Goal: Task Accomplishment & Management: Complete application form

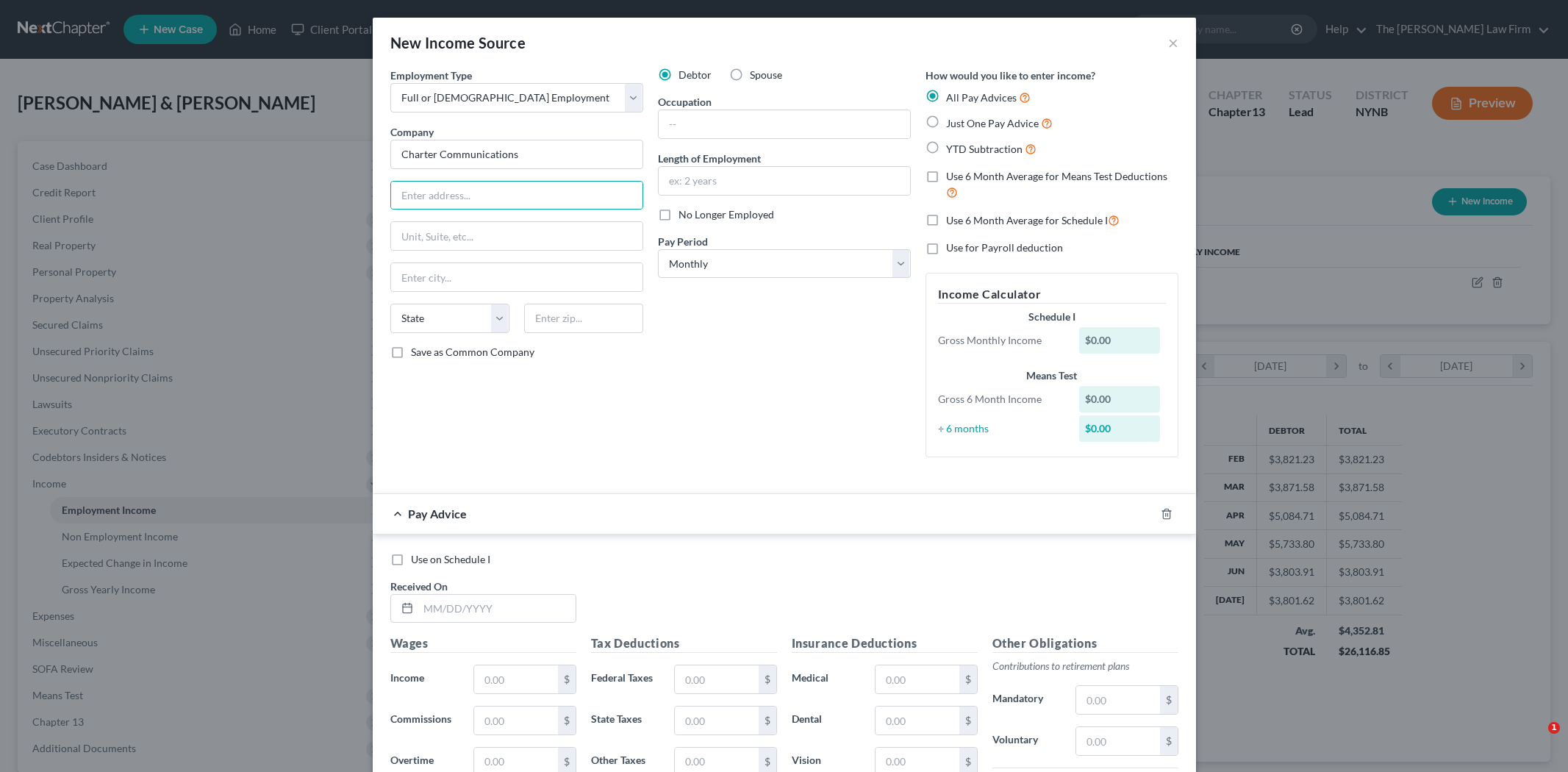
select select "0"
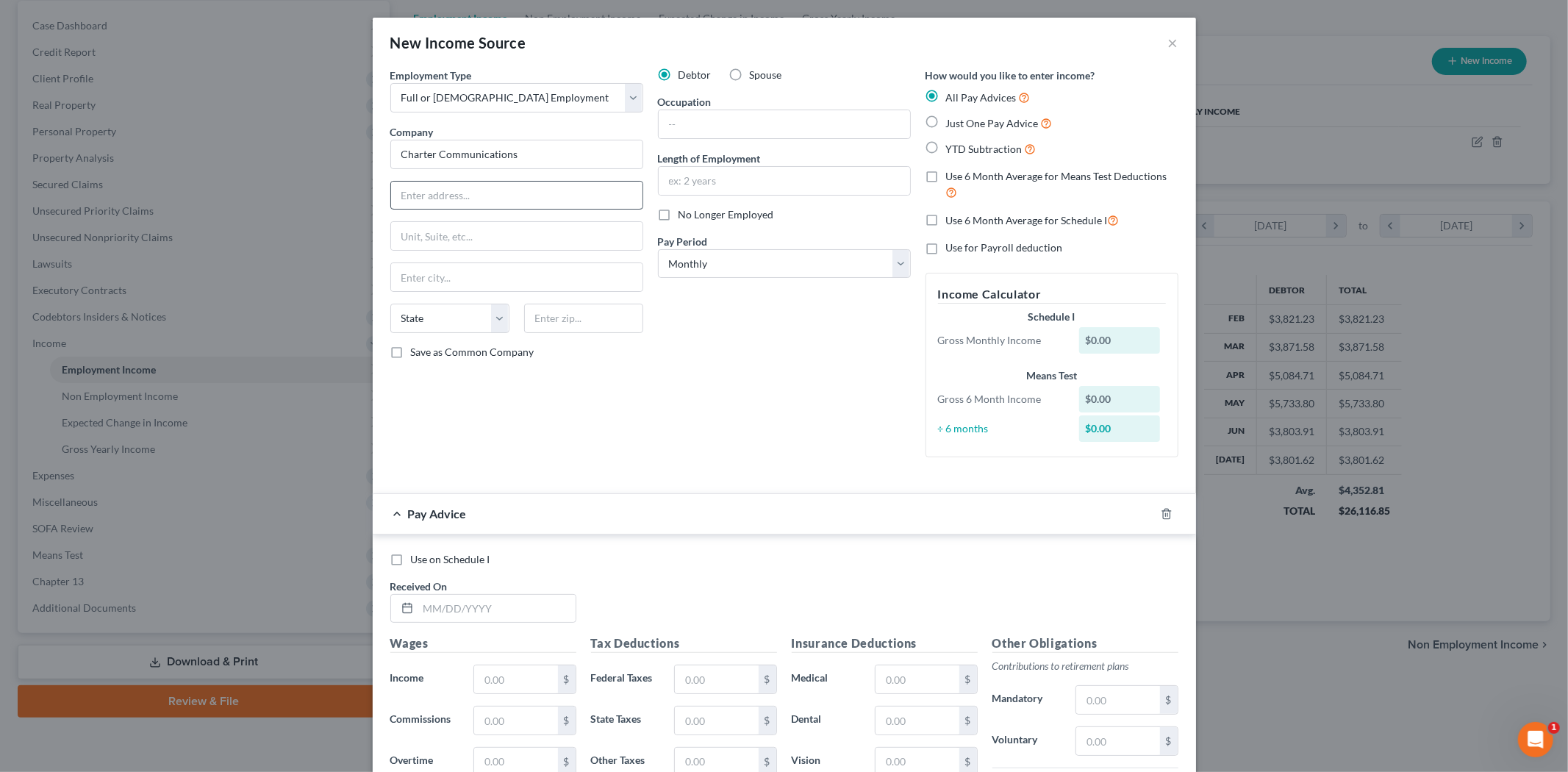
scroll to position [310, 651]
click at [723, 268] on select "Select Monthly Twice Monthly Every Other Week Weekly" at bounding box center [784, 263] width 253 height 30
click at [657, 249] on select "Select Monthly Twice Monthly Every Other Week Weekly" at bounding box center [784, 263] width 253 height 30
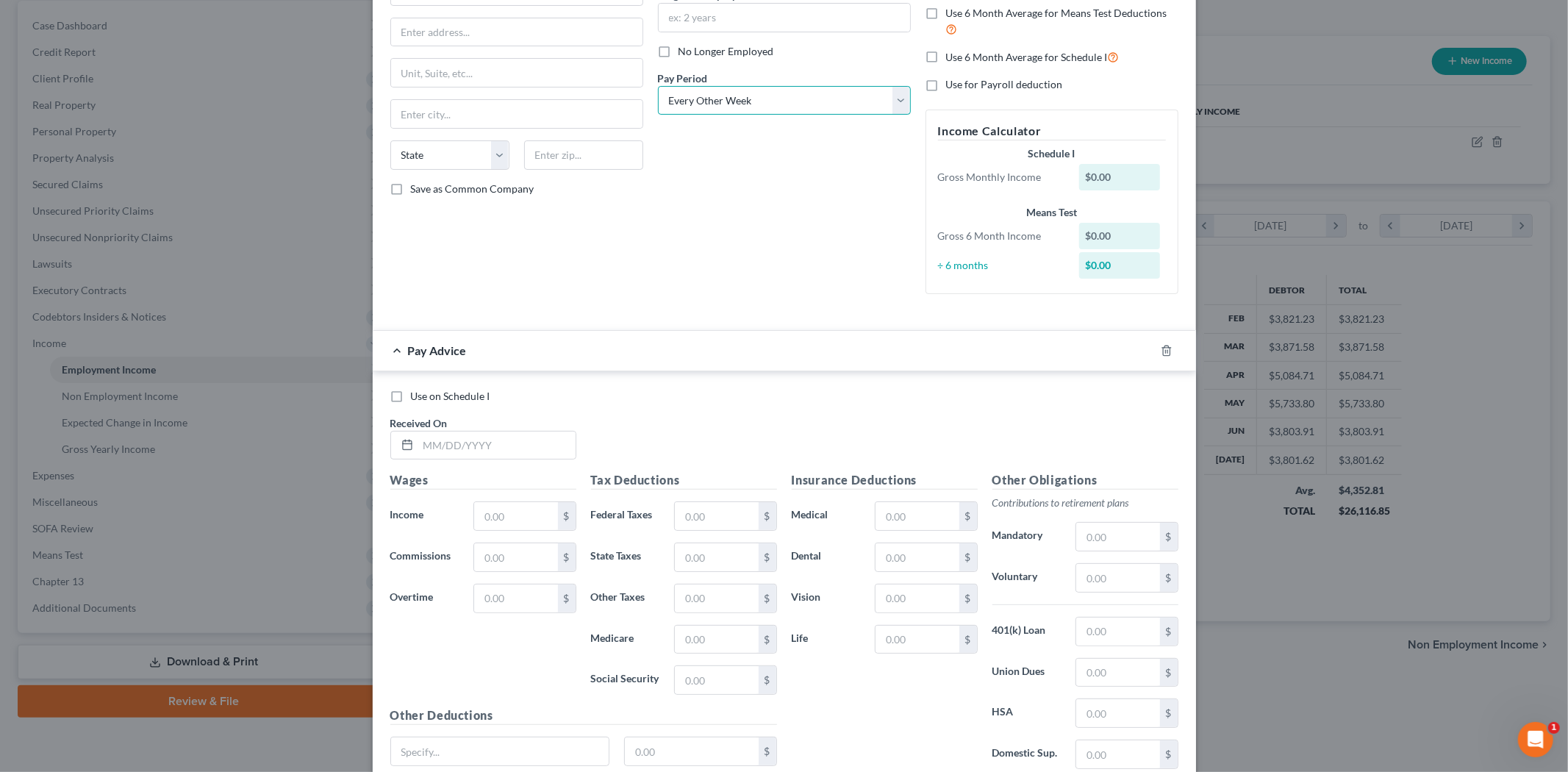
scroll to position [0, 0]
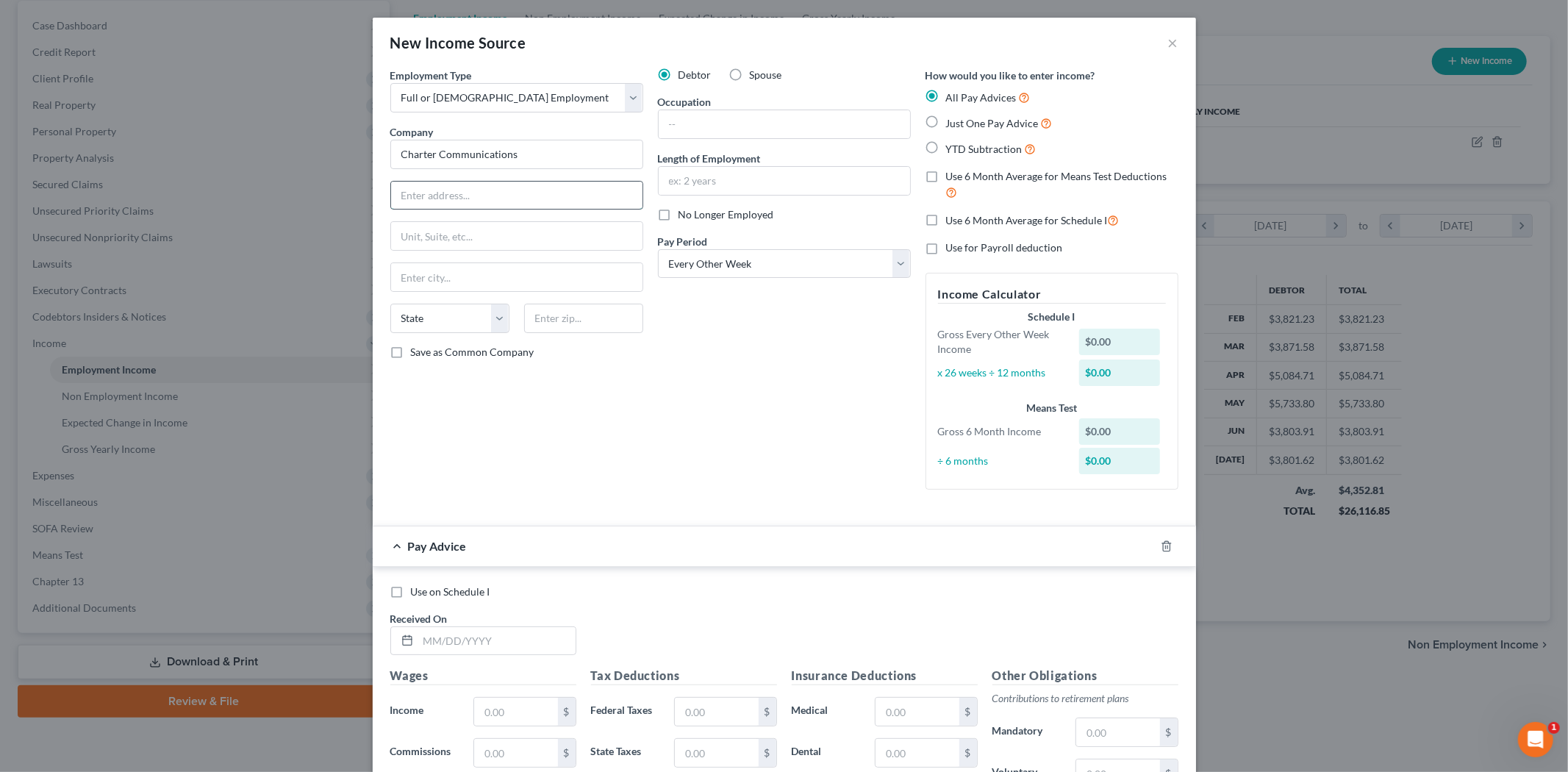
click at [439, 182] on input "text" at bounding box center [516, 195] width 251 height 28
click at [707, 267] on select "Select Monthly Twice Monthly Every Other Week Weekly" at bounding box center [784, 263] width 253 height 30
click at [657, 249] on select "Select Monthly Twice Monthly Every Other Week Weekly" at bounding box center [784, 263] width 253 height 30
click at [685, 266] on select "Select Monthly Twice Monthly Every Other Week Weekly" at bounding box center [784, 263] width 253 height 30
select select "2"
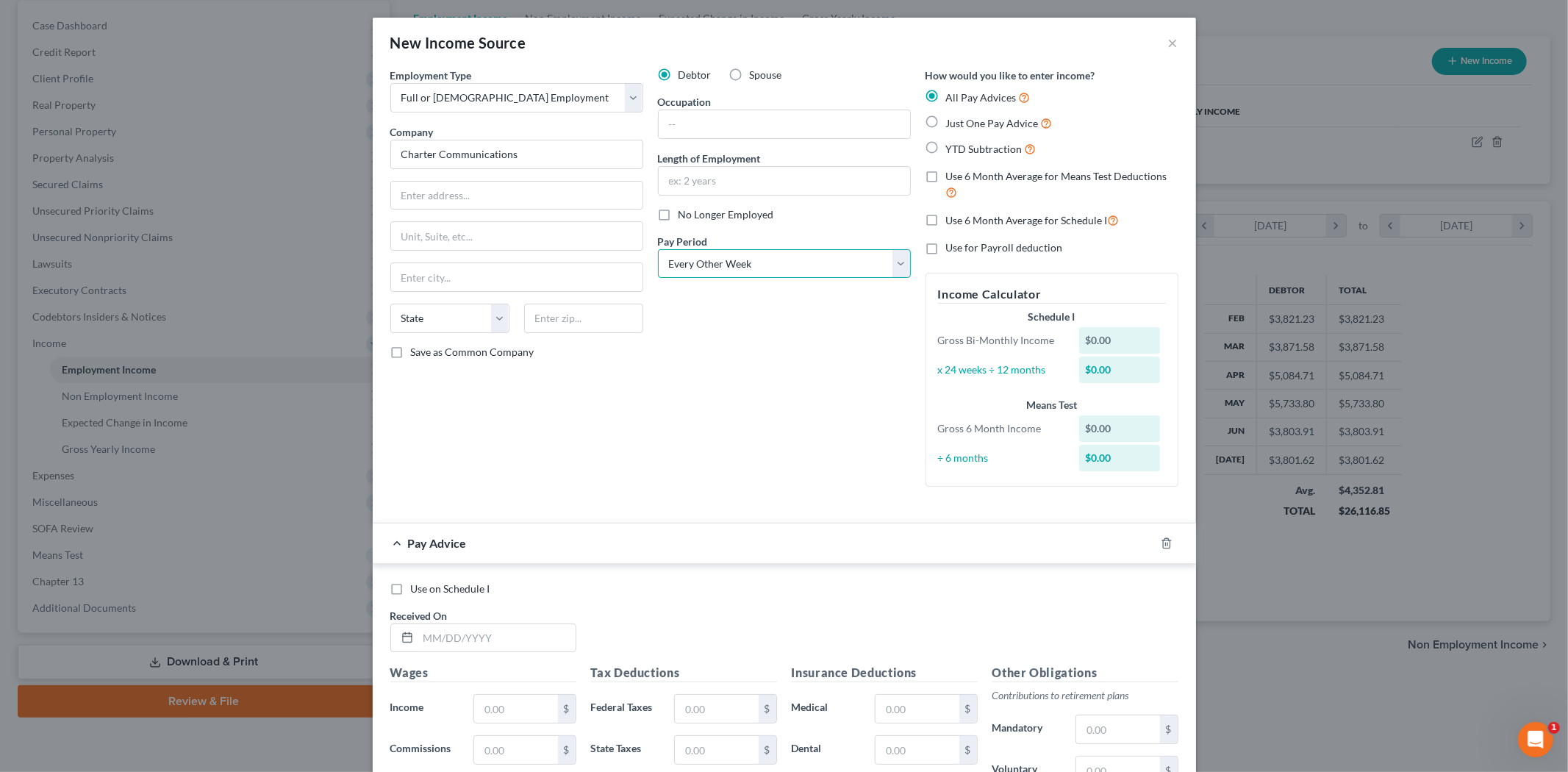
click at [657, 249] on select "Select Monthly Twice Monthly Every Other Week Weekly" at bounding box center [784, 263] width 253 height 30
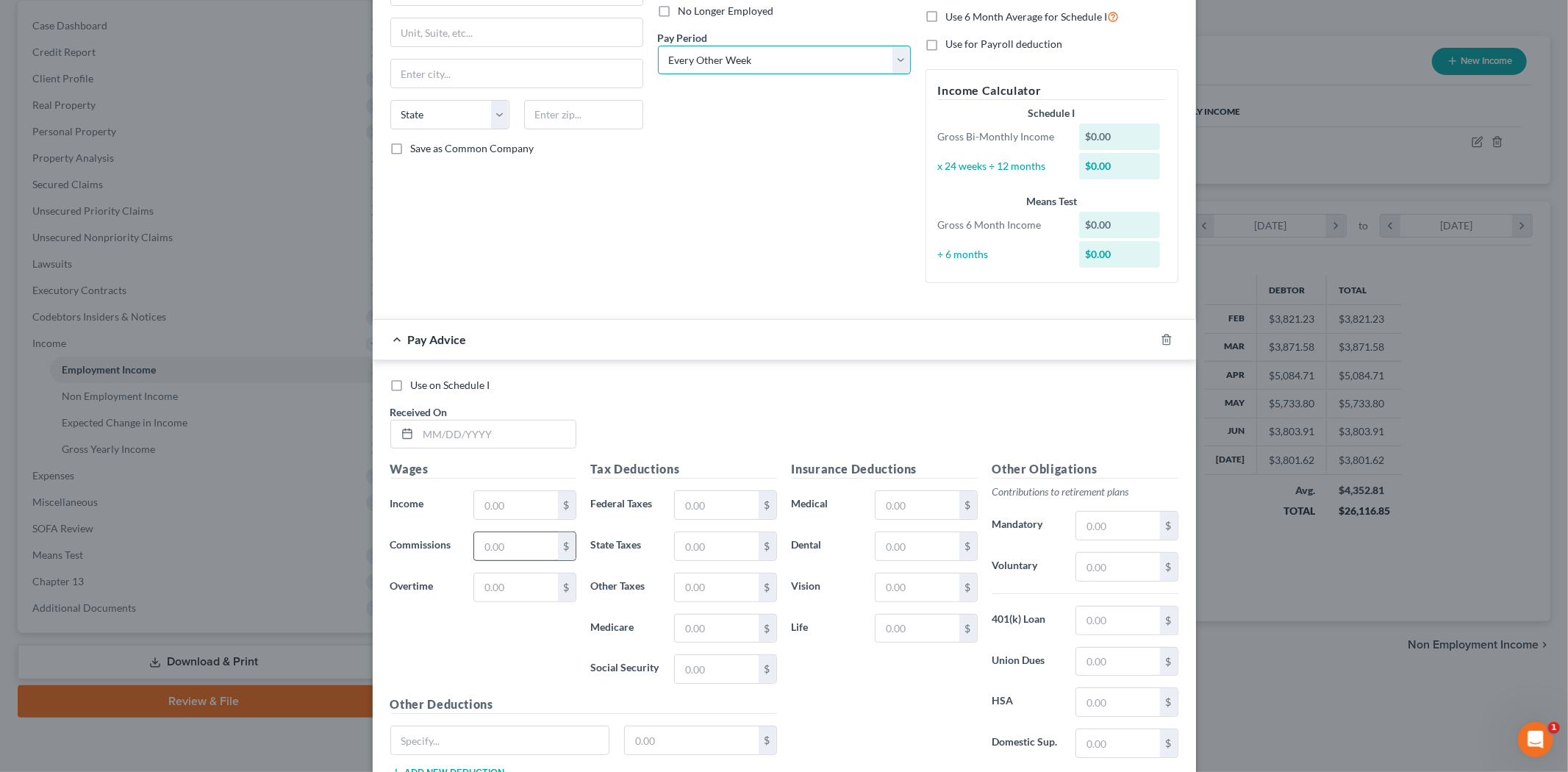
scroll to position [245, 0]
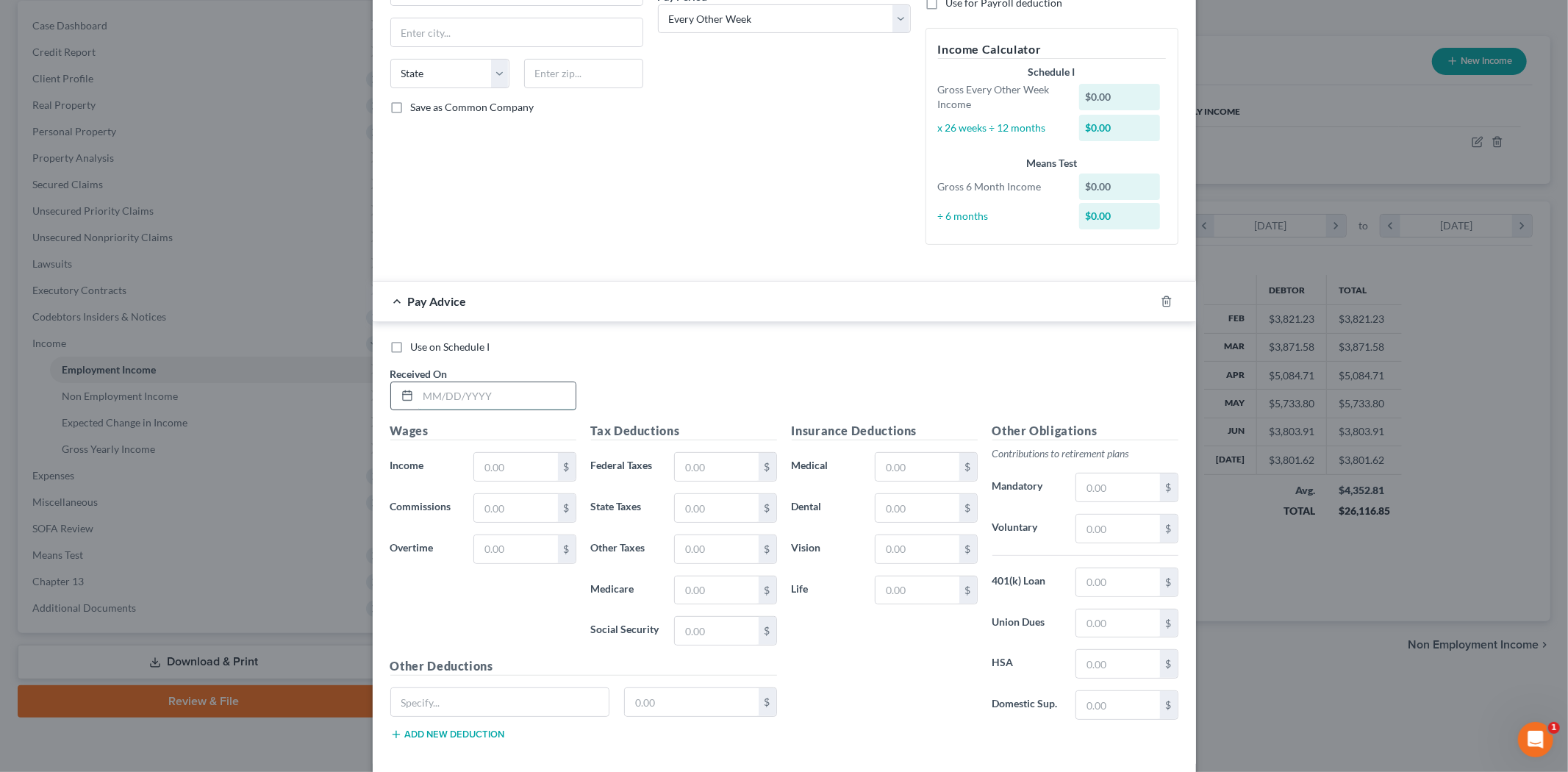
click at [466, 406] on input "text" at bounding box center [496, 396] width 157 height 28
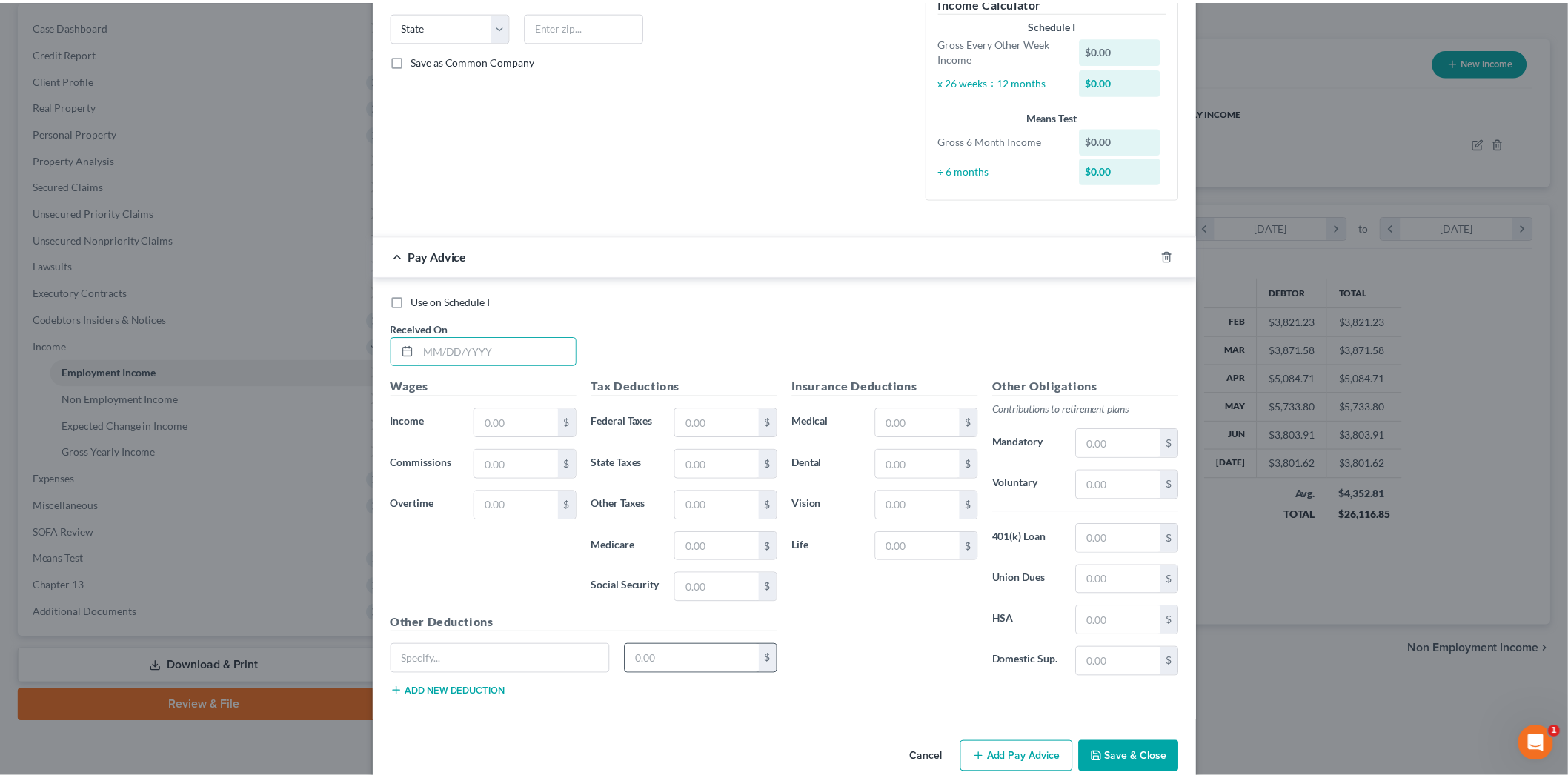
scroll to position [321, 0]
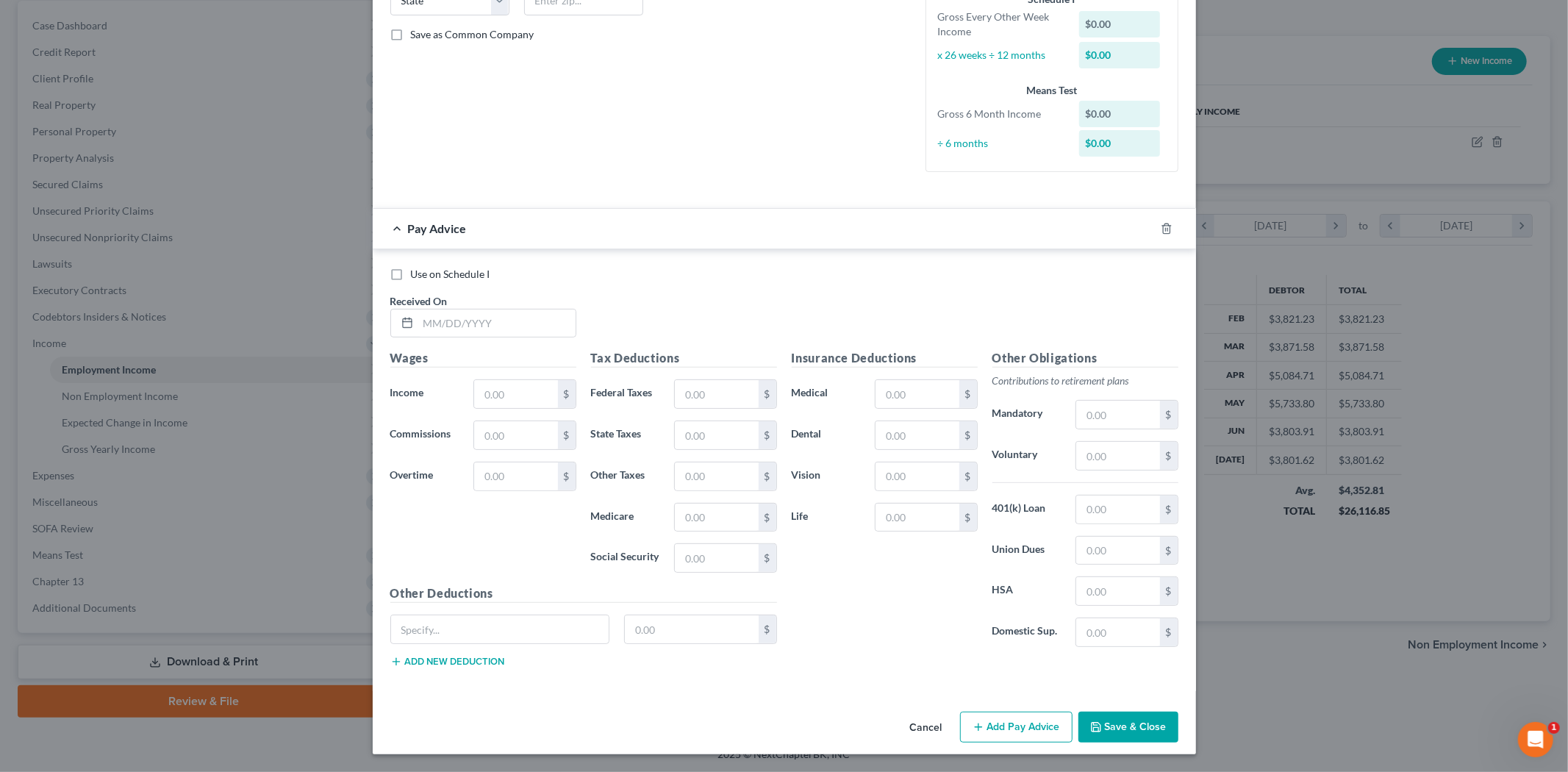
click at [916, 734] on button "Cancel" at bounding box center [926, 727] width 56 height 30
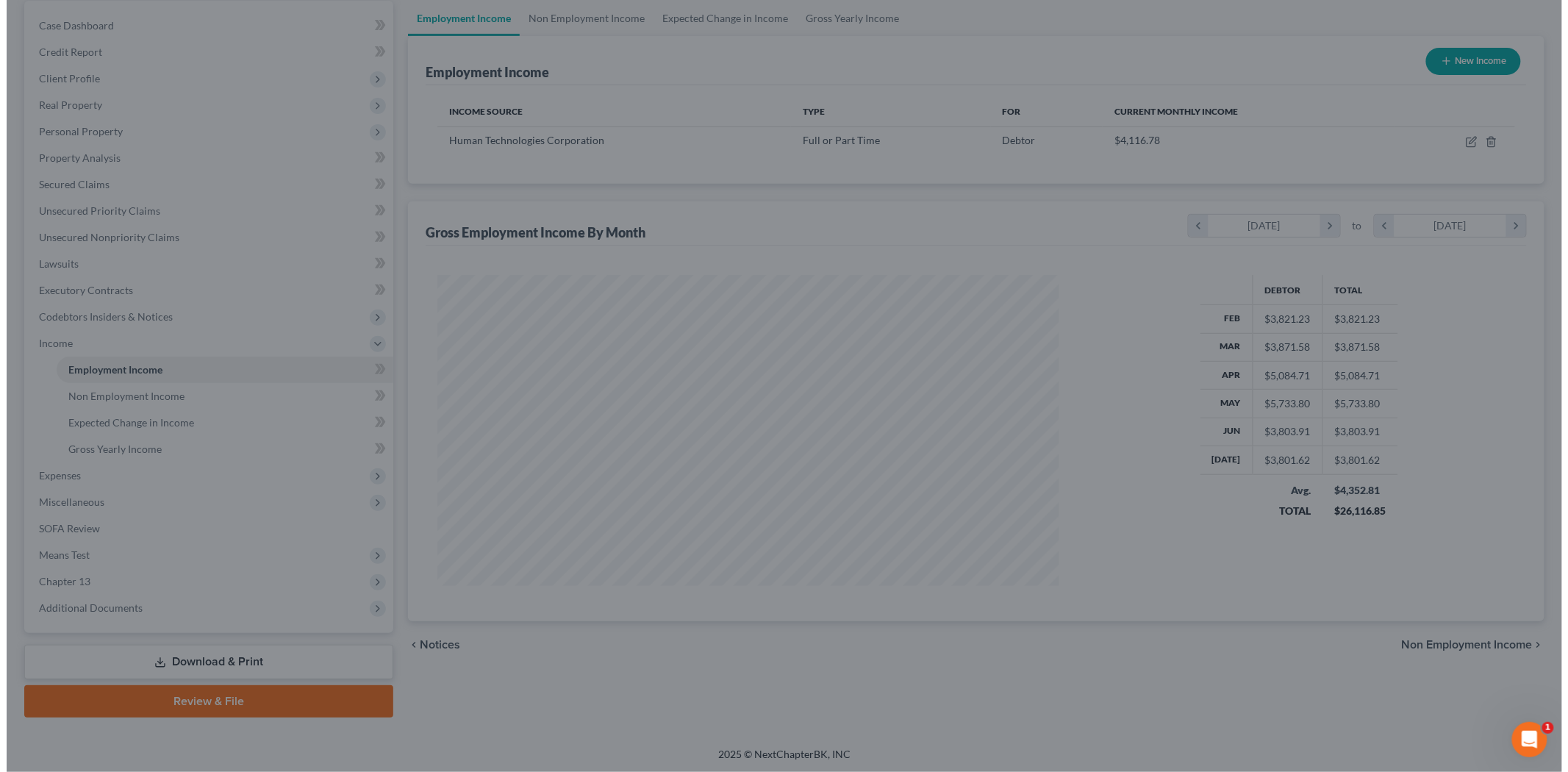
scroll to position [734598, 734363]
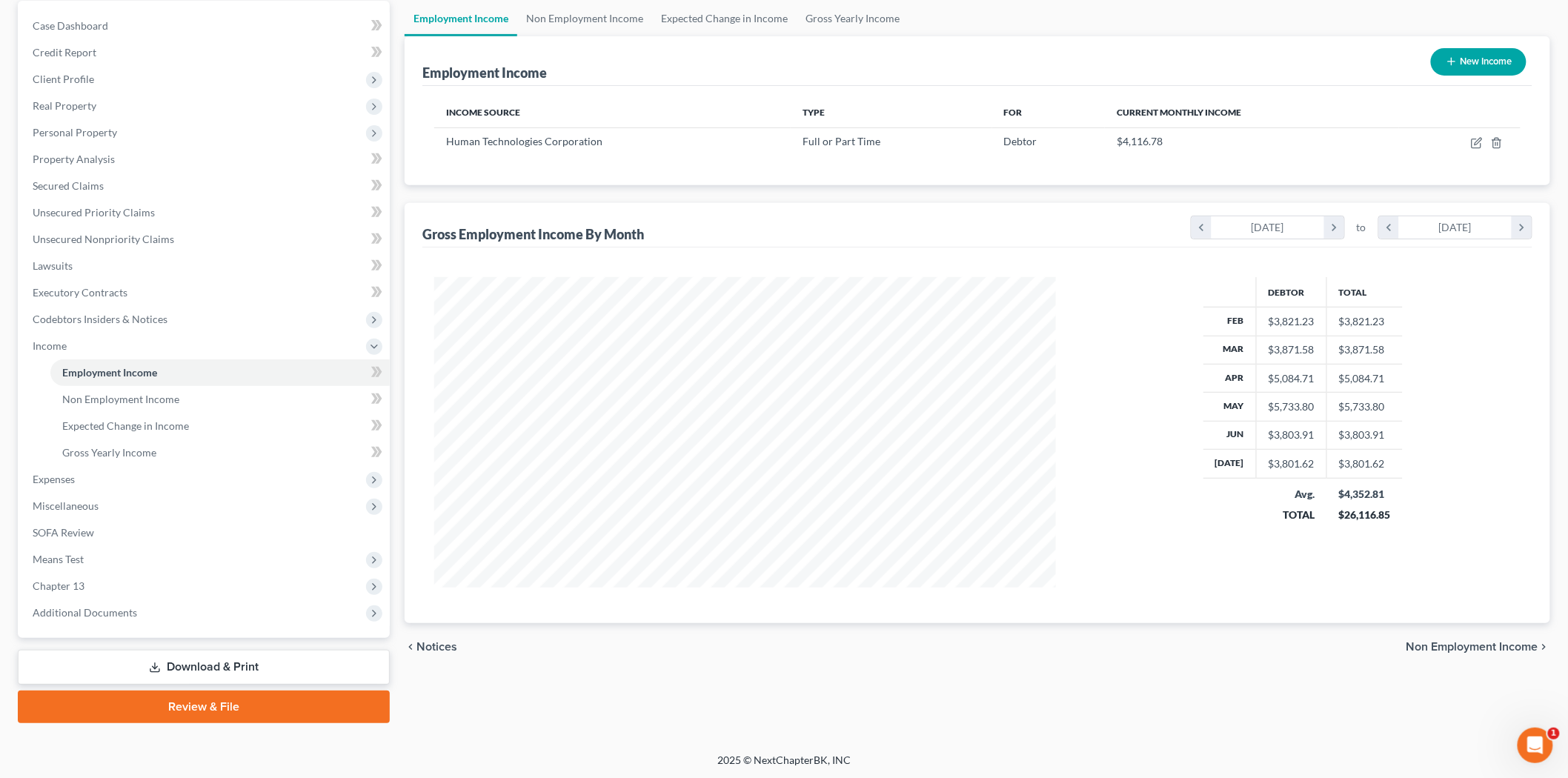
click at [1492, 63] on button "New Income" at bounding box center [1479, 62] width 96 height 27
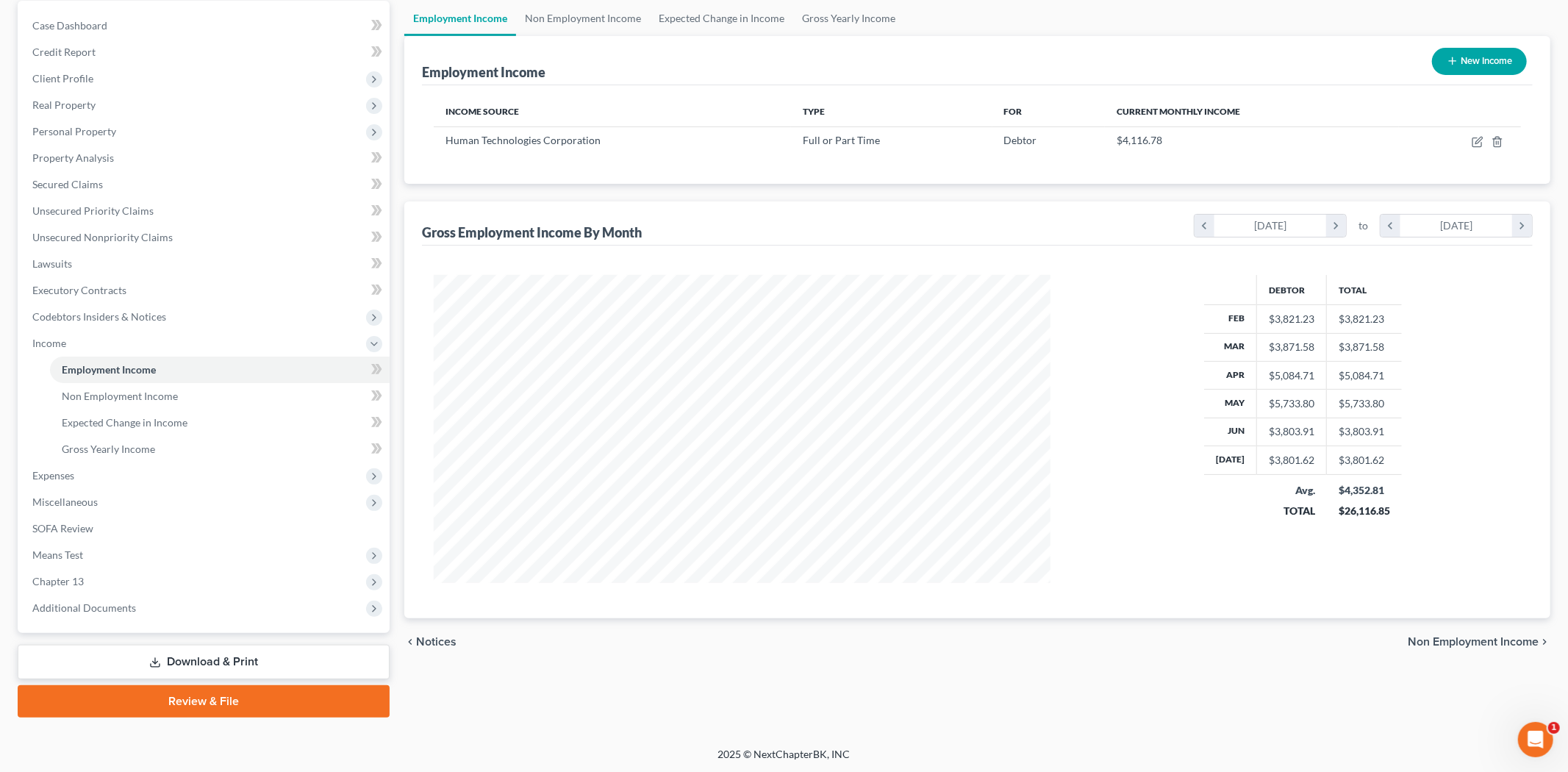
select select "0"
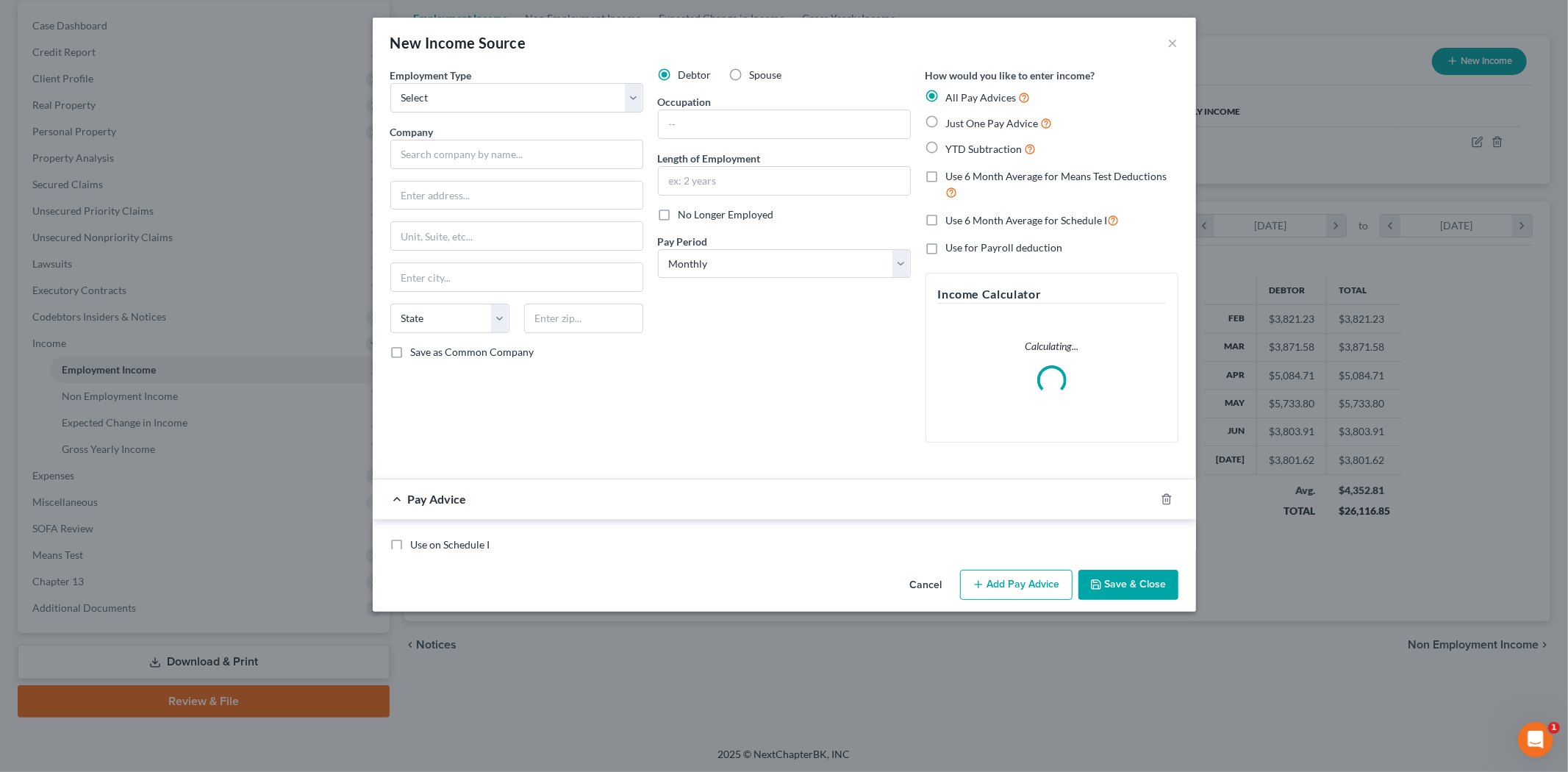
scroll to position [310, 651]
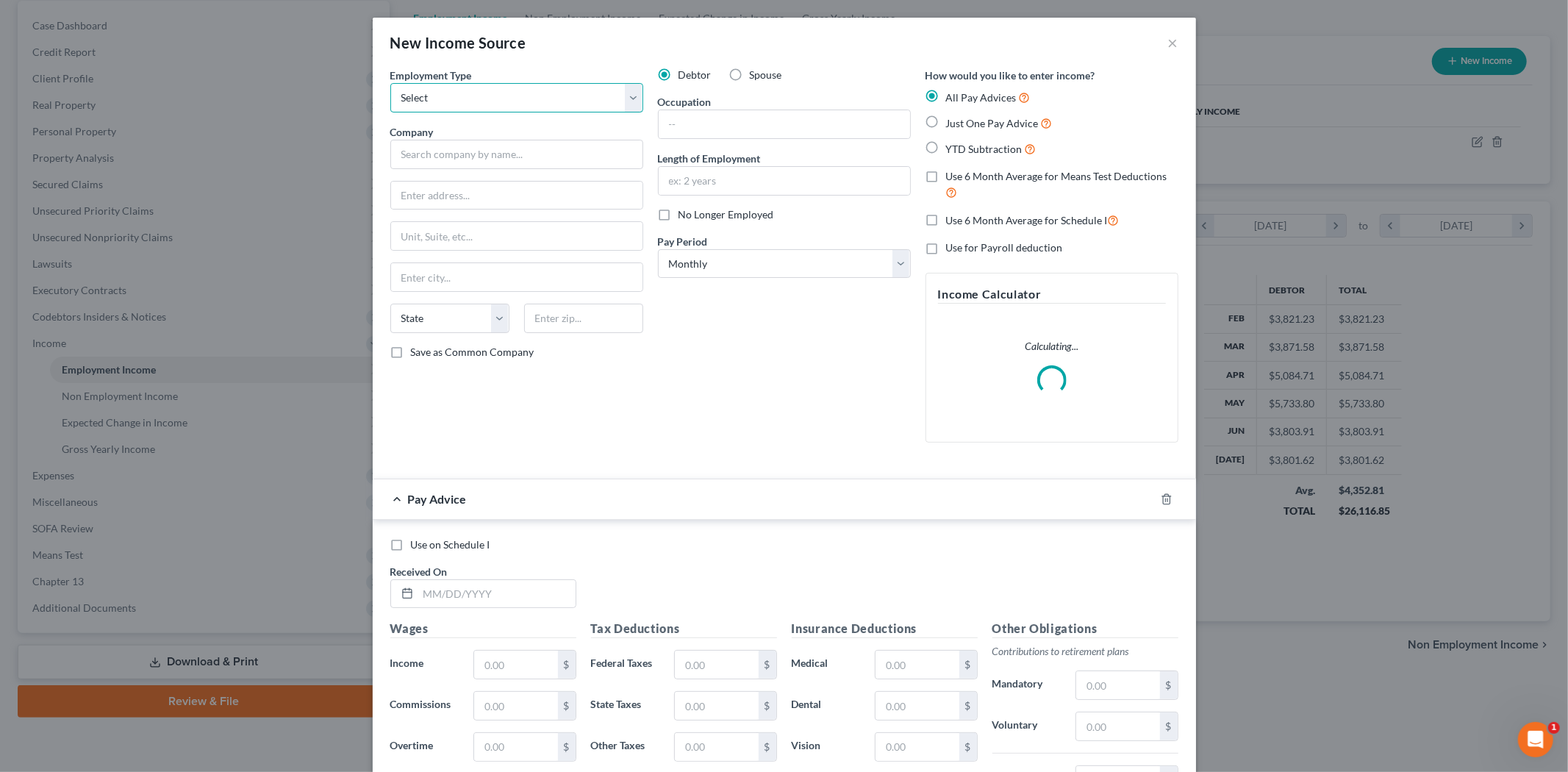
click at [485, 101] on select "Select Full or [DEMOGRAPHIC_DATA] Employment Self Employment" at bounding box center [516, 98] width 253 height 30
select select "0"
click at [390, 83] on select "Select Full or [DEMOGRAPHIC_DATA] Employment Self Employment" at bounding box center [516, 98] width 253 height 30
click at [466, 164] on input "text" at bounding box center [516, 154] width 253 height 30
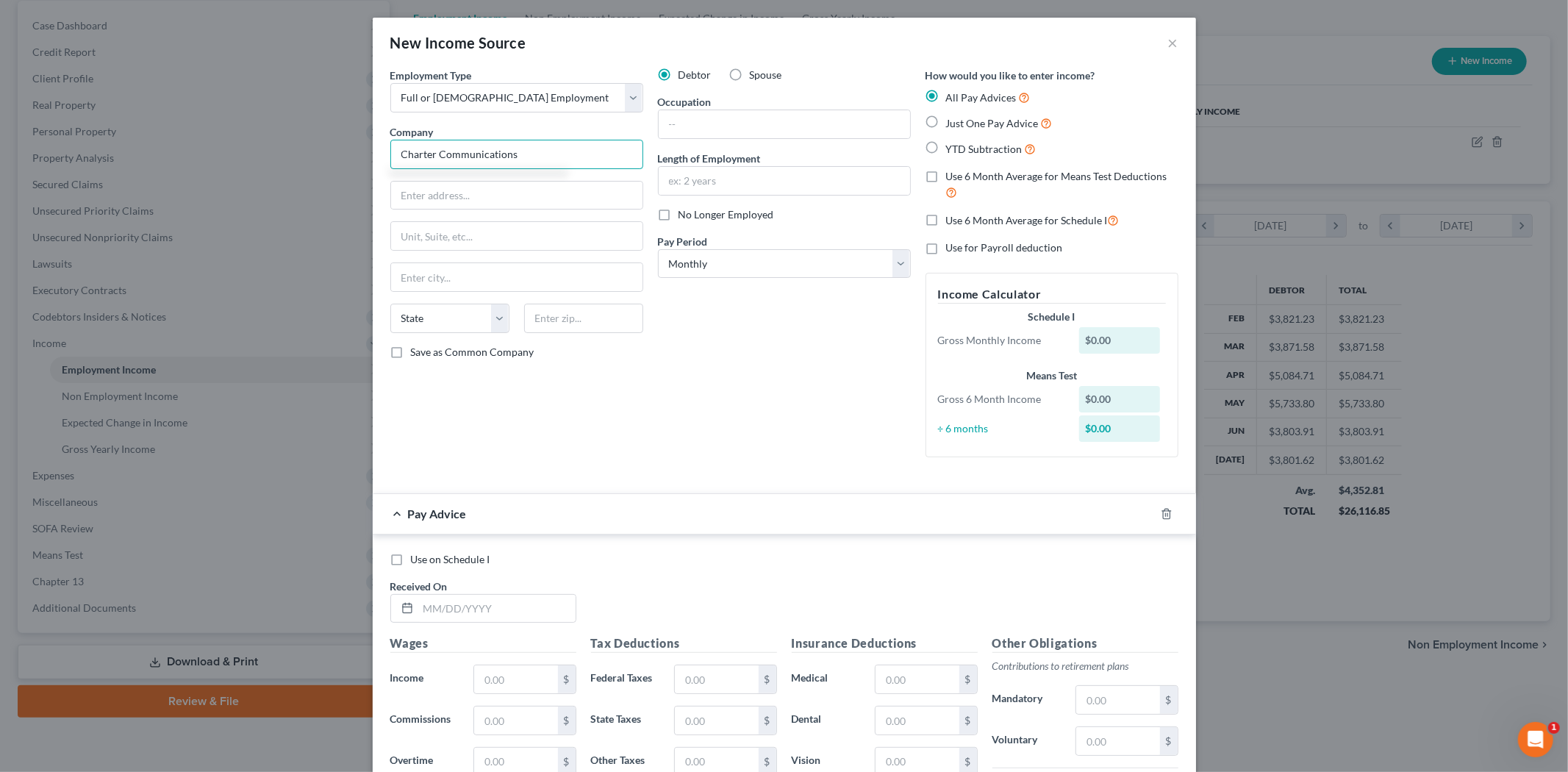
type input "Charter Communications"
click at [690, 139] on div "Debtor Spouse Occupation Length of Employment No Longer Employed Pay Period * S…" at bounding box center [784, 268] width 268 height 401
click at [687, 126] on input "text" at bounding box center [784, 124] width 251 height 28
click at [690, 270] on select "Select Monthly Twice Monthly Every Other Week Weekly" at bounding box center [784, 263] width 253 height 30
select select "2"
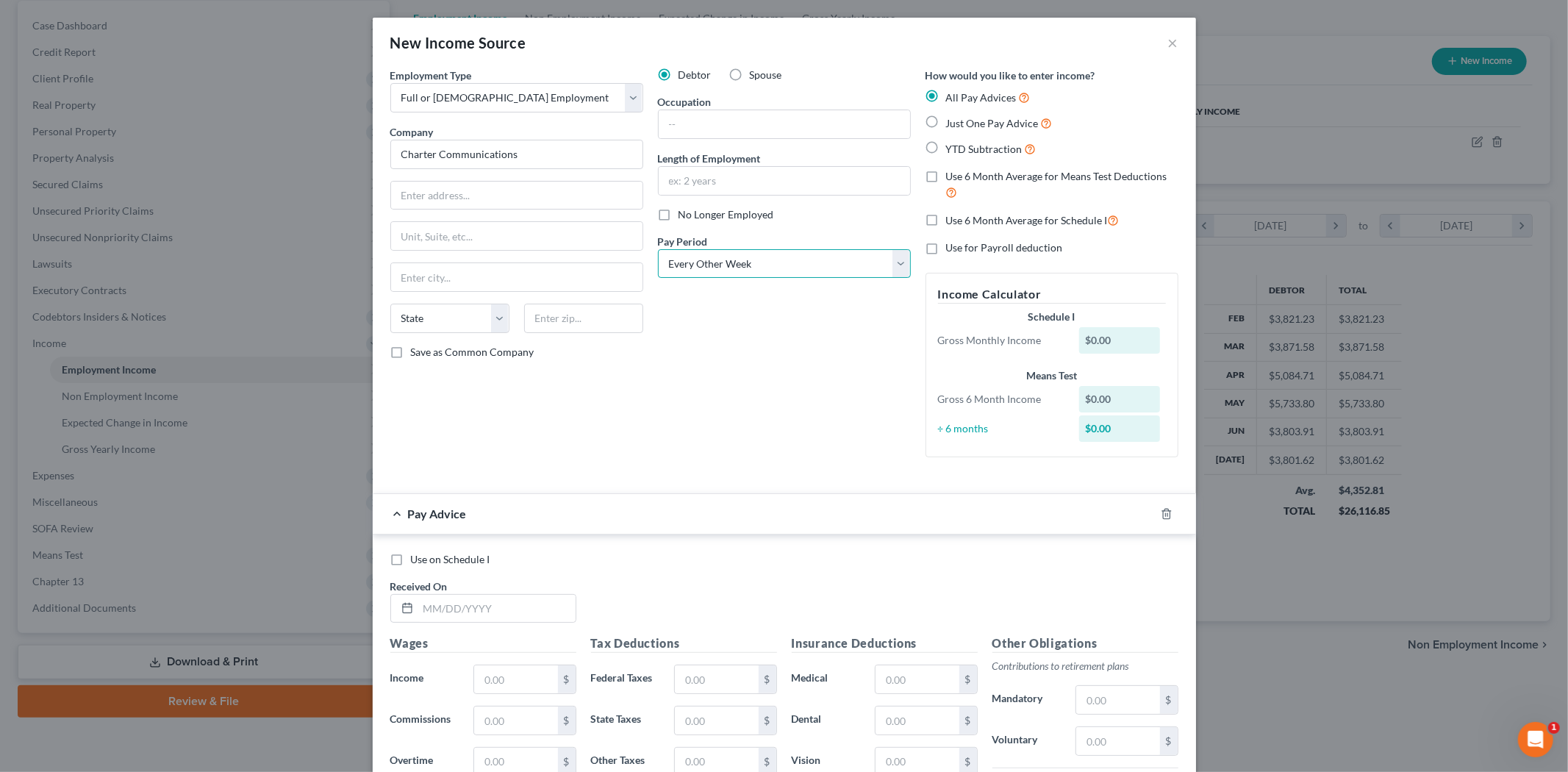
click at [657, 249] on select "Select Monthly Twice Monthly Every Other Week Weekly" at bounding box center [784, 263] width 253 height 30
click at [520, 606] on input "text" at bounding box center [496, 608] width 157 height 28
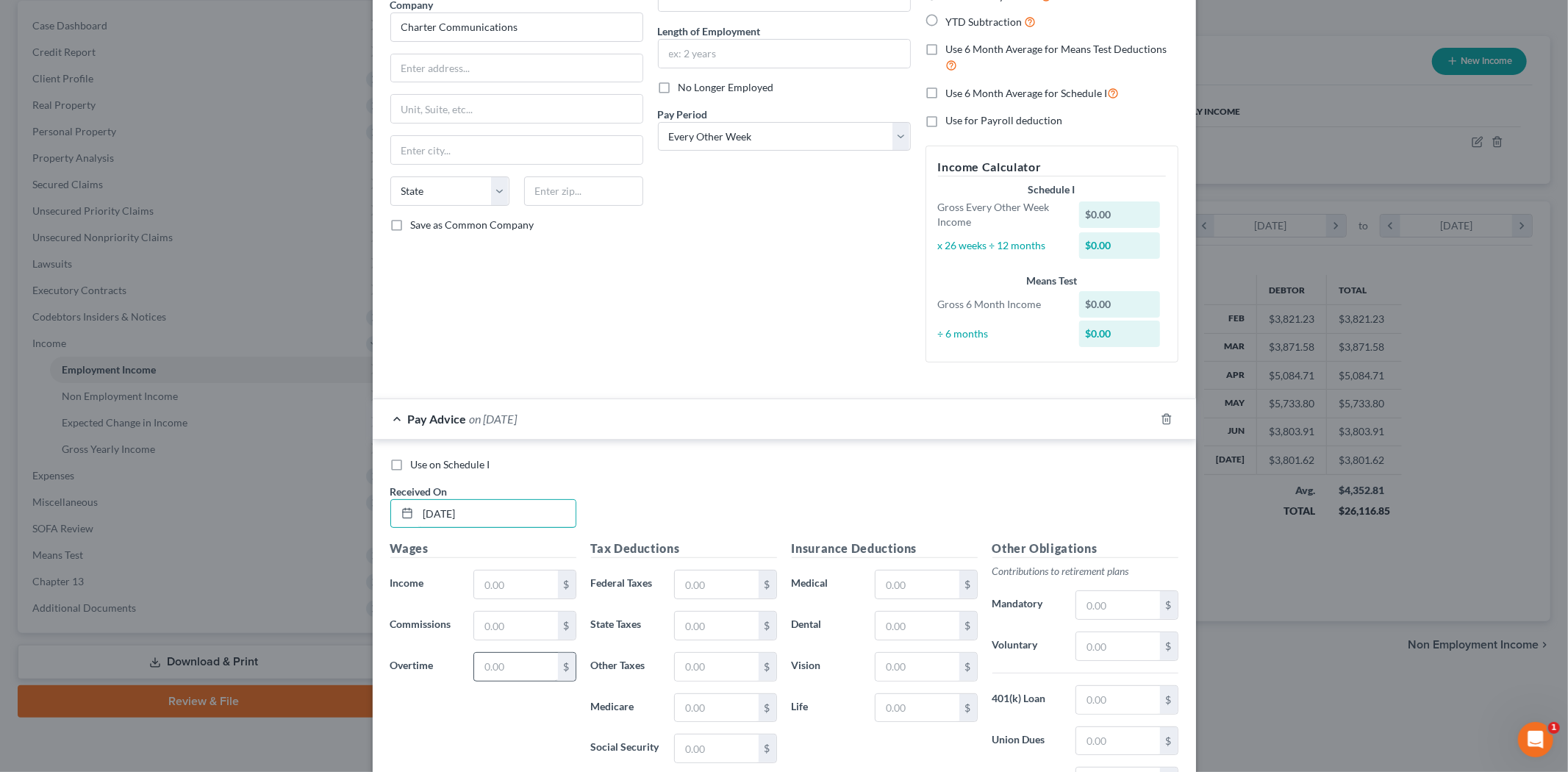
scroll to position [163, 0]
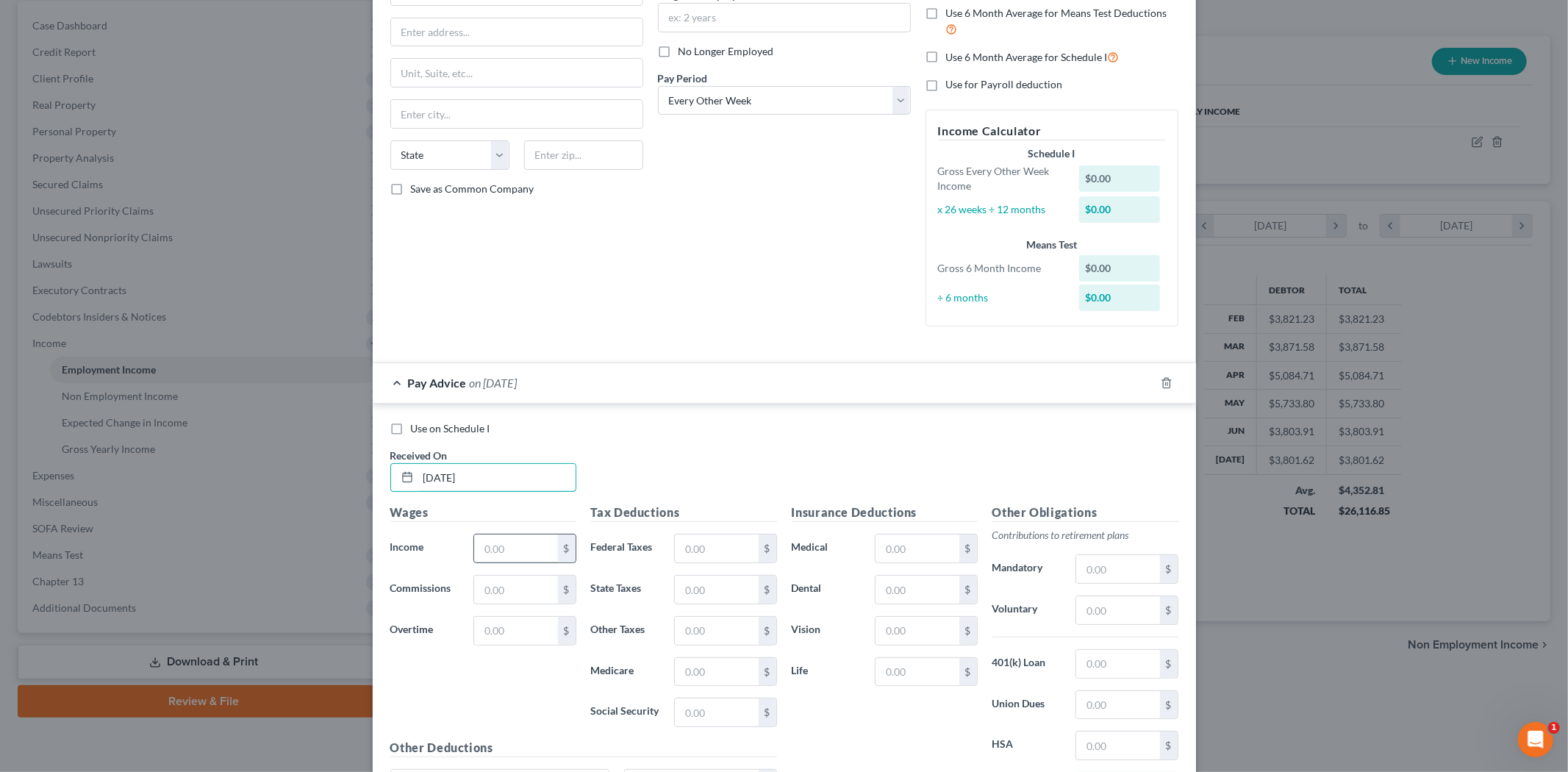
type input "[DATE]"
click at [491, 549] on input "text" at bounding box center [516, 548] width 83 height 28
type input "1,637.53"
click at [726, 545] on input "text" at bounding box center [716, 548] width 83 height 28
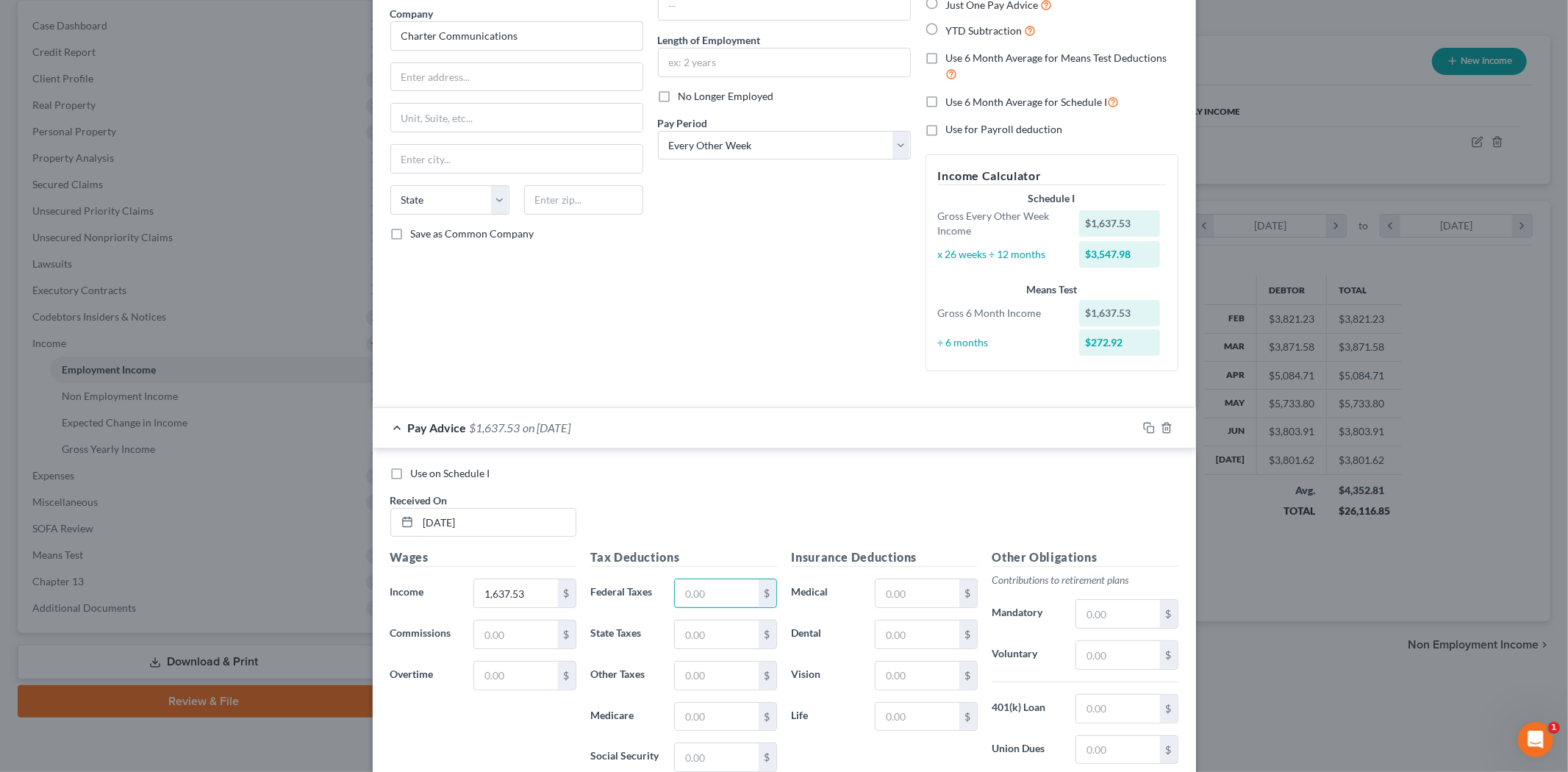
scroll to position [155, 0]
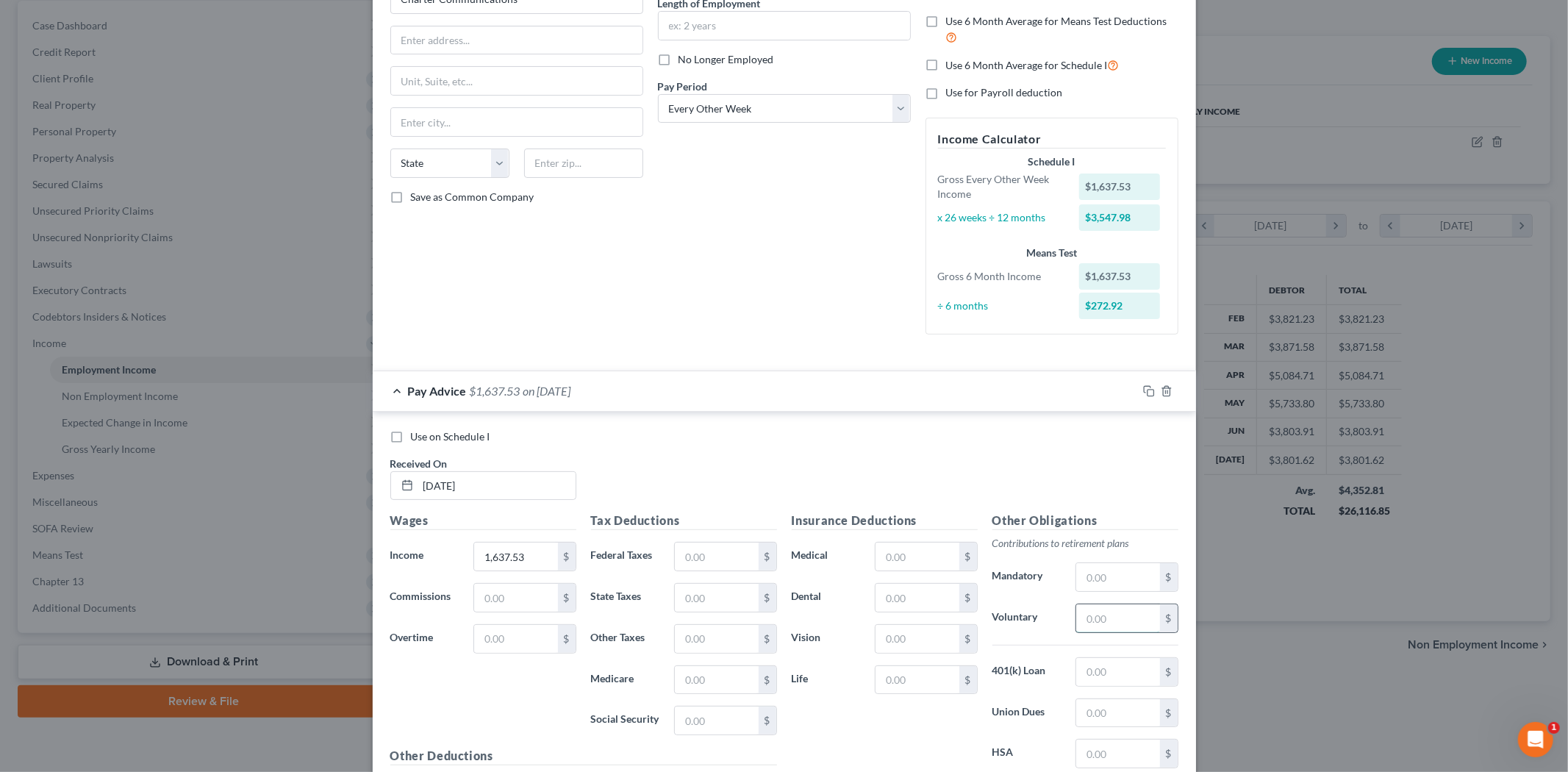
click at [1100, 614] on input "text" at bounding box center [1118, 617] width 83 height 28
type input "49.13"
click at [893, 595] on input "text" at bounding box center [917, 597] width 83 height 28
type input "6.27"
click at [894, 644] on input "text" at bounding box center [917, 639] width 83 height 28
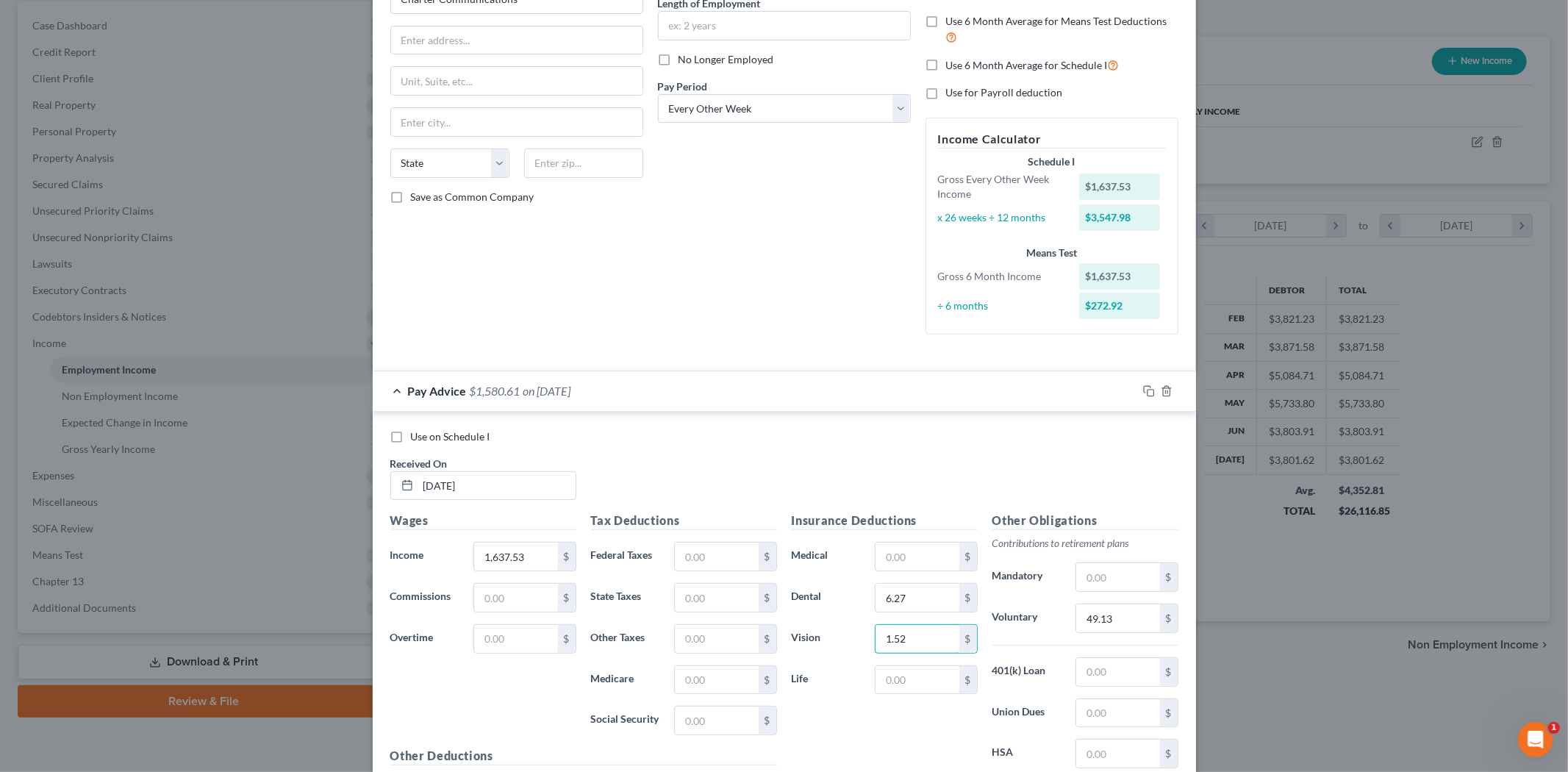
type input "1.52"
click at [886, 570] on div "Insurance Deductions Medical $ Dental 6.27 $ Vision 1.52 $ Life $" at bounding box center [884, 666] width 200 height 309
click at [886, 563] on input "text" at bounding box center [917, 556] width 83 height 28
type input "47.90"
click at [900, 681] on input "text" at bounding box center [917, 679] width 83 height 28
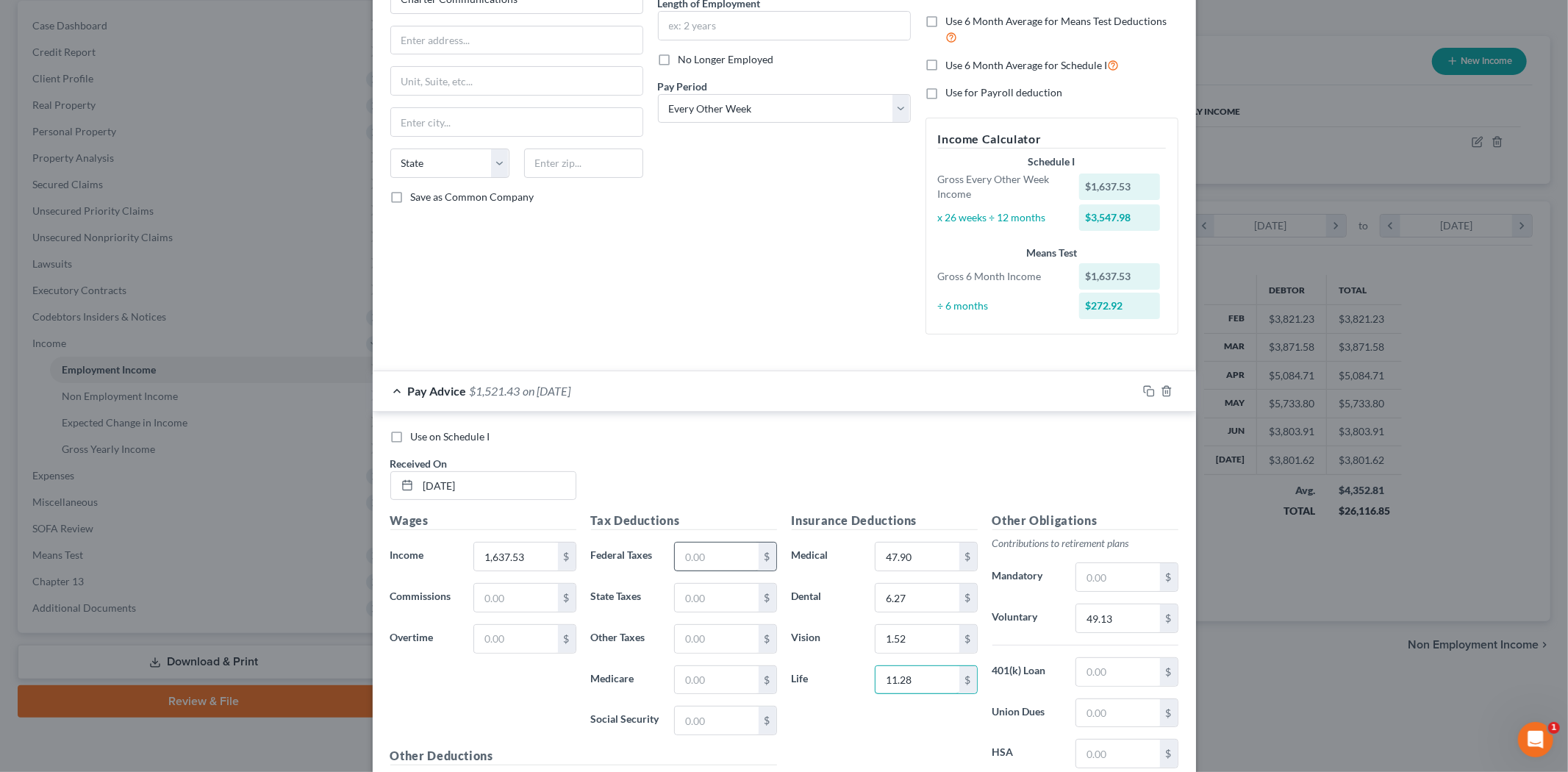
type input "11.28"
click at [708, 563] on input "text" at bounding box center [716, 556] width 83 height 28
click at [621, 616] on div "Tax Deductions Federal Taxes $ State Taxes $ Other Taxes $ Medicare $ Social Se…" at bounding box center [684, 628] width 200 height 235
click at [711, 728] on input "text" at bounding box center [716, 720] width 83 height 28
type input "98.45"
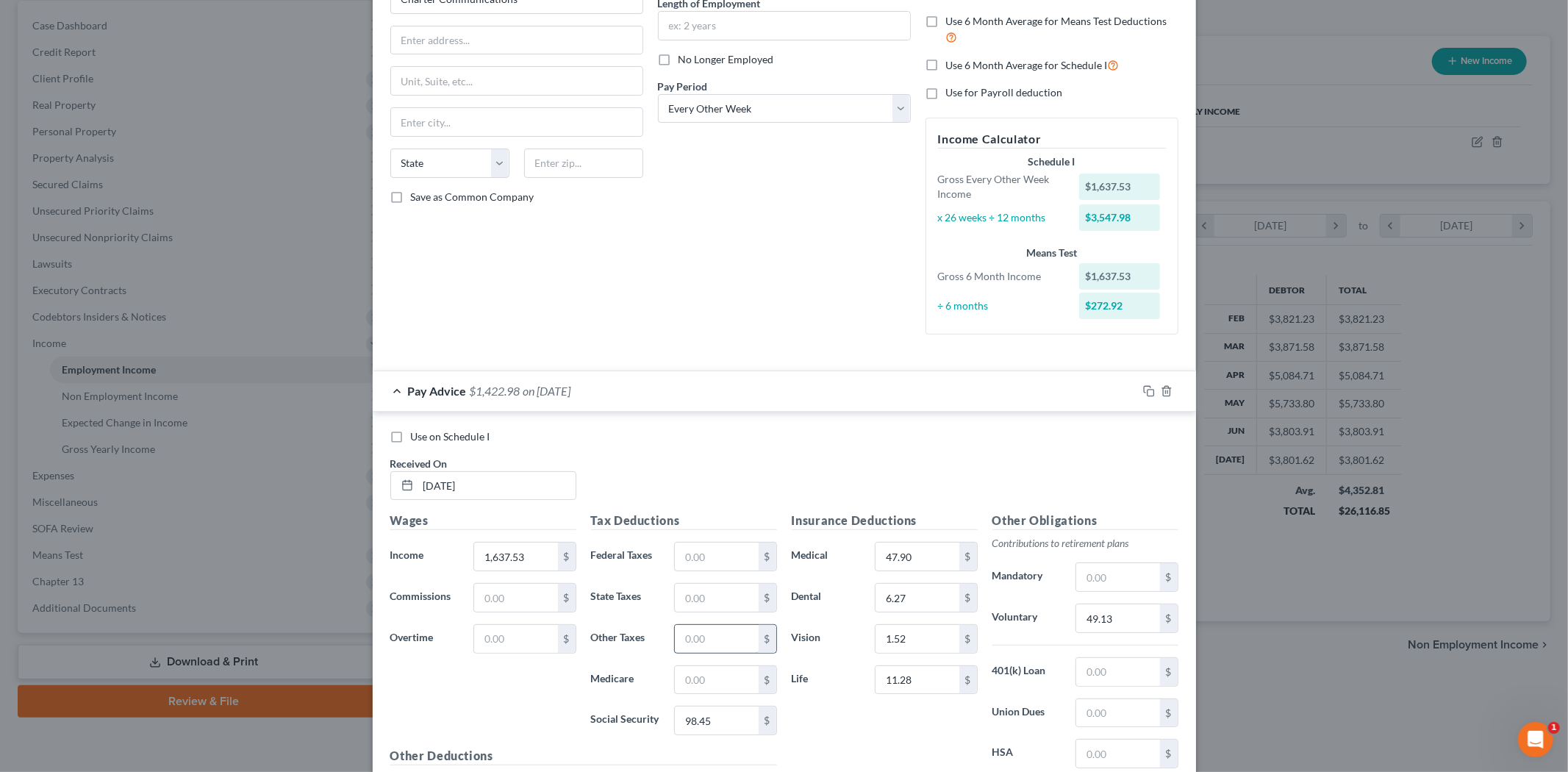
click at [730, 636] on input "text" at bounding box center [716, 639] width 83 height 28
click at [720, 635] on input "text" at bounding box center [716, 639] width 83 height 28
click at [685, 598] on input "text" at bounding box center [716, 597] width 83 height 28
type input "60.57"
click at [694, 561] on input "text" at bounding box center [716, 556] width 83 height 28
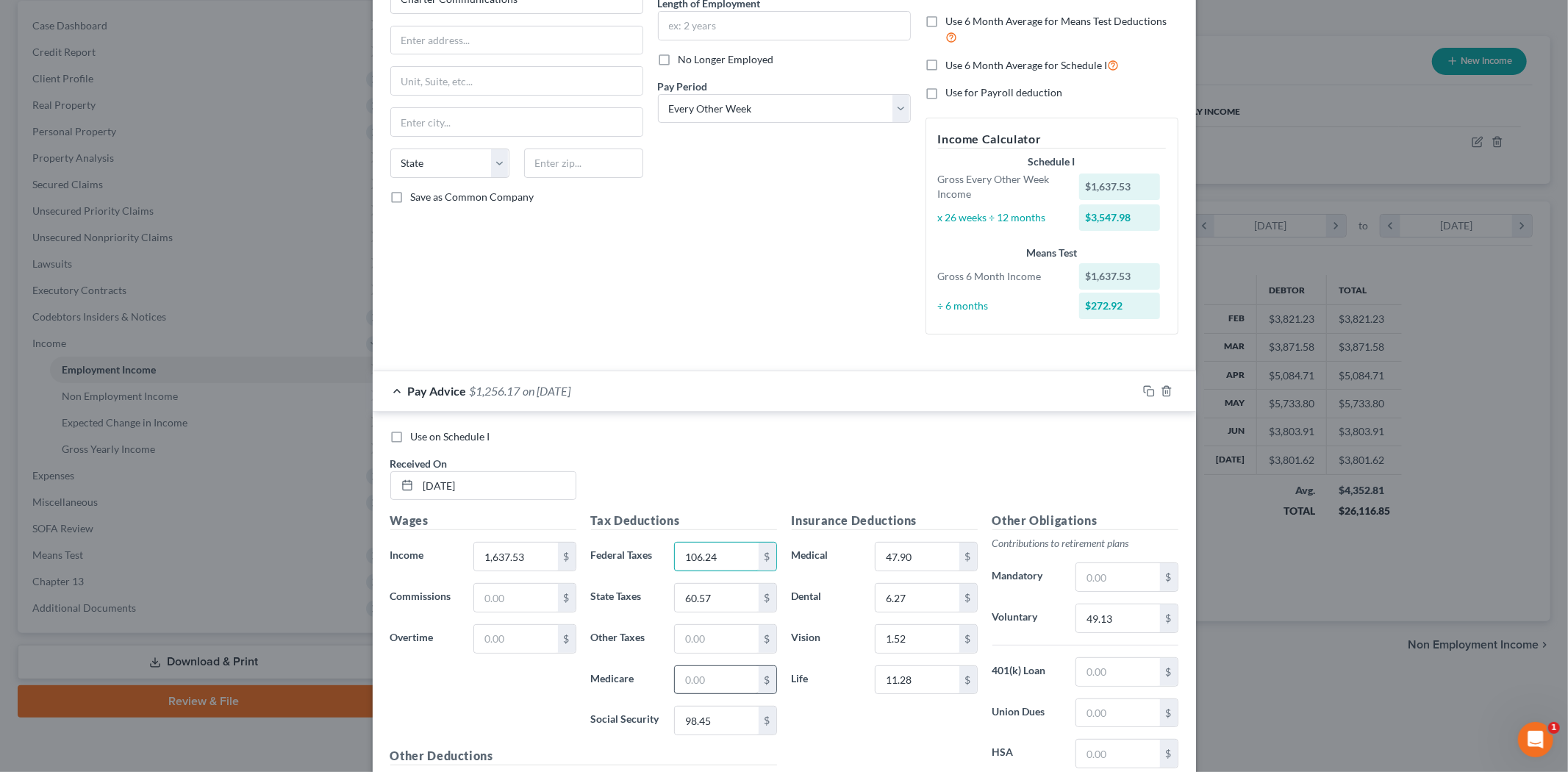
type input "106.24"
click at [698, 686] on input "text" at bounding box center [716, 679] width 83 height 28
type input "23.02"
click at [702, 638] on input "text" at bounding box center [716, 639] width 83 height 28
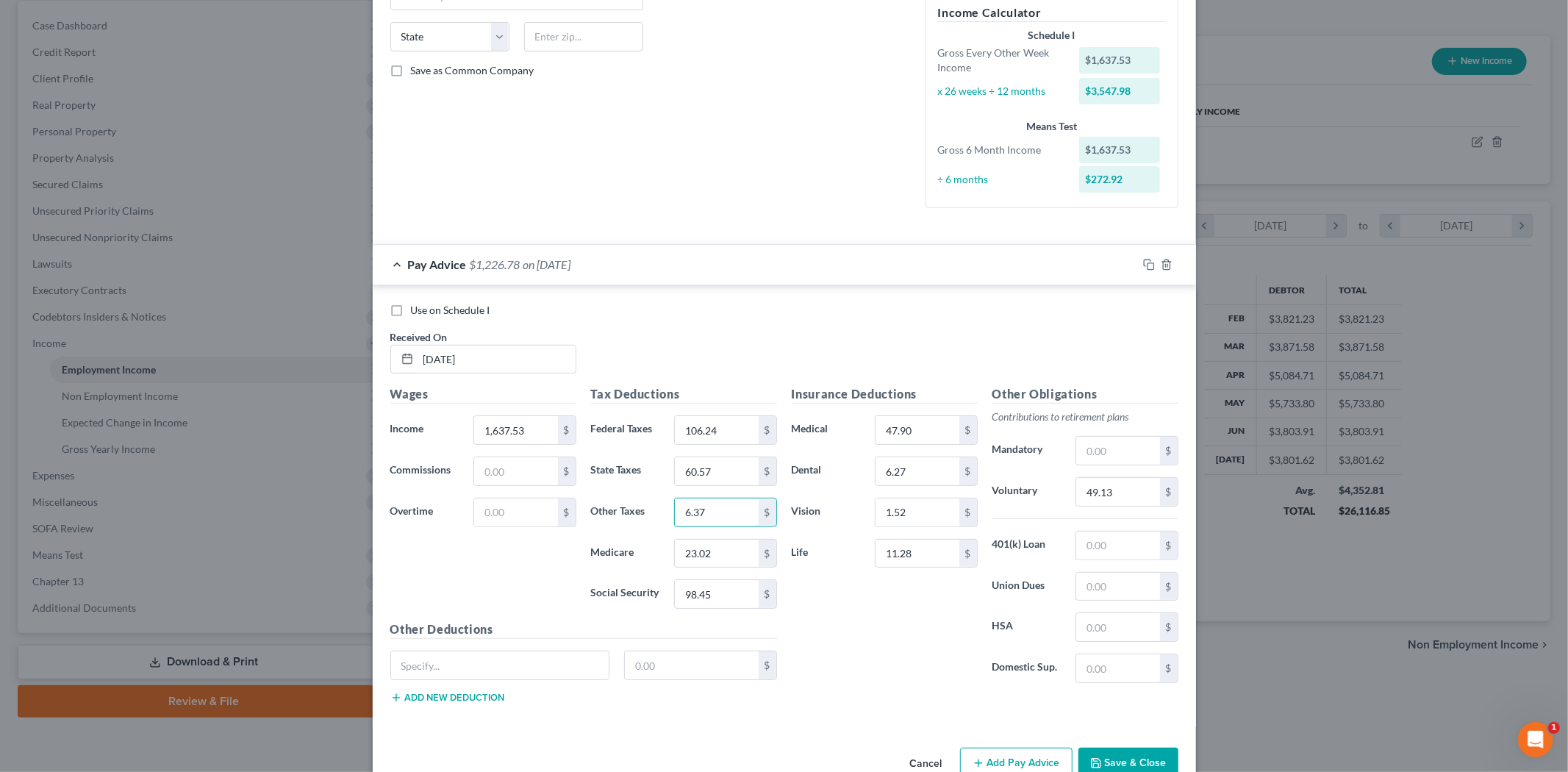
scroll to position [318, 0]
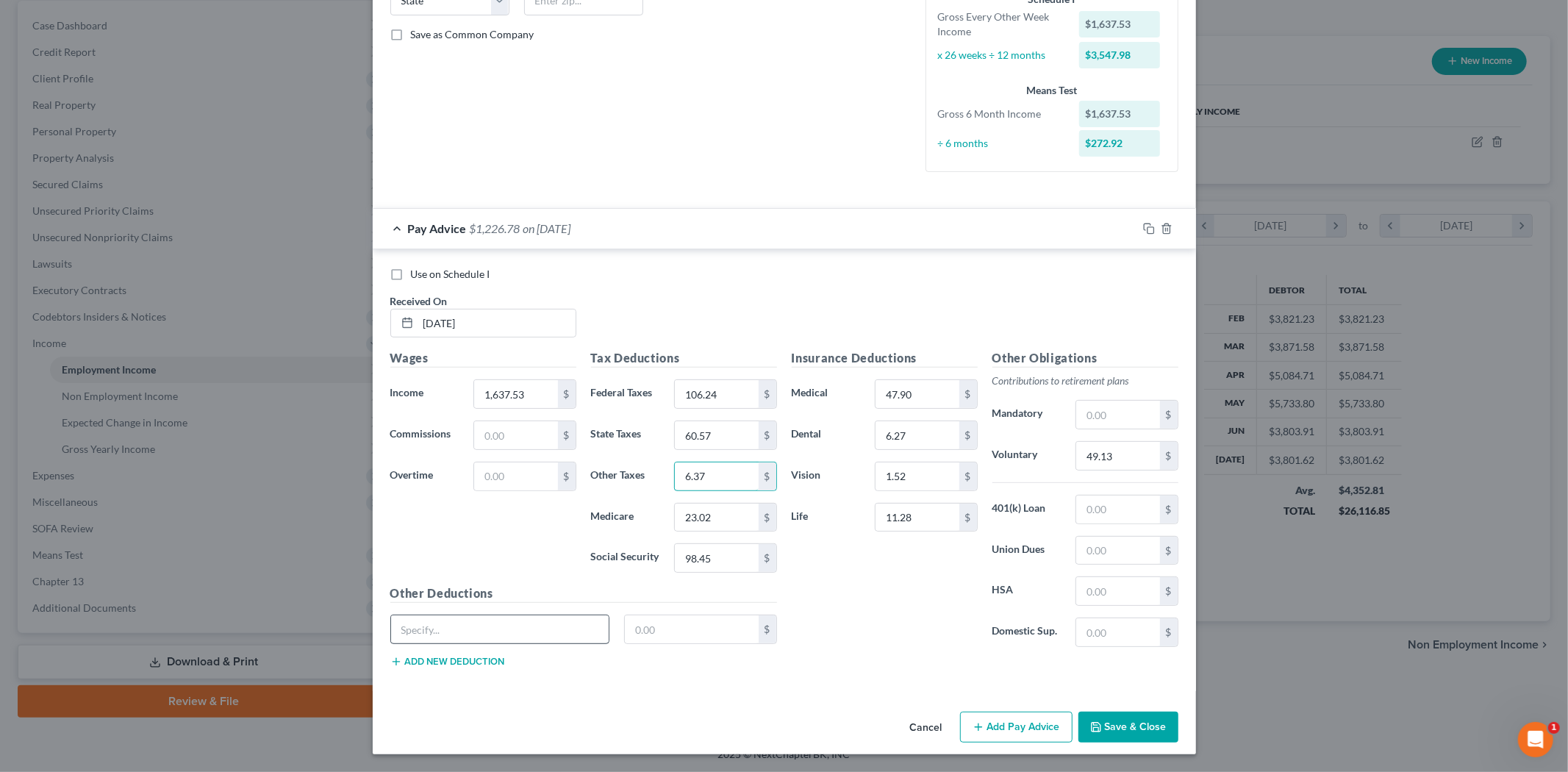
type input "6.37"
click at [516, 625] on input "text" at bounding box center [499, 628] width 218 height 28
type input "Other Insurances (Accident, Critical, Etc)"
type input "25.25"
click at [953, 613] on div "Insurance Deductions Medical 47.90 $ Dental 6.27 $ Vision 1.52 $ Life 11.28 $" at bounding box center [884, 504] width 200 height 309
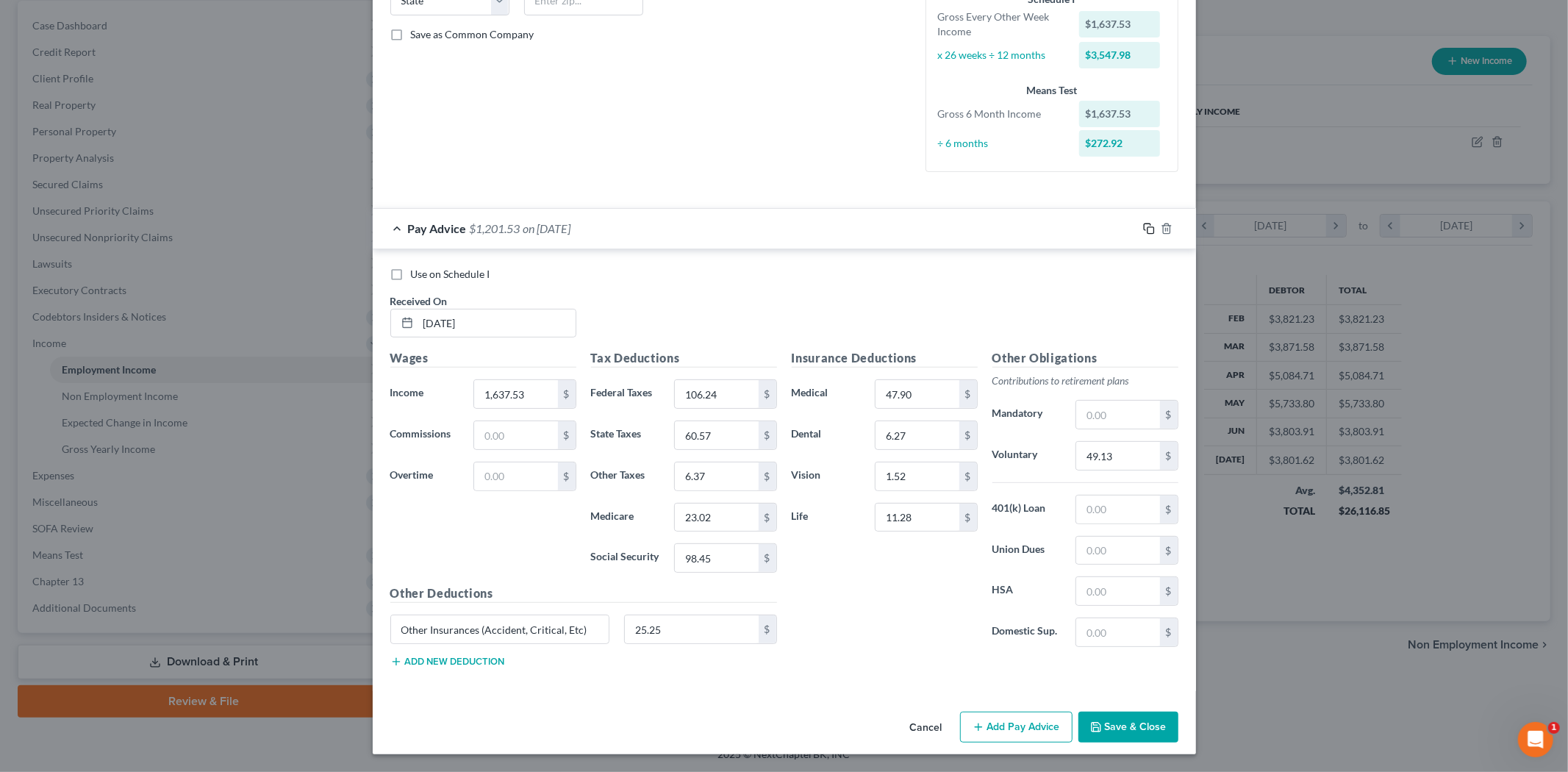
click at [1143, 225] on icon "button" at bounding box center [1149, 228] width 12 height 12
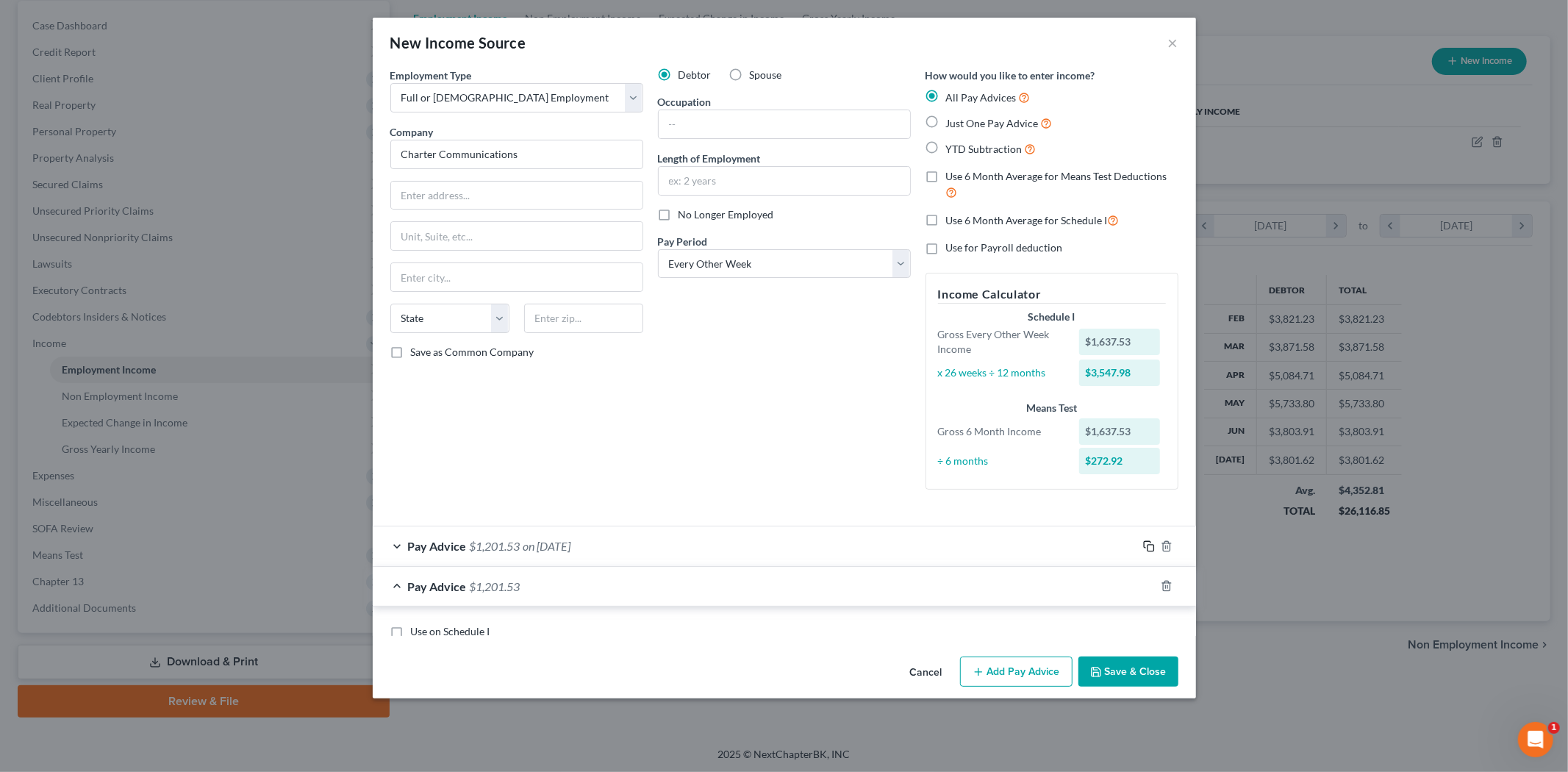
scroll to position [0, 0]
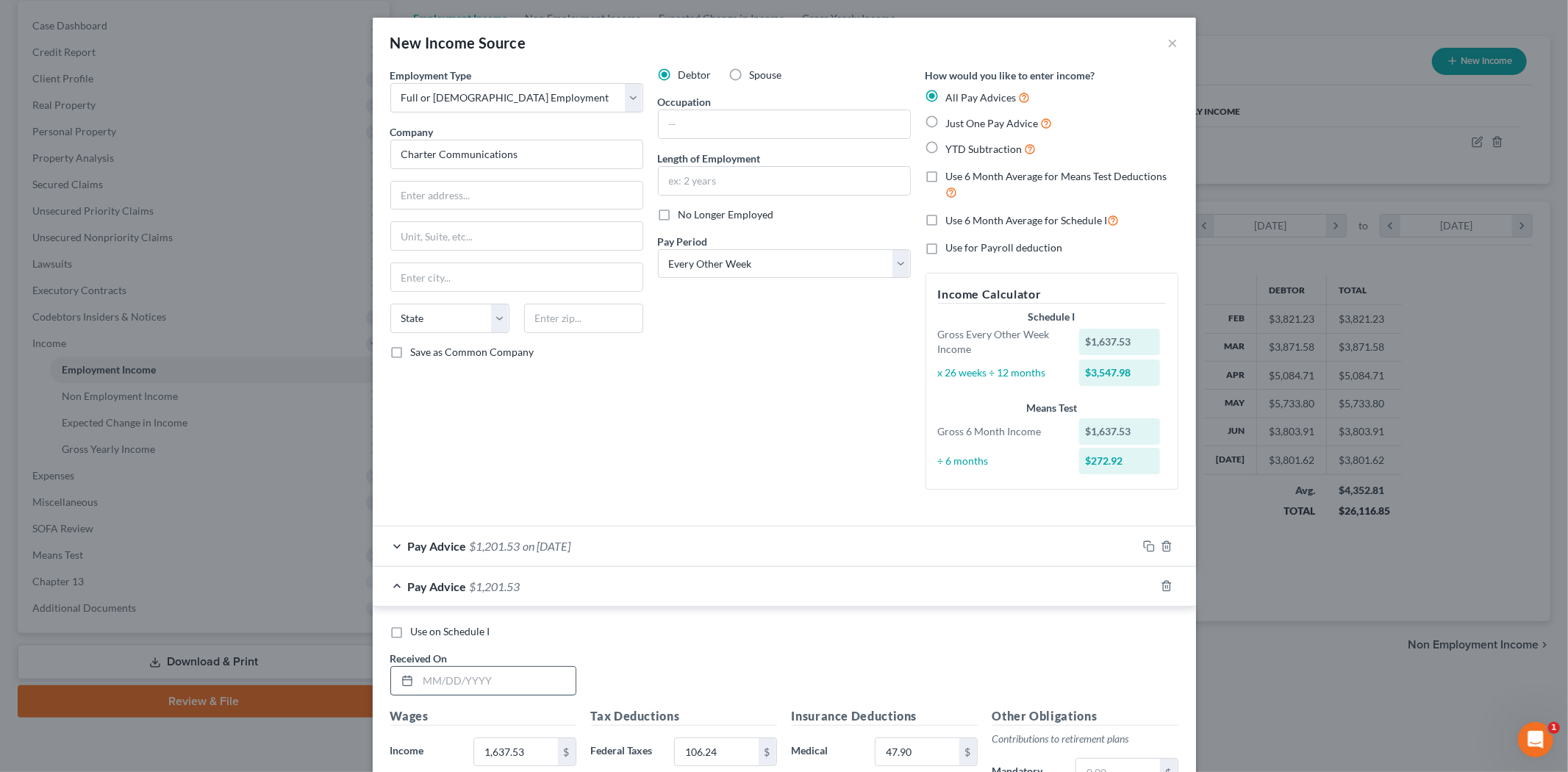
click at [432, 680] on input "text" at bounding box center [496, 680] width 157 height 28
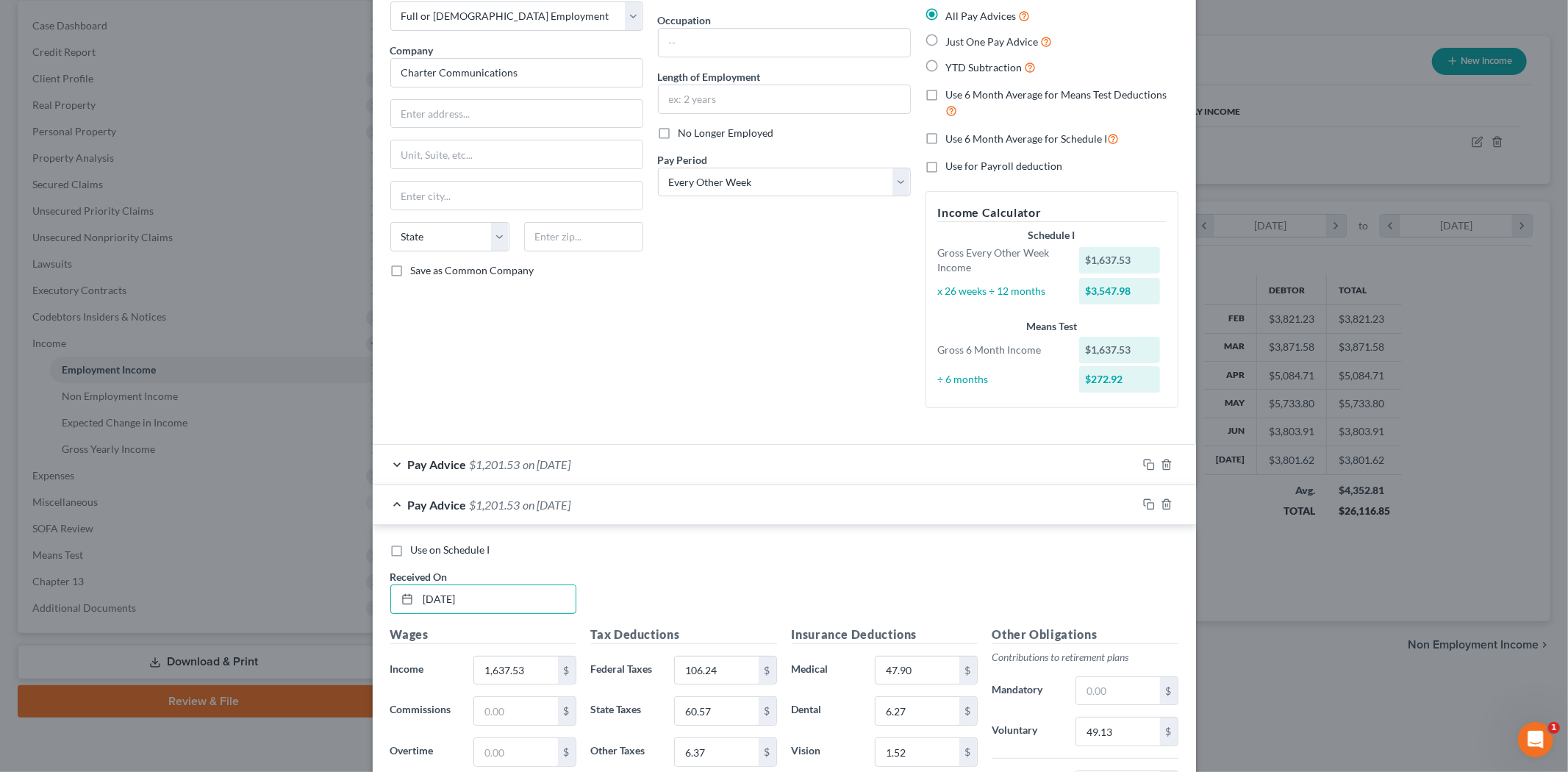
type input "[DATE]"
click at [490, 652] on div "Wages Income * 1,637.53 $ Commissions $ Overtime $" at bounding box center [483, 742] width 200 height 235
click at [490, 701] on input "text" at bounding box center [516, 710] width 83 height 28
click at [482, 665] on input "1,637.53" at bounding box center [516, 670] width 83 height 28
type input "2,106.93"
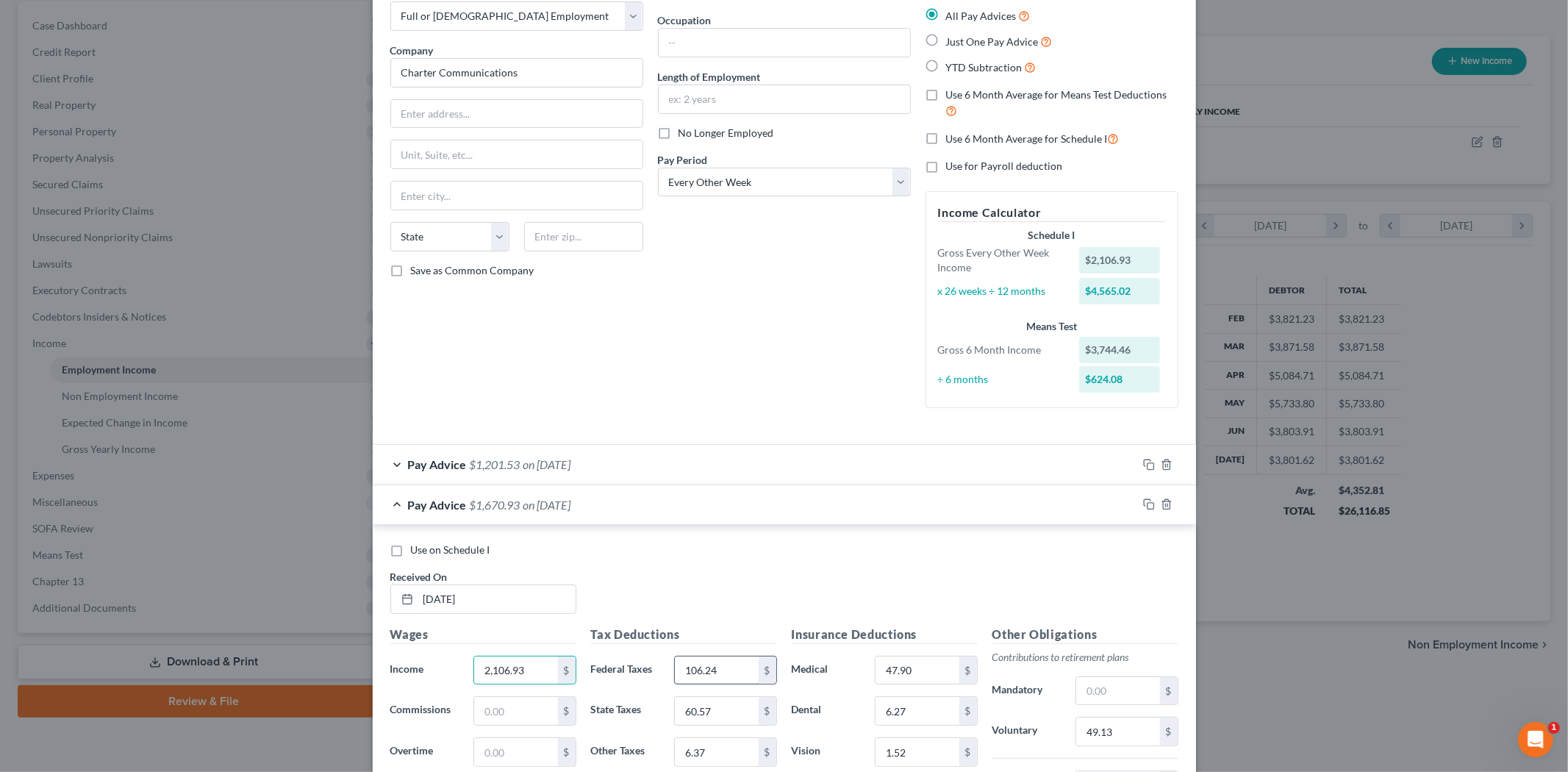
click at [685, 663] on input "106.24" at bounding box center [716, 670] width 83 height 28
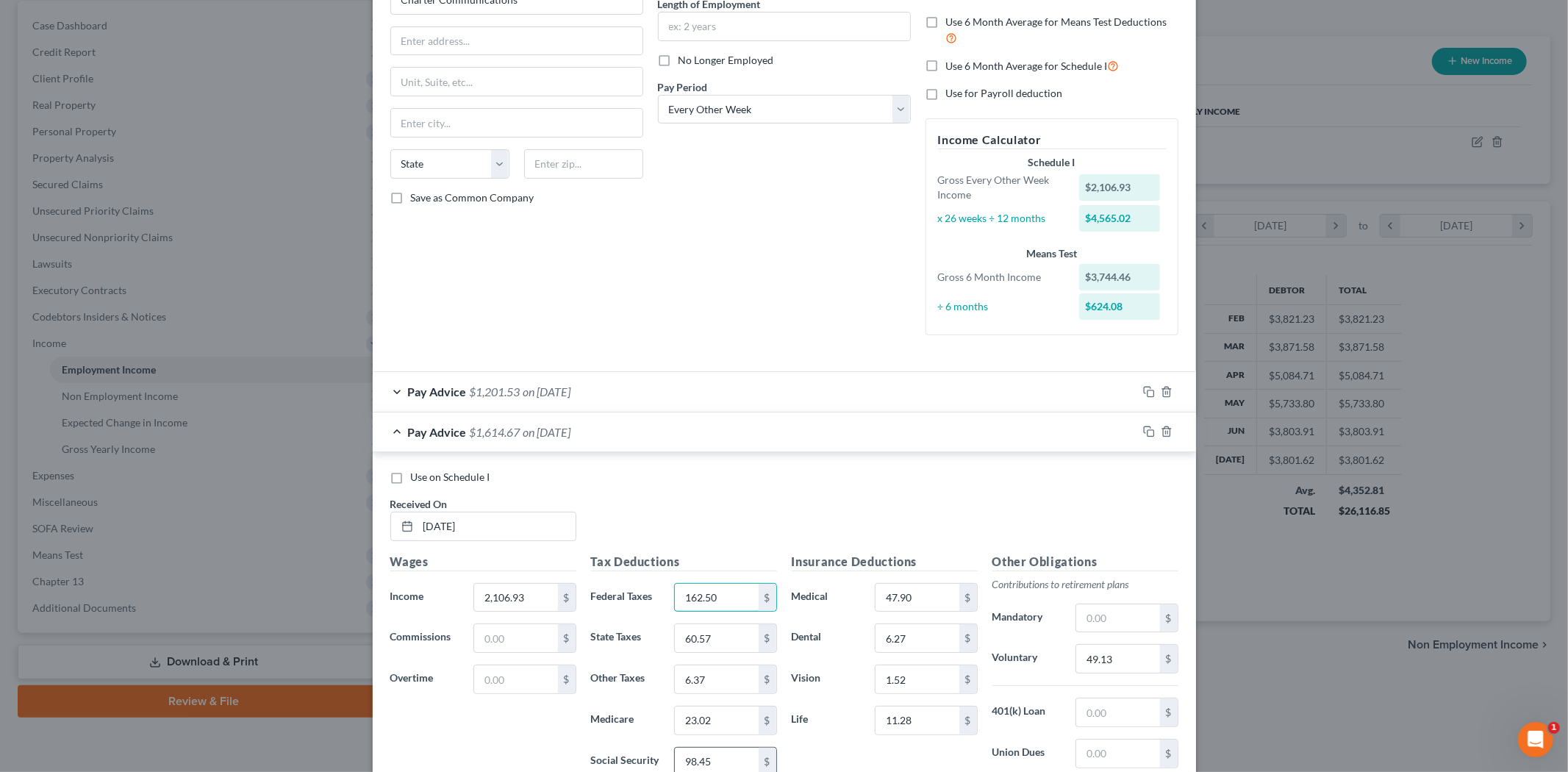
scroll to position [245, 0]
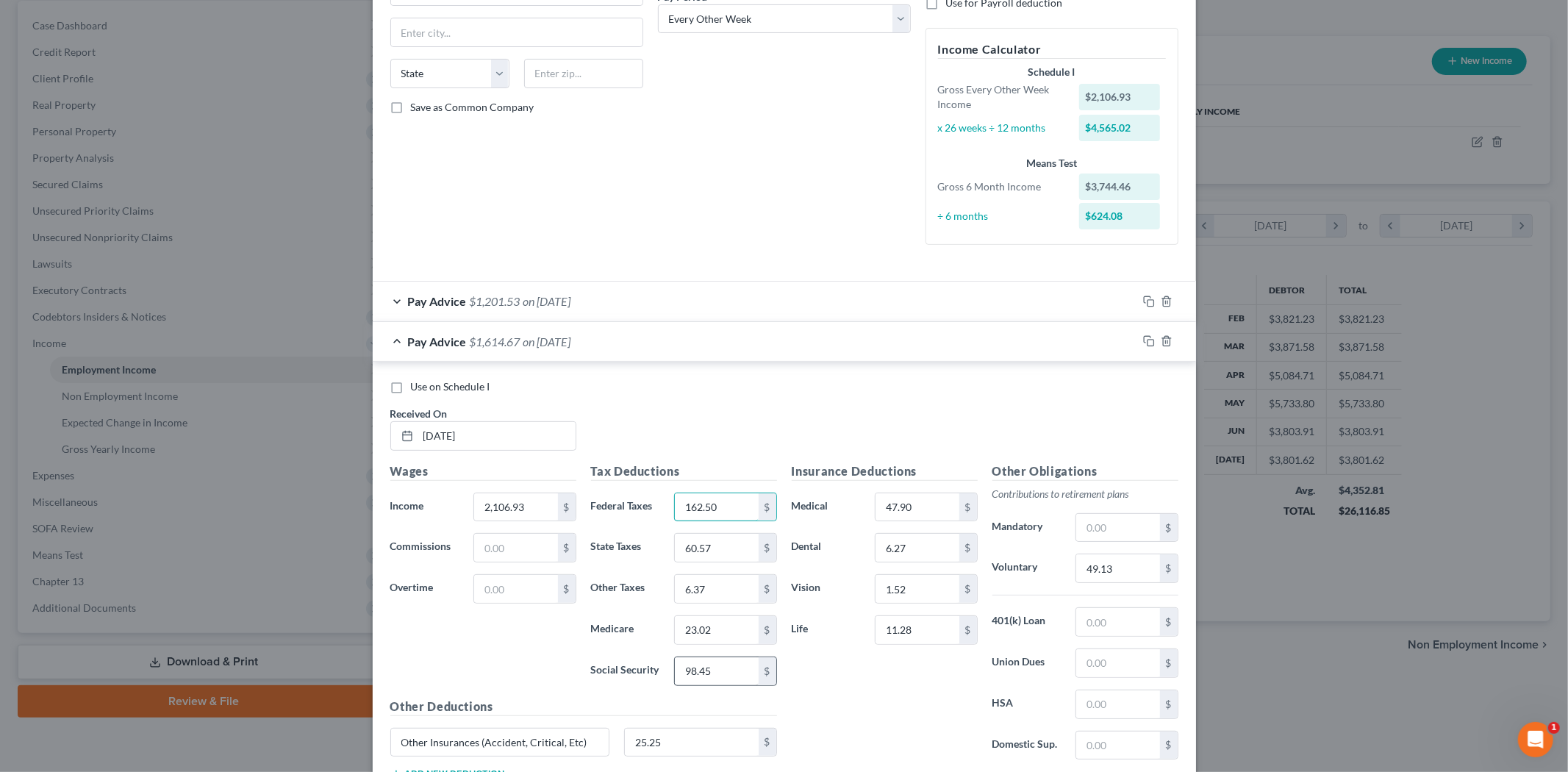
type input "162.50"
click at [713, 668] on input "98.45" at bounding box center [716, 671] width 83 height 28
type input "127.55"
click at [704, 633] on input "23.02" at bounding box center [716, 629] width 83 height 28
type input "29.83"
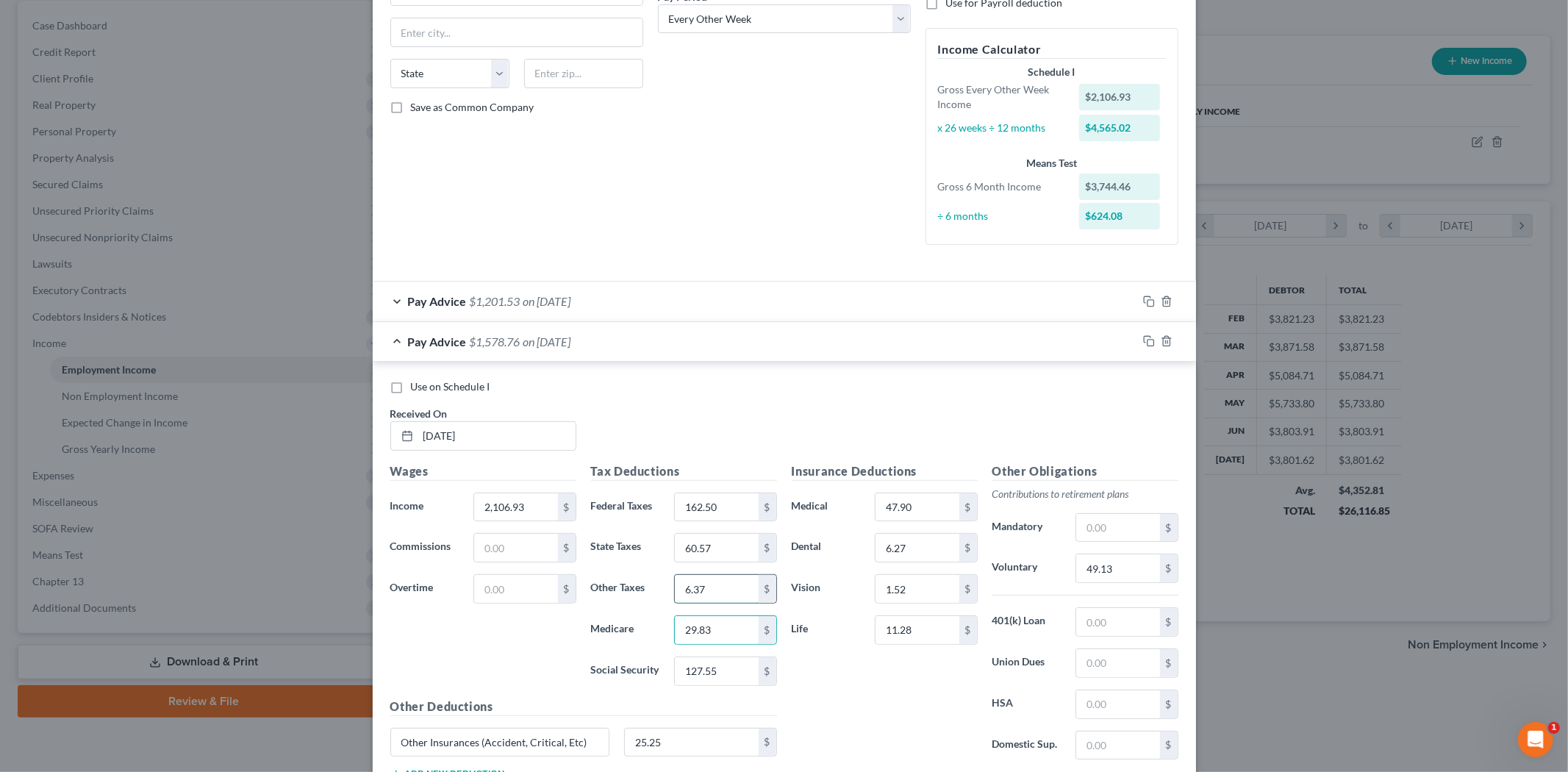
click at [691, 581] on input "6.37" at bounding box center [716, 589] width 83 height 28
type input "8.20"
click at [691, 549] on input "60.57" at bounding box center [716, 547] width 83 height 28
click at [724, 541] on input "60.57" at bounding box center [716, 547] width 83 height 28
drag, startPoint x: 720, startPoint y: 548, endPoint x: 657, endPoint y: 541, distance: 63.4
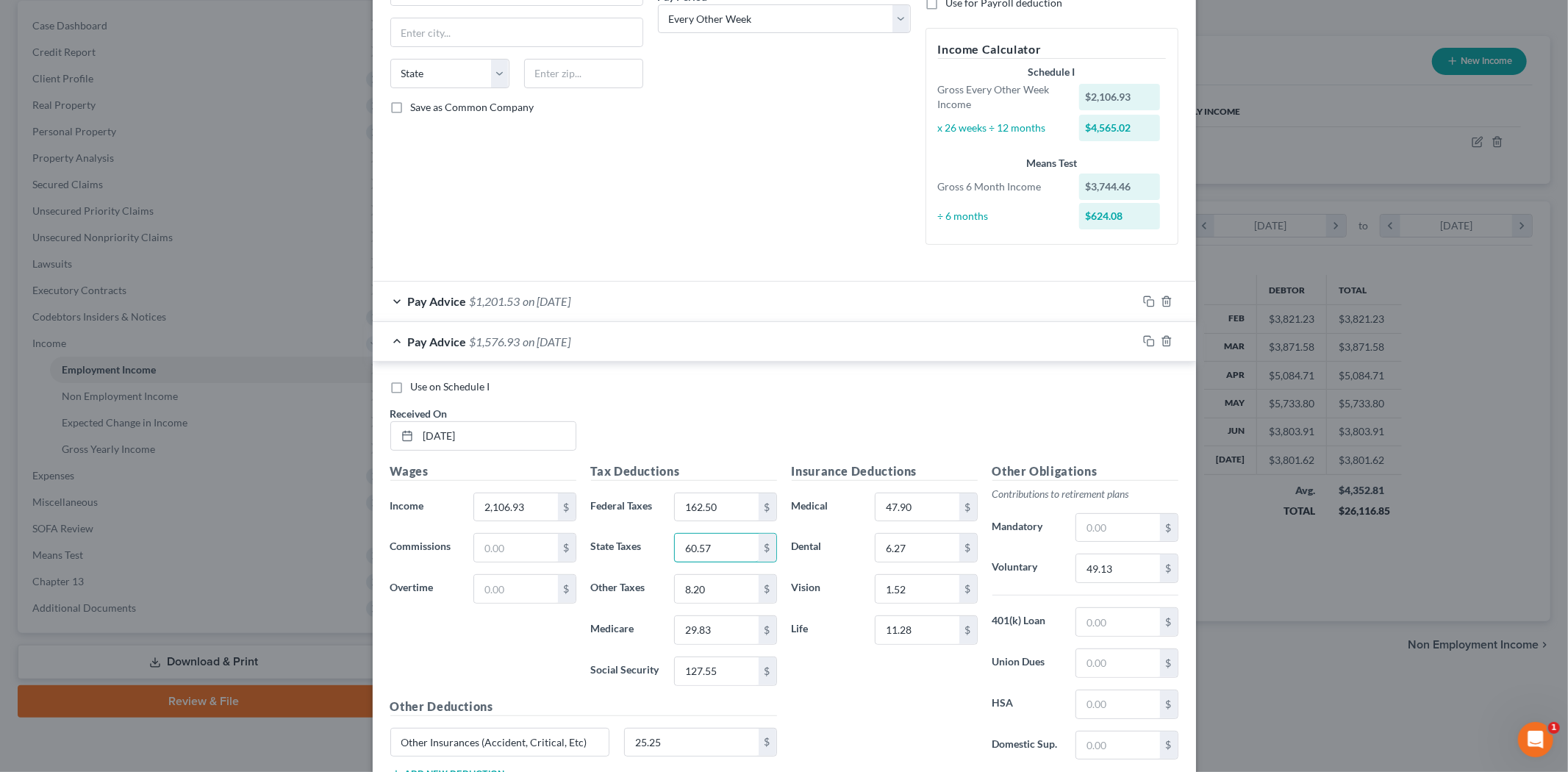
click at [657, 541] on div "State Taxes 60.57 $" at bounding box center [684, 547] width 200 height 30
type input "93.36"
click at [654, 380] on div "Use on Schedule I" at bounding box center [784, 386] width 788 height 14
click at [1127, 567] on input "49.13" at bounding box center [1118, 567] width 83 height 28
click at [1121, 567] on input "49.13" at bounding box center [1118, 567] width 83 height 28
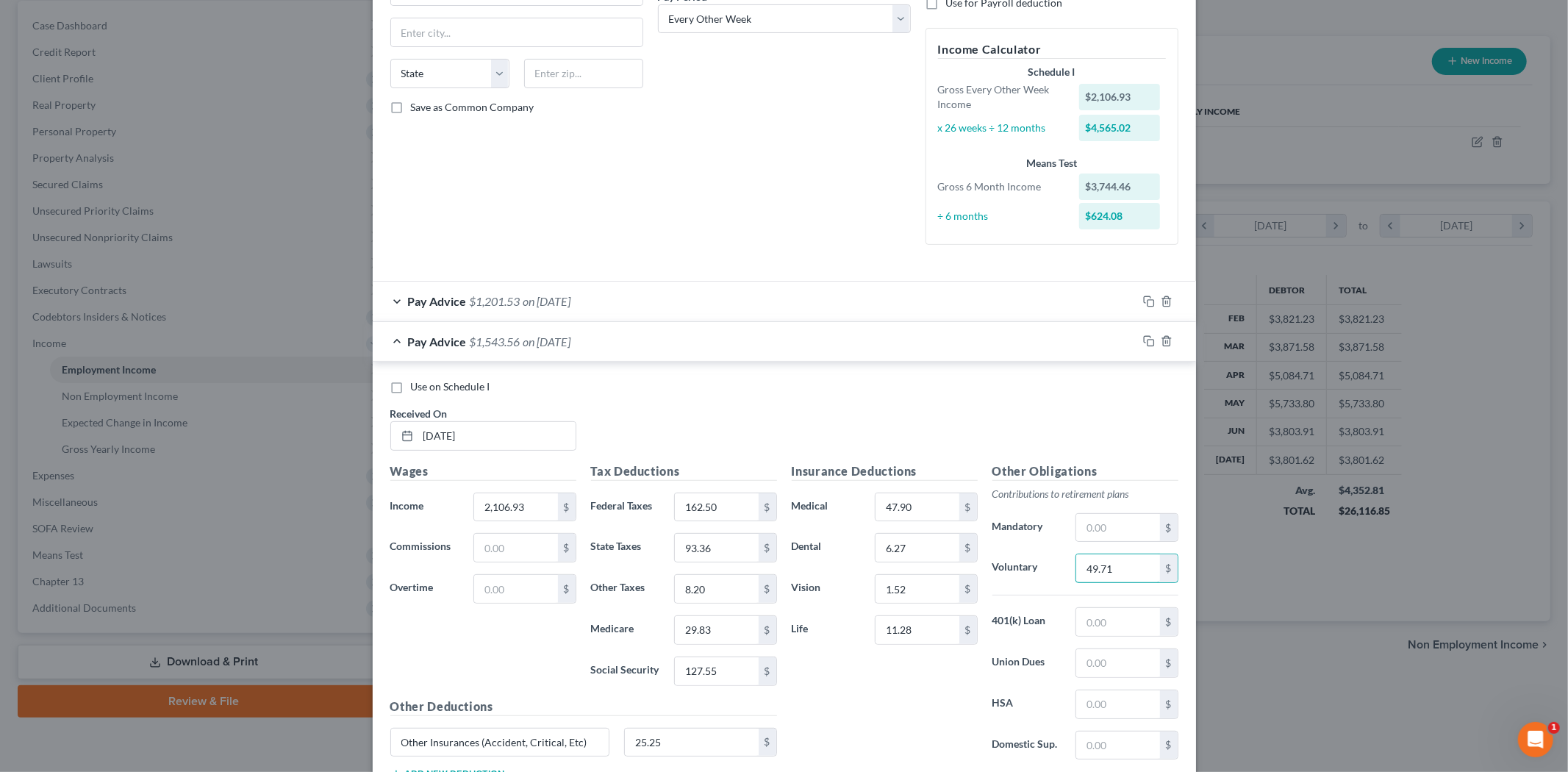
type input "49.71"
click at [875, 702] on div "Insurance Deductions Medical 47.90 $ Dental 6.27 $ Vision 1.52 $ Life 11.28 $" at bounding box center [884, 617] width 200 height 309
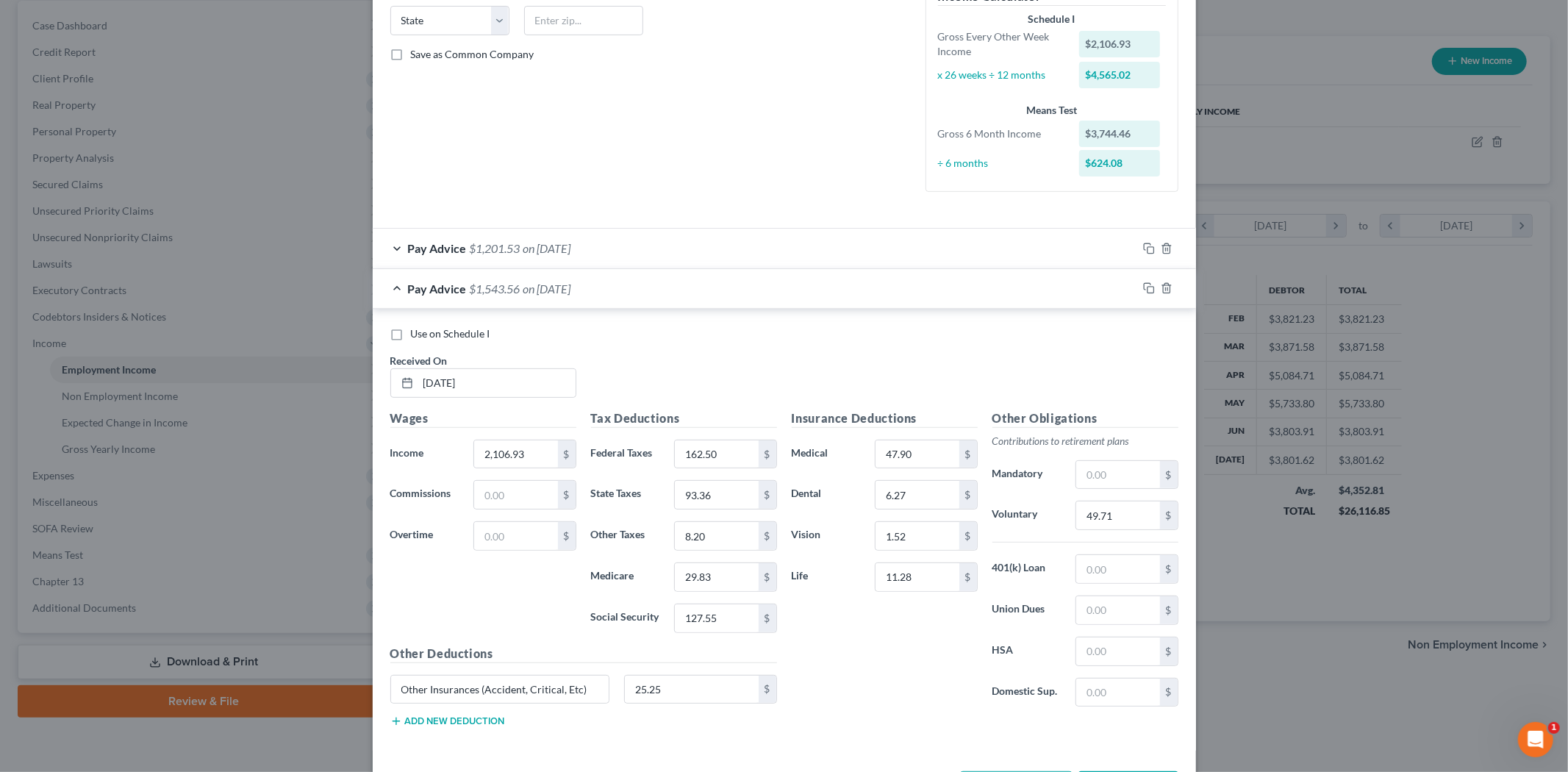
scroll to position [326, 0]
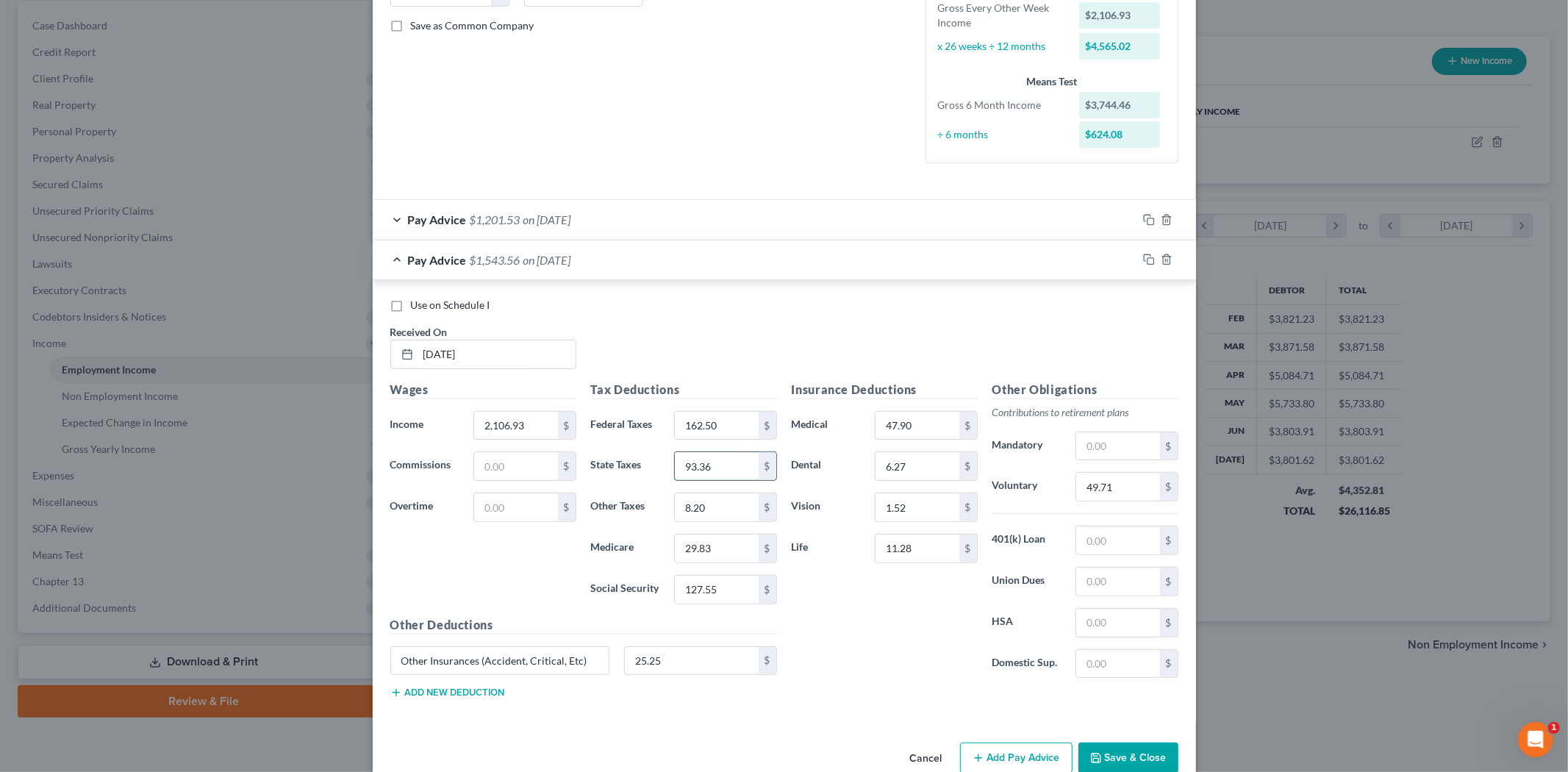
click at [725, 465] on input "93.36" at bounding box center [716, 465] width 83 height 28
type input "86.36"
click at [882, 660] on div "Insurance Deductions Medical 47.90 $ Dental 6.27 $ Vision 1.52 $ Life 11.28 $" at bounding box center [884, 535] width 200 height 309
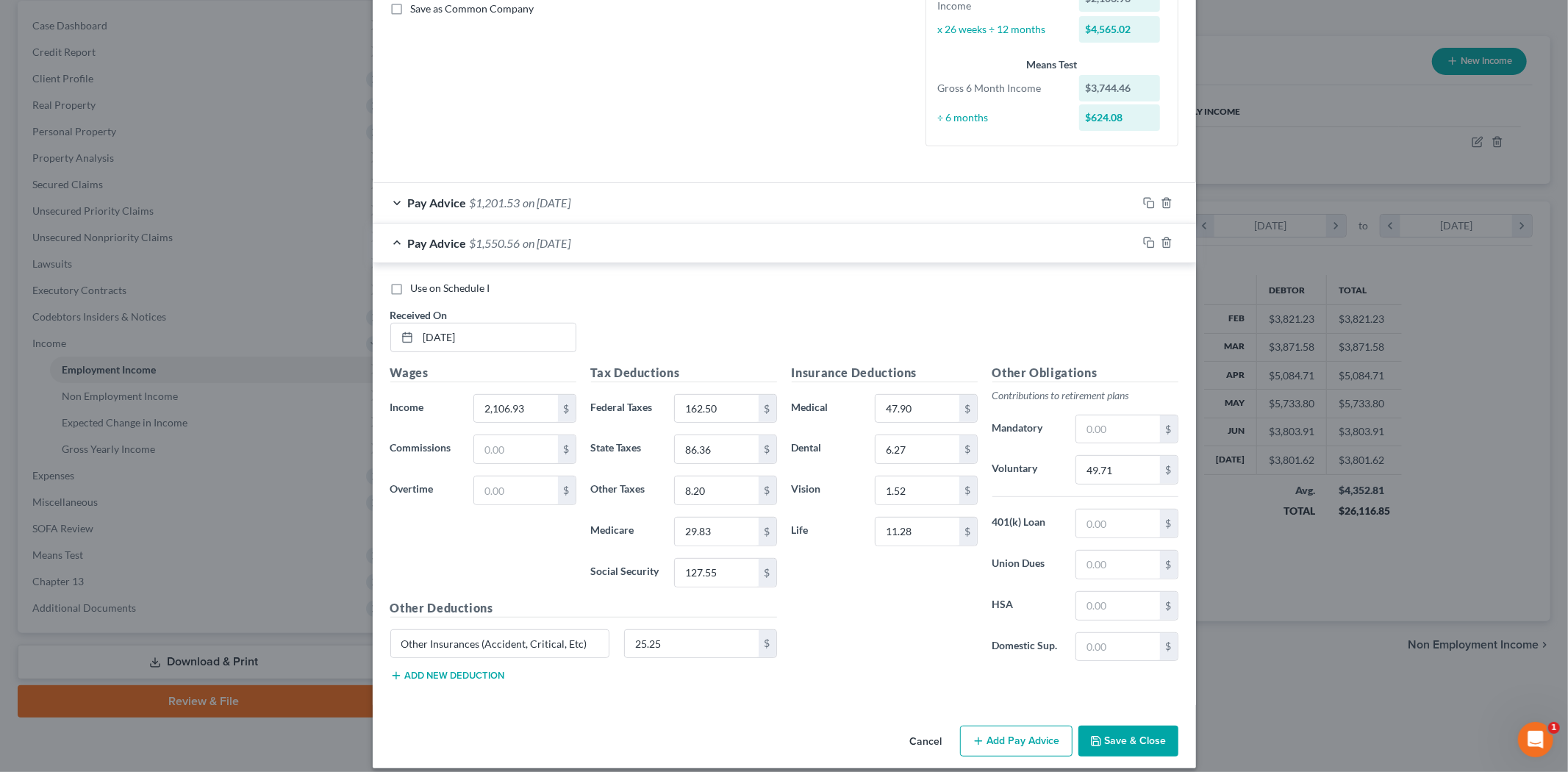
scroll to position [358, 0]
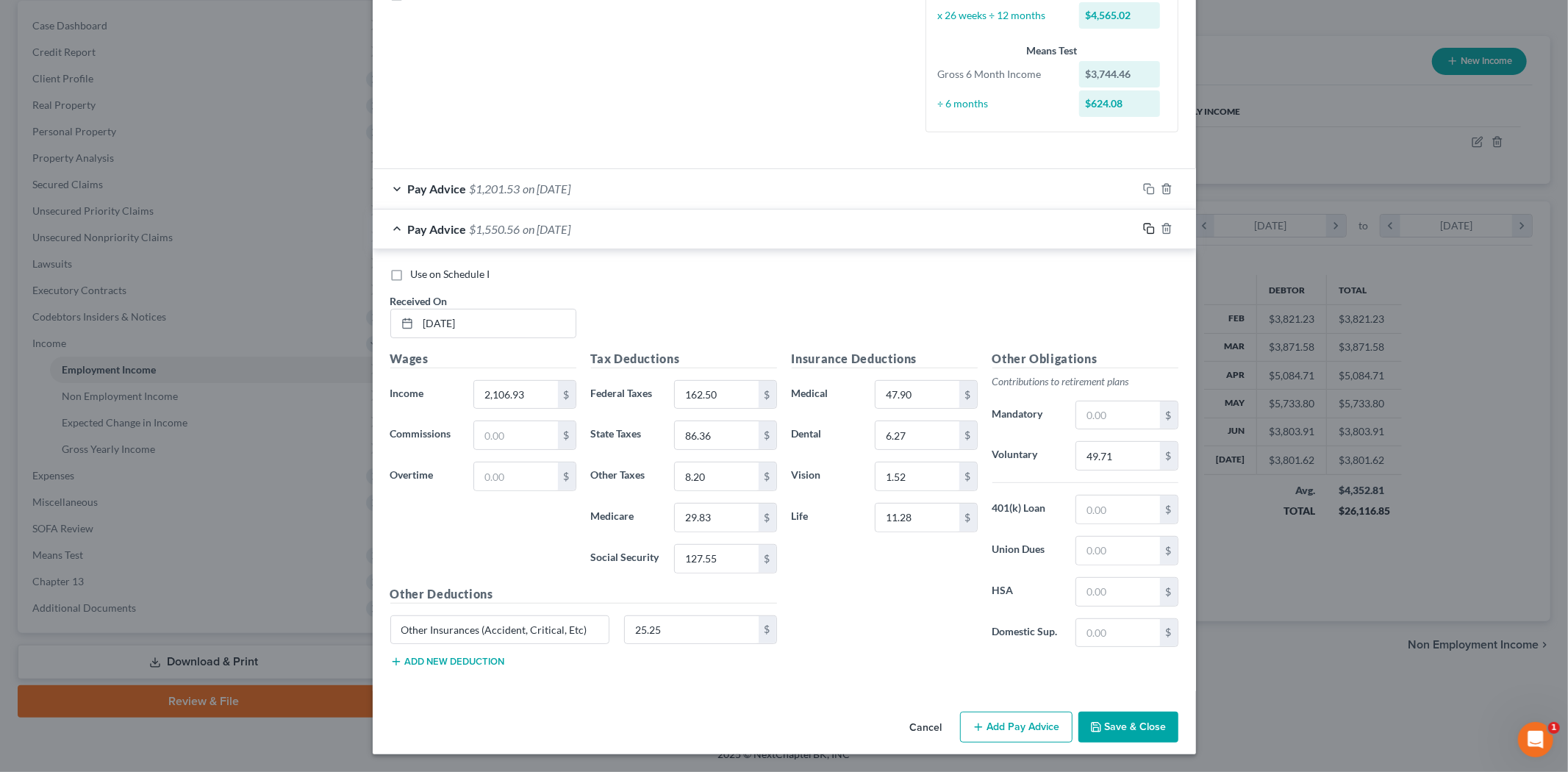
click at [1144, 228] on icon "button" at bounding box center [1149, 228] width 12 height 12
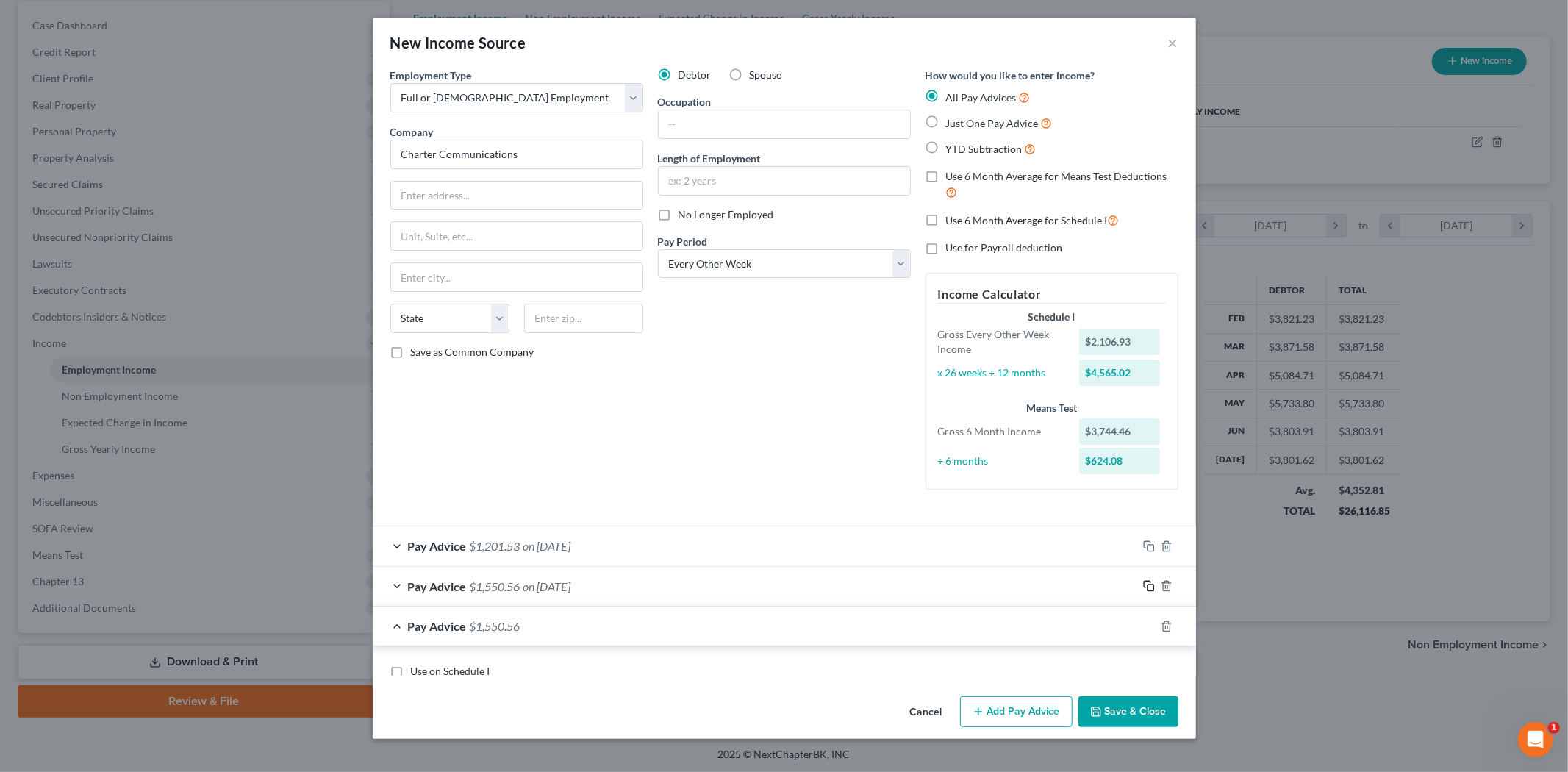
scroll to position [0, 0]
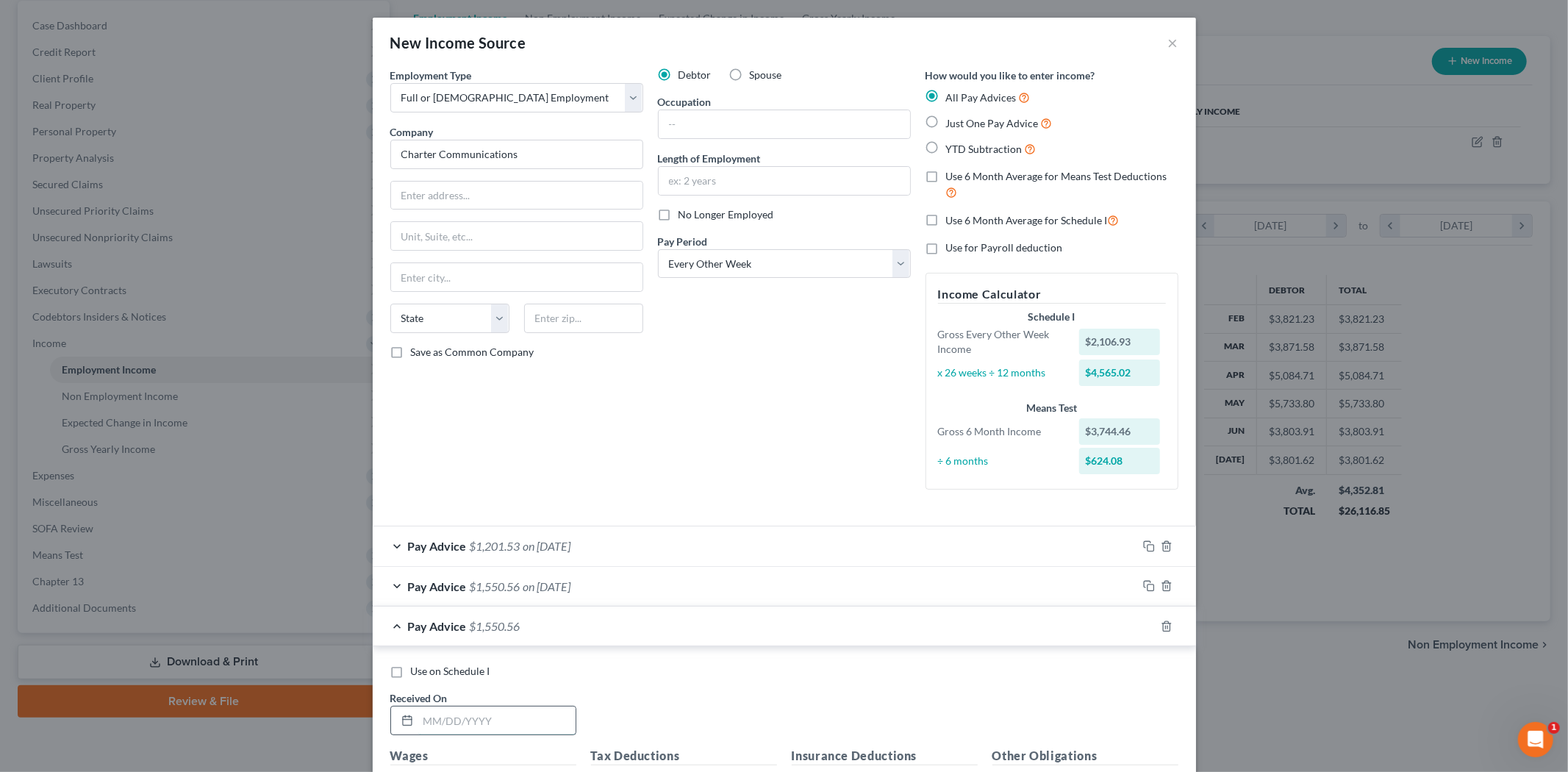
click at [466, 708] on input "text" at bounding box center [496, 720] width 157 height 28
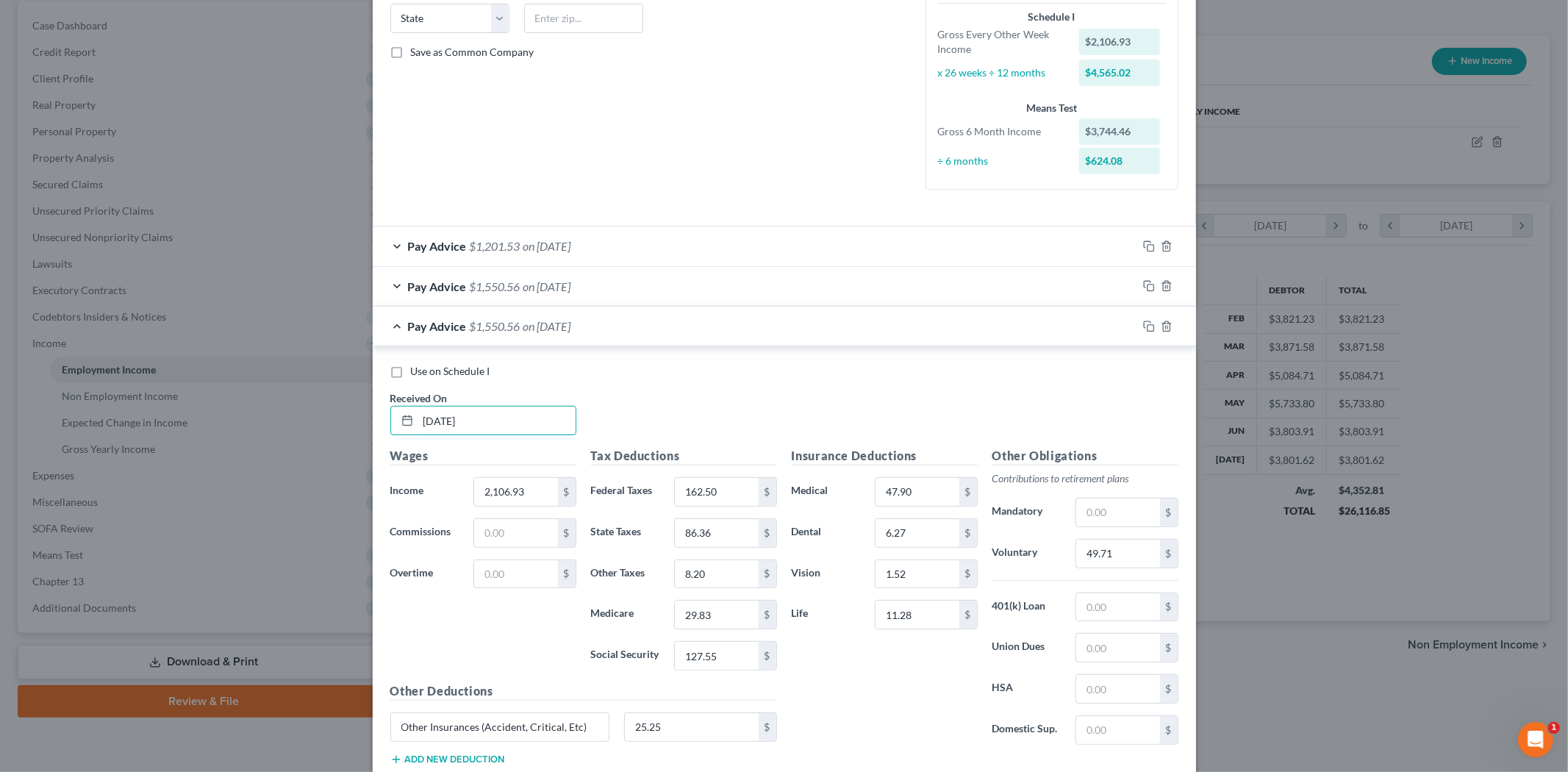
scroll to position [326, 0]
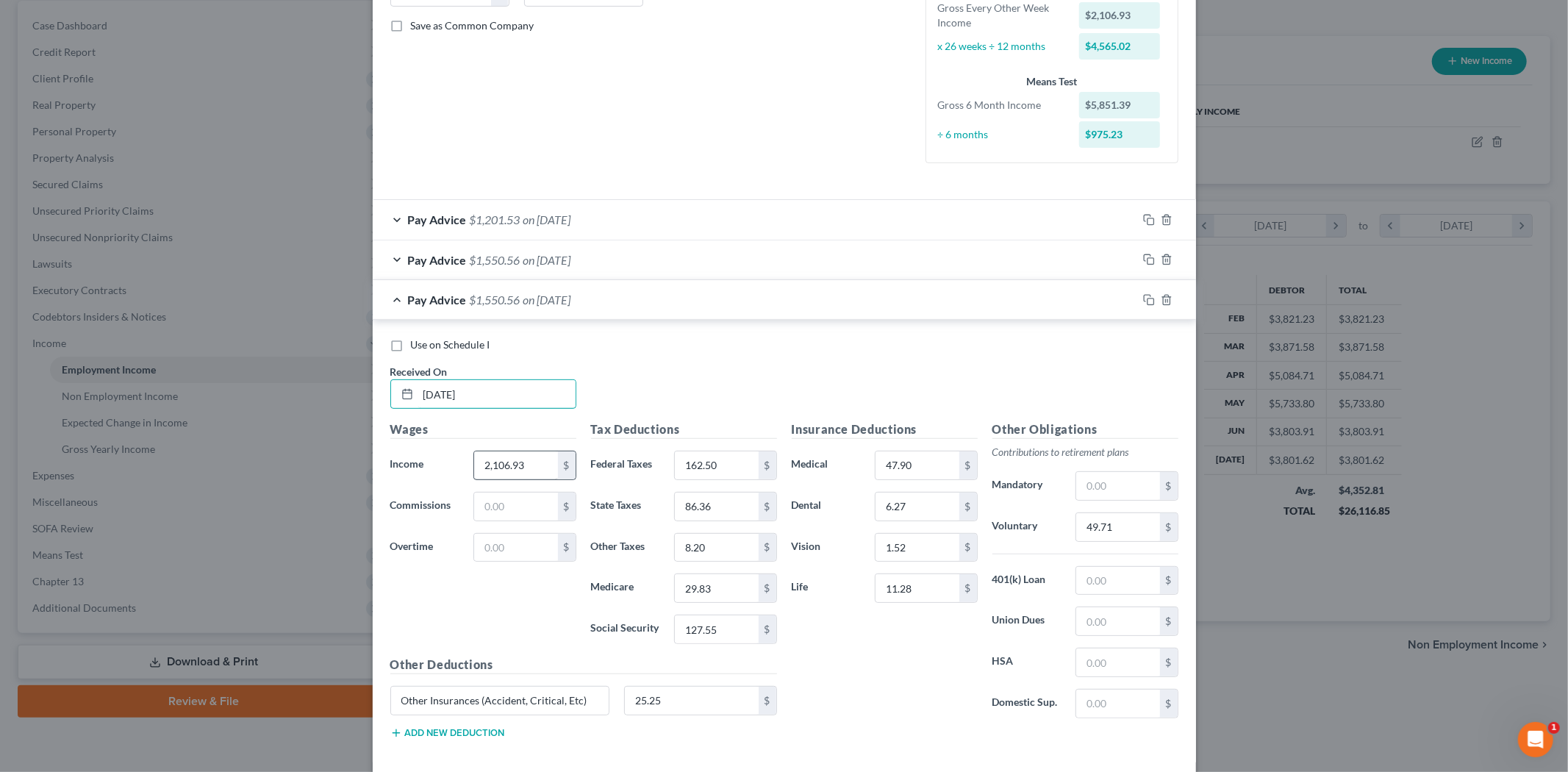
type input "[DATE]"
click at [527, 458] on input "2,106.93" at bounding box center [516, 465] width 83 height 28
type input "1,664.60"
click at [690, 464] on input "162.50" at bounding box center [716, 465] width 83 height 28
type input "109.40"
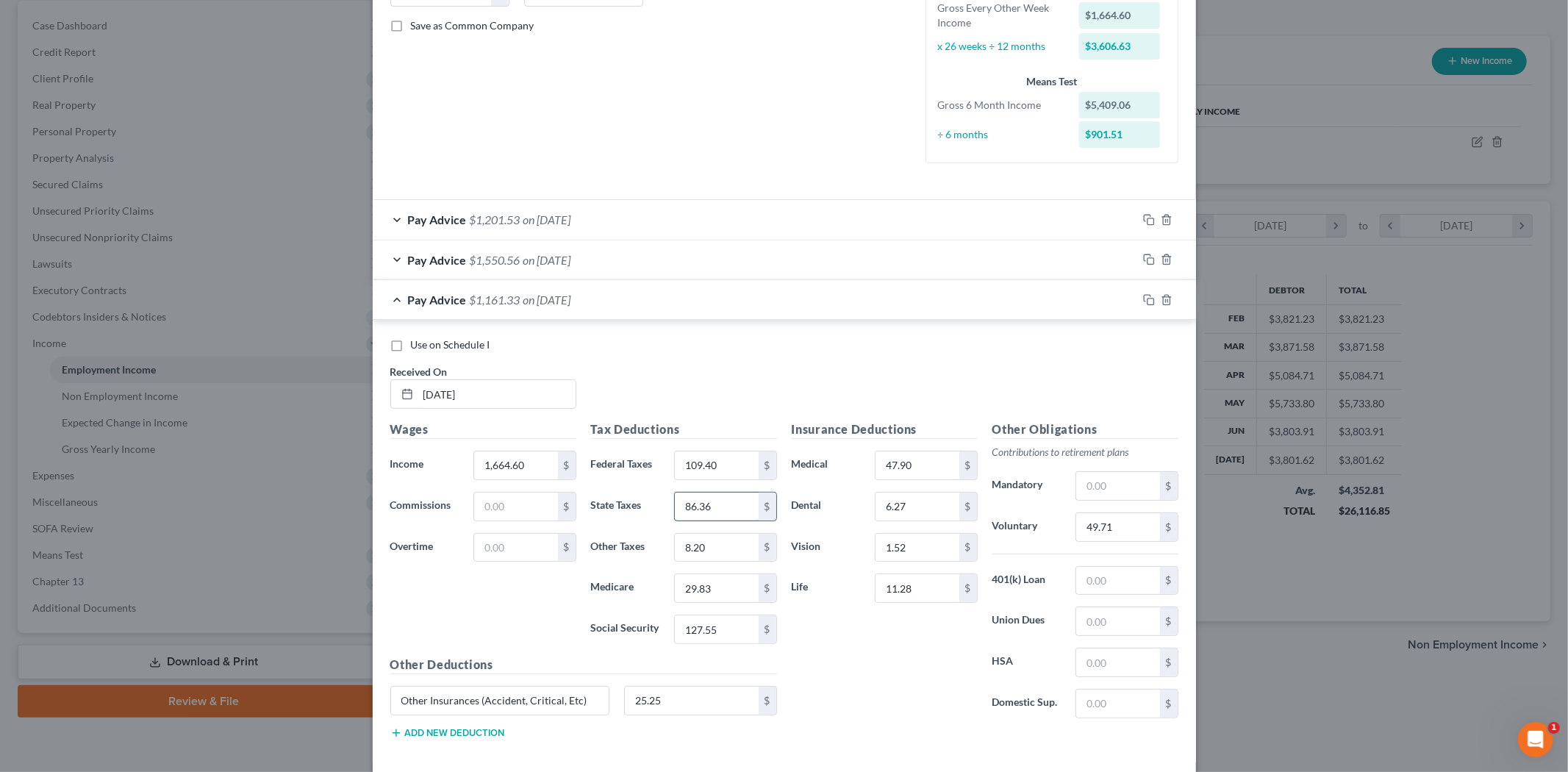
click at [713, 503] on input "86.36" at bounding box center [716, 506] width 83 height 28
click at [710, 516] on input "86.36" at bounding box center [716, 506] width 83 height 28
type input "62.02"
click at [712, 641] on input "127.55" at bounding box center [716, 628] width 83 height 28
type input "100.13"
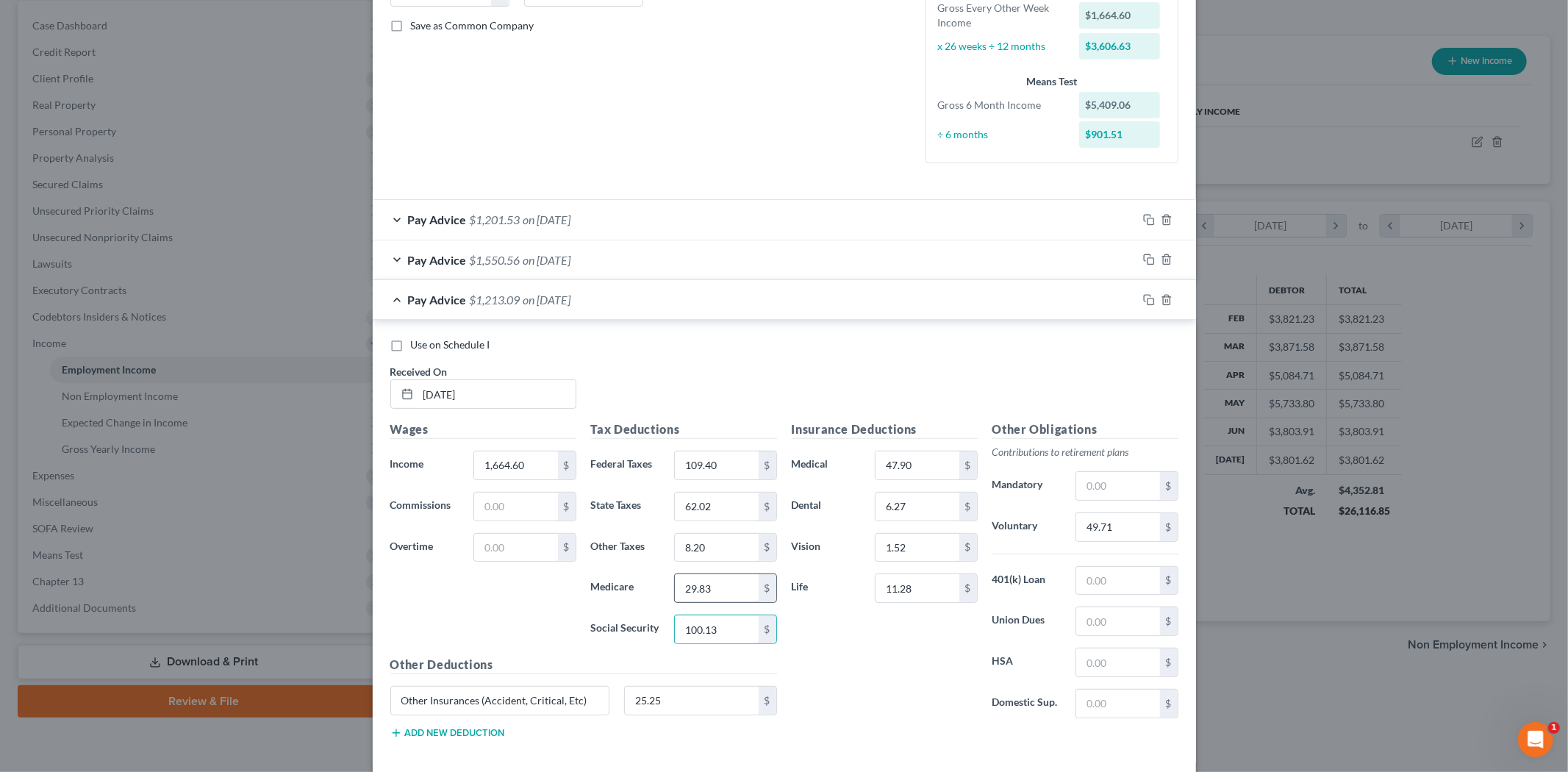
click at [725, 589] on input "29.83" at bounding box center [716, 588] width 83 height 28
type input "23.42"
click at [706, 509] on input "62.02" at bounding box center [716, 506] width 83 height 28
click at [700, 560] on input "8.20" at bounding box center [716, 547] width 83 height 28
type input "6.48"
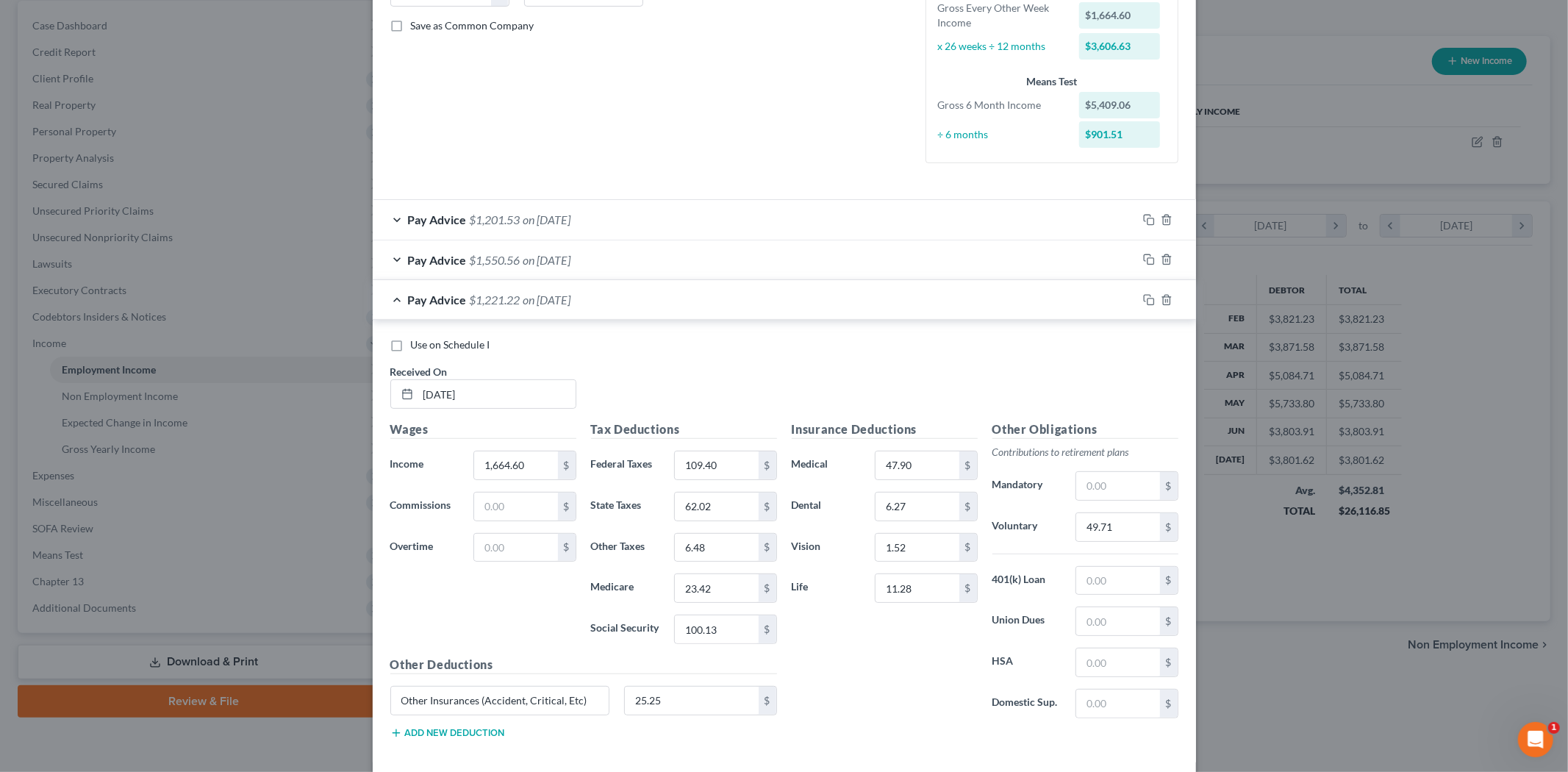
click at [887, 656] on div "Insurance Deductions Medical 47.90 $ Dental 6.27 $ Vision 1.52 $ Life 11.28 $" at bounding box center [884, 575] width 200 height 309
click at [1159, 524] on div "$" at bounding box center [1168, 527] width 18 height 28
click at [1133, 519] on input "49.71" at bounding box center [1118, 527] width 83 height 28
type input "49.94"
click at [855, 681] on div "Insurance Deductions Medical 47.90 $ Dental 6.27 $ Vision 1.52 $ Life 11.28 $" at bounding box center [884, 575] width 200 height 309
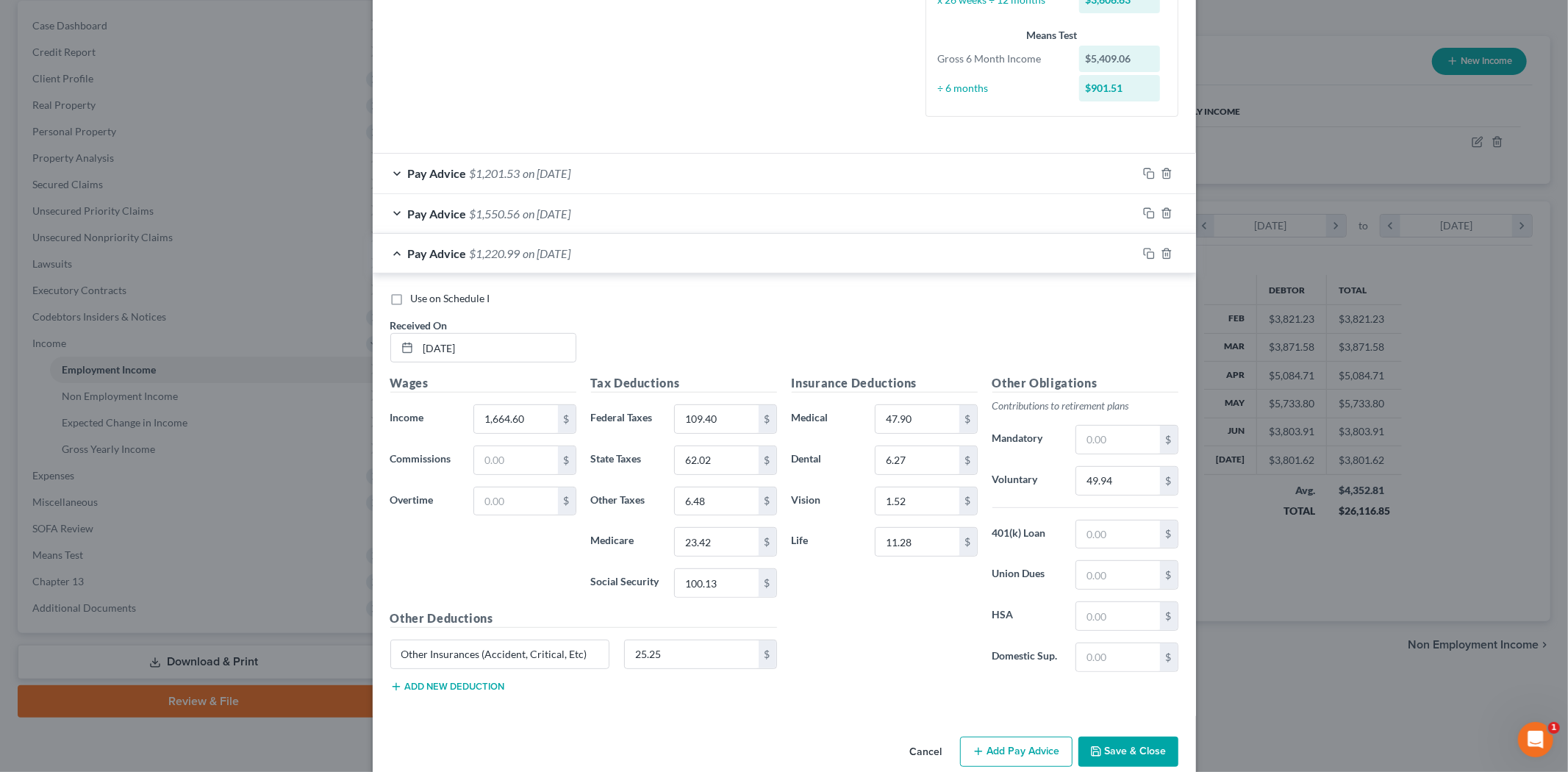
scroll to position [398, 0]
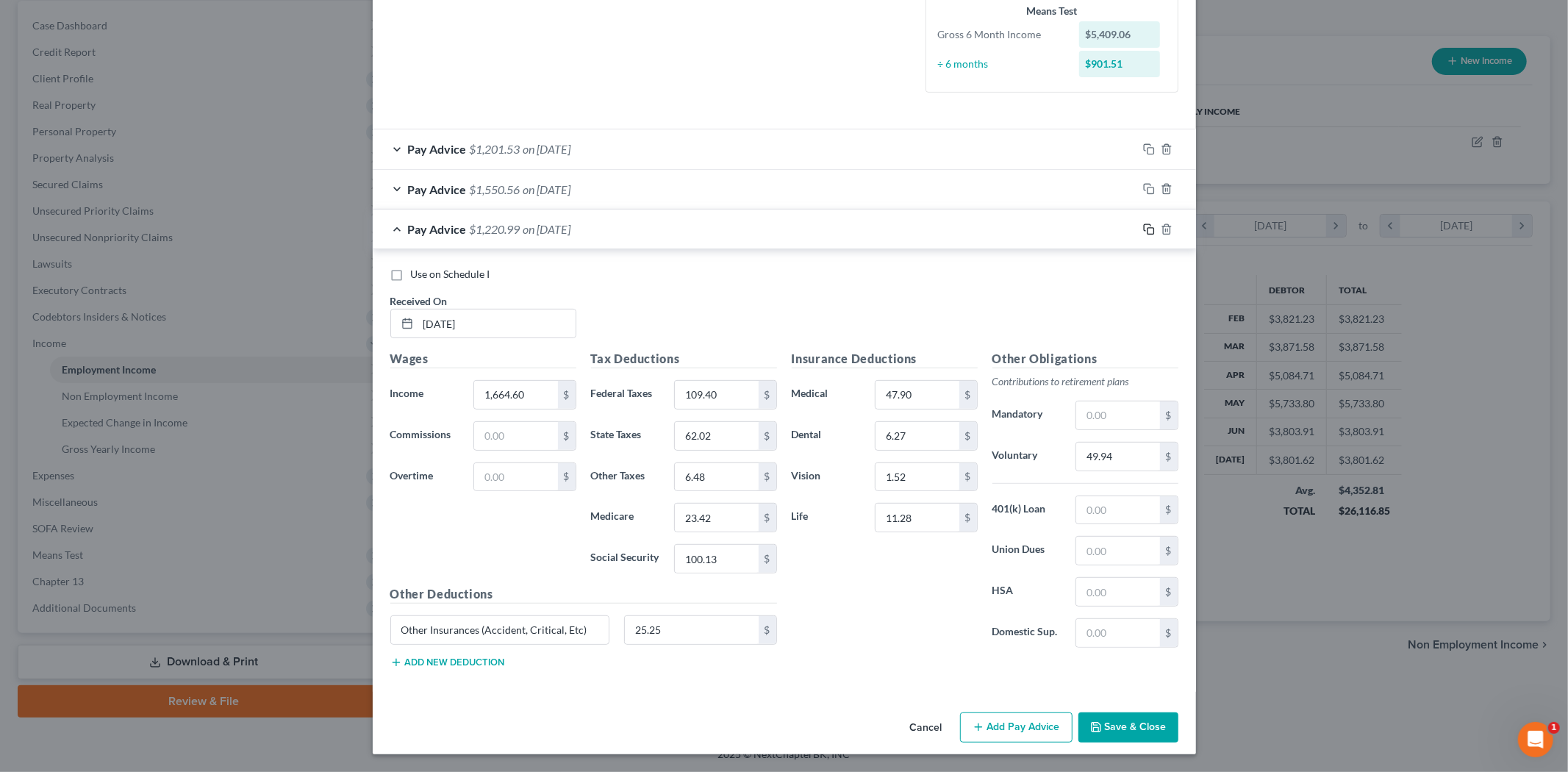
click at [1143, 224] on icon "button" at bounding box center [1147, 228] width 7 height 7
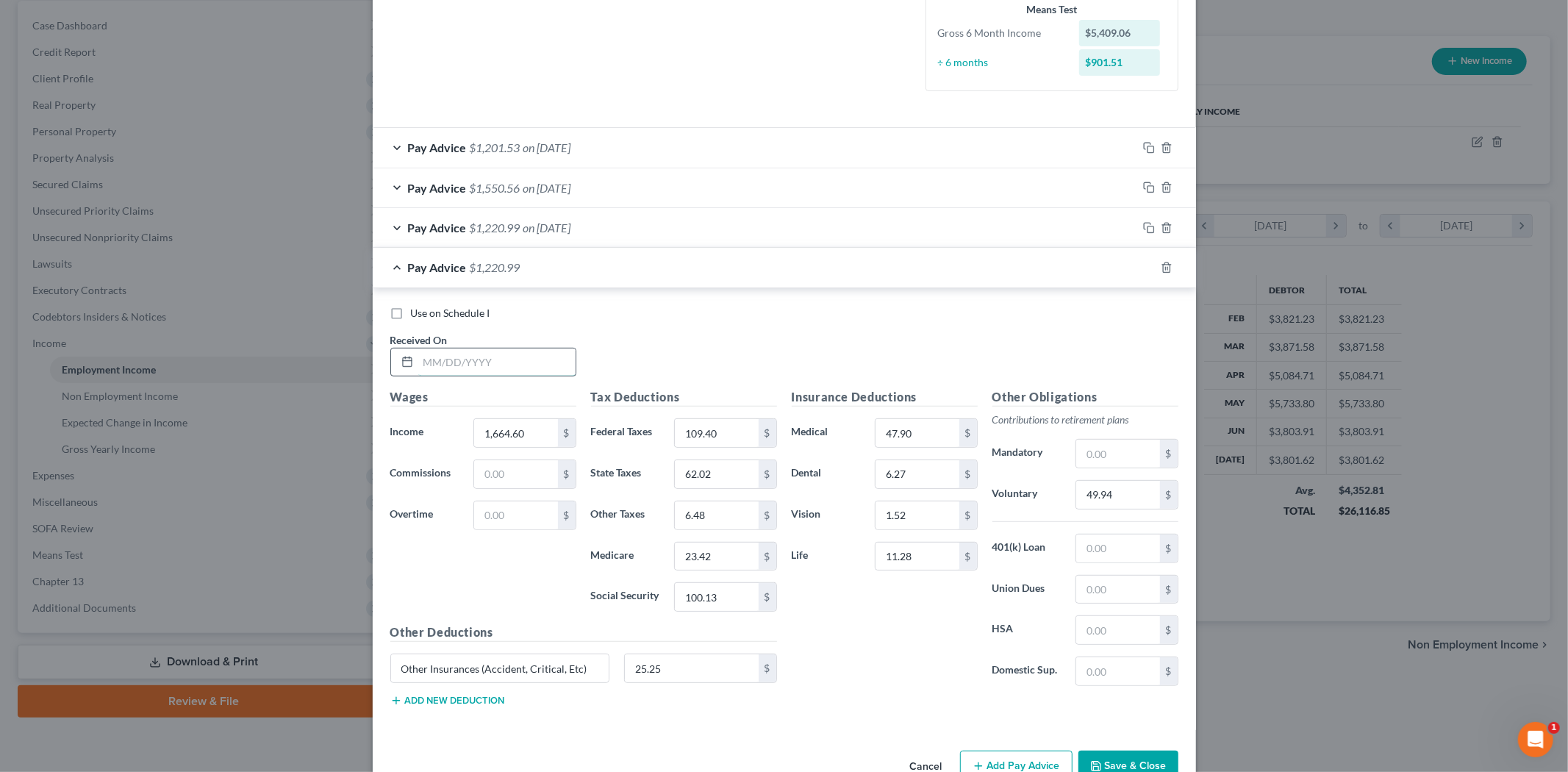
click at [457, 372] on input "text" at bounding box center [496, 362] width 157 height 28
type input "[DATE]"
click at [490, 434] on input "1,664.60" at bounding box center [516, 432] width 83 height 28
type input "4,817.17"
click at [724, 426] on input "109.40" at bounding box center [716, 432] width 83 height 28
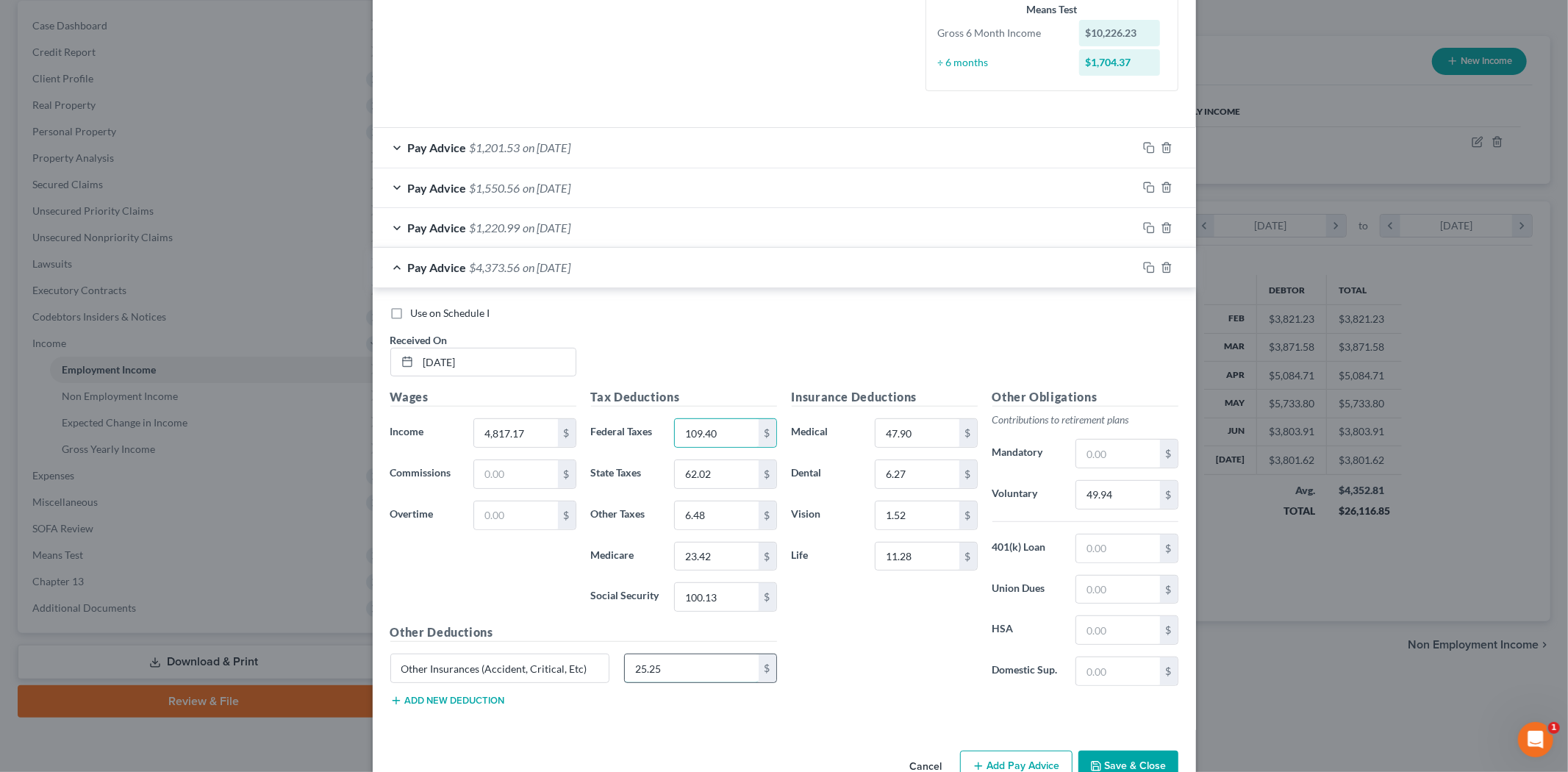
click at [663, 673] on input "25.25" at bounding box center [691, 668] width 133 height 28
type input "25.43"
click at [1108, 501] on input "49.94" at bounding box center [1118, 494] width 83 height 28
type input "137.02"
click at [723, 428] on input "109.40" at bounding box center [716, 432] width 83 height 28
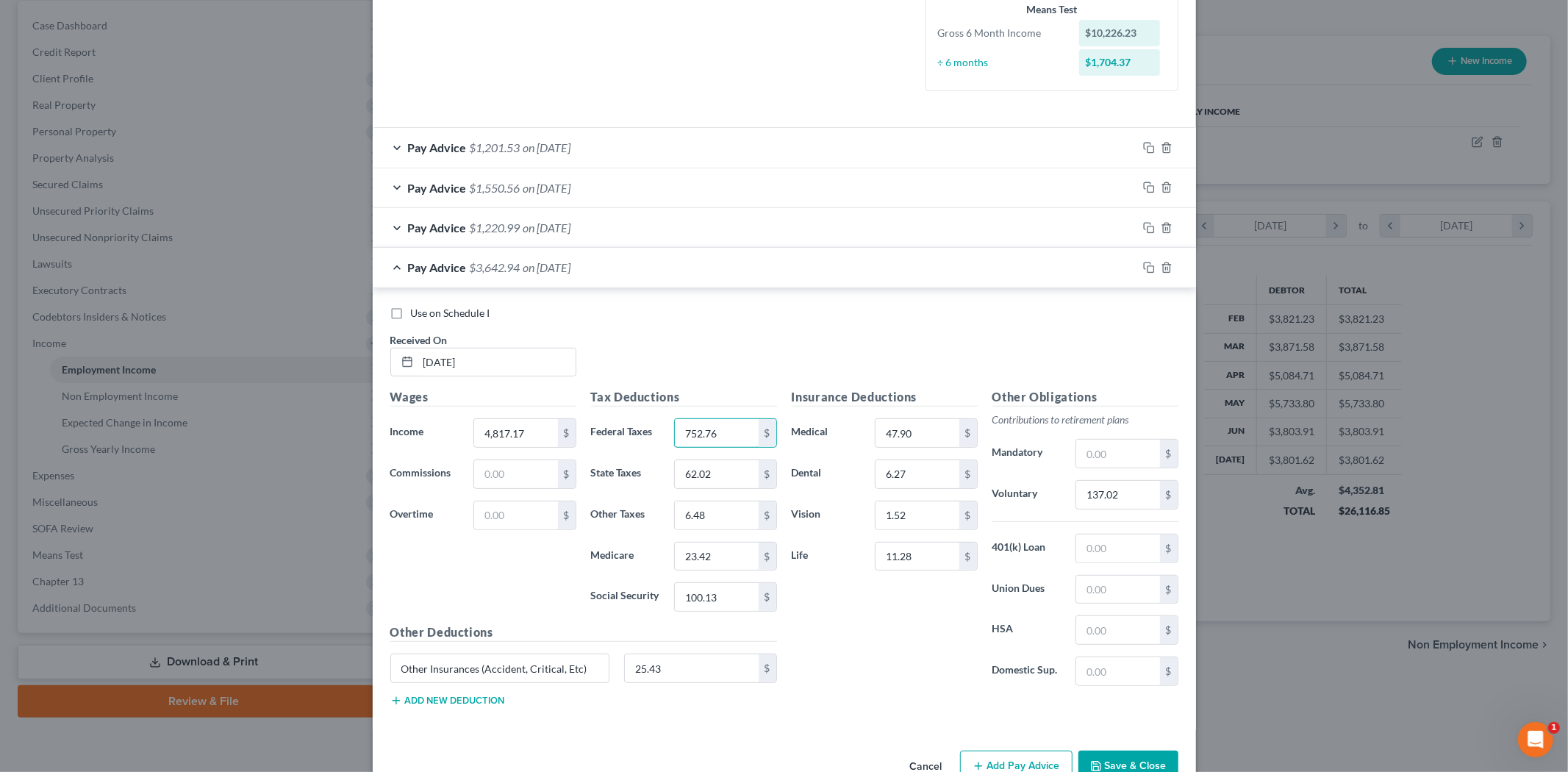
type input "752.76"
click at [708, 490] on div "Tax Deductions Federal Taxes 752.76 $ State Taxes 62.02 $ Other Taxes 6.48 $ Me…" at bounding box center [684, 505] width 200 height 235
click at [708, 483] on input "62.02" at bounding box center [716, 474] width 83 height 28
click at [718, 568] on input "23.42" at bounding box center [716, 556] width 83 height 28
type input "69.13"
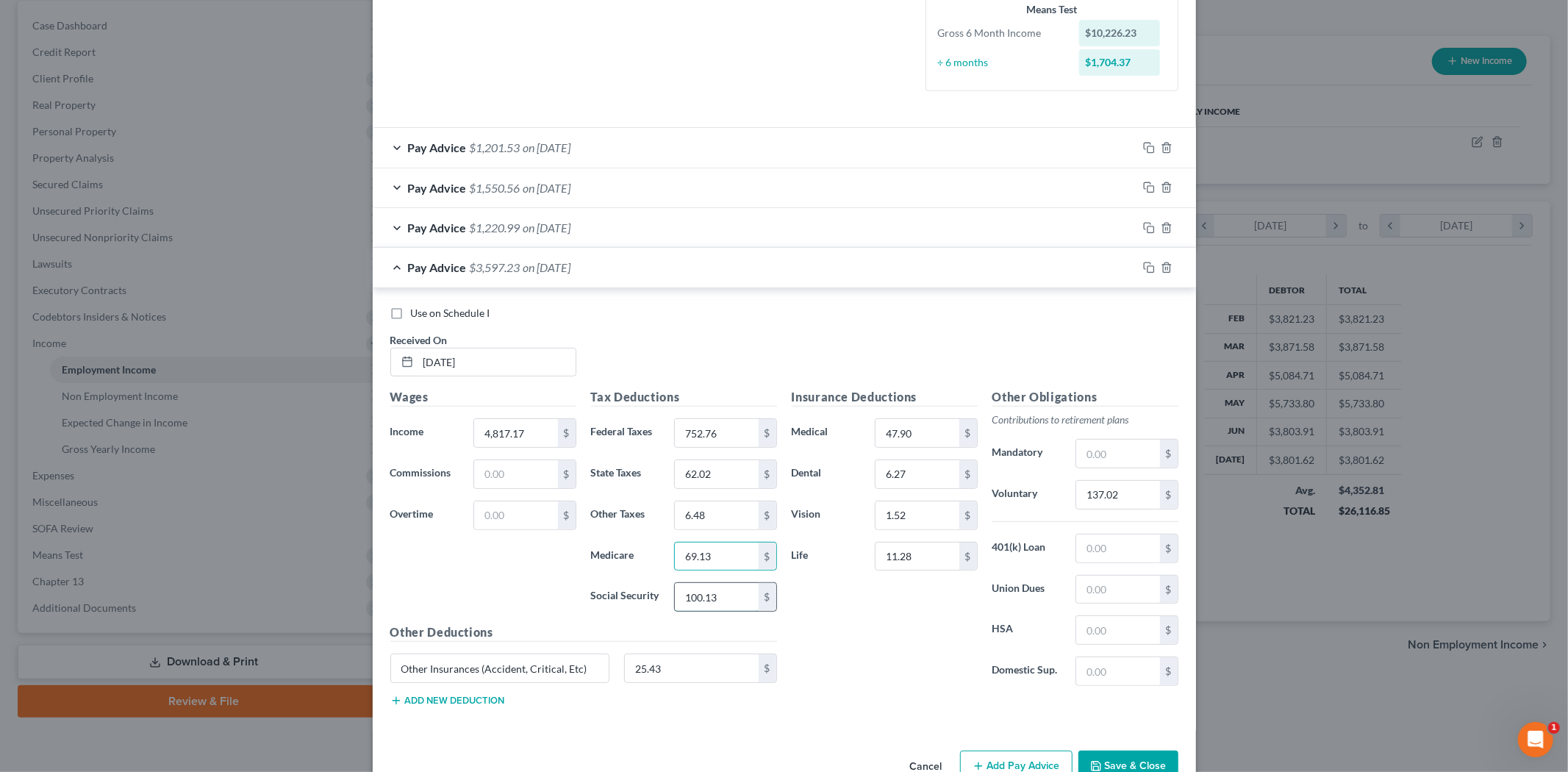
click at [724, 604] on input "100.13" at bounding box center [716, 596] width 83 height 28
click at [701, 476] on input "62.02" at bounding box center [716, 474] width 83 height 28
click at [696, 471] on input "400.24" at bounding box center [716, 474] width 83 height 28
type input "401.44"
click at [719, 516] on input "6.48" at bounding box center [716, 515] width 83 height 28
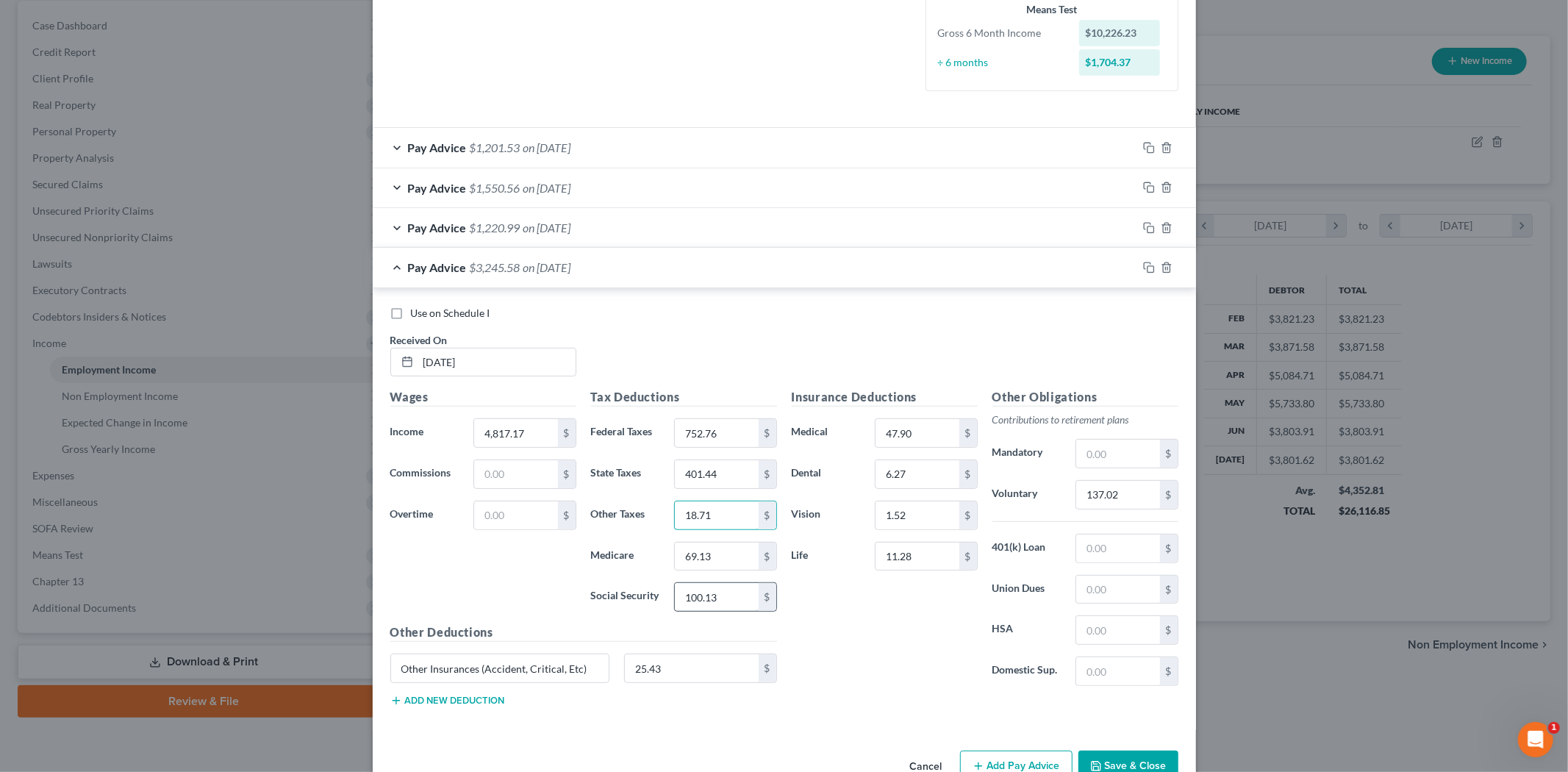
type input "18.71"
click at [695, 604] on input "100.13" at bounding box center [716, 596] width 83 height 28
type input "295.60"
click at [1137, 270] on div at bounding box center [1166, 268] width 59 height 24
click at [1143, 269] on icon "button" at bounding box center [1149, 268] width 12 height 12
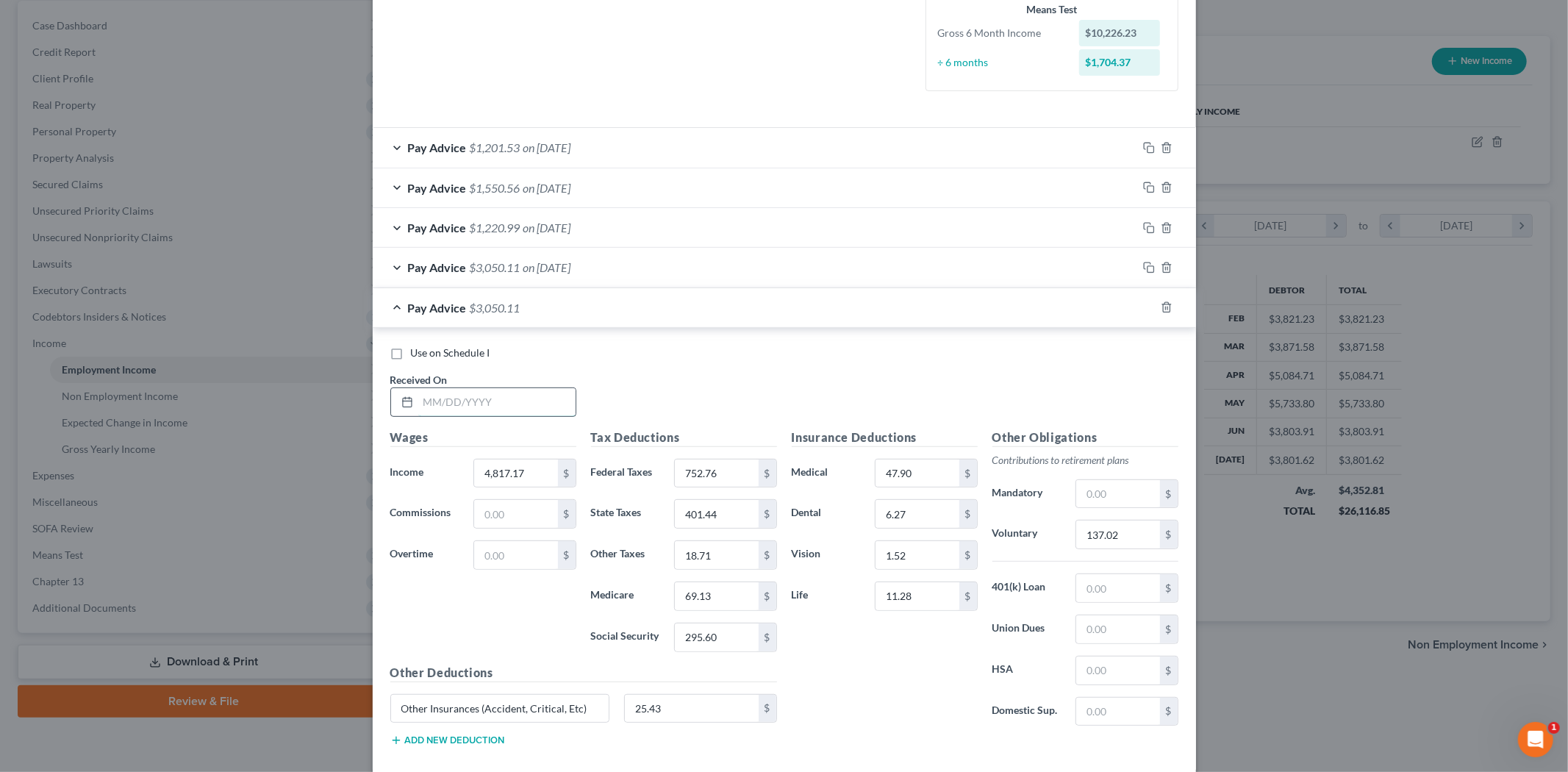
click at [532, 406] on input "text" at bounding box center [496, 402] width 157 height 28
type input "[DATE]"
click at [510, 479] on input "4,817.17" at bounding box center [516, 473] width 83 height 28
type input "1,713.83"
click at [730, 477] on input "752.76" at bounding box center [716, 473] width 83 height 28
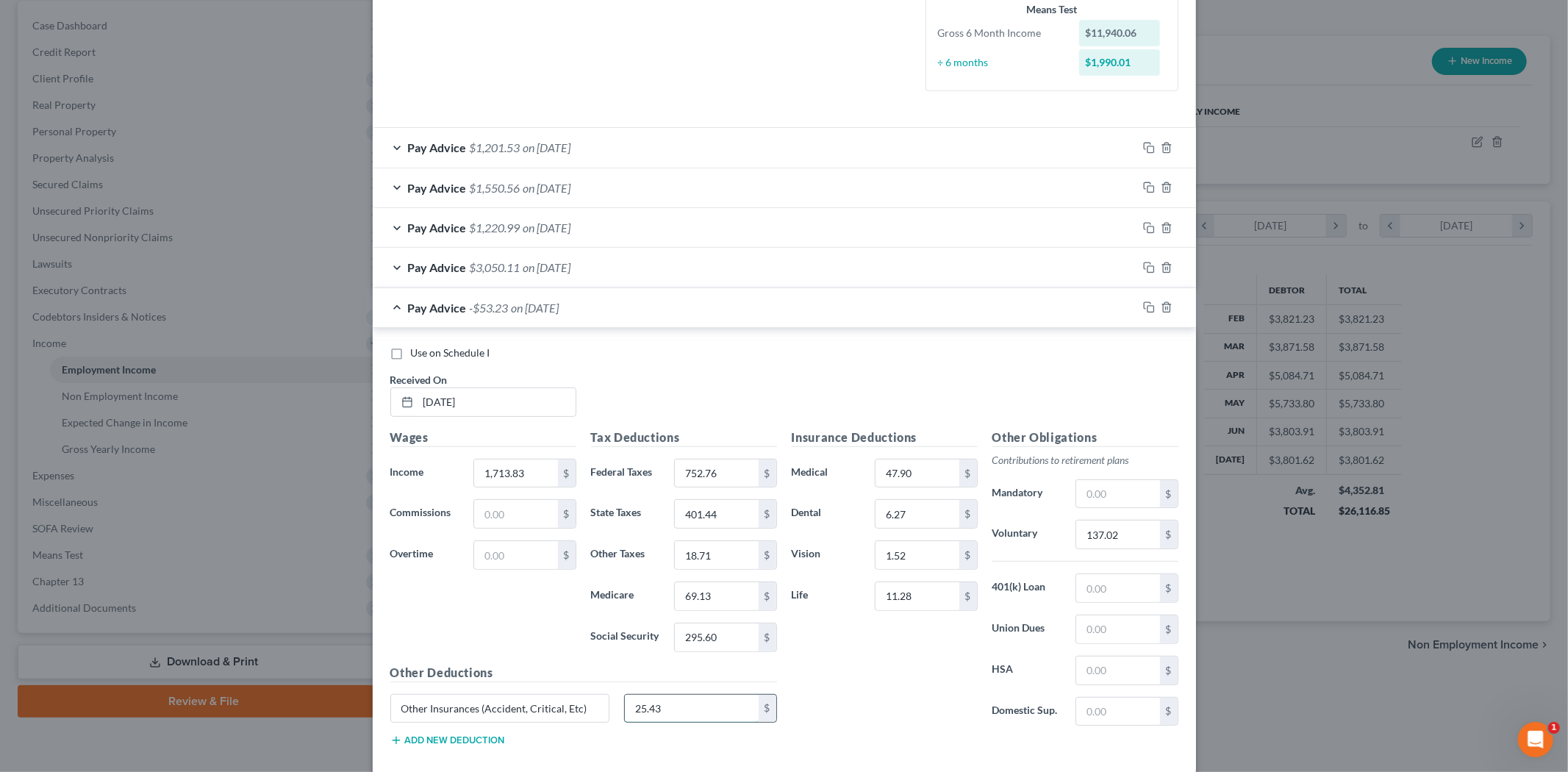
click at [702, 713] on input "25.43" at bounding box center [691, 708] width 133 height 28
click at [696, 709] on input "25.43" at bounding box center [691, 708] width 133 height 28
type input "25.34"
click at [723, 476] on input "752.76" at bounding box center [716, 473] width 83 height 28
type input "117.54"
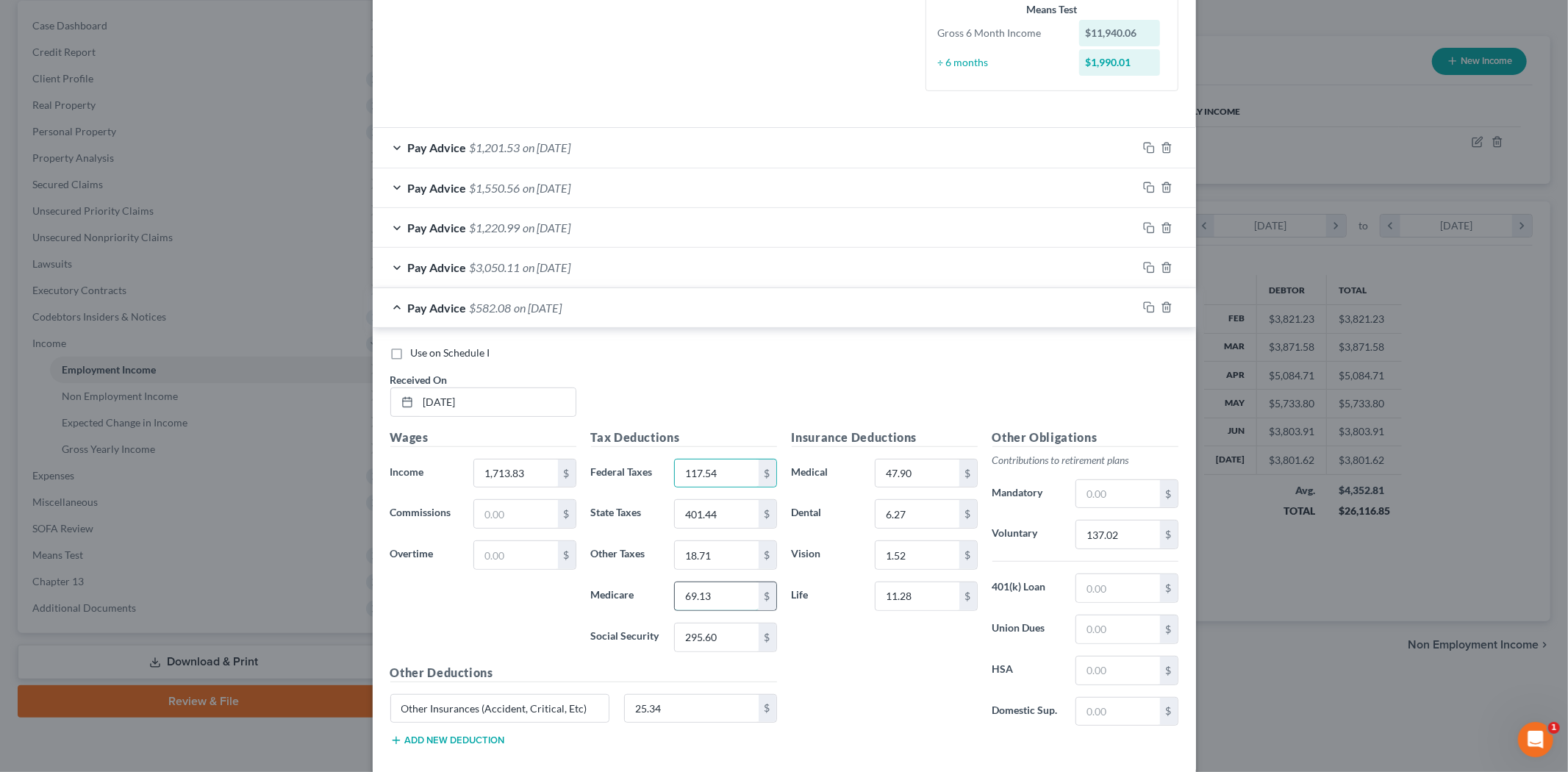
click at [713, 585] on input "69.13" at bounding box center [716, 595] width 83 height 28
click at [715, 560] on input "18.71" at bounding box center [716, 555] width 83 height 28
type input "6.75"
click at [717, 512] on input "401.44" at bounding box center [716, 513] width 83 height 28
click at [717, 598] on input "69.13" at bounding box center [716, 595] width 83 height 28
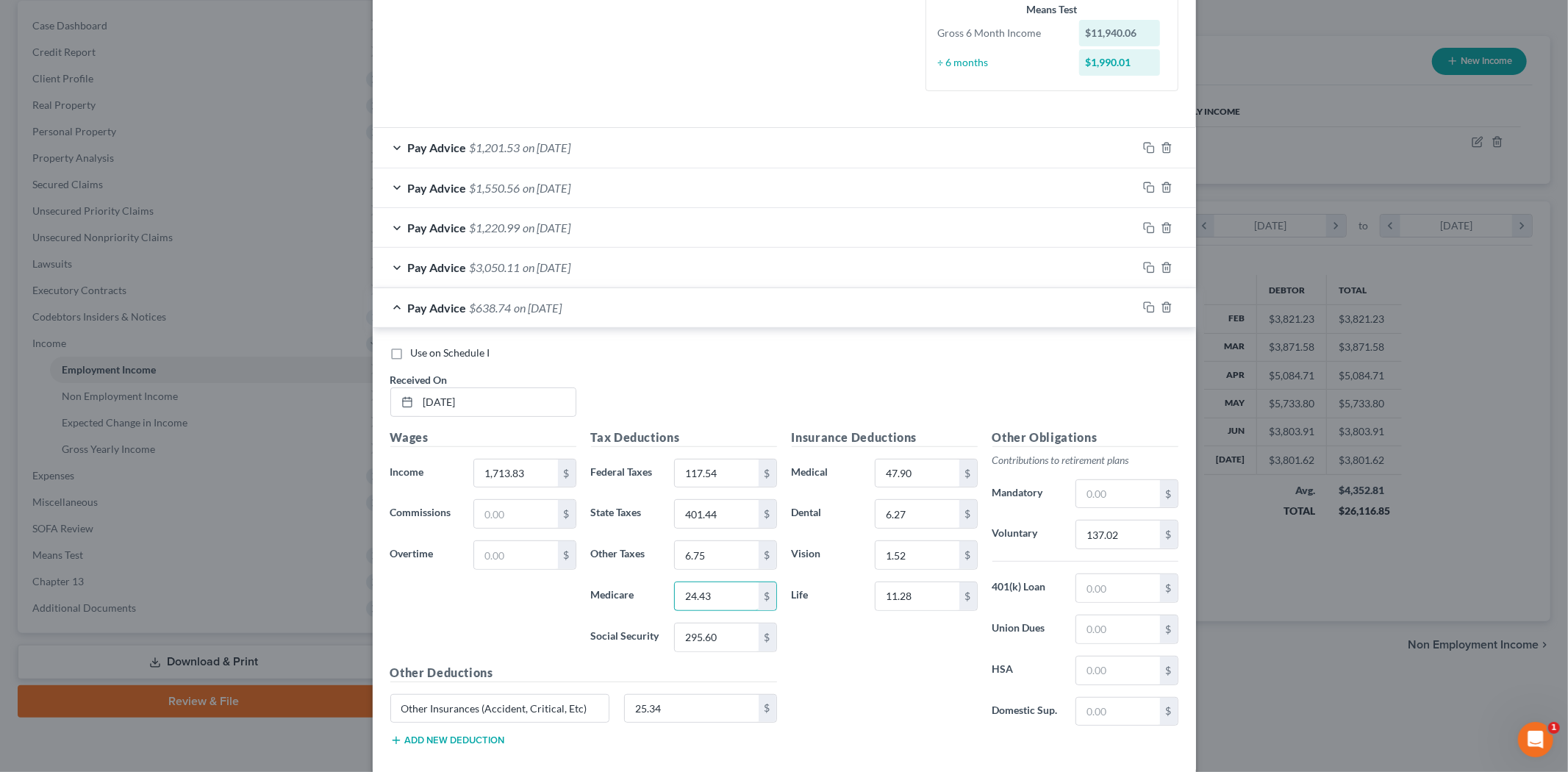
type input "24.43"
click at [713, 513] on input "401.44" at bounding box center [716, 513] width 83 height 28
type input "65.75"
click at [723, 603] on input "24.43" at bounding box center [716, 595] width 83 height 28
click at [720, 640] on input "295.60" at bounding box center [716, 637] width 83 height 28
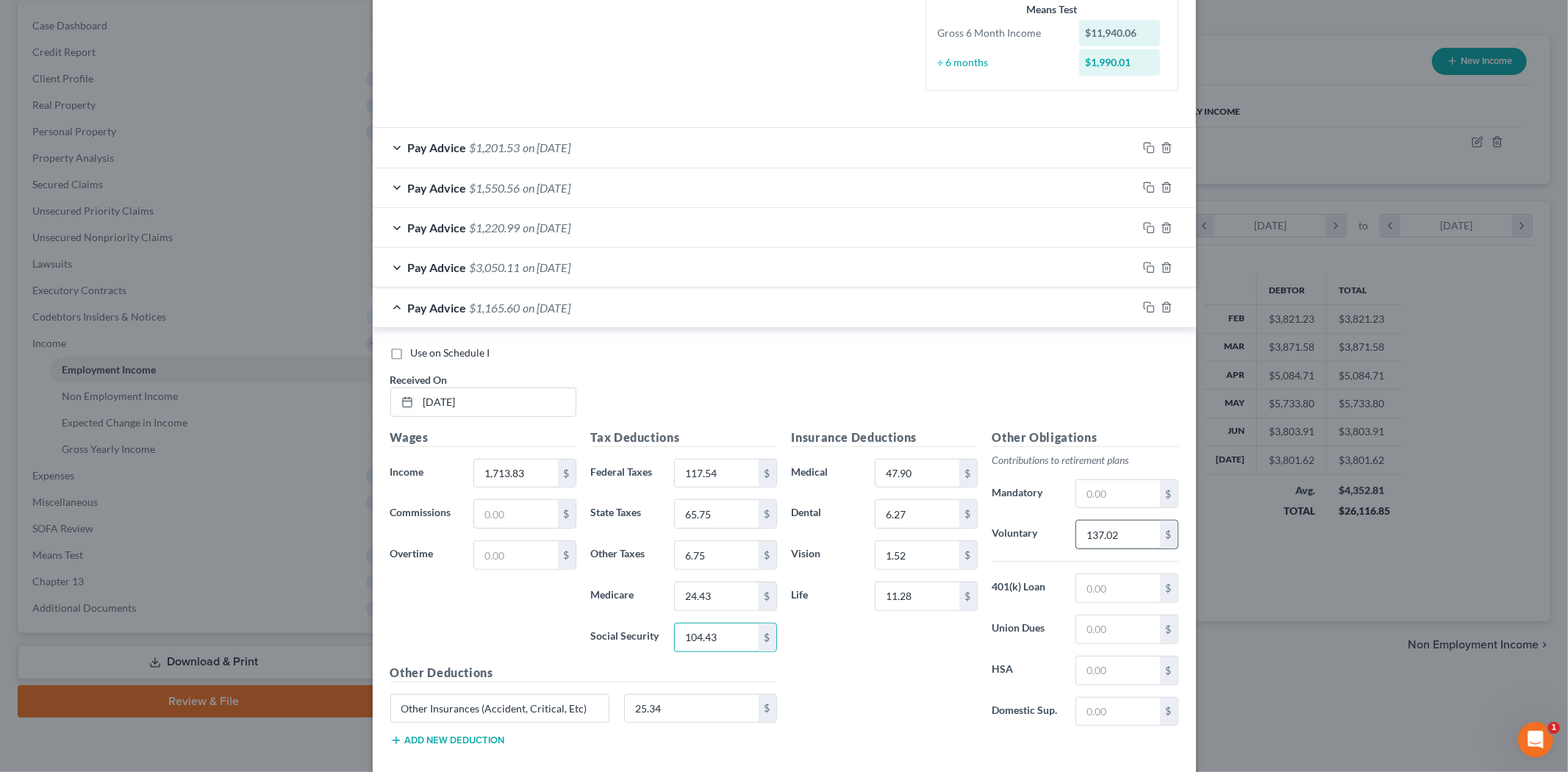
type input "104.43"
click at [1084, 541] on input "137.02" at bounding box center [1118, 534] width 83 height 28
type input "51.41"
click at [871, 352] on div "Use on Schedule I" at bounding box center [784, 352] width 788 height 14
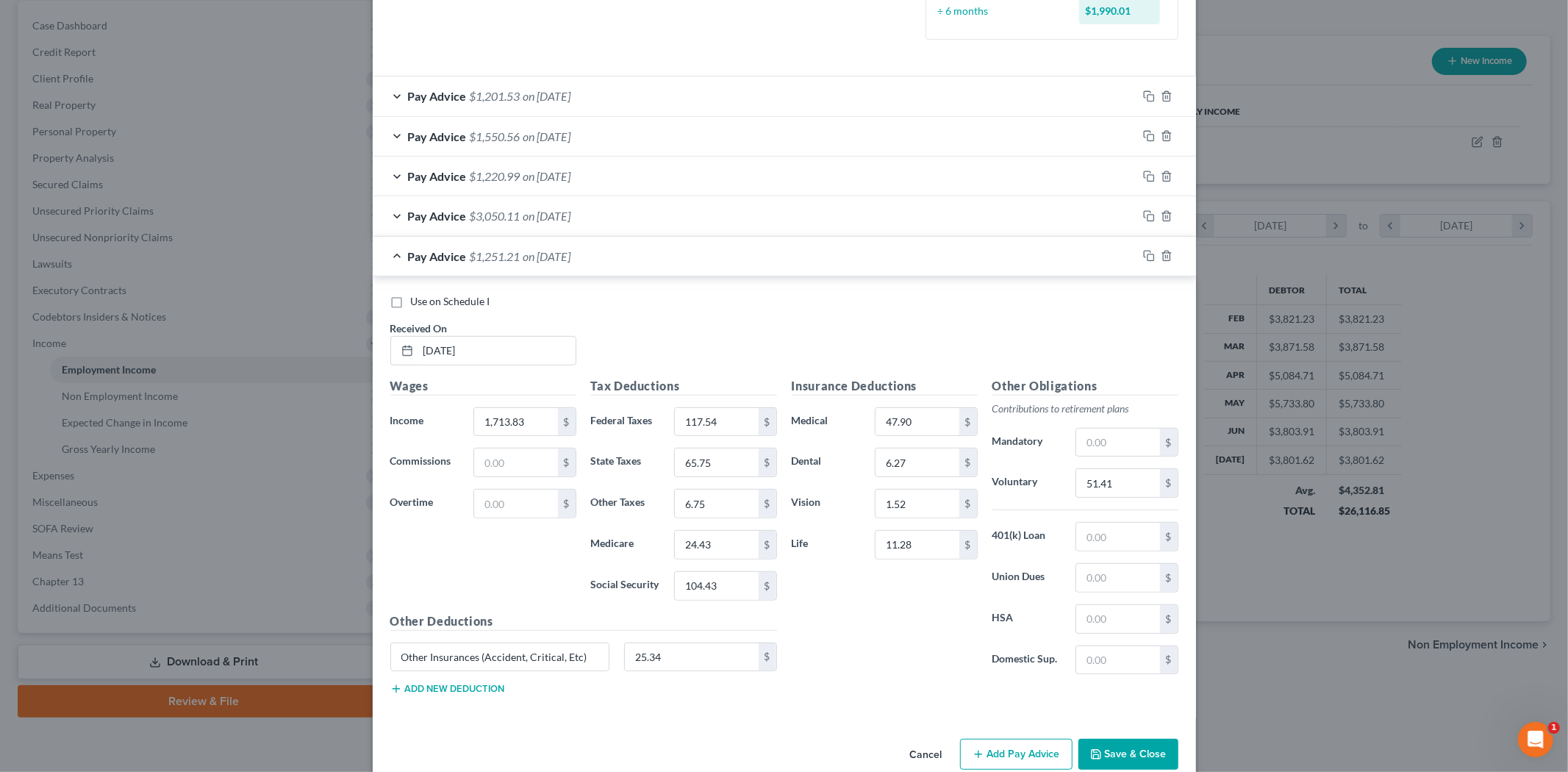
scroll to position [478, 0]
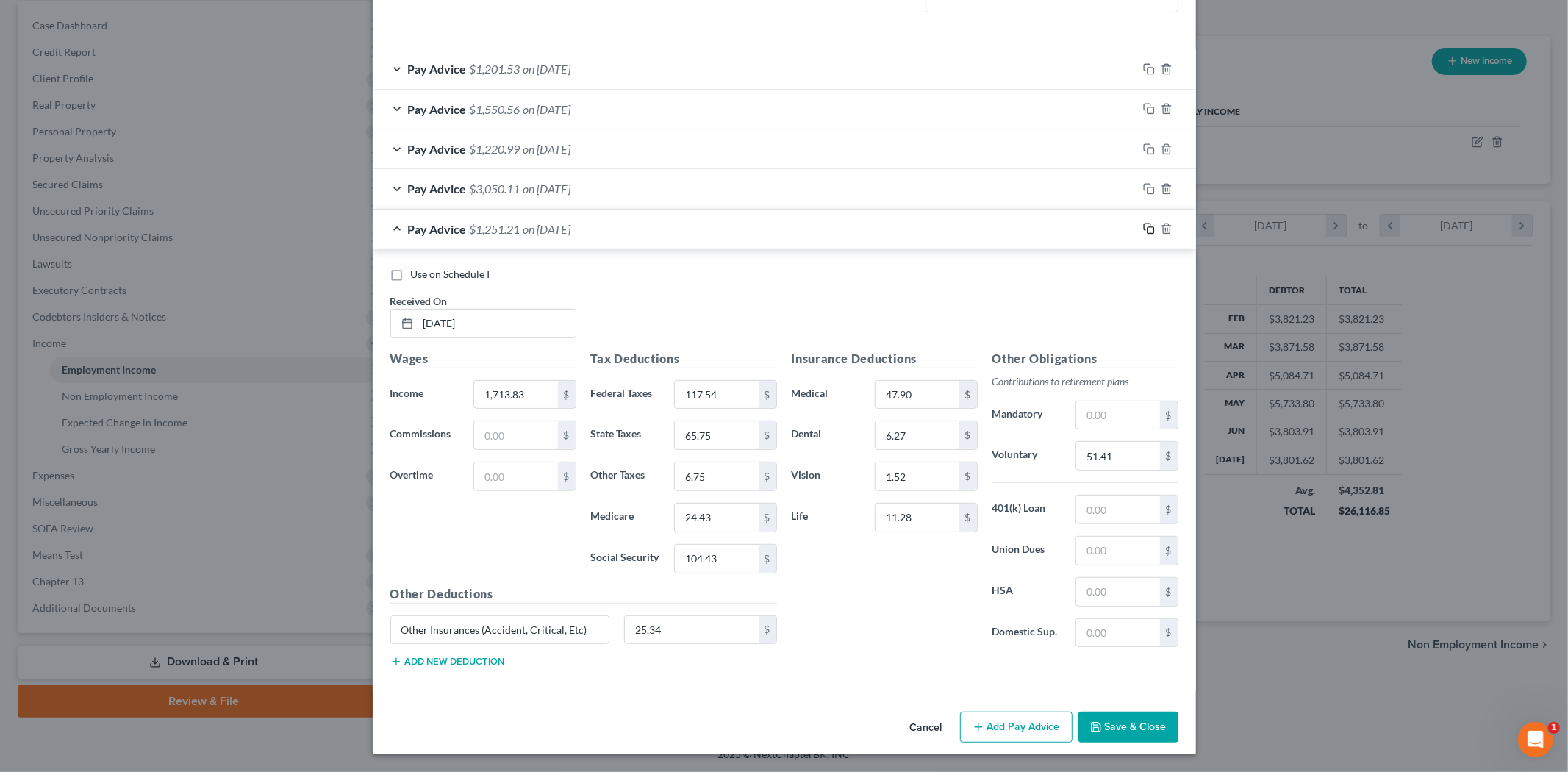
click at [1143, 223] on icon "button" at bounding box center [1149, 228] width 12 height 12
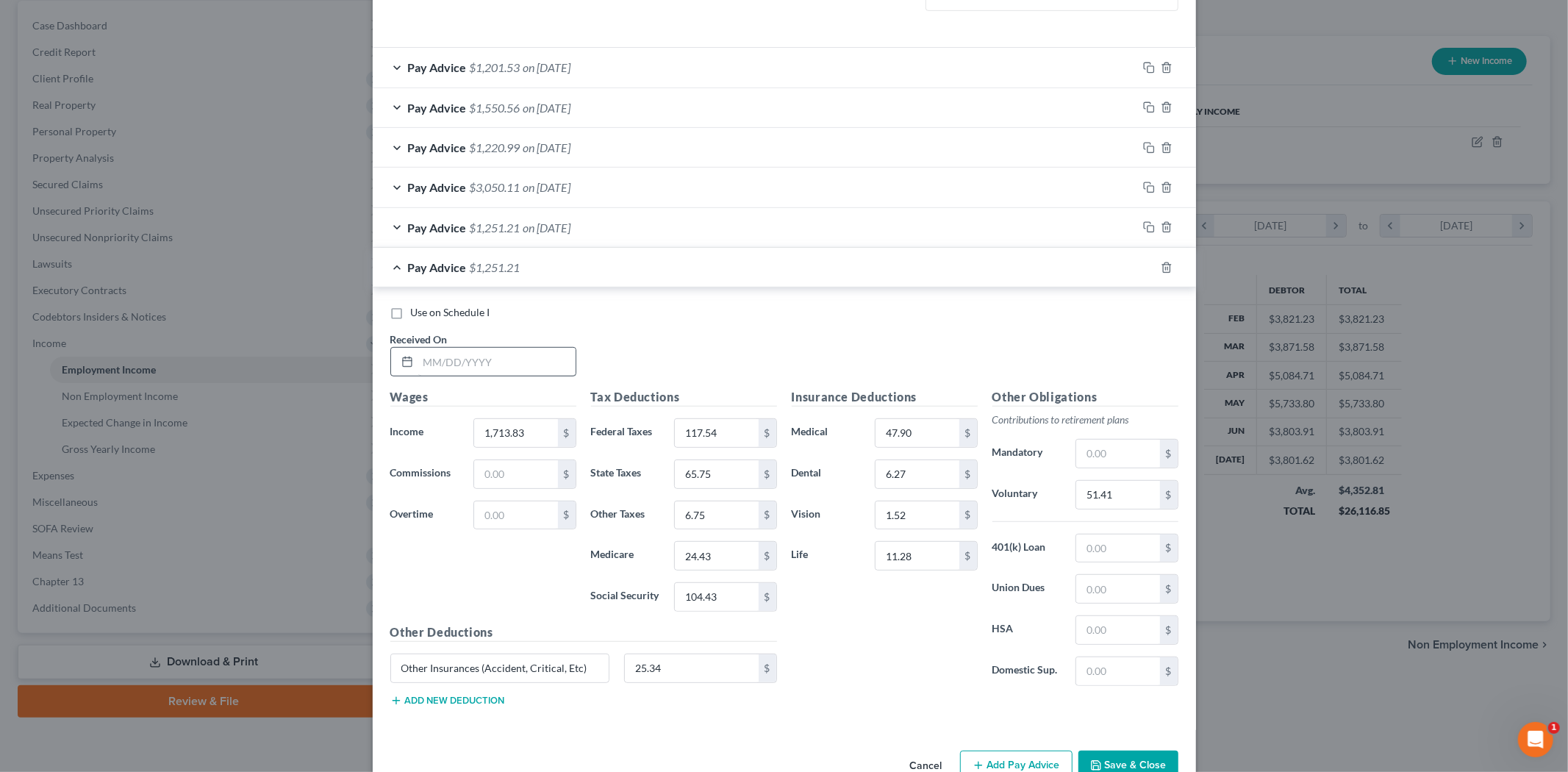
drag, startPoint x: 525, startPoint y: 377, endPoint x: 521, endPoint y: 368, distance: 9.8
click at [525, 376] on div "Use on Schedule I Received On *" at bounding box center [784, 347] width 803 height 83
click at [520, 363] on input "text" at bounding box center [496, 361] width 157 height 28
type input "[DATE]"
click at [504, 421] on input "1,713.83" at bounding box center [516, 432] width 83 height 28
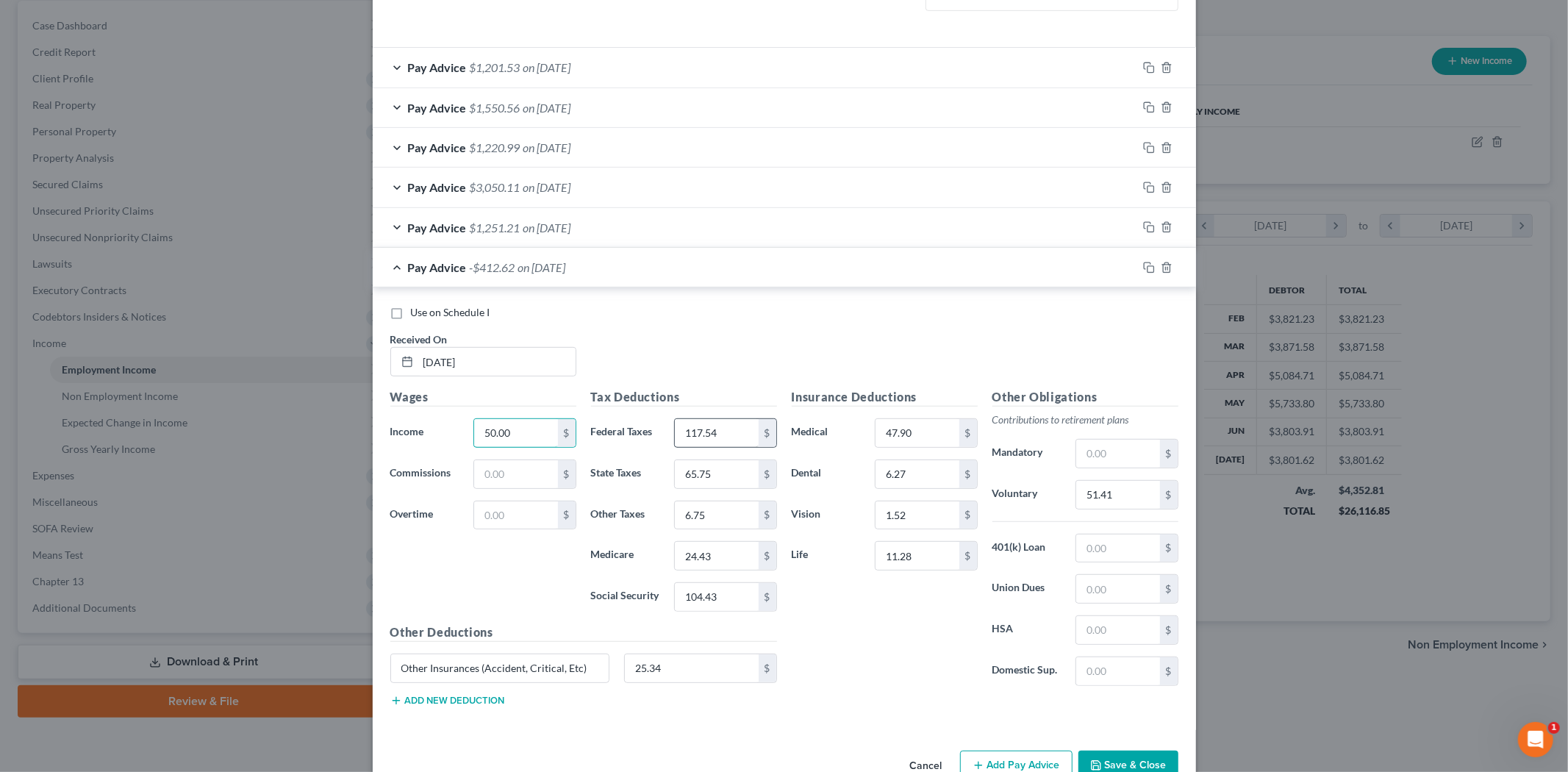
type input "50.00"
click at [702, 432] on input "117.54" at bounding box center [716, 432] width 83 height 28
click at [668, 677] on input "25.34" at bounding box center [691, 668] width 133 height 28
click at [684, 708] on div "Other Deductions Other Insurances (Accident, Critical, Etc) $ Add new deduction" at bounding box center [584, 671] width 401 height 95
click at [722, 512] on input "6.75" at bounding box center [716, 515] width 83 height 28
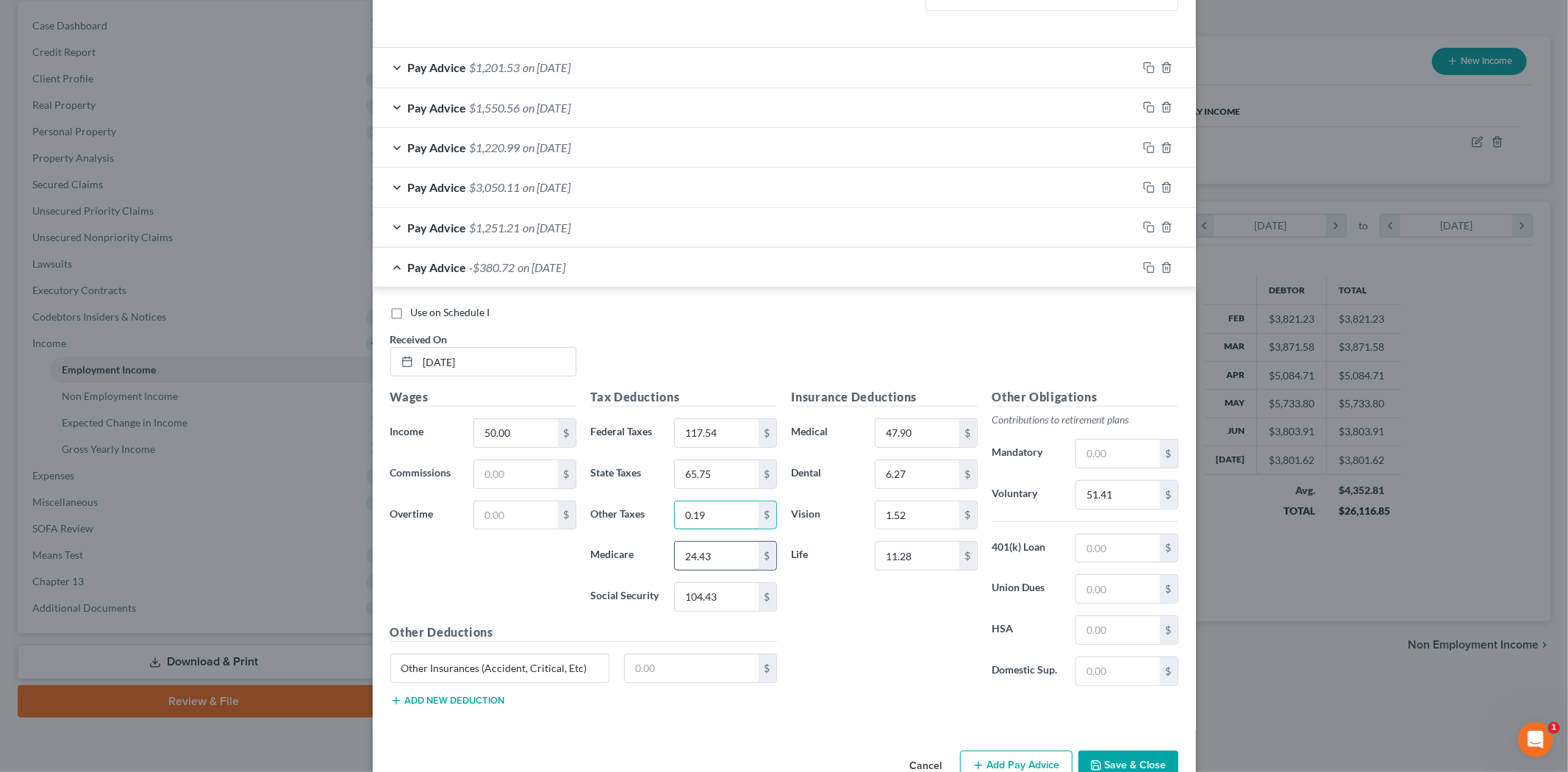
type input "0.19"
click at [701, 542] on input "24.43" at bounding box center [716, 555] width 83 height 28
type input "0.73"
click at [702, 595] on input "104.43" at bounding box center [716, 596] width 83 height 28
type input "3.10"
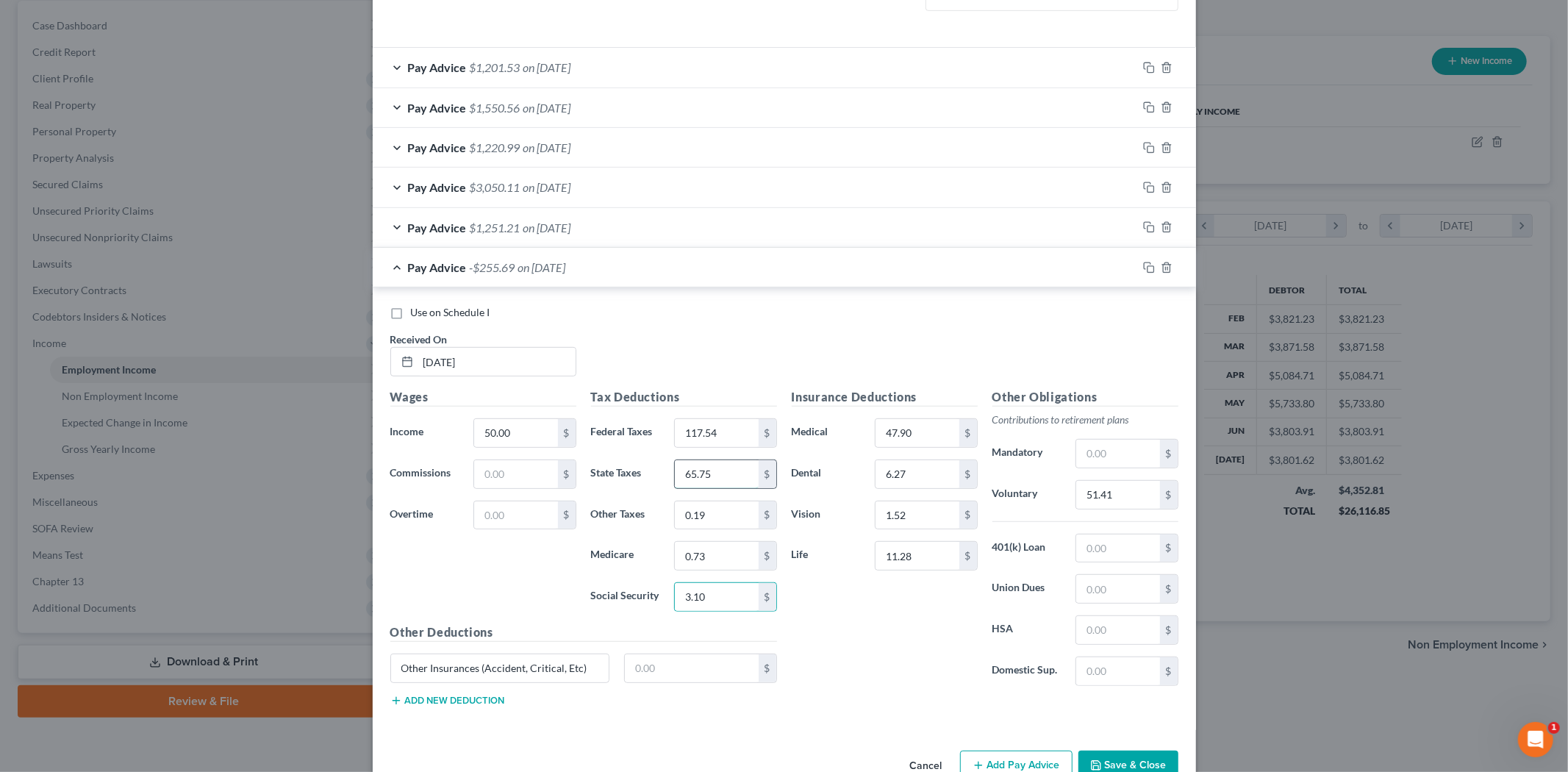
click at [726, 480] on input "65.75" at bounding box center [716, 474] width 83 height 28
click at [930, 473] on input "6.27" at bounding box center [917, 474] width 83 height 28
click at [914, 445] on input "47.90" at bounding box center [917, 432] width 83 height 28
click at [902, 504] on input "1.52" at bounding box center [917, 515] width 83 height 28
click at [929, 570] on input "11.28" at bounding box center [917, 555] width 83 height 28
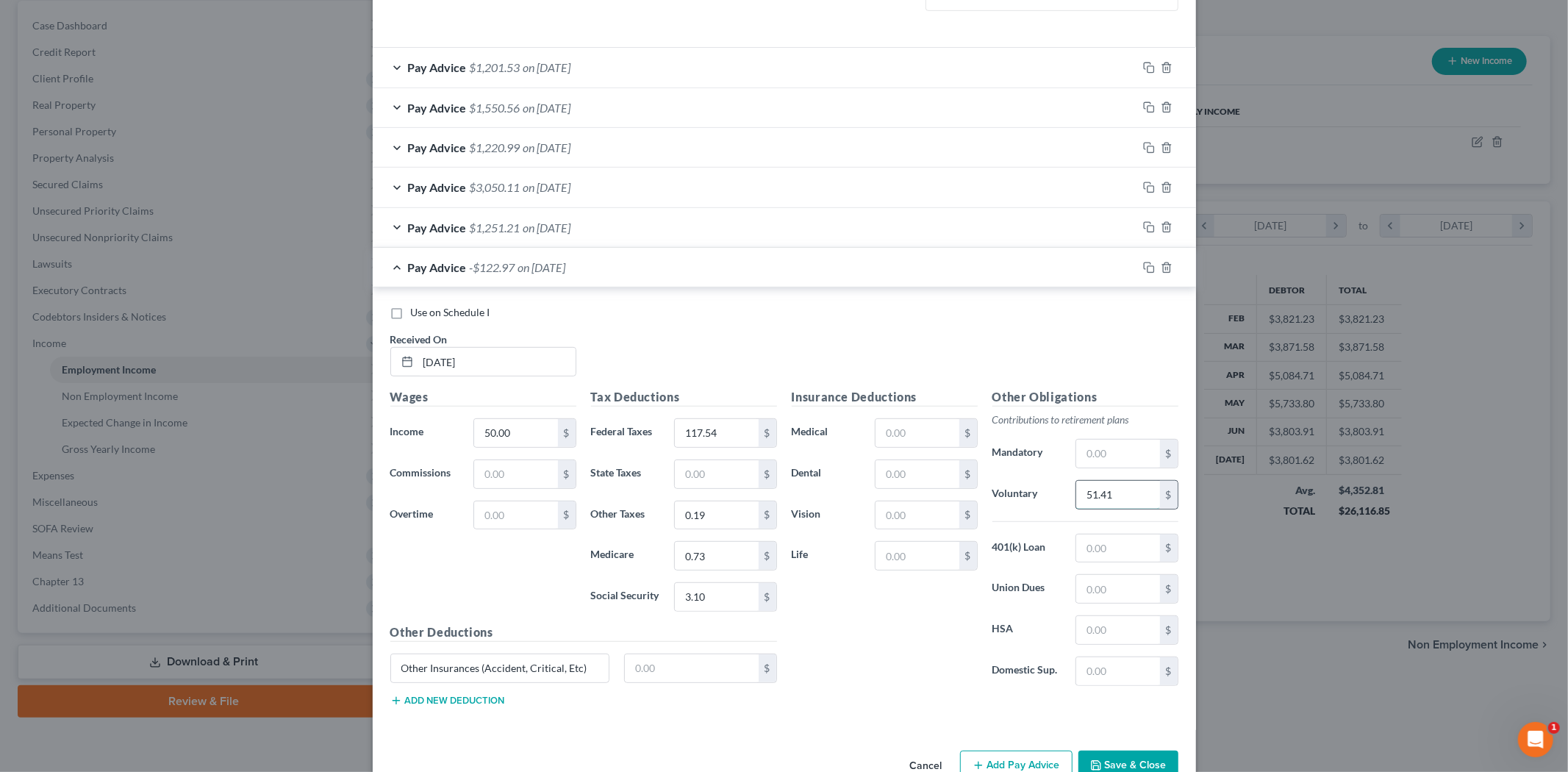
click at [1097, 491] on input "51.41" at bounding box center [1118, 494] width 83 height 28
click at [710, 437] on input "117.54" at bounding box center [716, 432] width 83 height 28
click at [1143, 223] on icon "button" at bounding box center [1149, 227] width 12 height 12
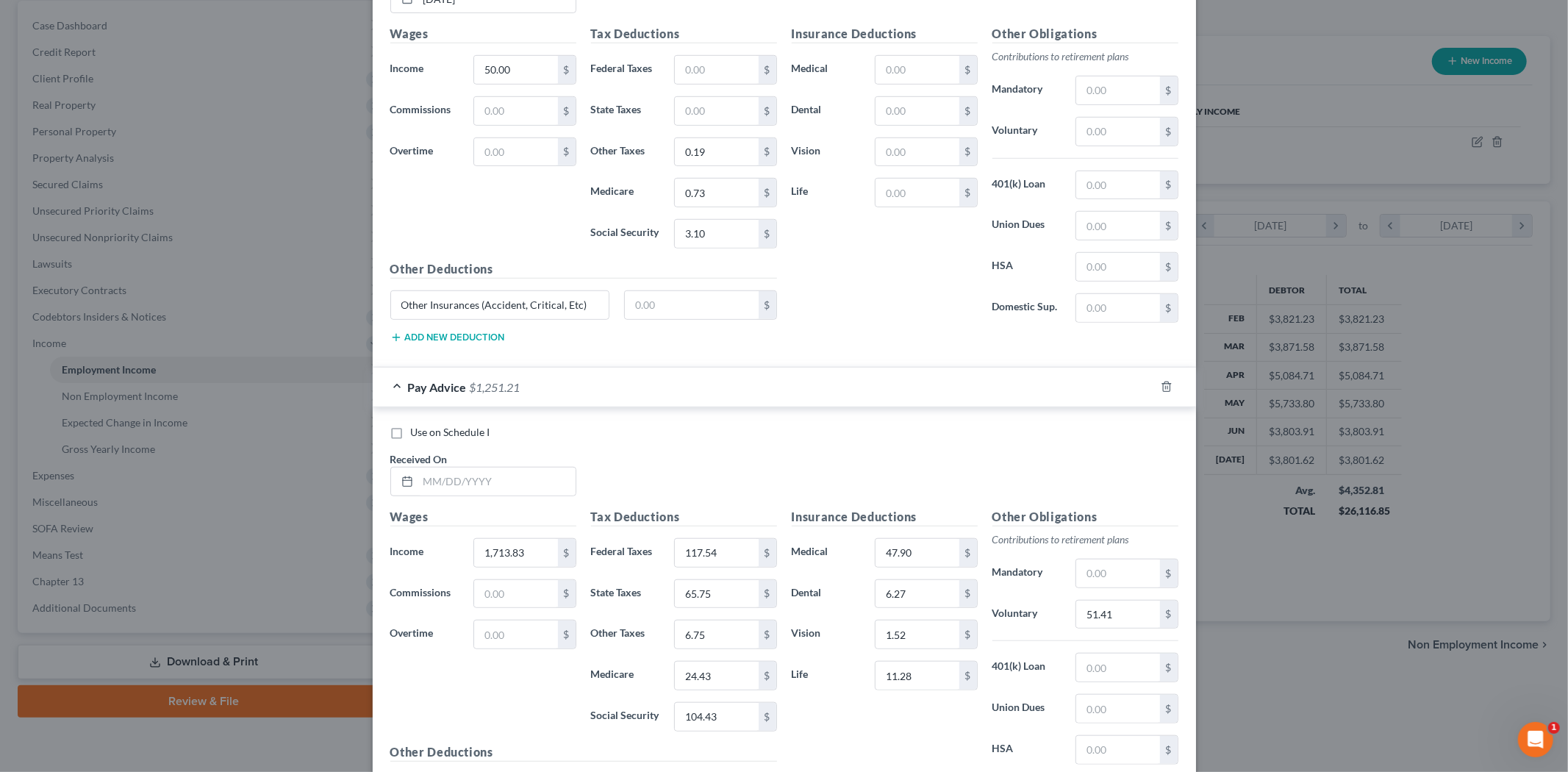
scroll to position [887, 0]
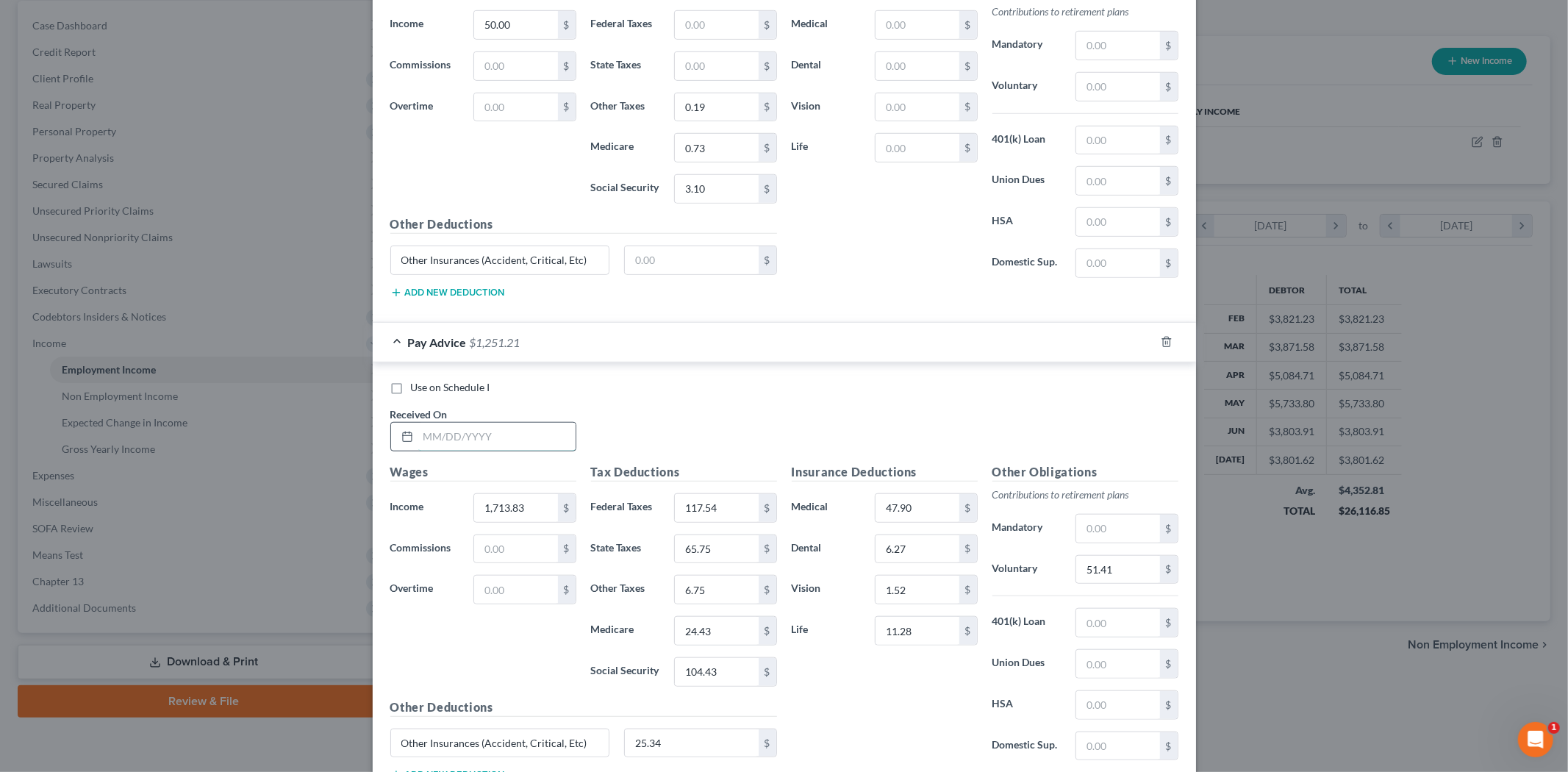
click at [498, 442] on input "text" at bounding box center [496, 437] width 157 height 28
type input "[DATE]"
click at [490, 502] on input "1,713.83" at bounding box center [516, 507] width 83 height 28
type input "3,090.22"
click at [692, 510] on input "117.54" at bounding box center [716, 507] width 83 height 28
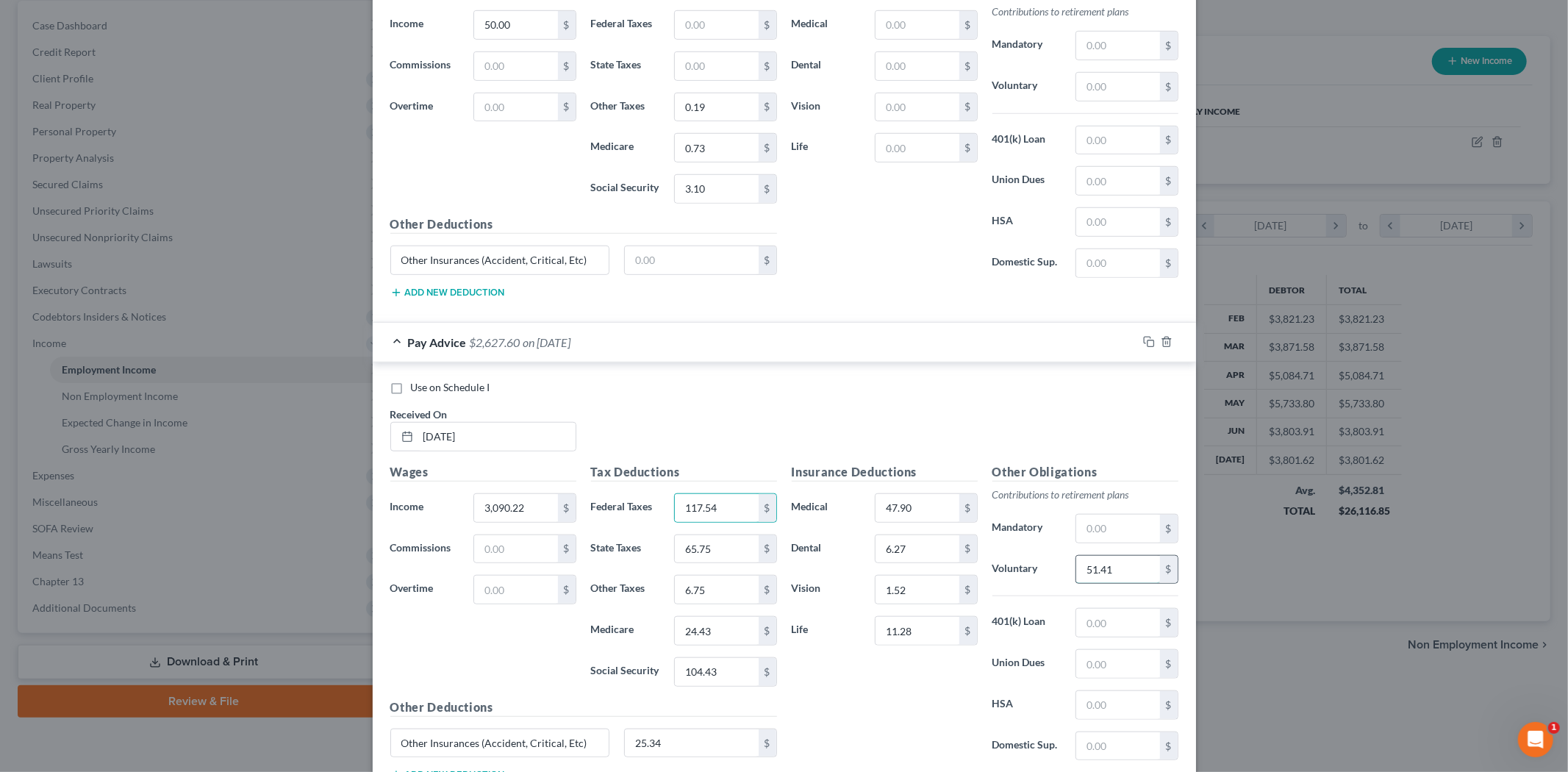
click at [1107, 575] on input "51.41" at bounding box center [1118, 569] width 83 height 28
type input "85.21"
click at [740, 509] on input "117.54" at bounding box center [716, 507] width 83 height 28
type input "387.13"
click at [708, 593] on input "6.75" at bounding box center [716, 589] width 83 height 28
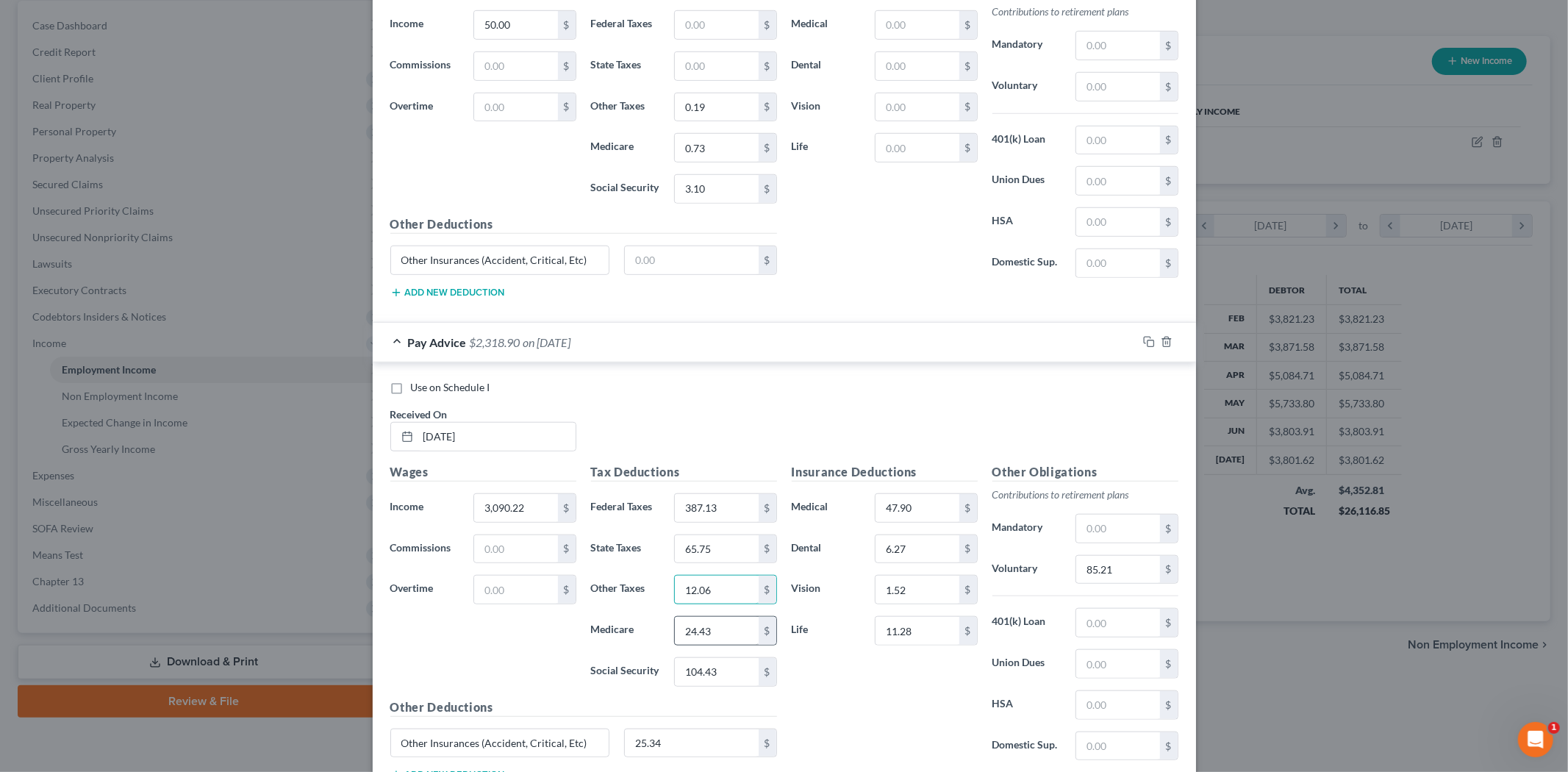
type input "12.06"
click at [701, 632] on input "24.43" at bounding box center [716, 630] width 83 height 28
type input "44.23"
click at [707, 674] on input "104.43" at bounding box center [716, 671] width 83 height 28
type input "189.14"
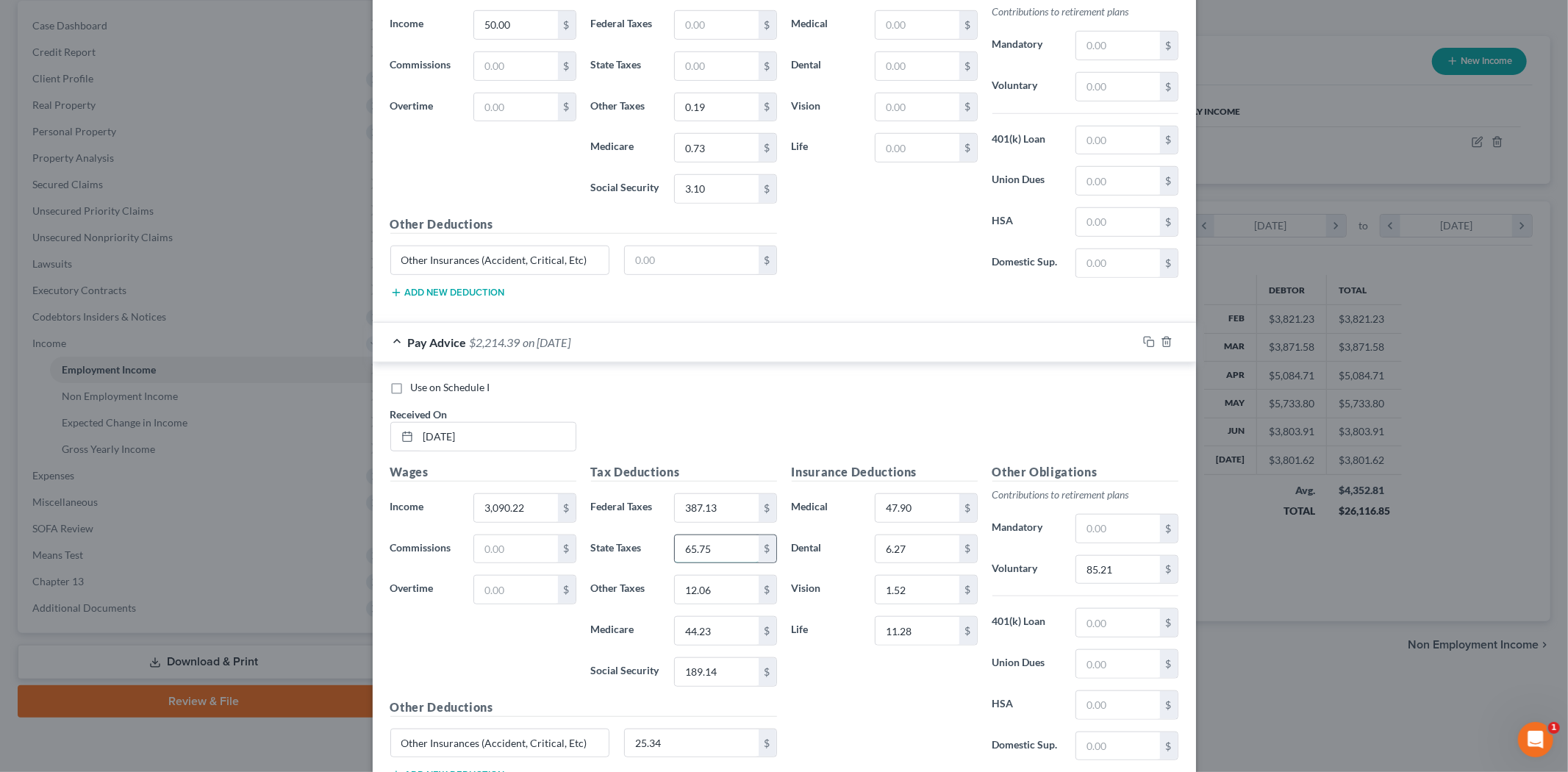
click at [716, 546] on input "65.75" at bounding box center [716, 549] width 83 height 28
click at [716, 557] on input "65.75" at bounding box center [716, 549] width 83 height 28
drag, startPoint x: 730, startPoint y: 545, endPoint x: 672, endPoint y: 537, distance: 58.5
click at [674, 538] on input "65.75" at bounding box center [716, 549] width 83 height 28
type input "207.04"
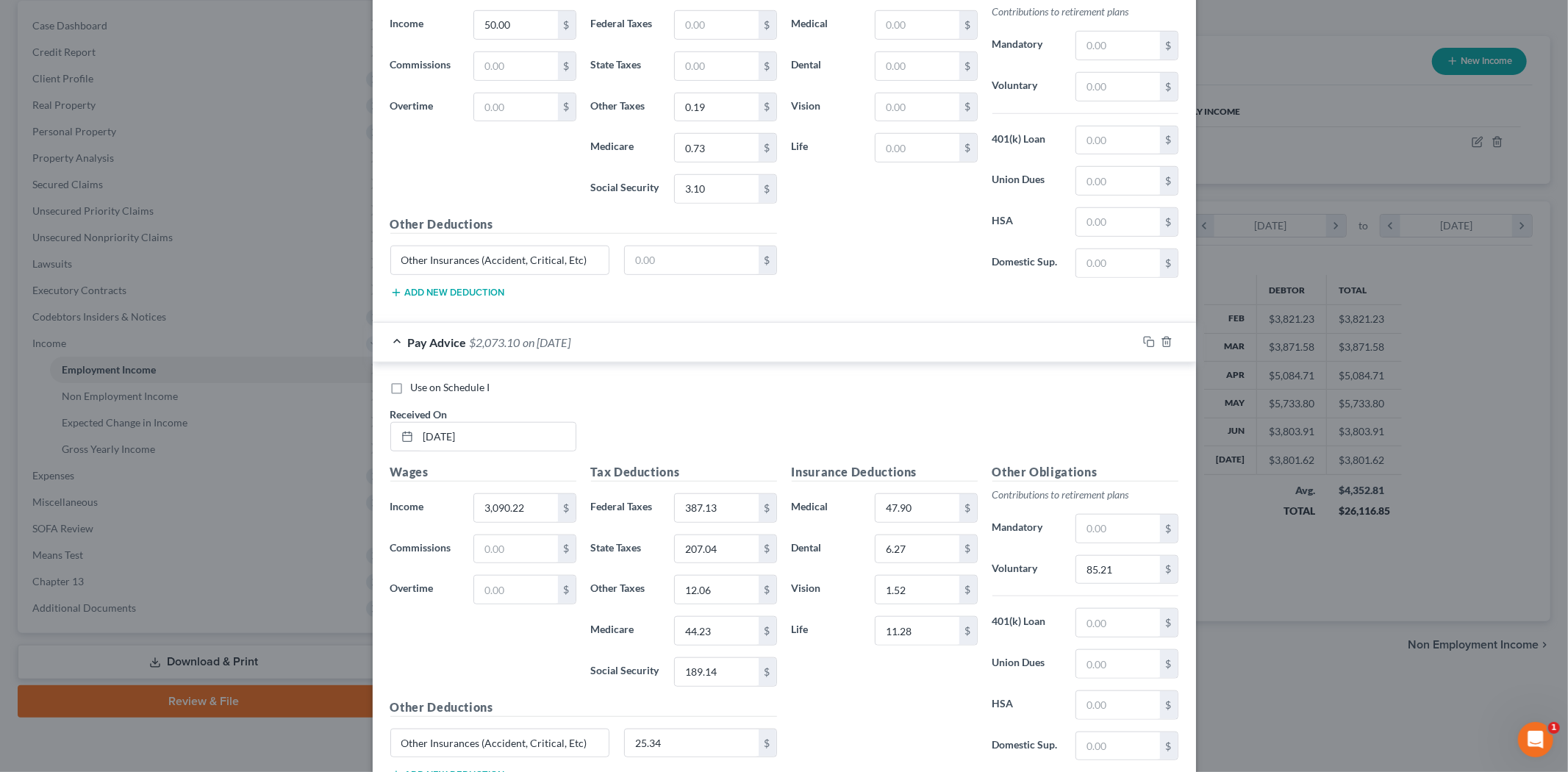
drag, startPoint x: 699, startPoint y: 402, endPoint x: 699, endPoint y: 393, distance: 9.0
click at [699, 397] on div "Use on Schedule I Received On * [DATE]" at bounding box center [784, 421] width 803 height 83
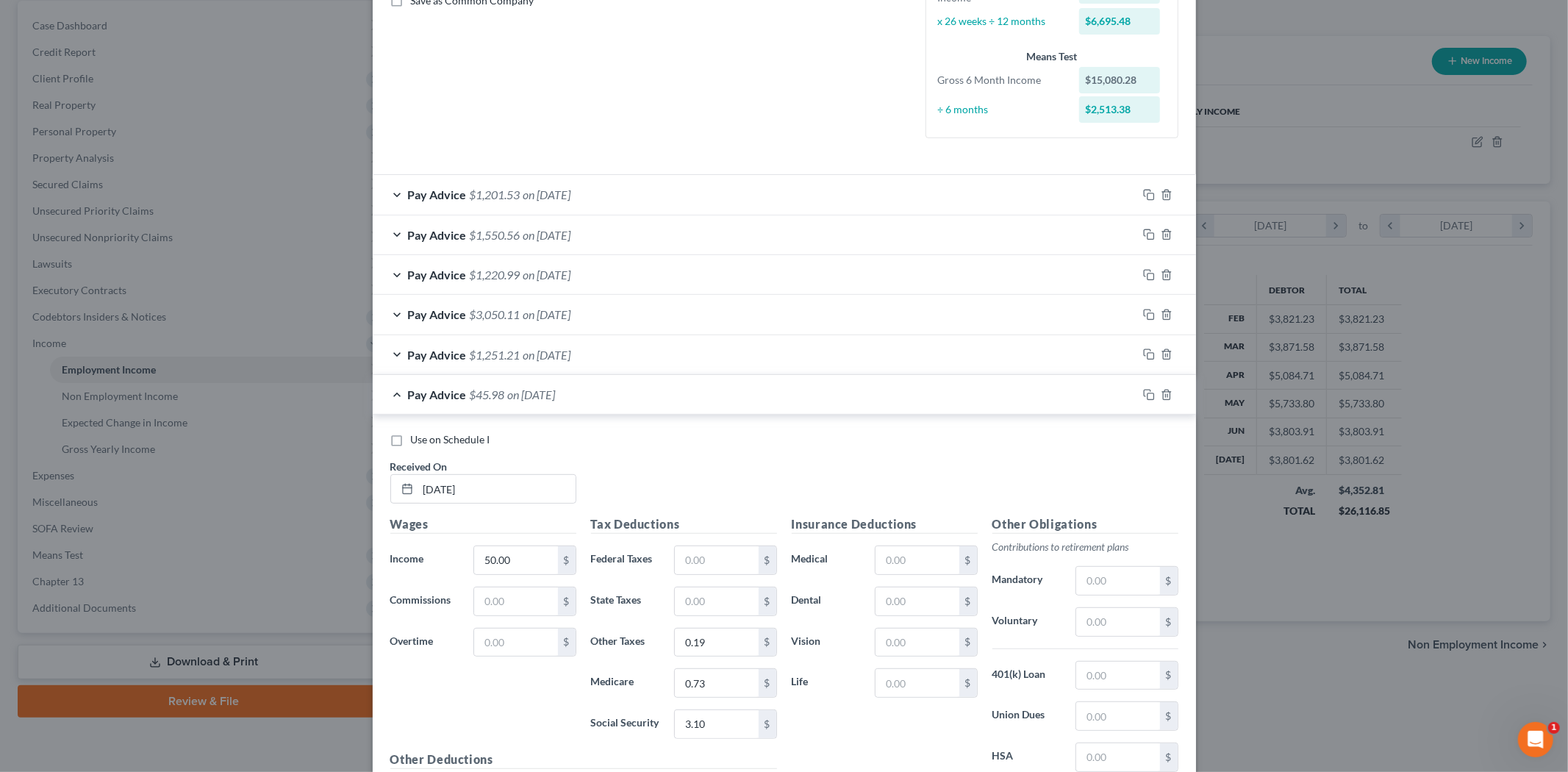
scroll to position [349, 0]
click at [821, 401] on div "Pay Advice $45.98 on [DATE]" at bounding box center [755, 397] width 764 height 39
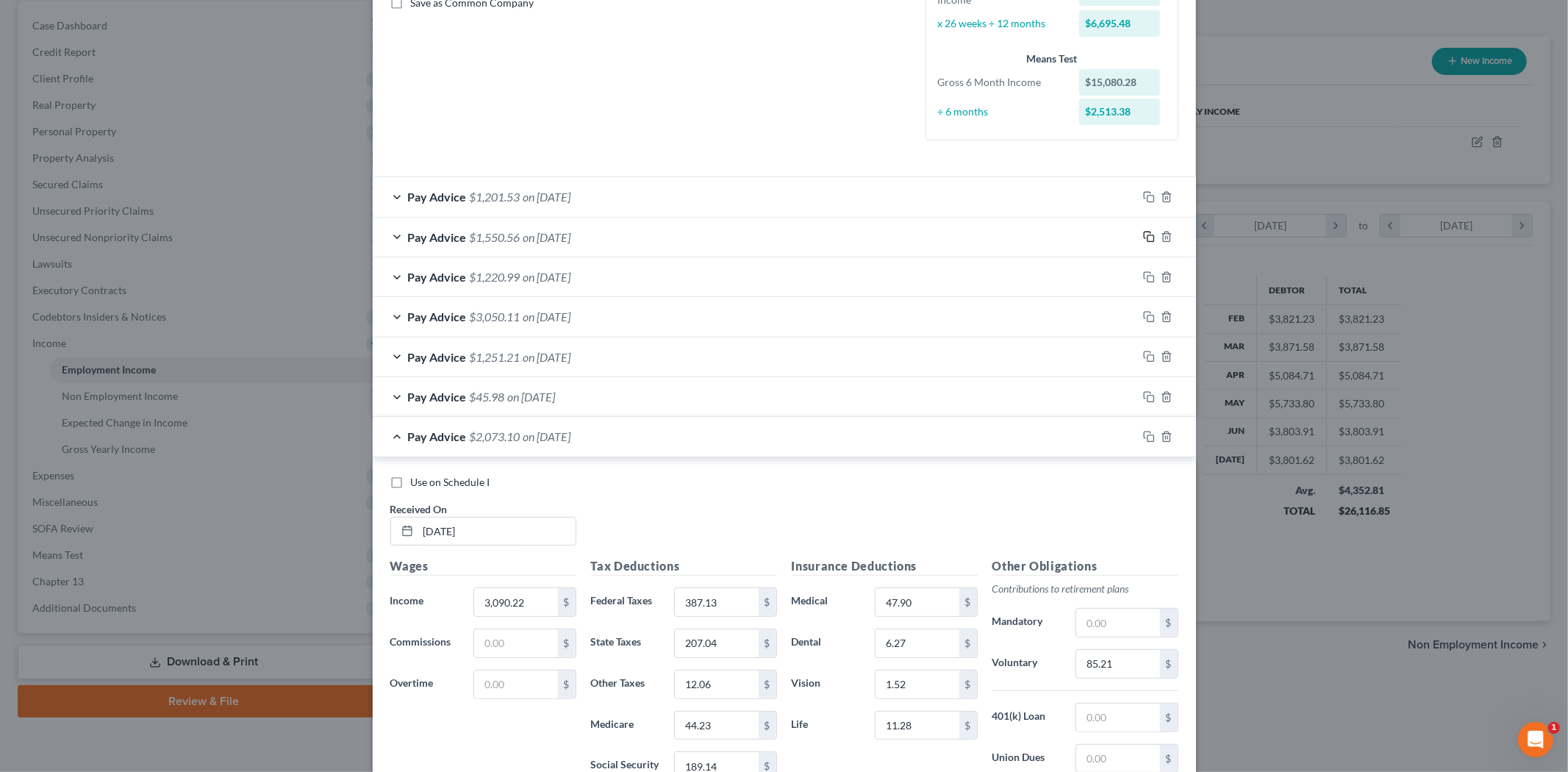
click at [1143, 235] on icon "button" at bounding box center [1149, 237] width 12 height 12
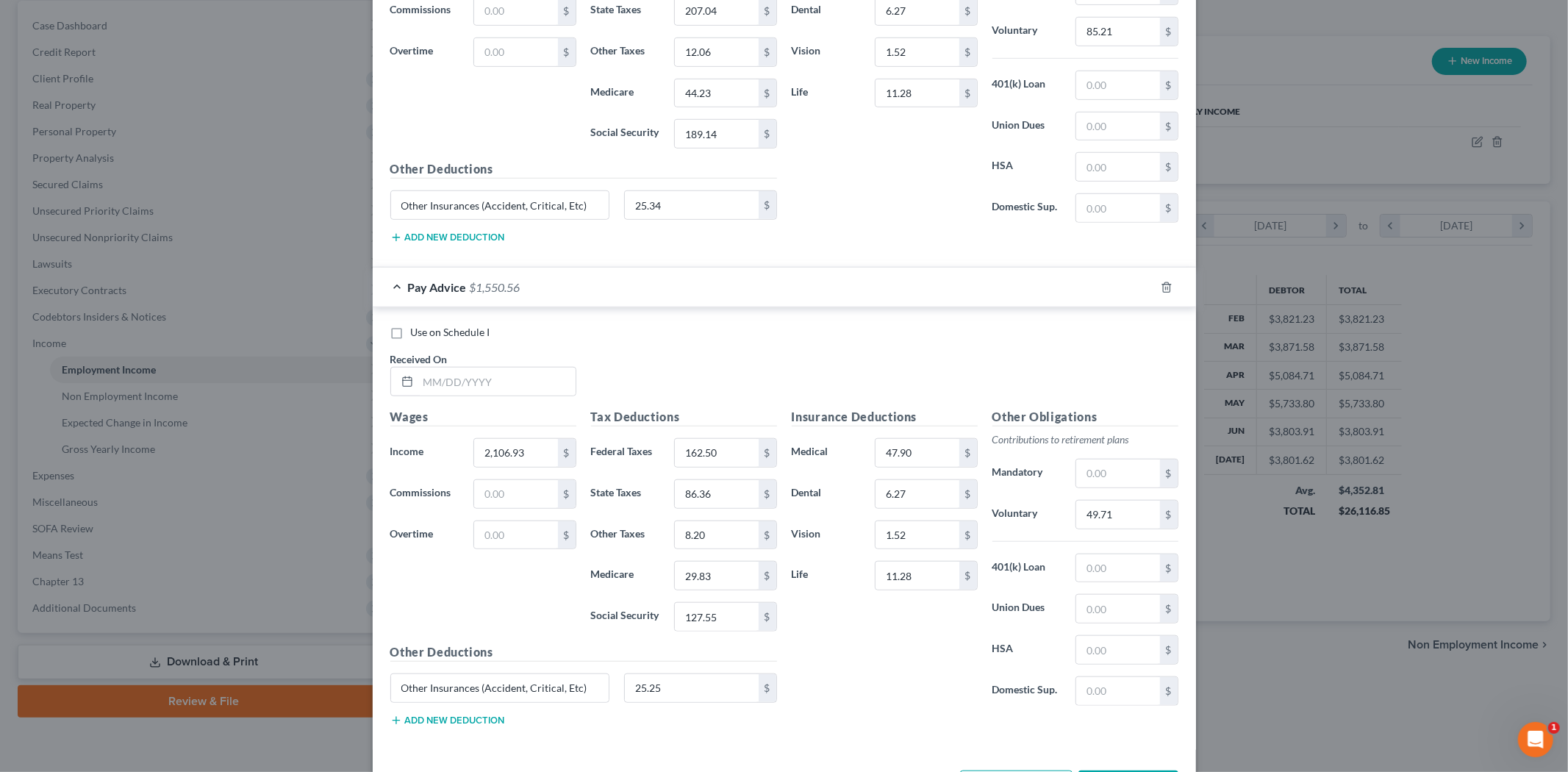
scroll to position [1002, 0]
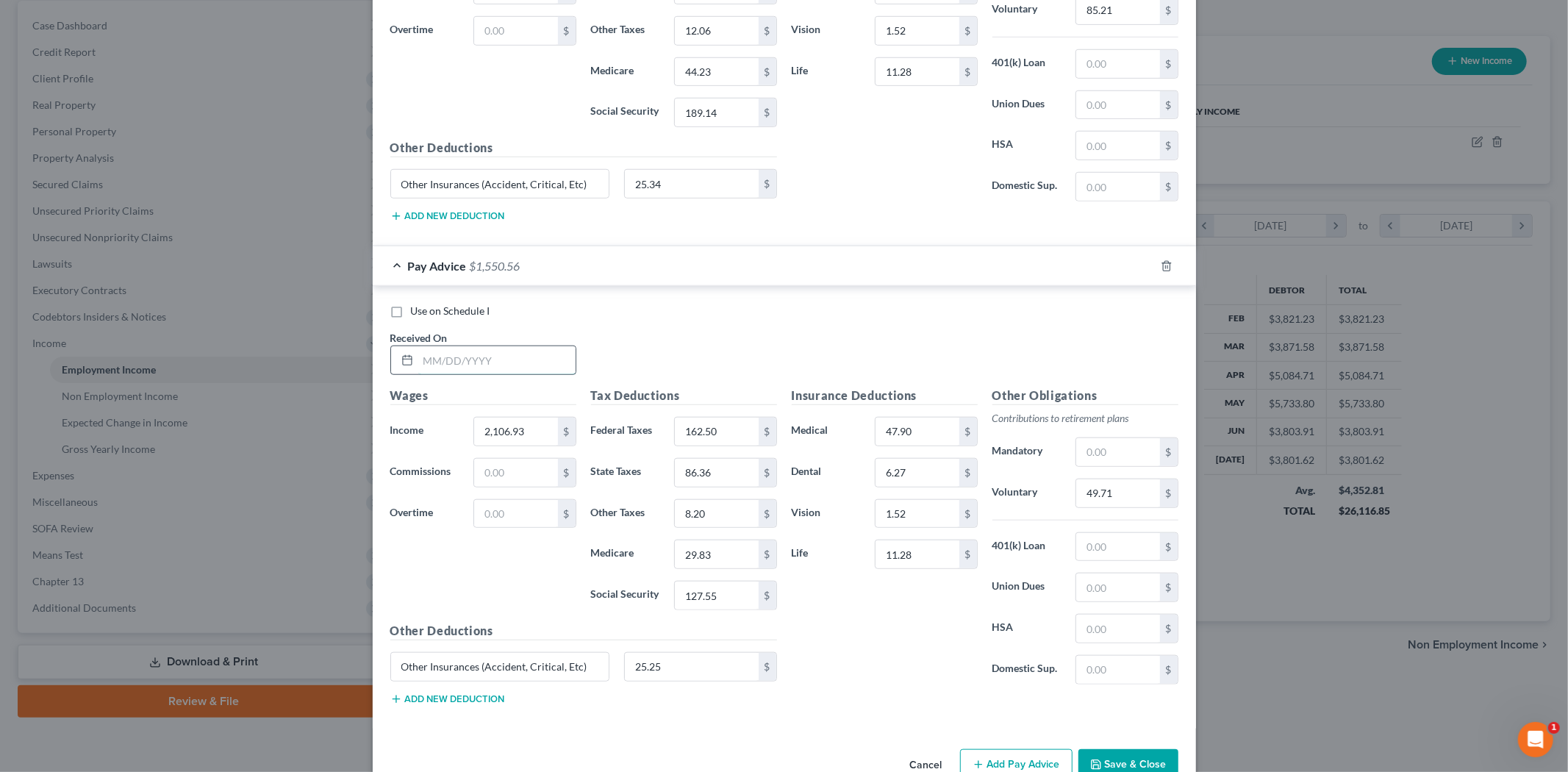
click at [487, 369] on input "text" at bounding box center [496, 360] width 157 height 28
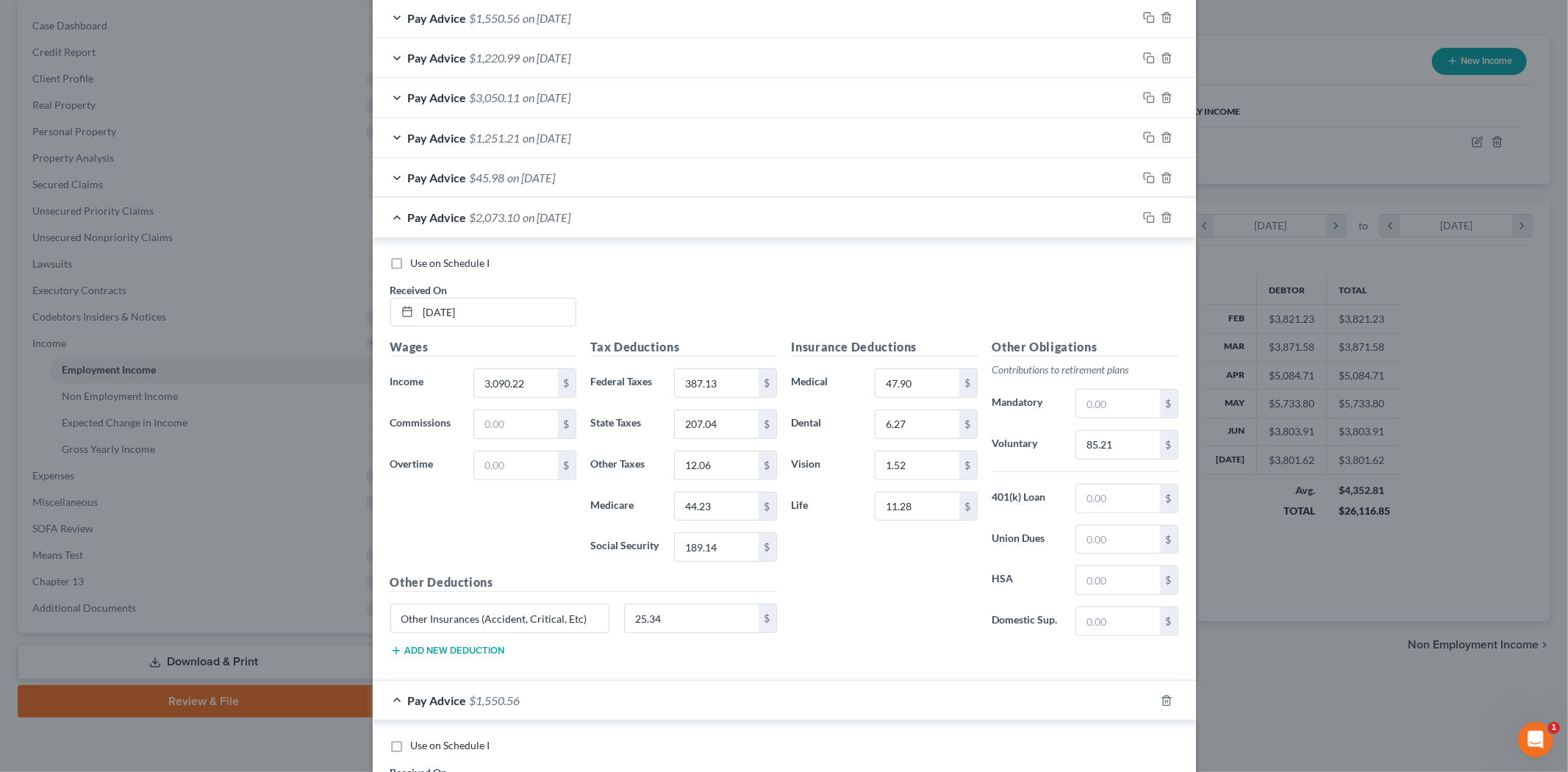
scroll to position [553, 0]
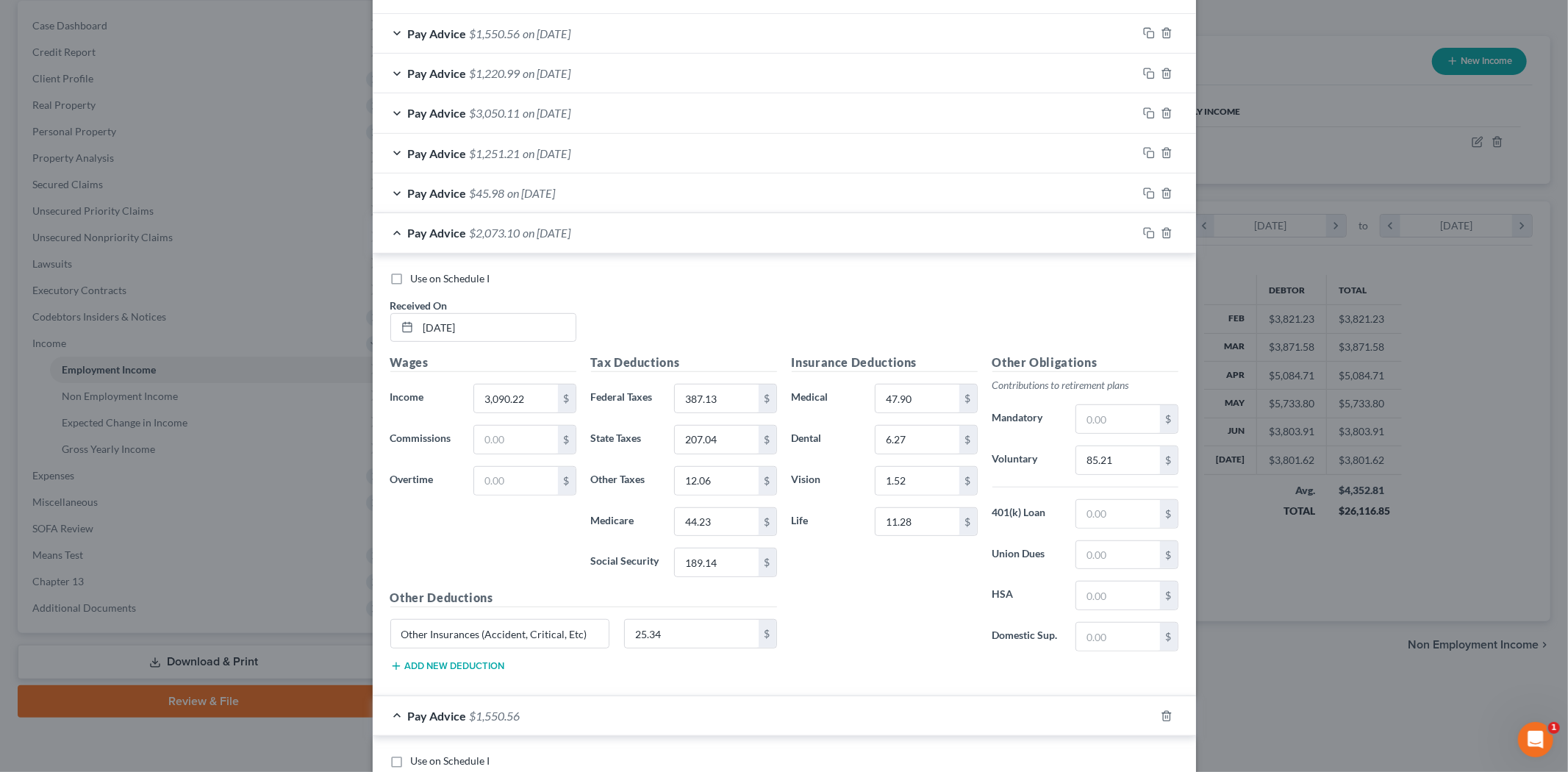
click at [571, 228] on span "on [DATE]" at bounding box center [547, 233] width 48 height 14
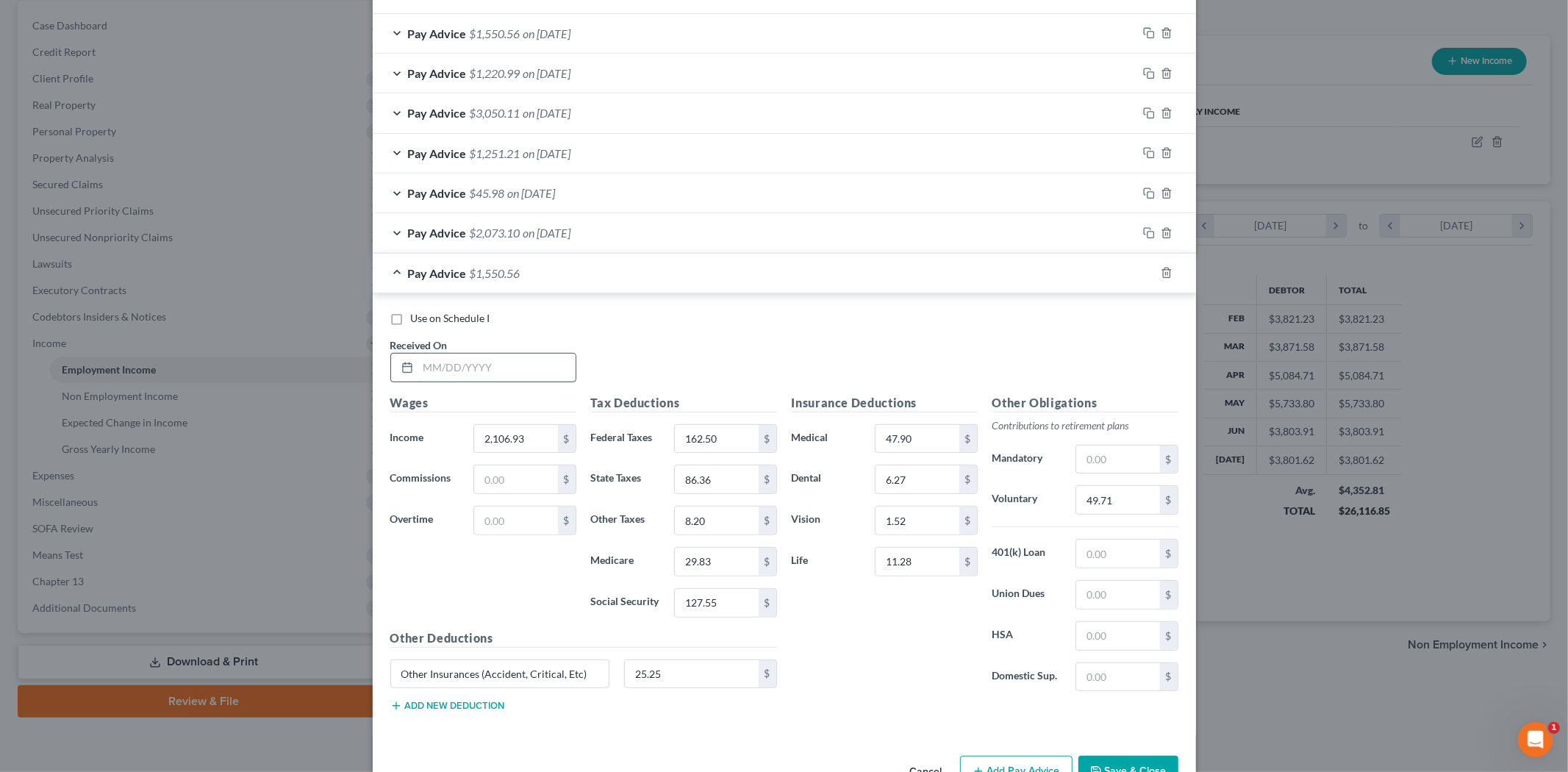
click at [556, 358] on input "text" at bounding box center [496, 367] width 157 height 28
type input "[DATE]"
click at [480, 436] on input "2,106.93" at bounding box center [516, 438] width 83 height 28
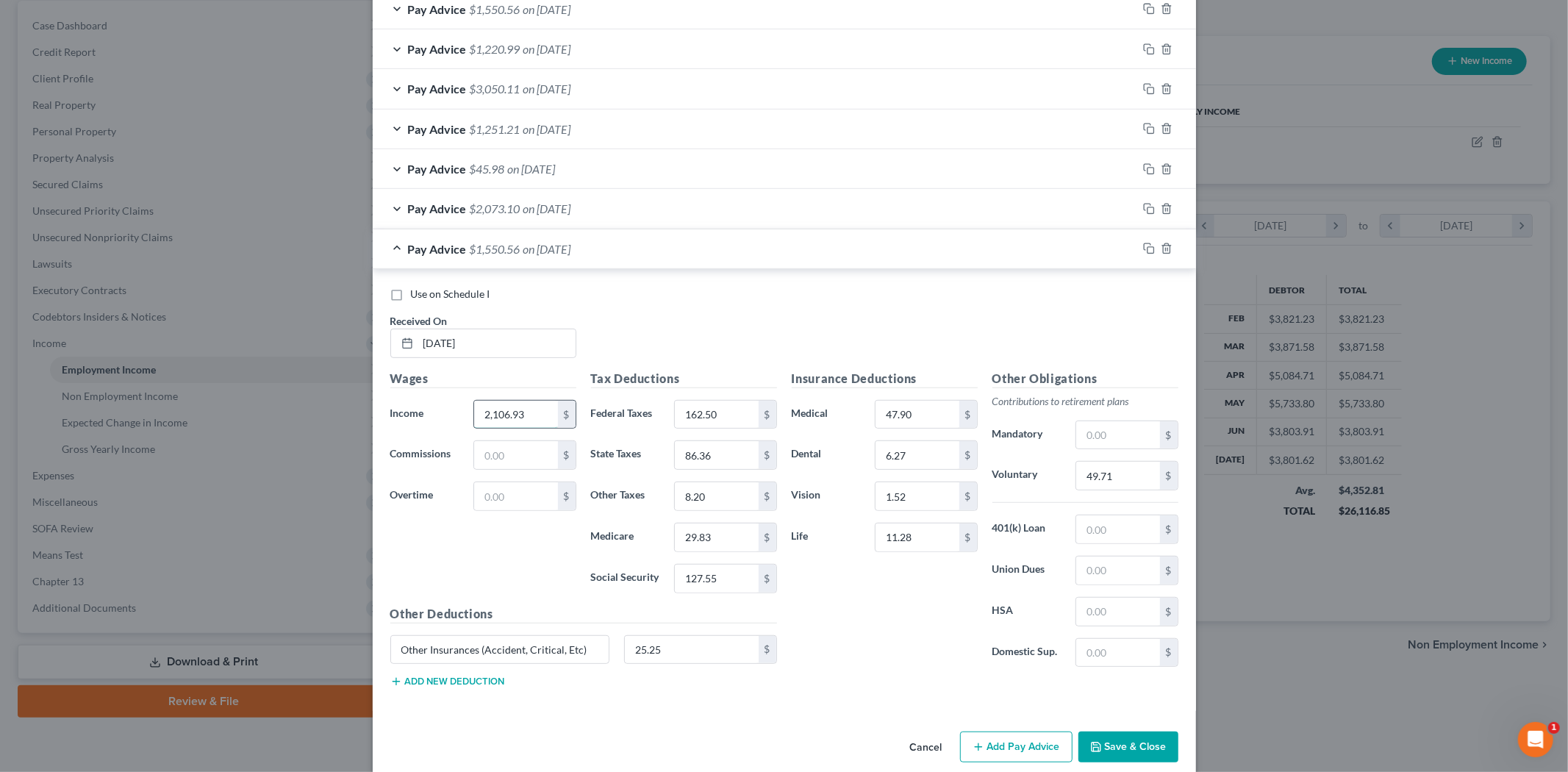
scroll to position [598, 0]
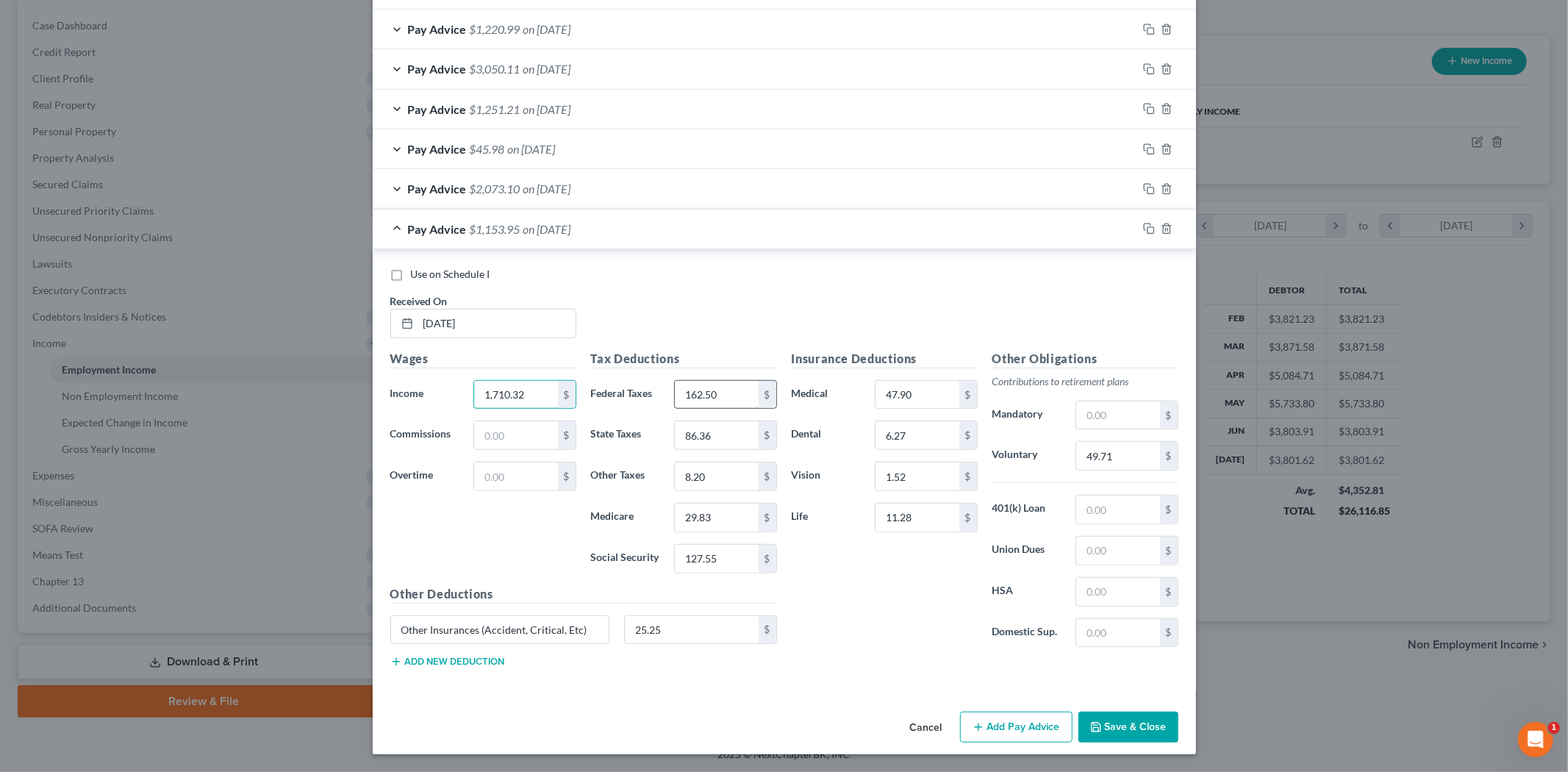
type input "1,710.32"
click at [723, 386] on input "162.50" at bounding box center [716, 394] width 83 height 28
type input "114.73"
click at [730, 435] on input "86.36" at bounding box center [716, 435] width 83 height 28
click at [698, 561] on input "127.55" at bounding box center [716, 558] width 83 height 28
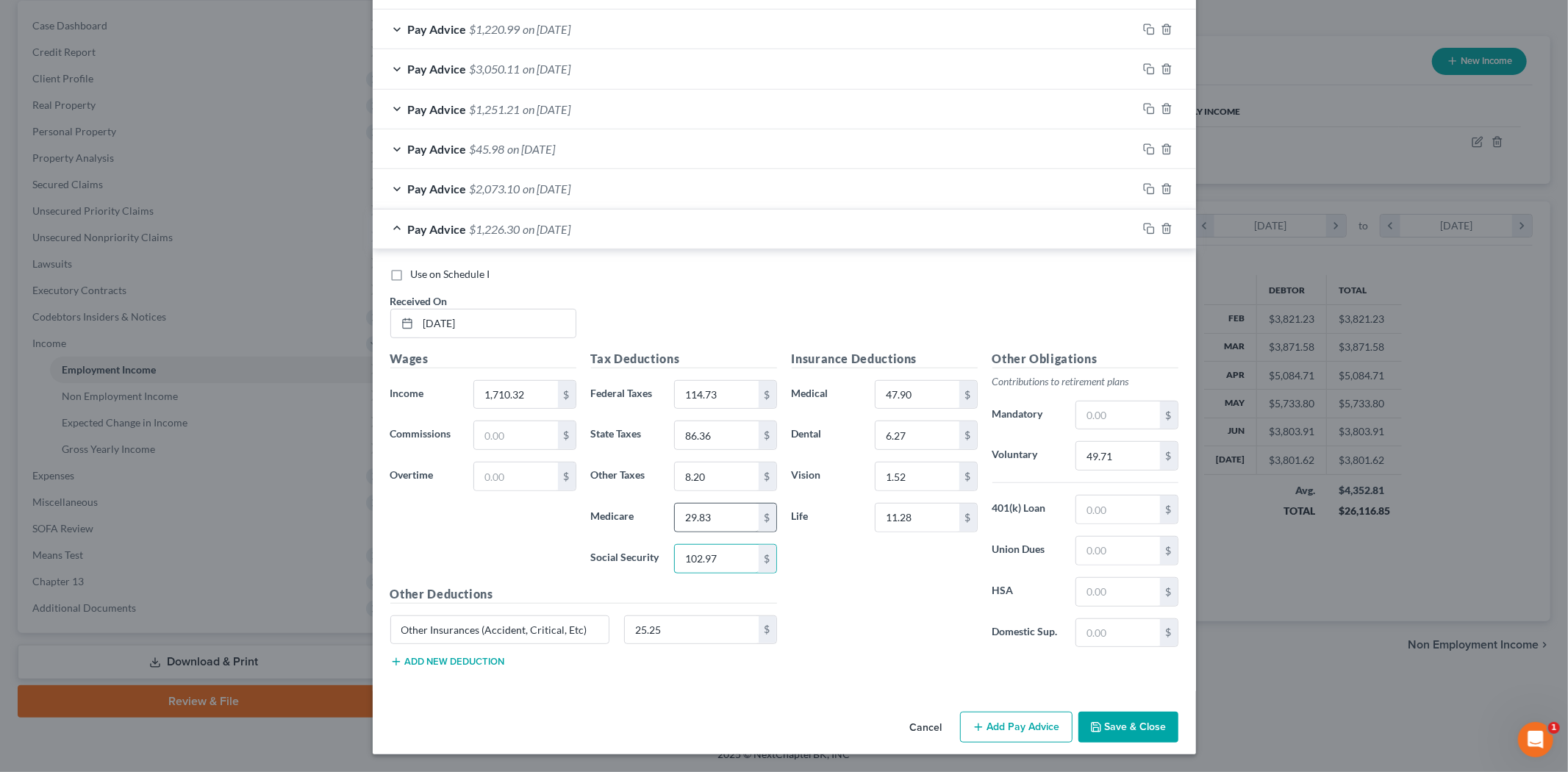
type input "102.97"
click at [682, 518] on input "29.83" at bounding box center [716, 517] width 83 height 28
type input "24.08"
click at [694, 473] on input "8.20" at bounding box center [716, 476] width 83 height 28
type input "6.66"
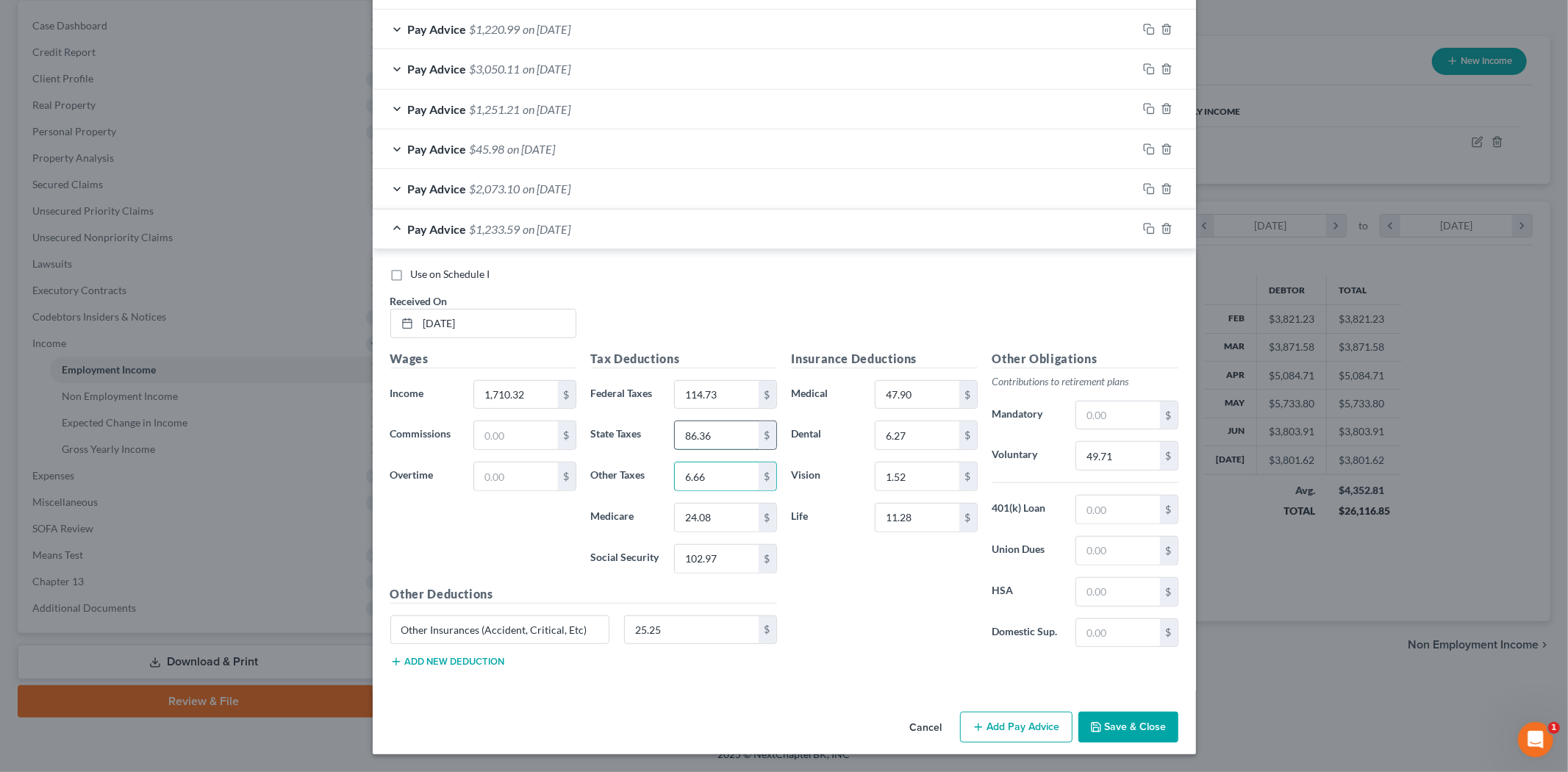
click at [709, 421] on input "86.36" at bounding box center [716, 435] width 83 height 28
click at [728, 437] on input "86.36" at bounding box center [716, 435] width 83 height 28
type input "64.46"
click at [849, 648] on div "Insurance Deductions Medical 47.90 $ Dental 6.27 $ Vision 1.52 $ Life 11.28 $" at bounding box center [884, 504] width 200 height 309
click at [691, 642] on input "25.25" at bounding box center [691, 629] width 133 height 28
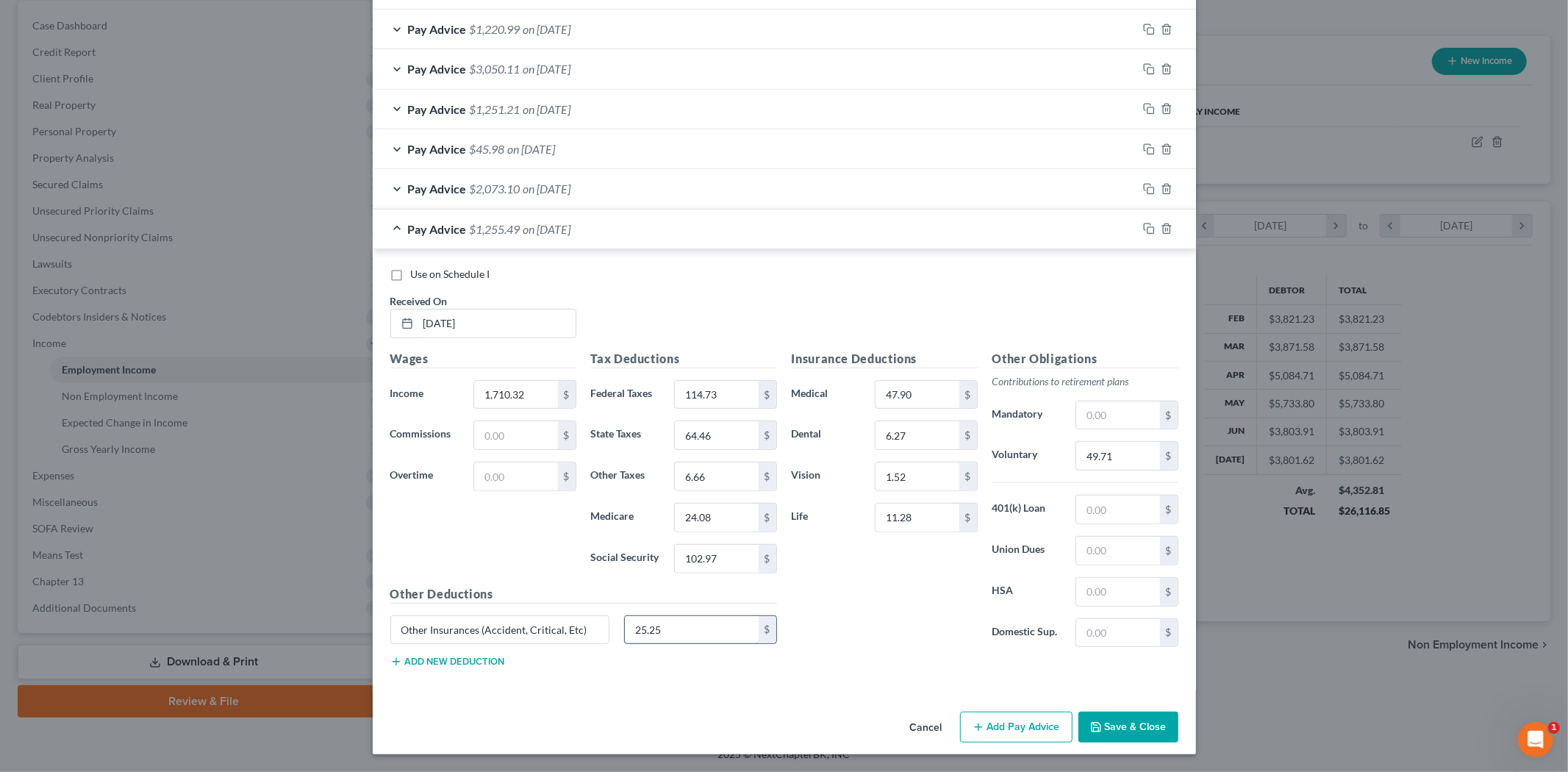
click at [680, 629] on input "25.25" at bounding box center [691, 629] width 133 height 28
type input "25.34"
click at [867, 612] on div "Insurance Deductions Medical 47.90 $ Dental 6.27 $ Vision 1.52 $ Life 11.28 $" at bounding box center [884, 504] width 200 height 309
click at [1120, 467] on input "49.71" at bounding box center [1118, 455] width 83 height 28
type input "51.31"
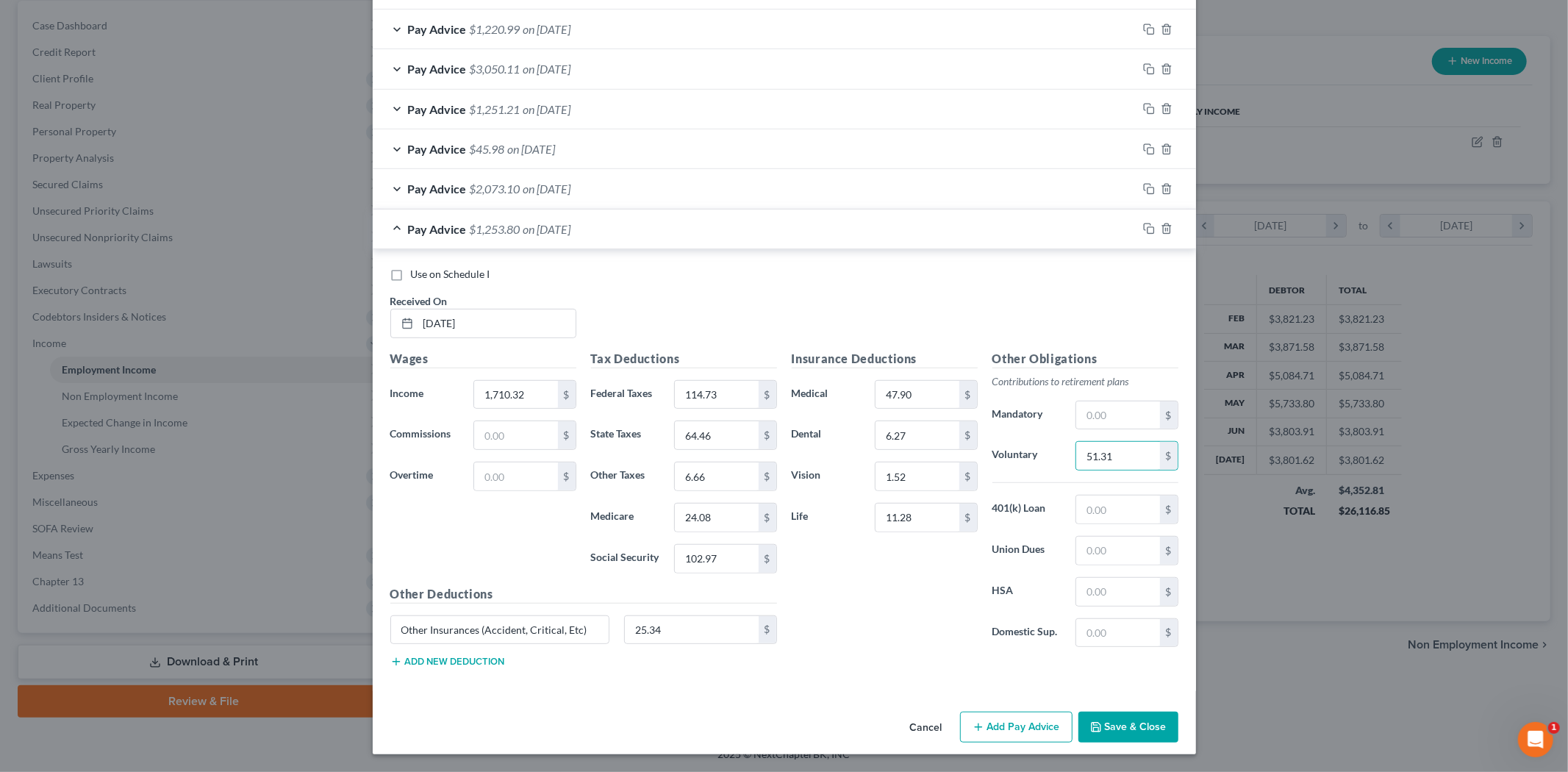
click at [871, 623] on div "Insurance Deductions Medical 47.90 $ Dental 6.27 $ Vision 1.52 $ Life 11.28 $" at bounding box center [884, 504] width 200 height 309
click at [1143, 224] on icon "button" at bounding box center [1149, 228] width 12 height 12
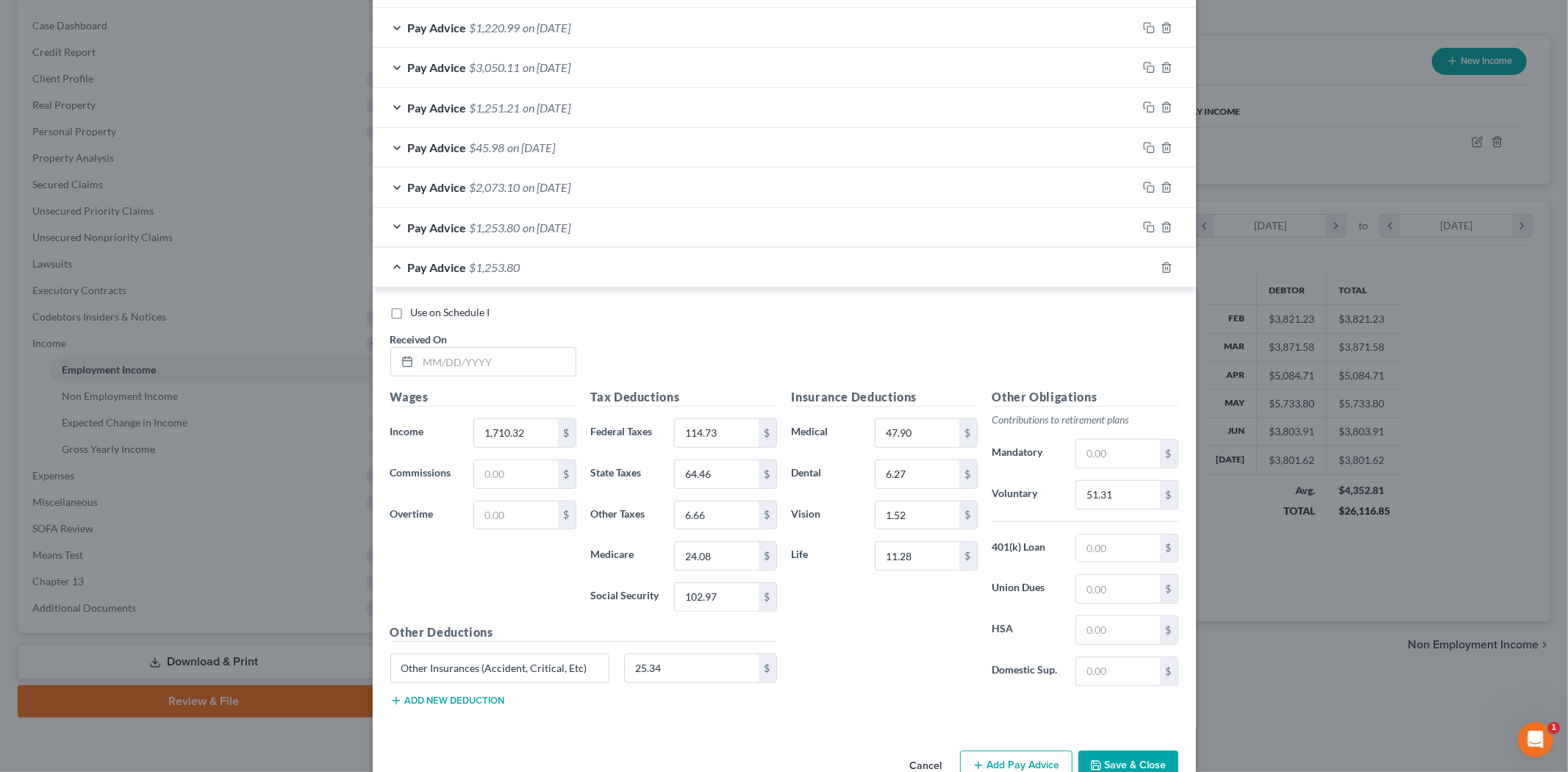
click at [483, 380] on div "Use on Schedule I Received On *" at bounding box center [784, 347] width 803 height 83
click at [489, 371] on input "text" at bounding box center [496, 361] width 157 height 28
type input "[DATE]"
click at [531, 442] on input "1,710.32" at bounding box center [516, 432] width 83 height 28
type input "3,848.56"
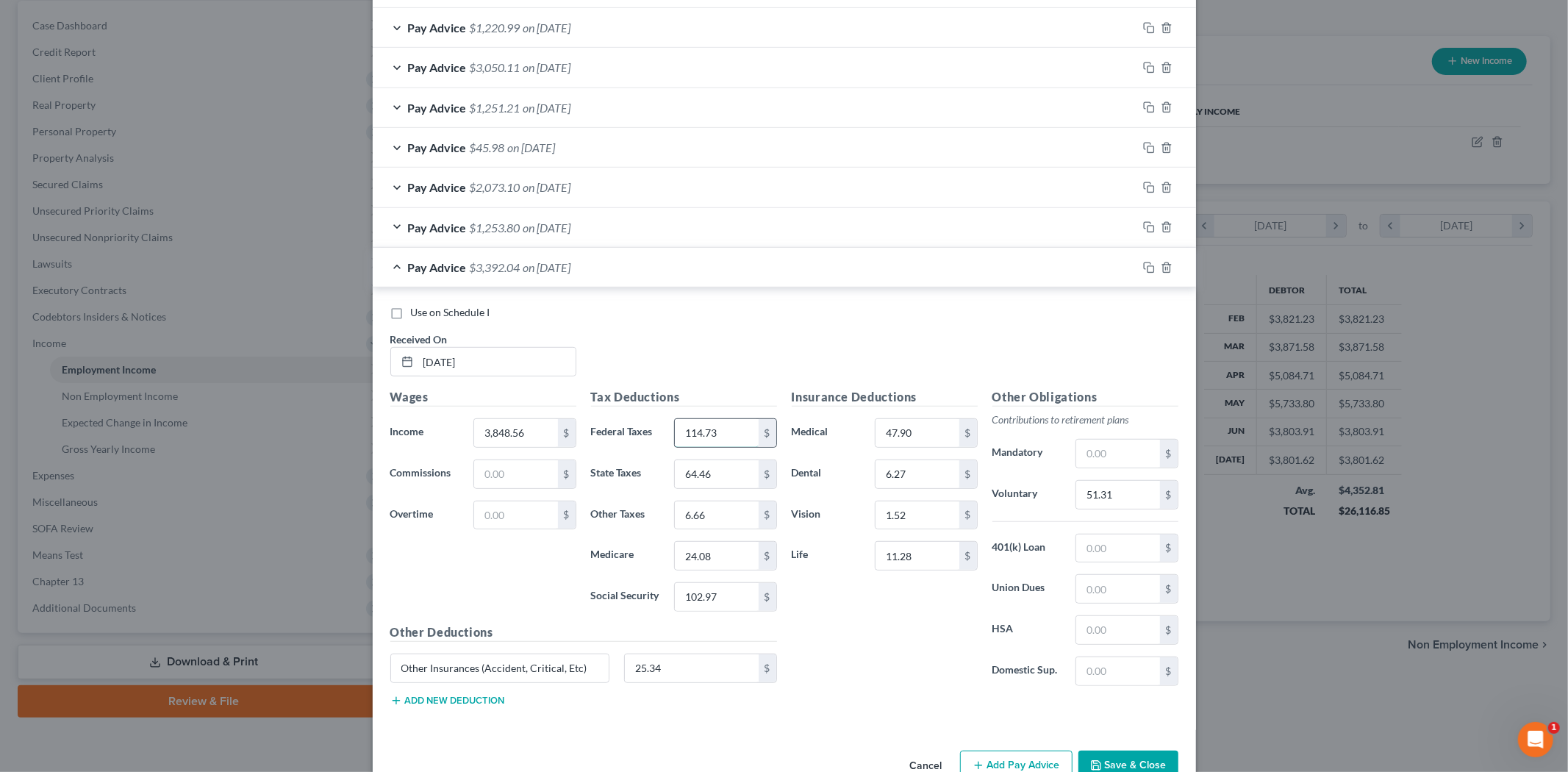
drag, startPoint x: 722, startPoint y: 423, endPoint x: 713, endPoint y: 429, distance: 10.8
click at [721, 423] on input "114.73" at bounding box center [716, 432] width 83 height 28
click at [1111, 488] on input "51.31" at bounding box center [1118, 494] width 83 height 28
type input "115.45"
click at [708, 431] on input "114.73" at bounding box center [716, 432] width 83 height 28
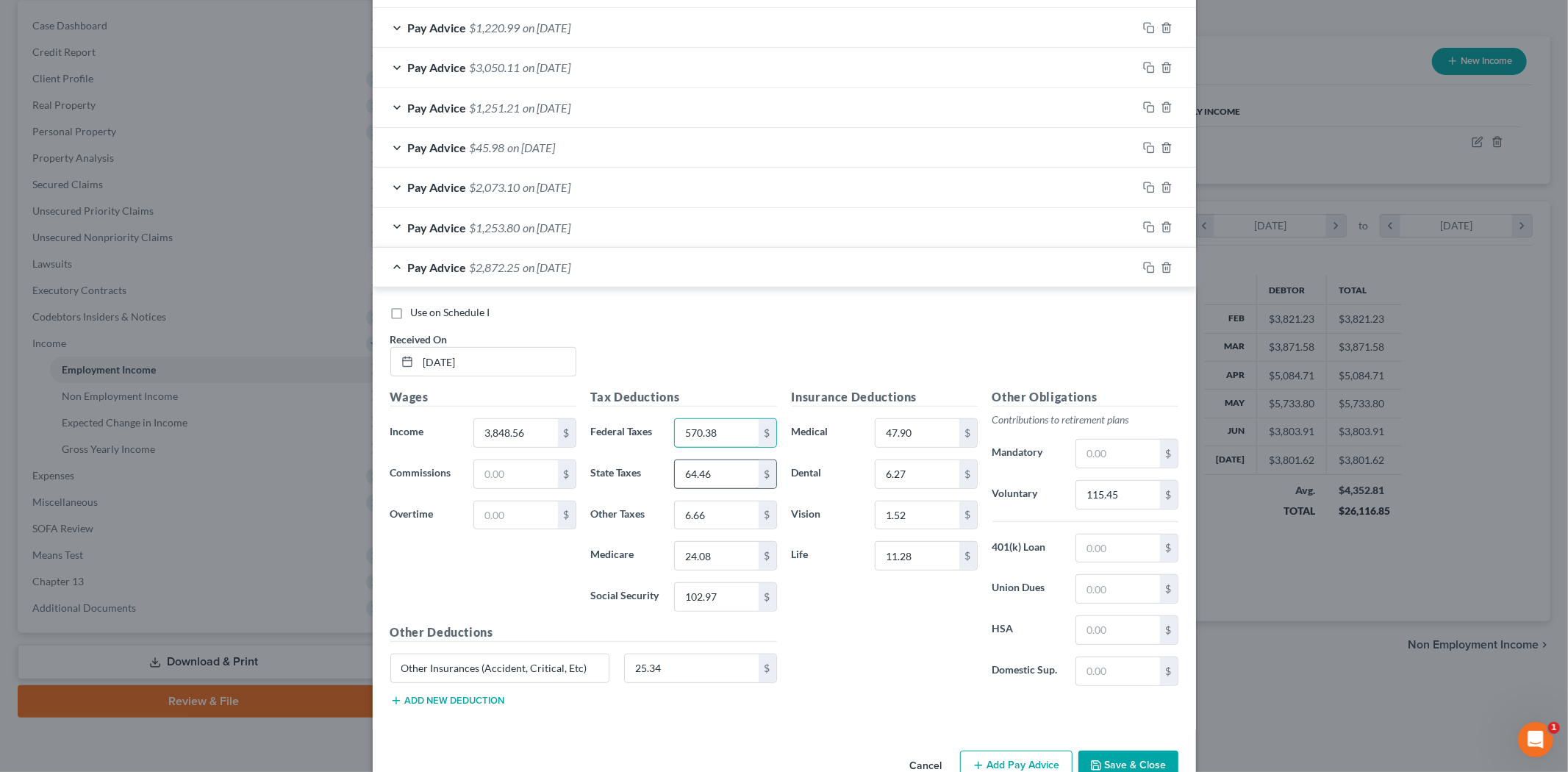
type input "570.38"
click at [695, 465] on input "64.46" at bounding box center [716, 474] width 83 height 28
click at [685, 598] on input "102.97" at bounding box center [716, 596] width 83 height 28
type input "235.54"
click at [715, 599] on input "235.54" at bounding box center [716, 596] width 83 height 28
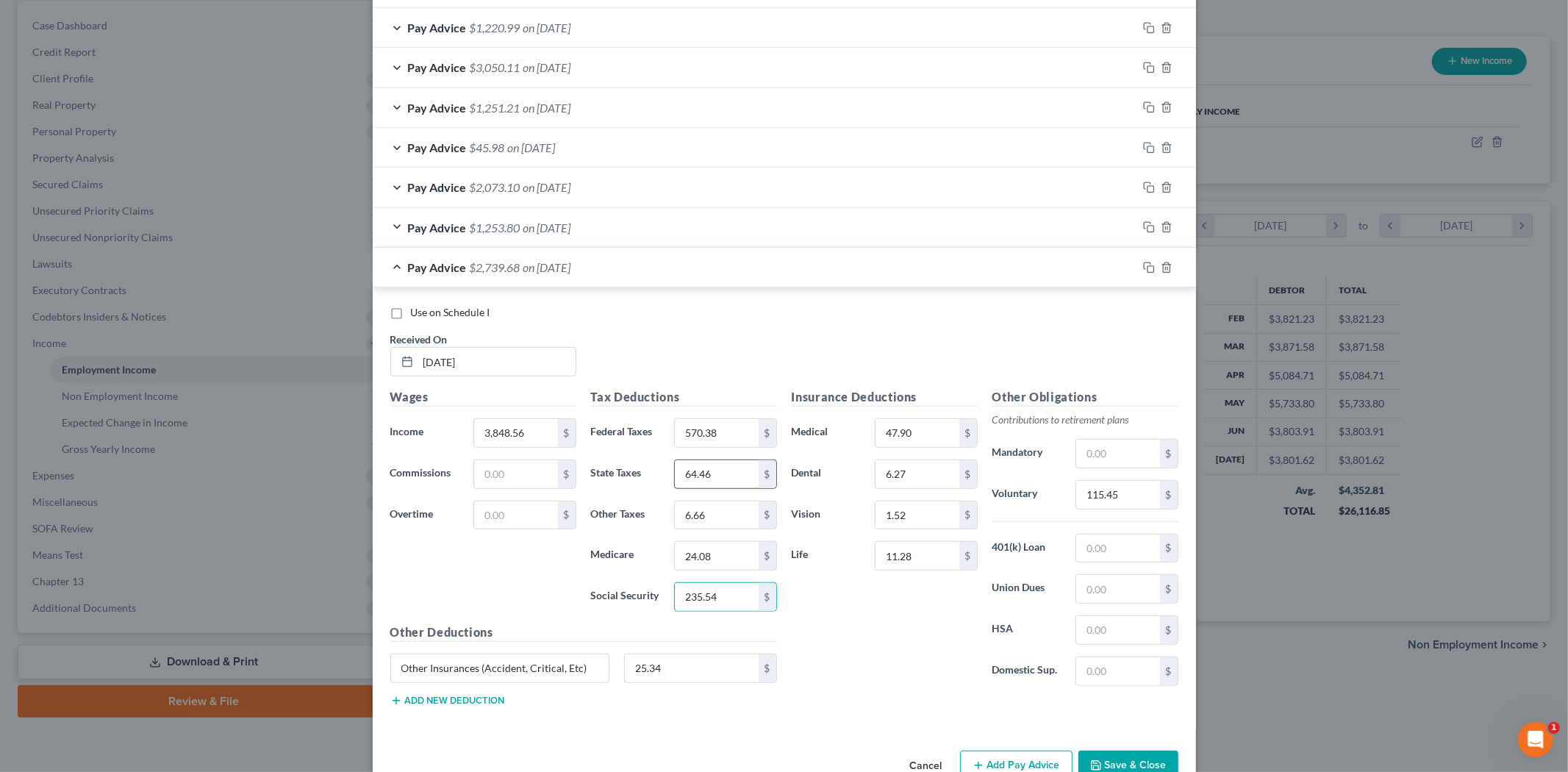
click at [720, 469] on input "64.46" at bounding box center [716, 474] width 83 height 28
type input "306.73"
click at [682, 557] on input "24.08" at bounding box center [716, 555] width 83 height 28
type input "55.08"
click at [694, 513] on input "6.66" at bounding box center [716, 515] width 83 height 28
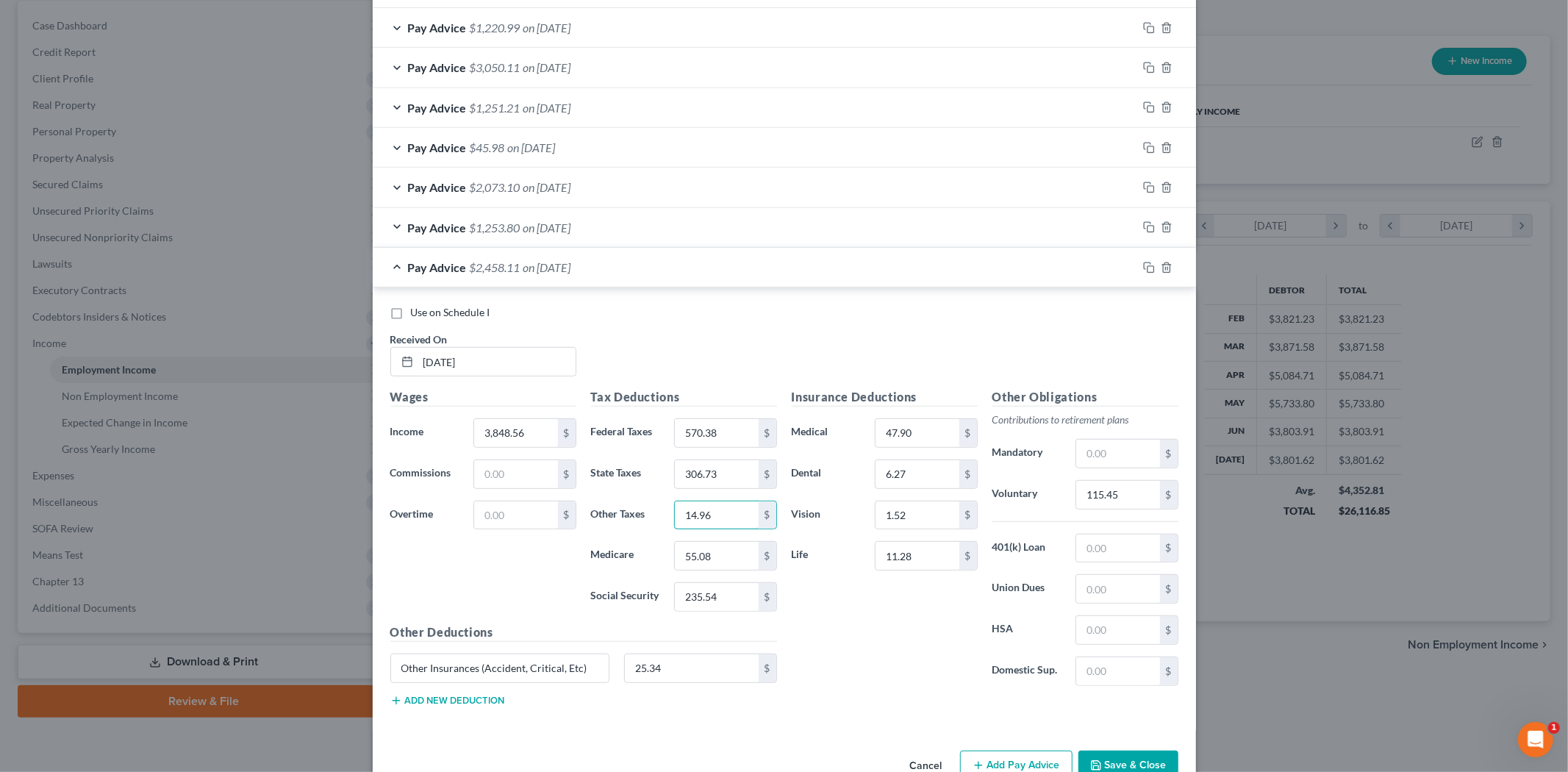
type input "14.96"
click at [833, 636] on div "Insurance Deductions Medical 47.90 $ Dental 6.27 $ Vision 1.52 $ Life 11.28 $" at bounding box center [884, 543] width 200 height 309
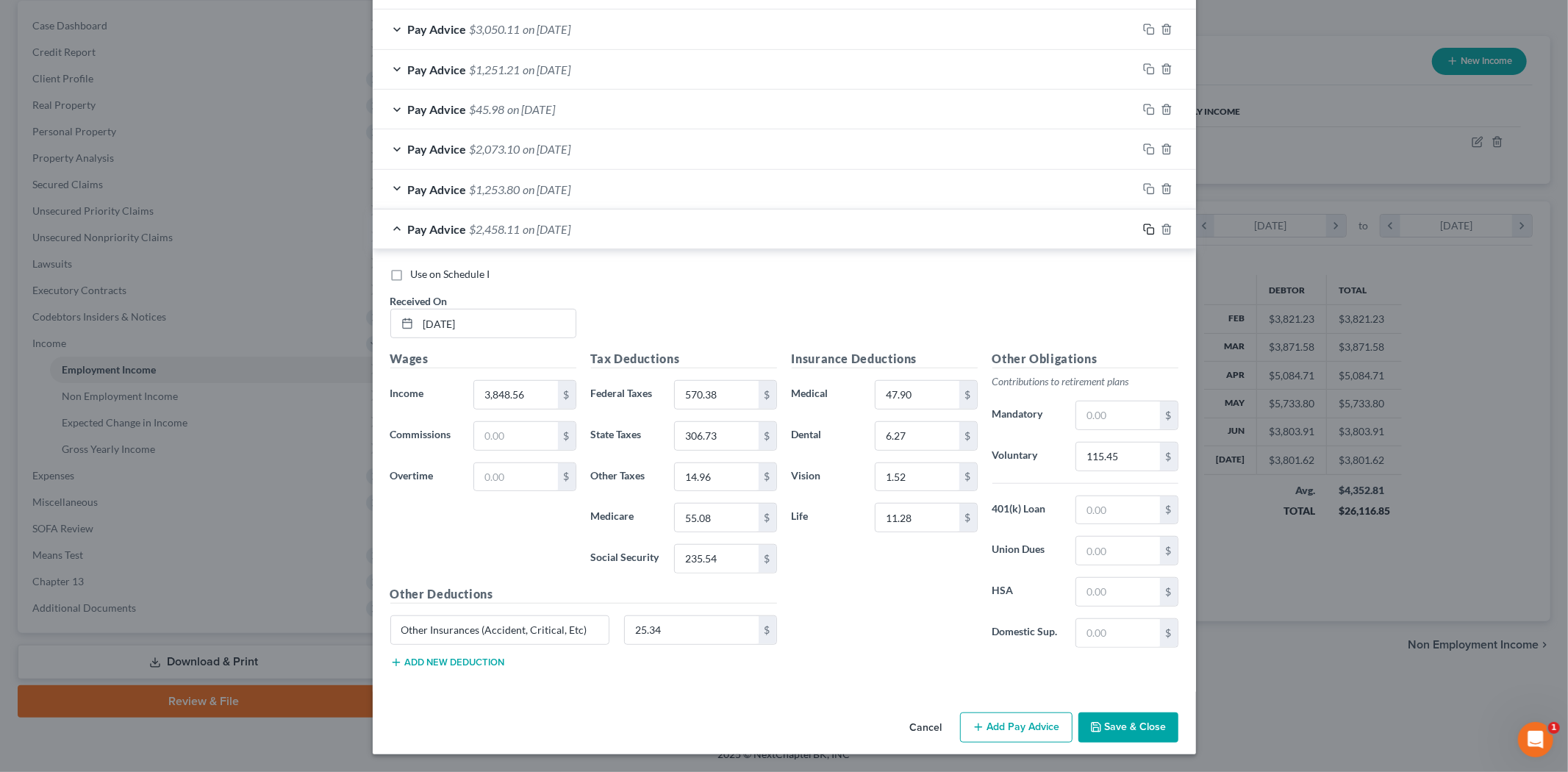
click at [1143, 229] on icon "button" at bounding box center [1149, 229] width 12 height 12
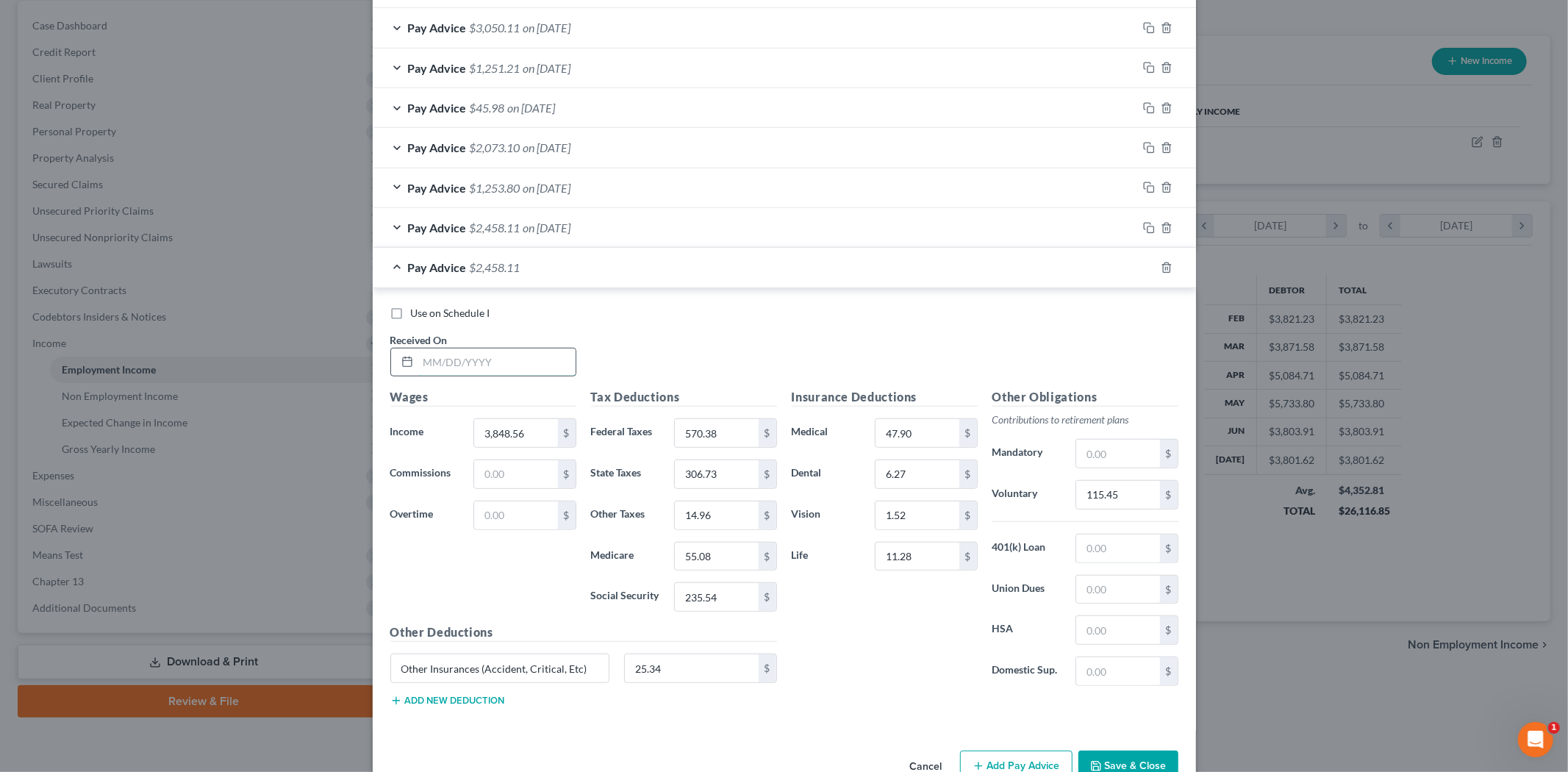
click at [505, 373] on input "text" at bounding box center [496, 362] width 157 height 28
type input "[DATE]"
click at [499, 445] on input "3,848.56" at bounding box center [516, 432] width 83 height 28
type input "1,689.66"
click at [681, 435] on input "570.38" at bounding box center [716, 432] width 83 height 28
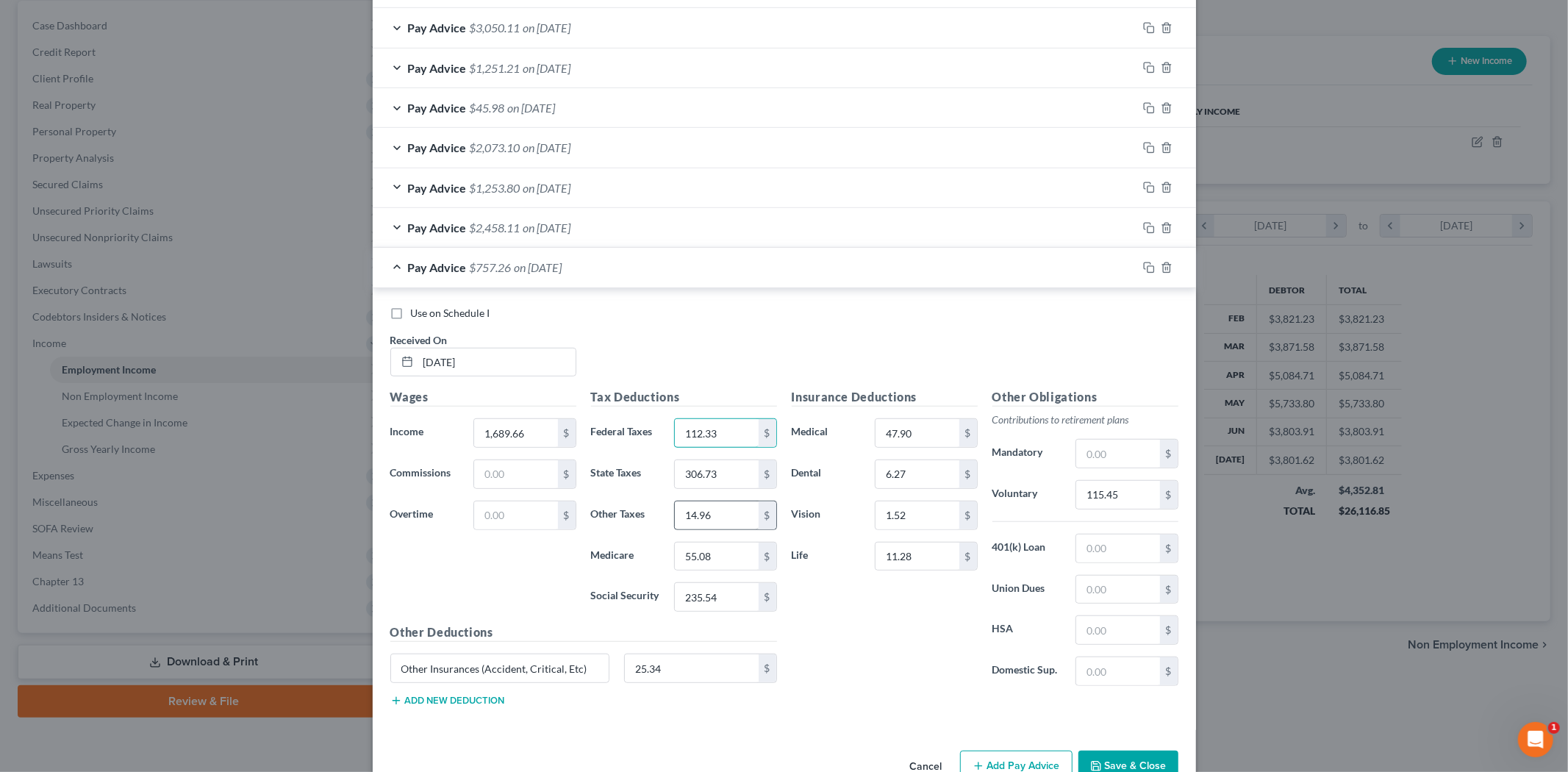
type input "112.33"
click at [710, 510] on input "14.96" at bounding box center [716, 515] width 83 height 28
type input "6.58"
click at [722, 566] on input "55.08" at bounding box center [716, 556] width 83 height 28
type input "23.78"
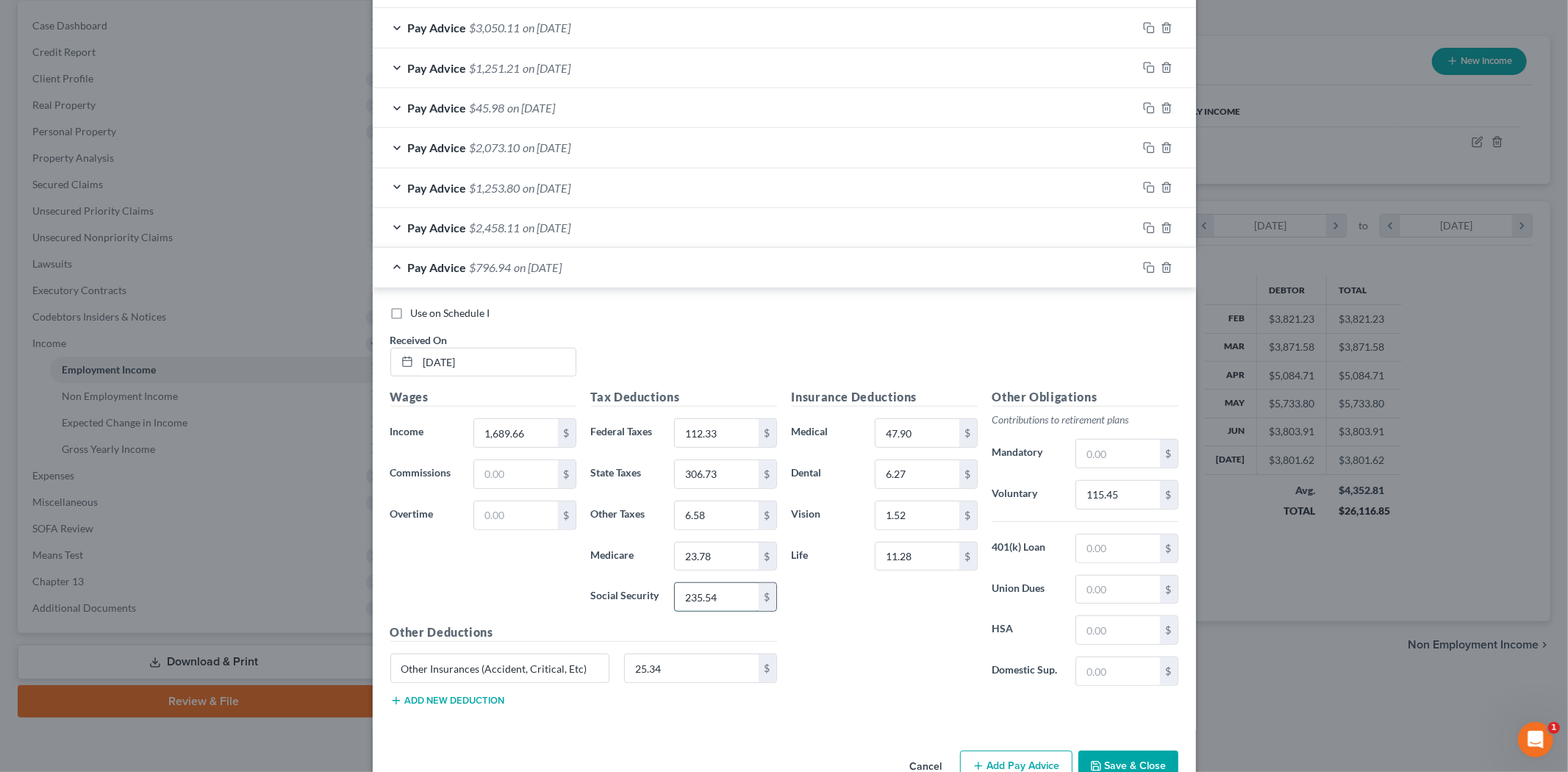
click at [708, 603] on input "235.54" at bounding box center [716, 596] width 83 height 28
type input "101.69"
click at [707, 556] on input "23.78" at bounding box center [716, 556] width 83 height 28
click at [725, 469] on input "306.73" at bounding box center [716, 474] width 83 height 28
type input "63.36"
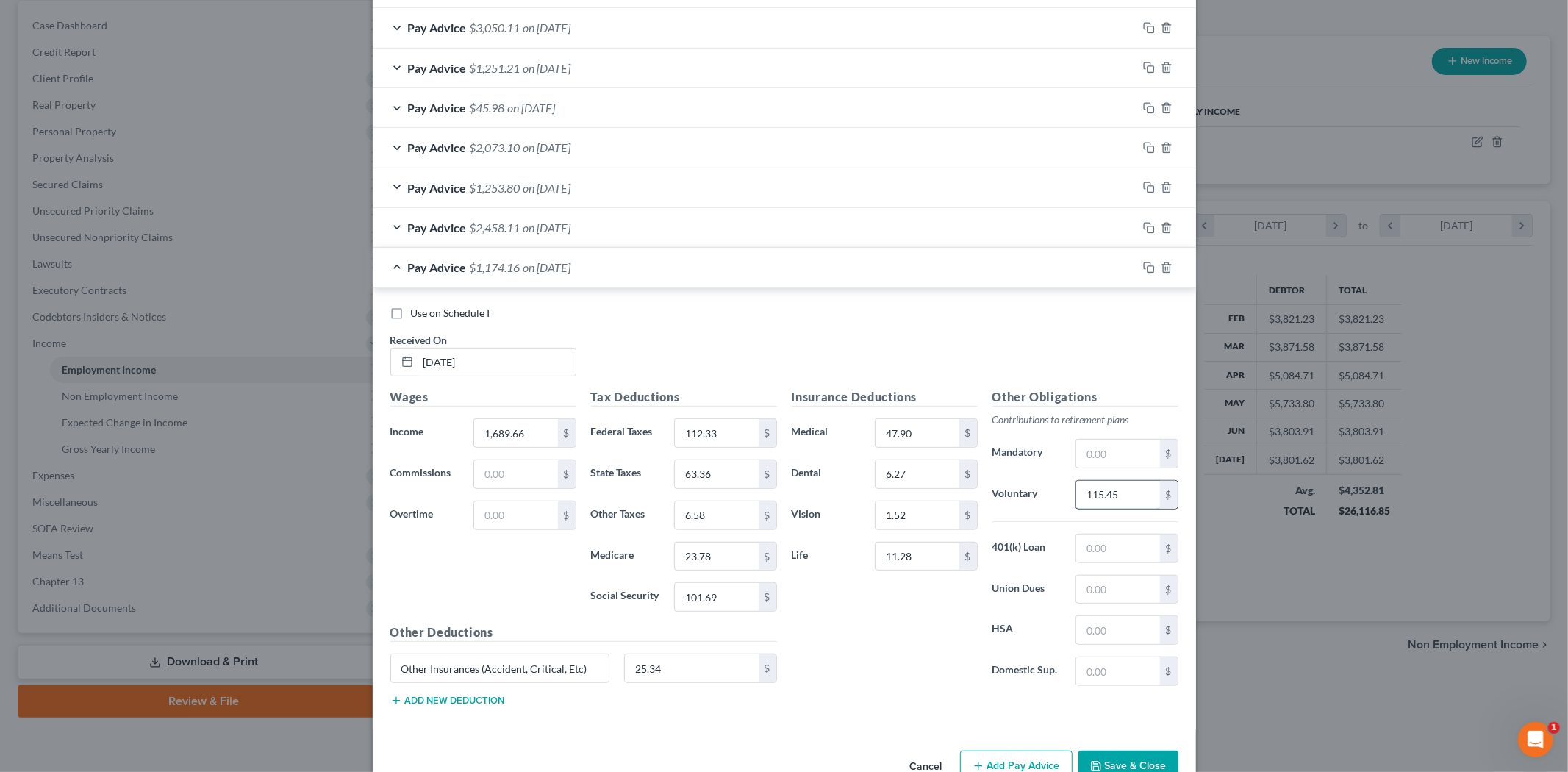
click at [1112, 491] on input "115.45" at bounding box center [1118, 494] width 83 height 28
type input "50.69"
click at [1032, 347] on div "Use on Schedule I Received On * [DATE]" at bounding box center [784, 347] width 803 height 83
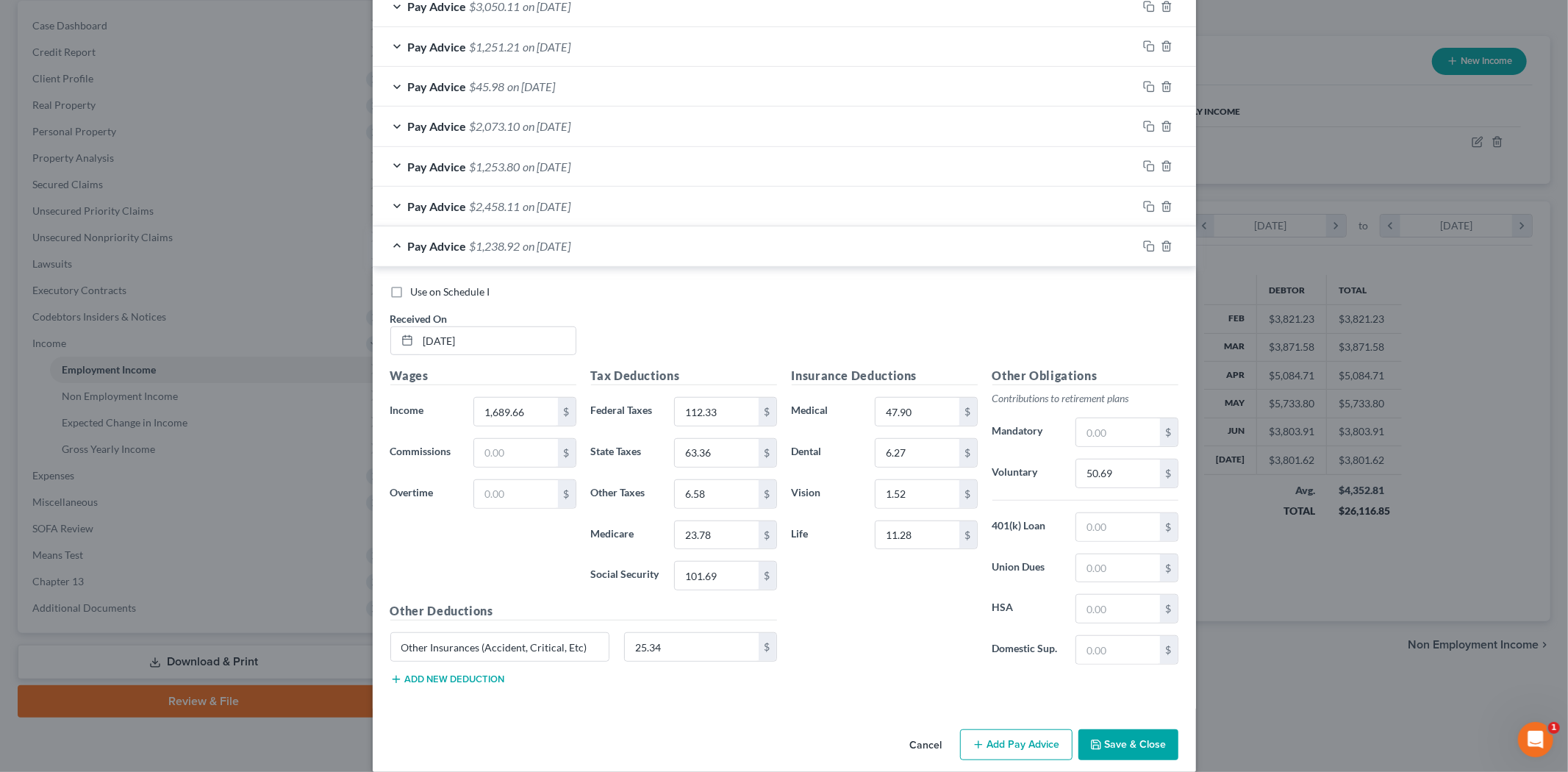
scroll to position [679, 0]
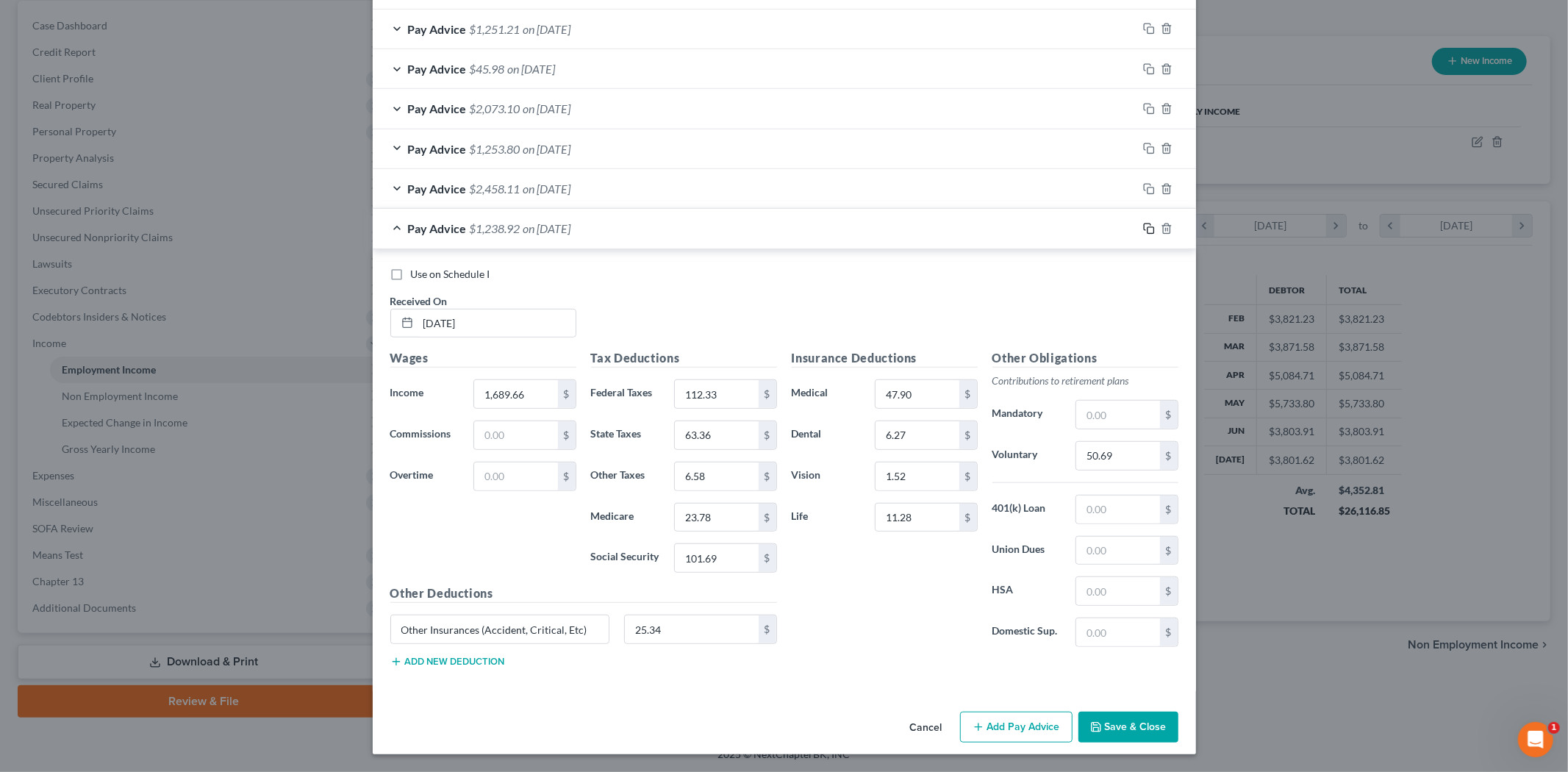
click at [1143, 223] on icon "button" at bounding box center [1149, 228] width 12 height 12
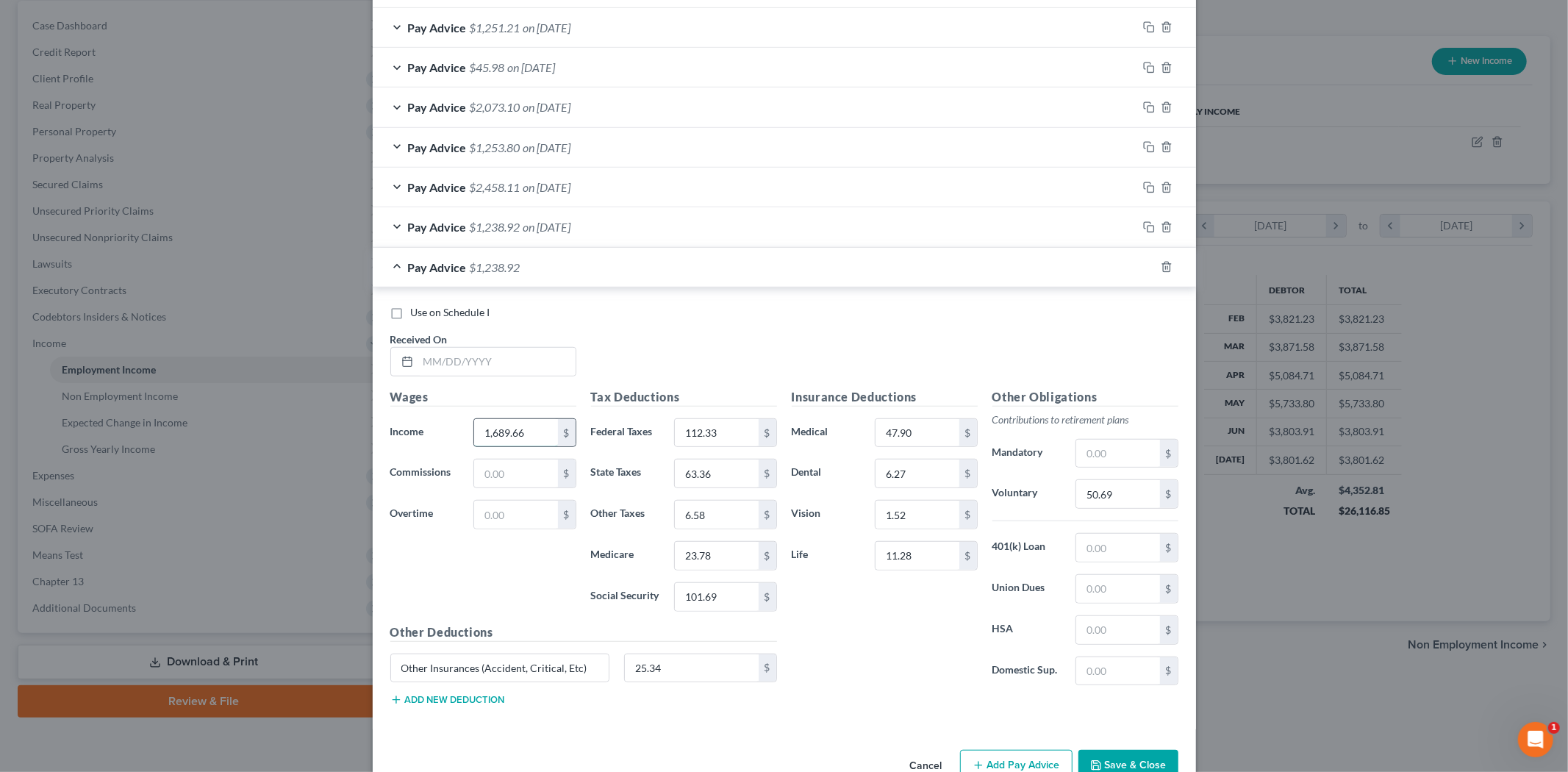
click at [541, 423] on input "1,689.66" at bounding box center [516, 432] width 83 height 28
type input "1,724.04"
click at [738, 431] on input "112.33" at bounding box center [716, 432] width 83 height 28
type input "116.33"
click at [699, 475] on input "63.36" at bounding box center [716, 473] width 83 height 28
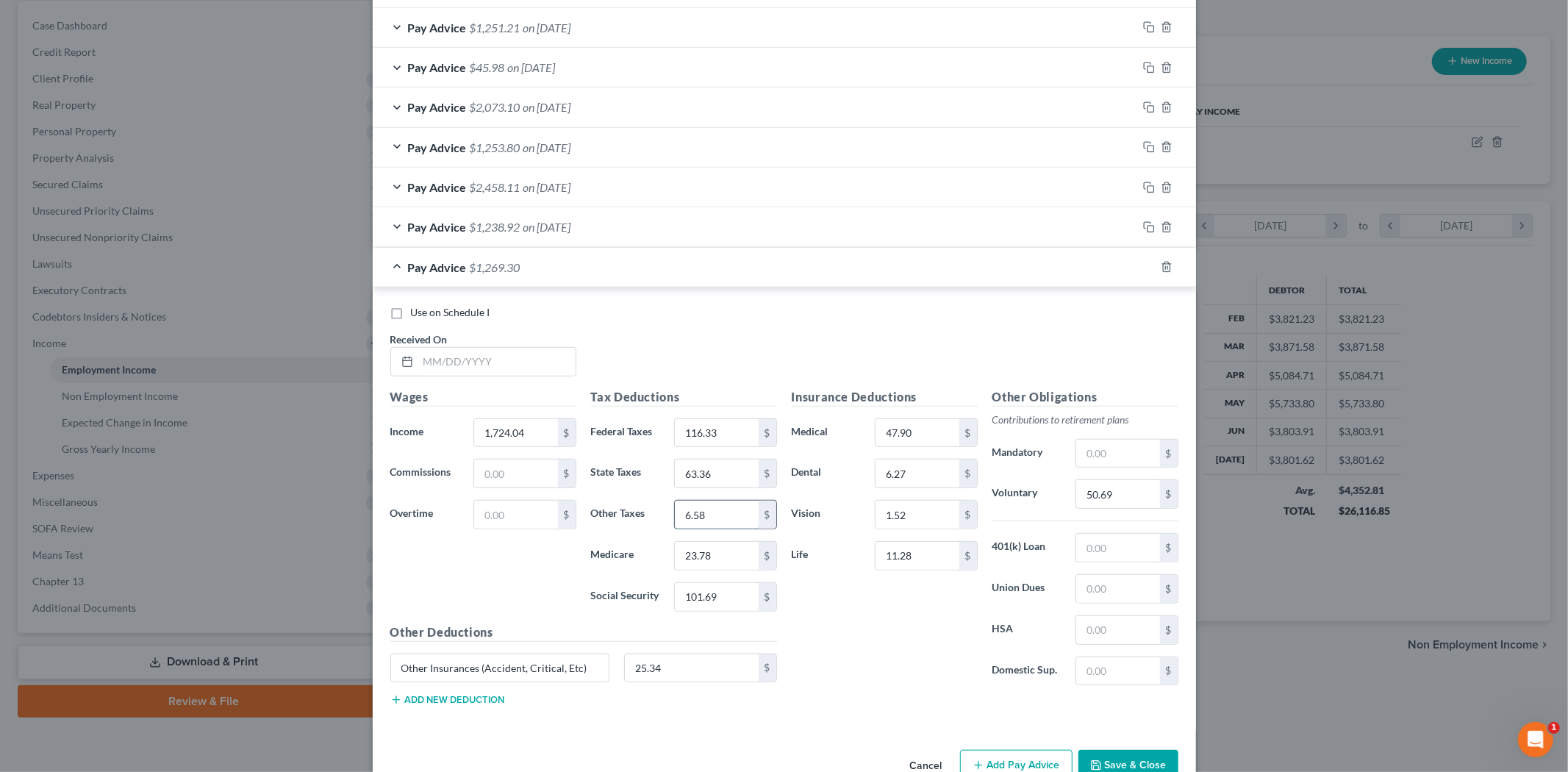
click at [714, 522] on input "6.58" at bounding box center [716, 514] width 83 height 28
type input "6.72"
click at [690, 542] on input "23.78" at bounding box center [716, 555] width 83 height 28
type input "24.28"
click at [711, 469] on input "63.36" at bounding box center [716, 473] width 83 height 28
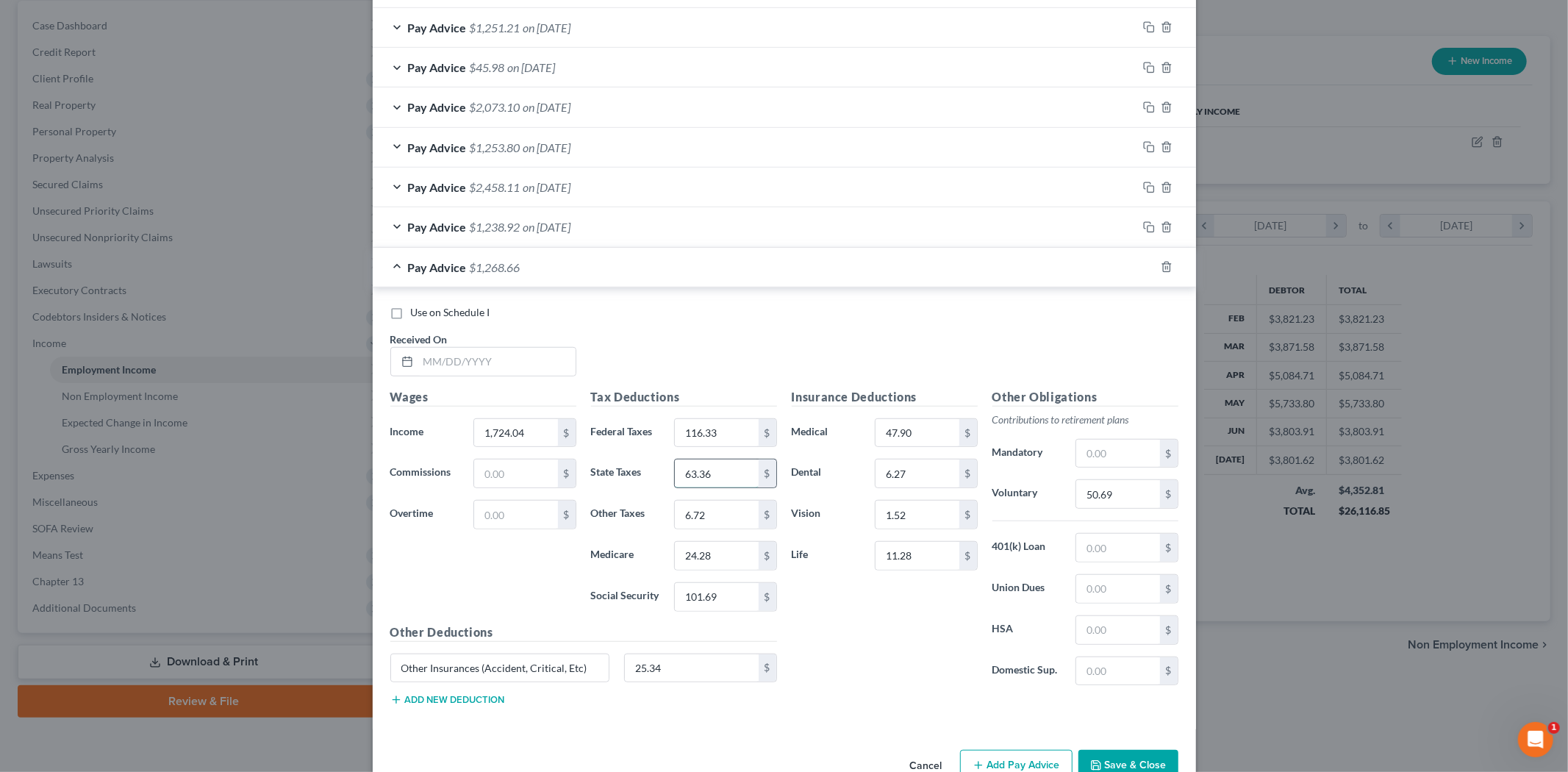
click at [725, 474] on input "63.36" at bounding box center [716, 473] width 83 height 28
drag, startPoint x: 725, startPoint y: 474, endPoint x: 626, endPoint y: 472, distance: 99.0
click at [626, 472] on div "State Taxes 63.36 $" at bounding box center [684, 473] width 200 height 30
type input "65.19"
click at [855, 634] on div "Insurance Deductions Medical 47.90 $ Dental 6.27 $ Vision 1.52 $ Life 11.28 $" at bounding box center [884, 543] width 200 height 309
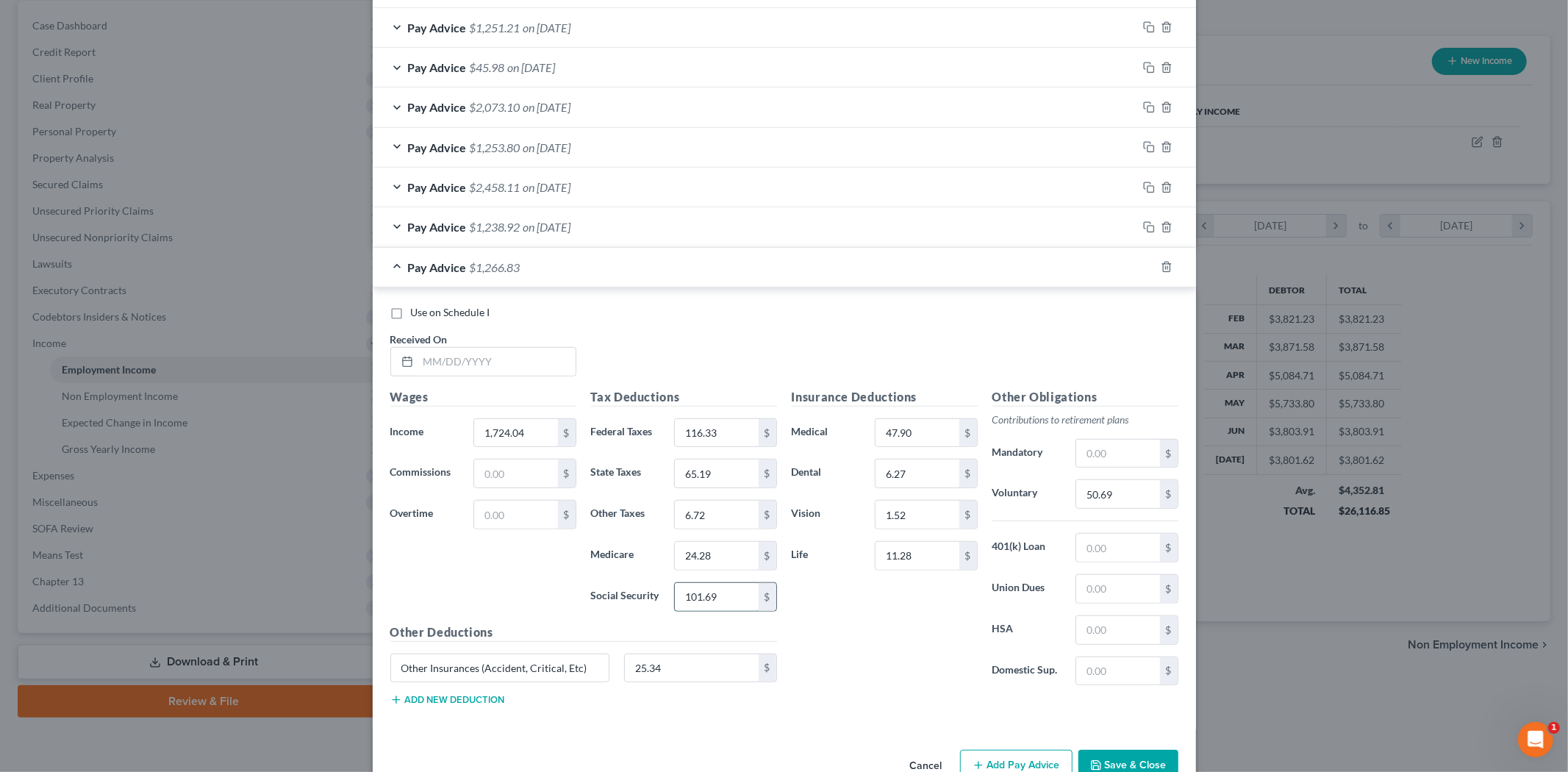
click at [708, 590] on input "101.69" at bounding box center [716, 596] width 83 height 28
type input "103.82"
click at [1111, 493] on input "50.69" at bounding box center [1118, 493] width 83 height 28
type input "51.72"
click at [1143, 188] on icon "button" at bounding box center [1149, 188] width 12 height 12
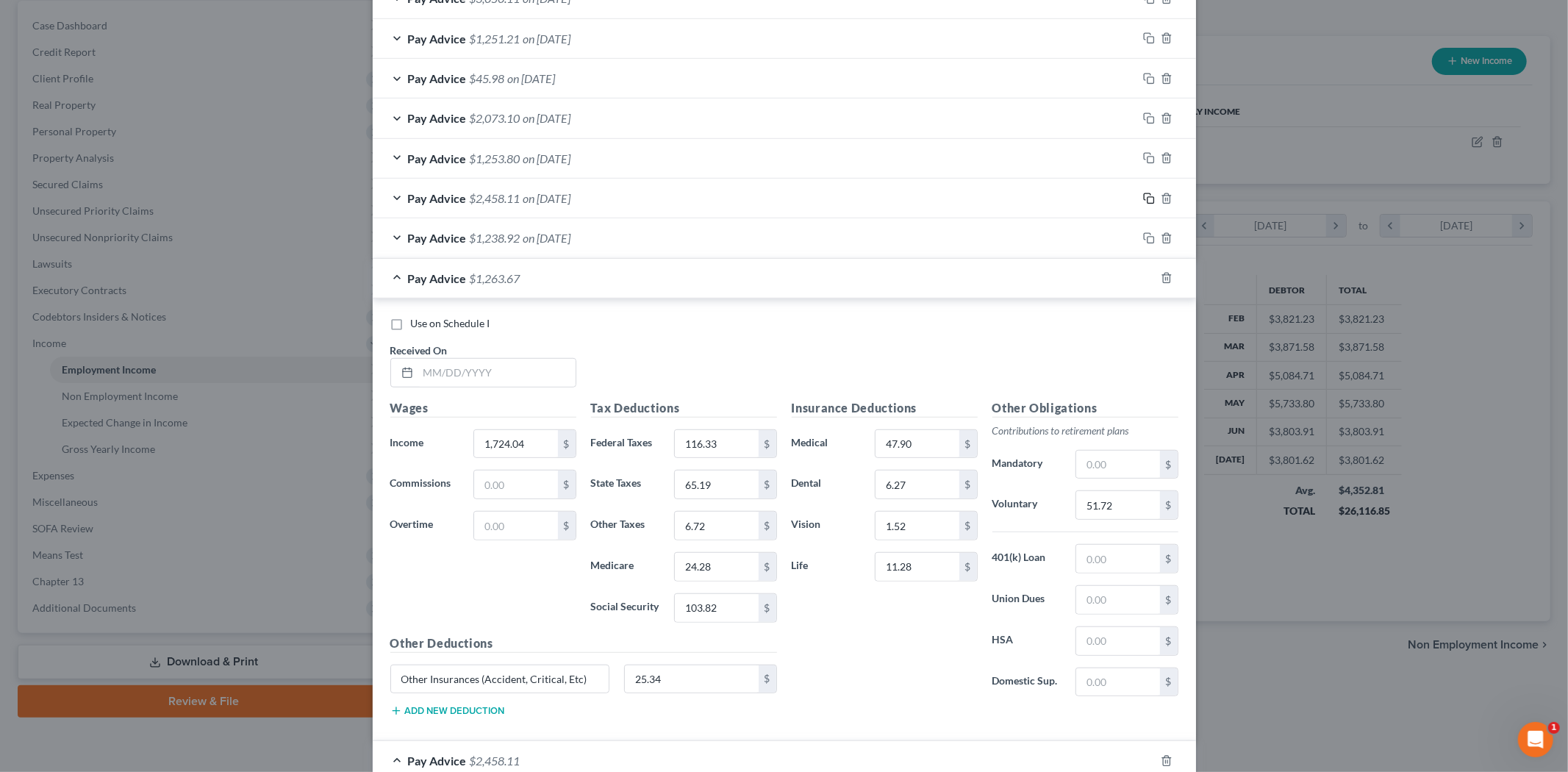
scroll to position [630, 0]
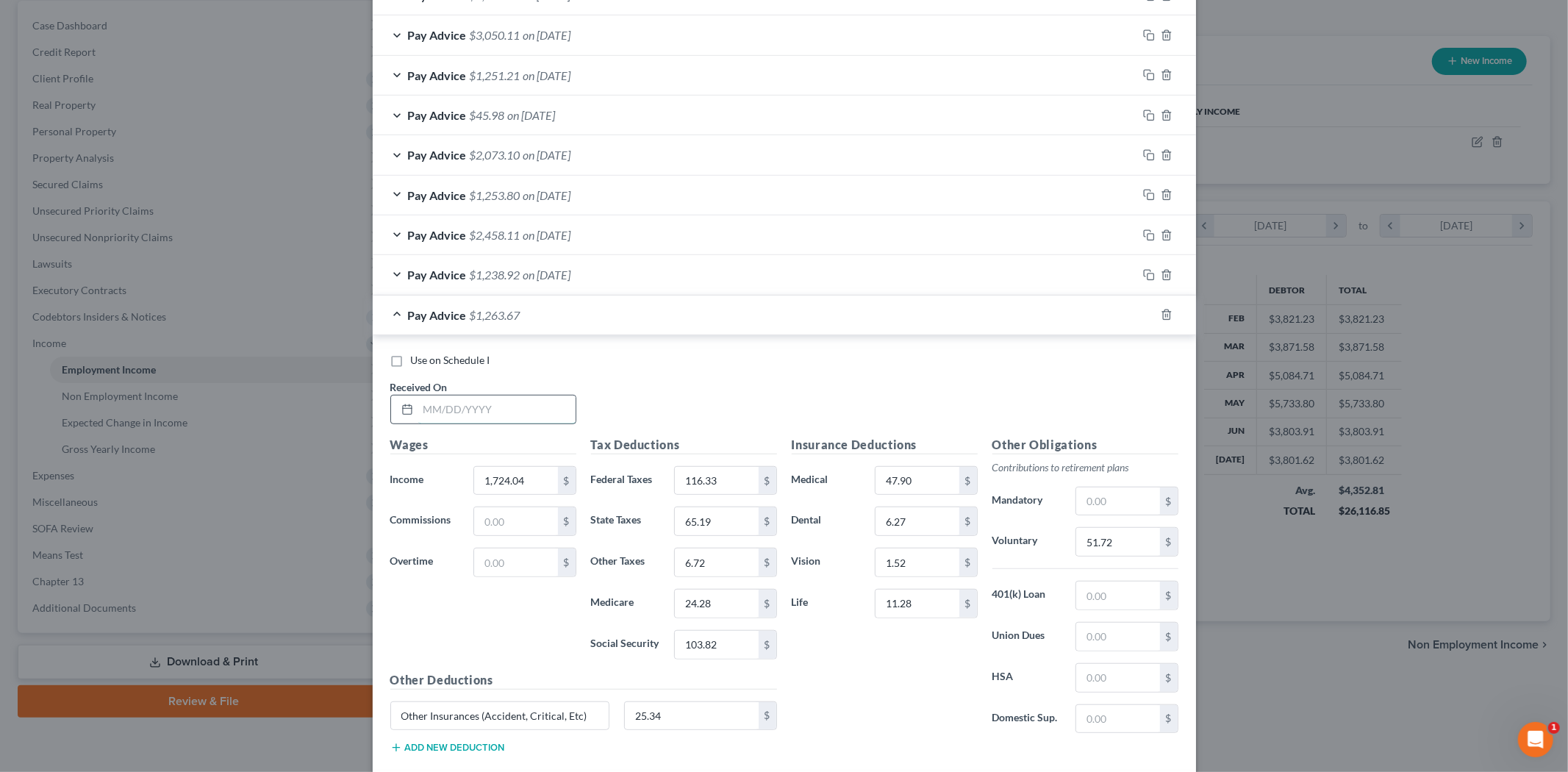
click at [443, 412] on input "text" at bounding box center [496, 409] width 157 height 28
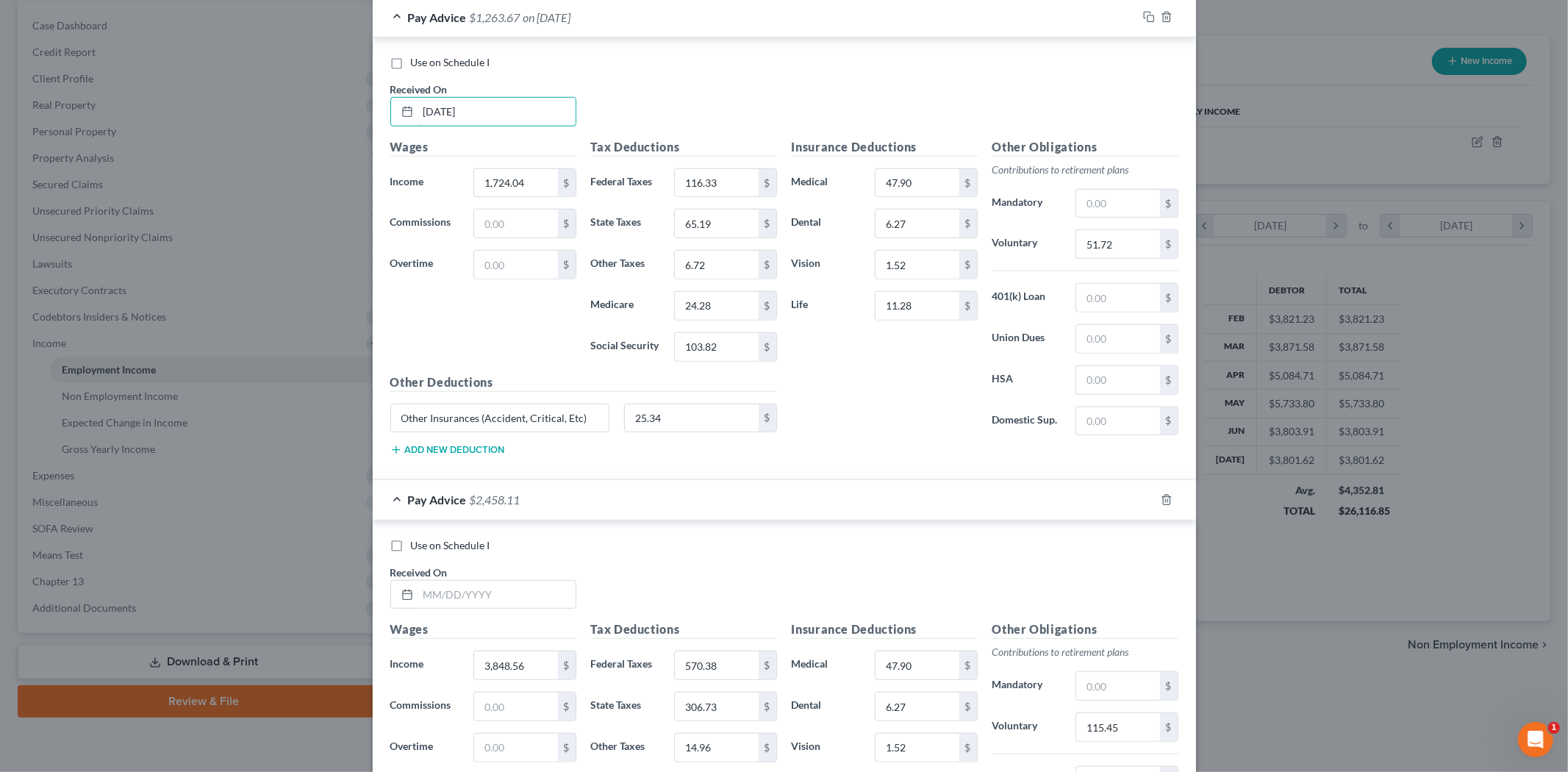
scroll to position [958, 0]
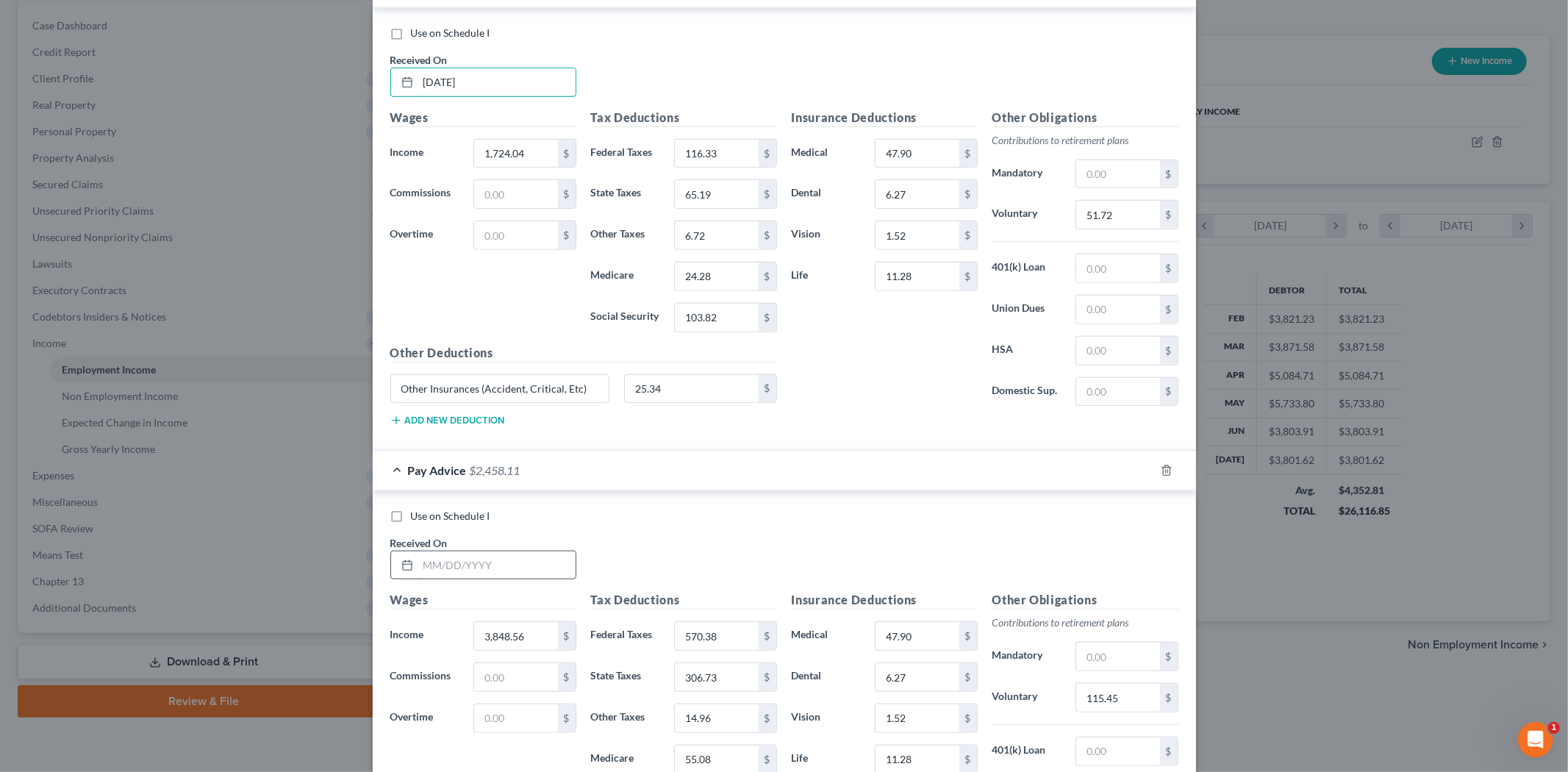
type input "[DATE]"
click at [477, 560] on input "text" at bounding box center [496, 565] width 157 height 28
type input "[DATE]"
click at [502, 647] on input "3,848.56" at bounding box center [516, 635] width 83 height 28
type input "3,376.20"
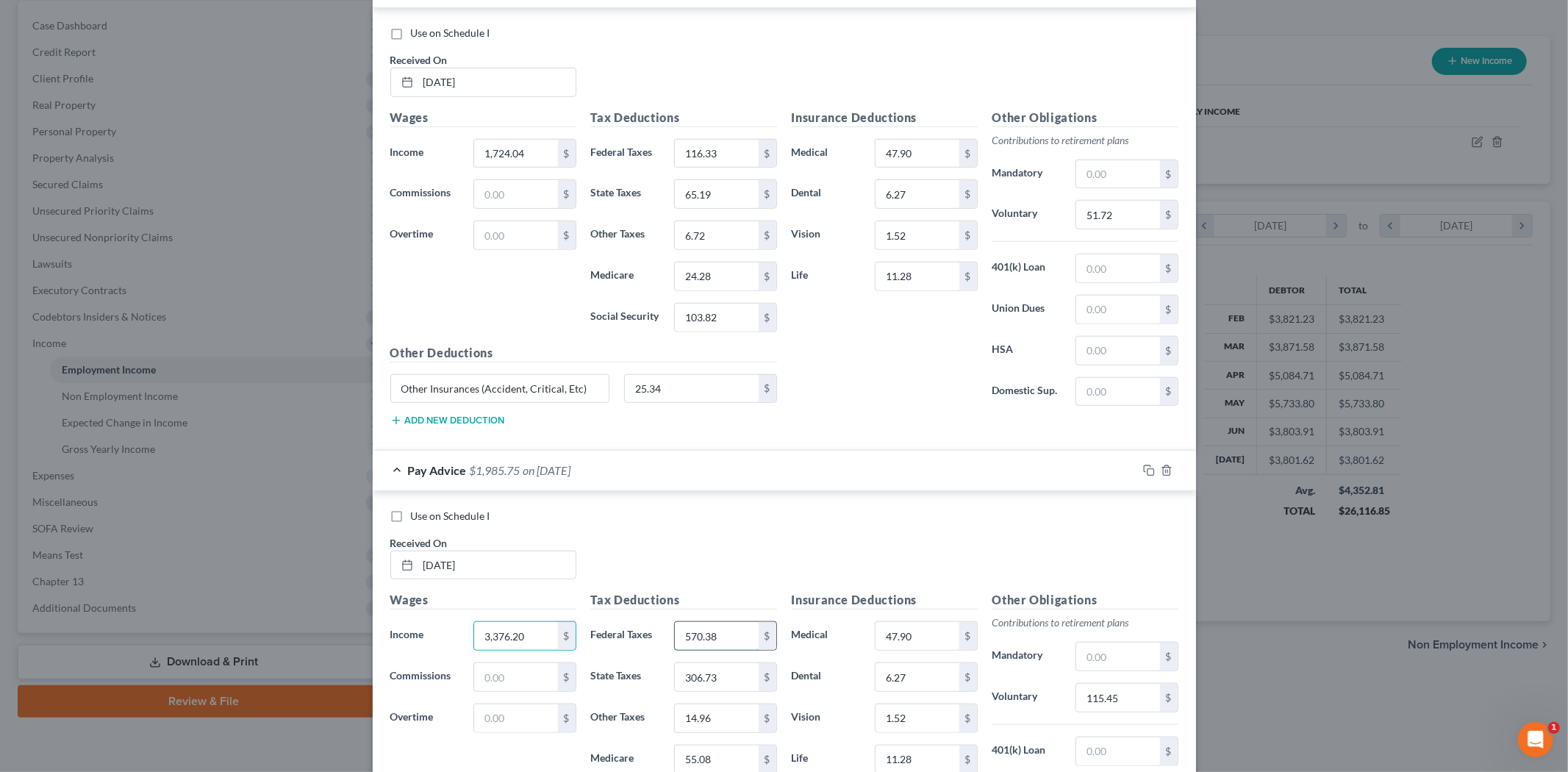
click at [674, 630] on input "570.38" at bounding box center [716, 635] width 83 height 28
type input "470.97"
click at [711, 682] on input "306.73" at bounding box center [716, 677] width 83 height 28
click at [710, 679] on input "306.73" at bounding box center [716, 677] width 83 height 28
drag, startPoint x: 714, startPoint y: 678, endPoint x: 669, endPoint y: 671, distance: 45.5
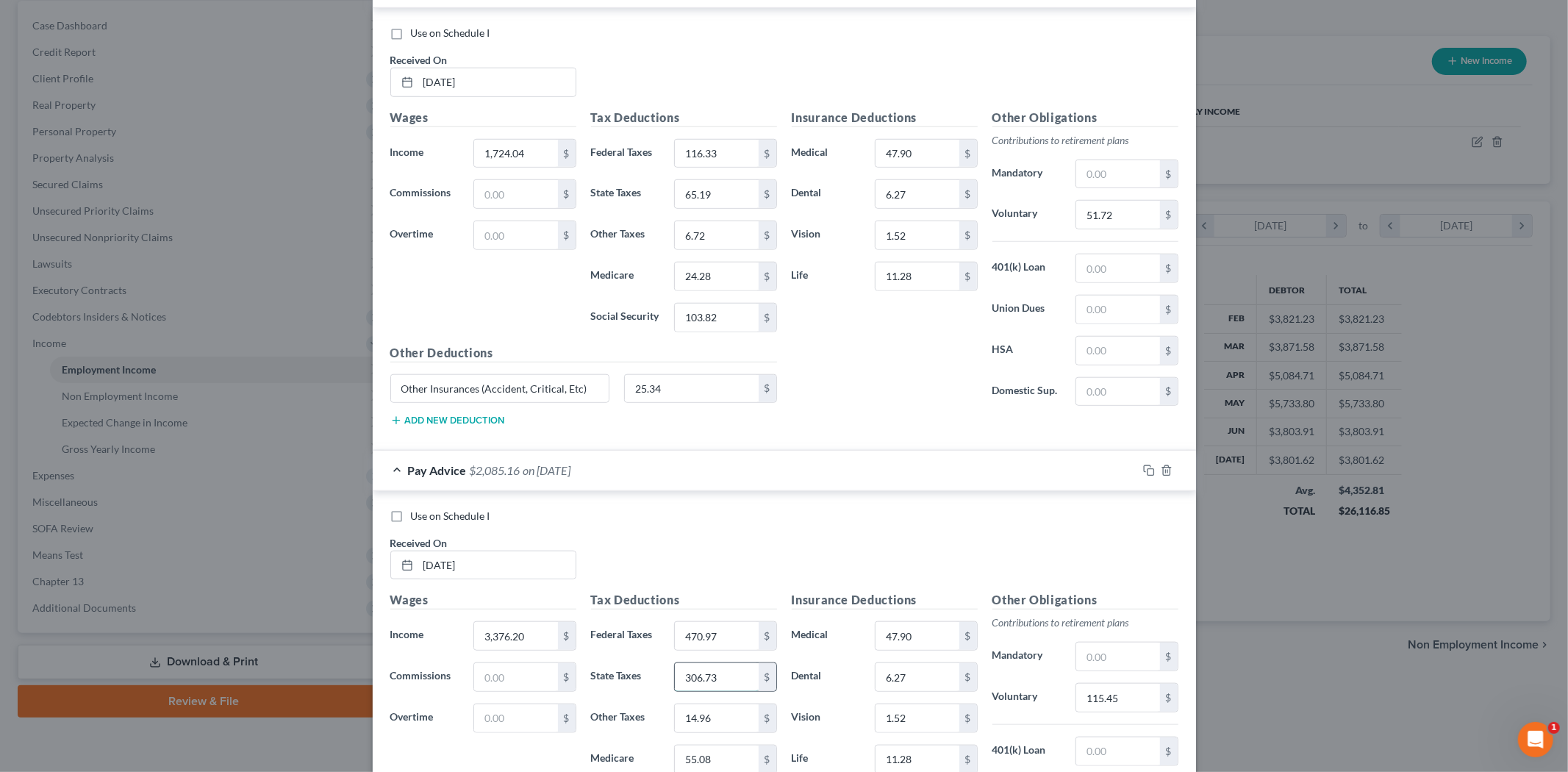
click at [674, 671] on input "306.73" at bounding box center [716, 677] width 83 height 28
type input "253.77"
click at [682, 715] on input "14.96" at bounding box center [716, 718] width 83 height 28
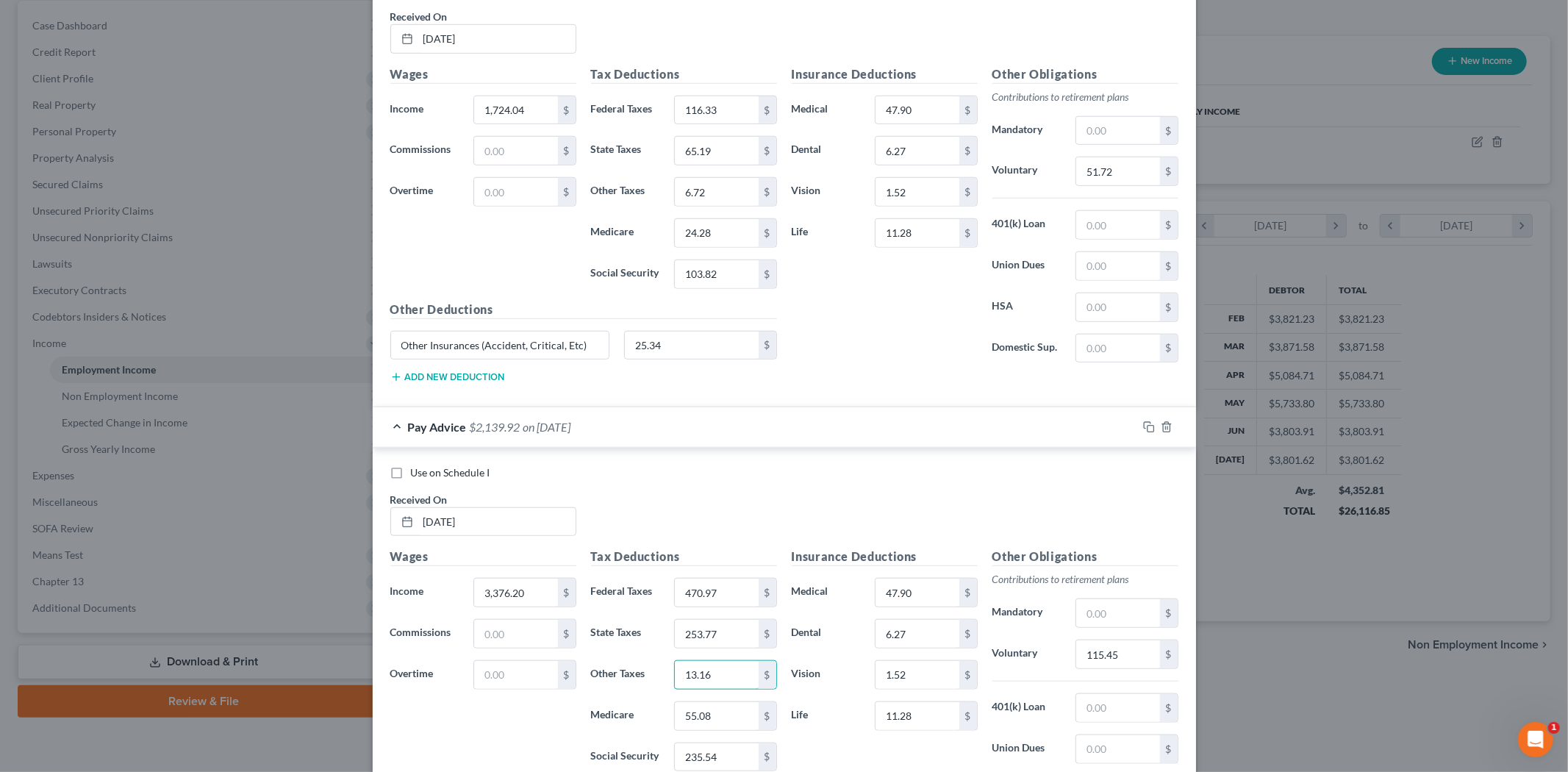
scroll to position [1040, 0]
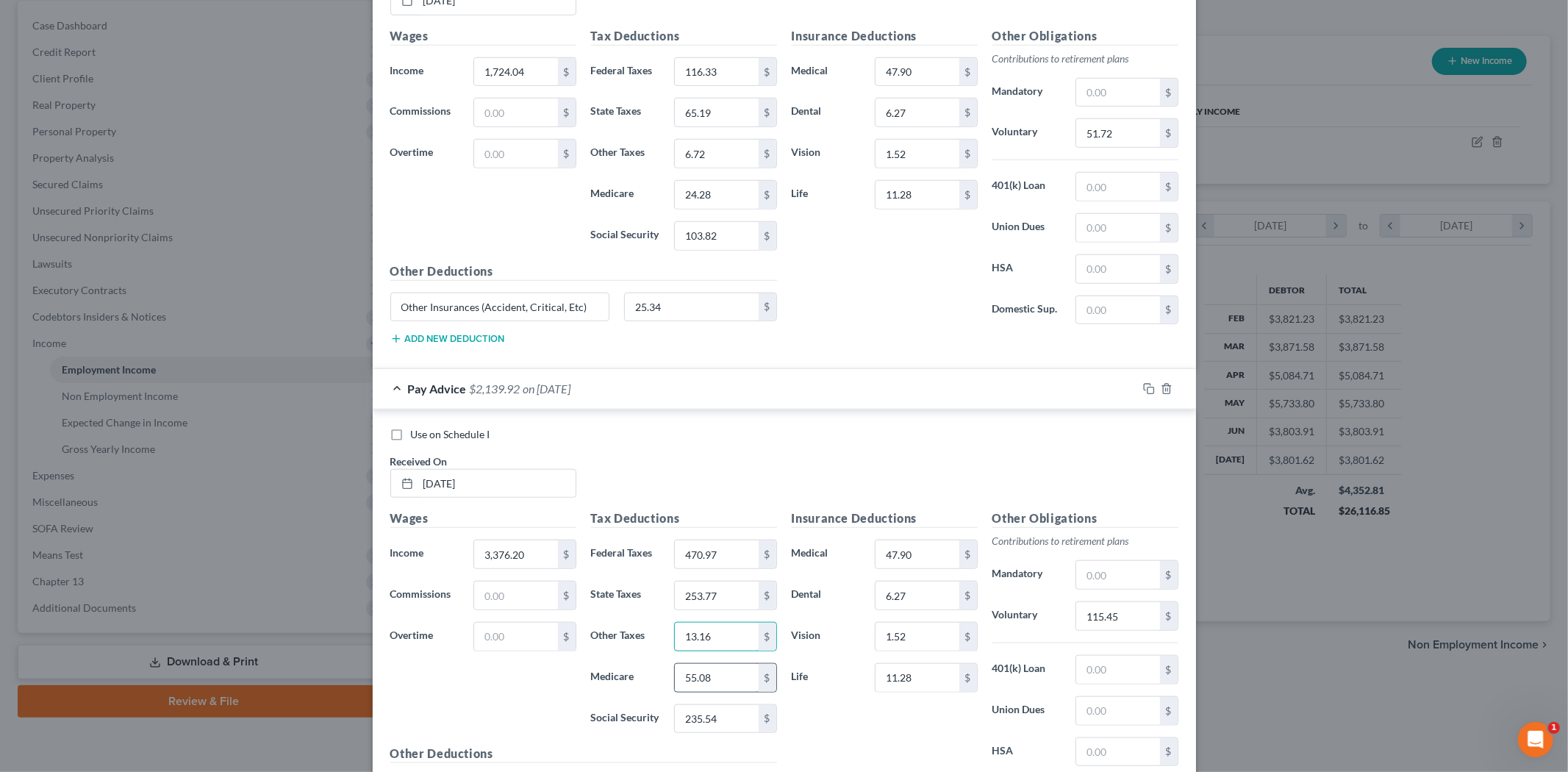
type input "13.16"
click at [714, 685] on input "55.08" at bounding box center [716, 677] width 83 height 28
type input "48.38"
click at [687, 720] on input "235.54" at bounding box center [716, 718] width 83 height 28
type input "206.87"
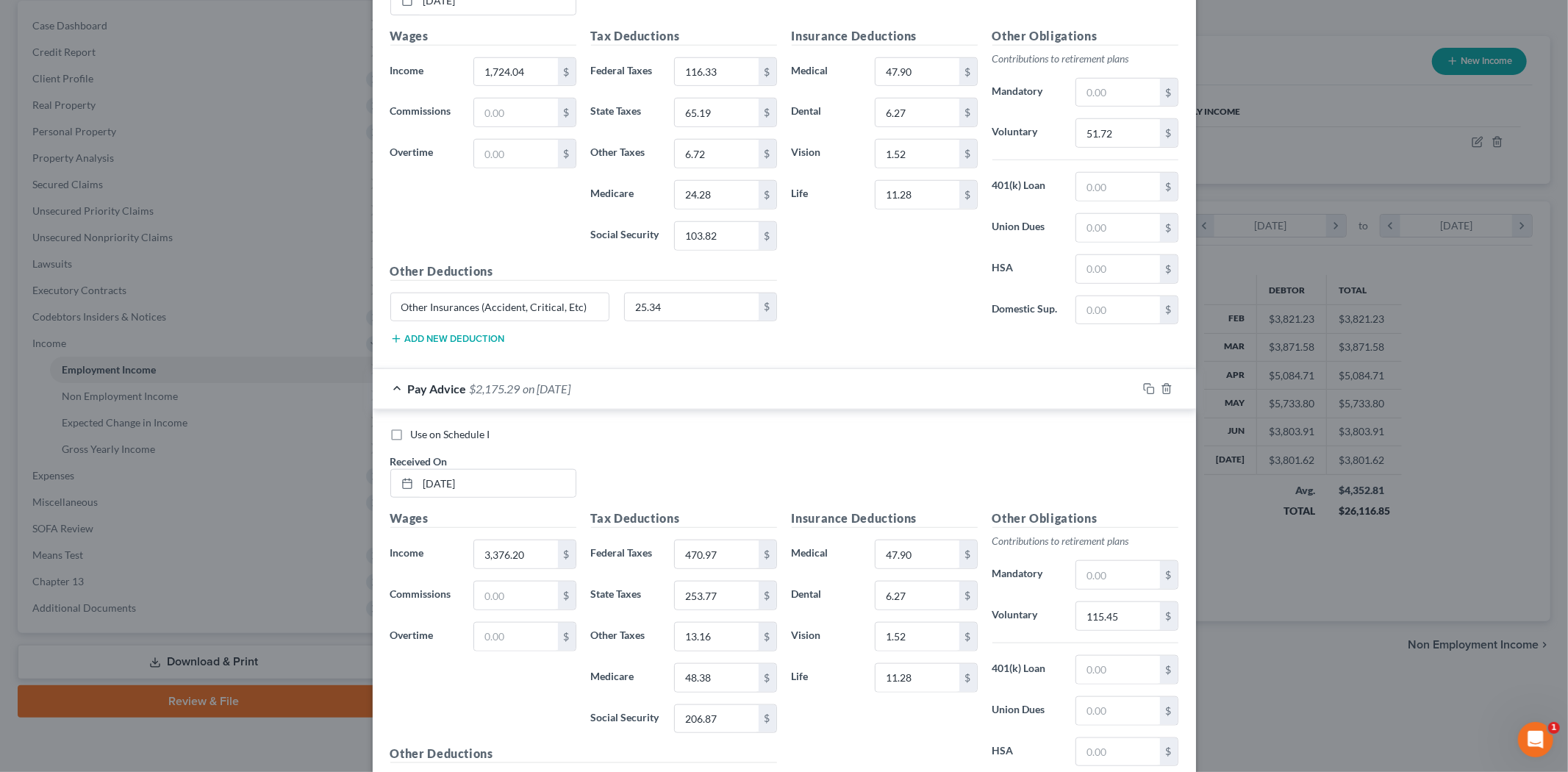
click at [798, 721] on div "Insurance Deductions Medical 47.90 $ Dental 6.27 $ Vision 1.52 $ Life 11.28 $" at bounding box center [884, 664] width 200 height 309
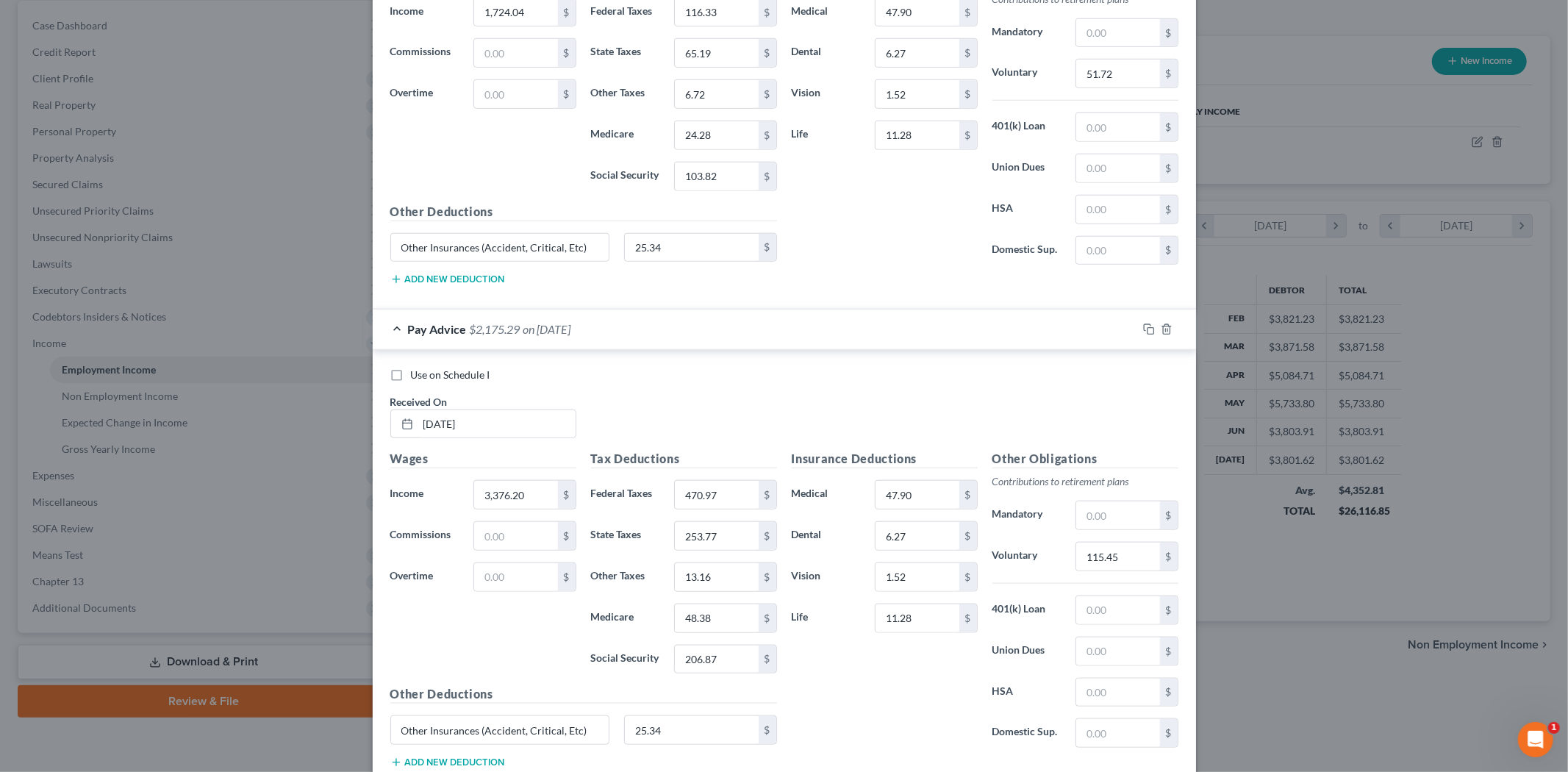
scroll to position [1203, 0]
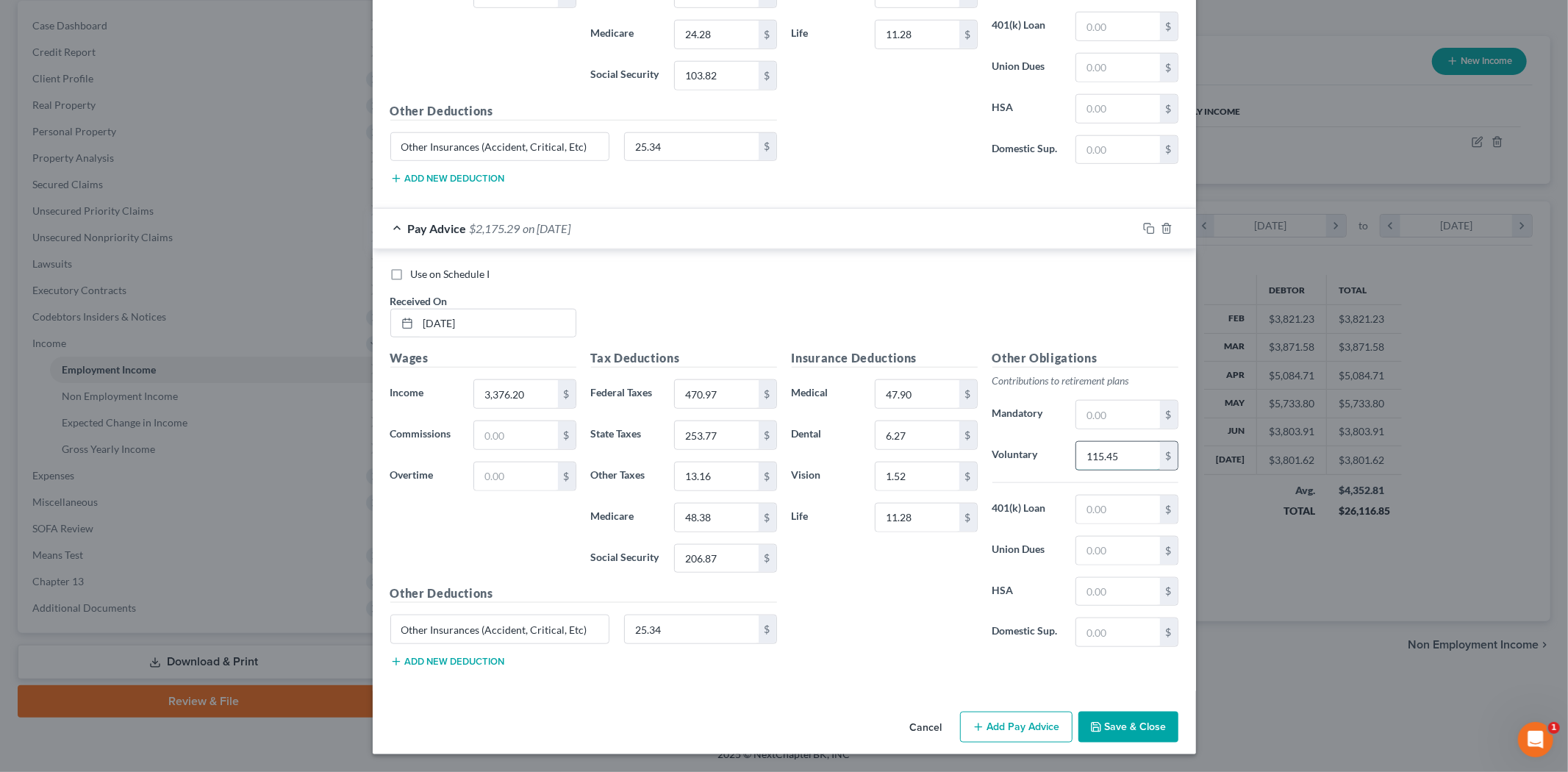
click at [1134, 453] on input "115.45" at bounding box center [1118, 455] width 83 height 28
type input "99.93"
click at [825, 616] on div "Insurance Deductions Medical 47.90 $ Dental 6.27 $ Vision 1.52 $ Life 11.28 $" at bounding box center [884, 504] width 200 height 309
click at [1143, 230] on icon "button" at bounding box center [1149, 228] width 12 height 12
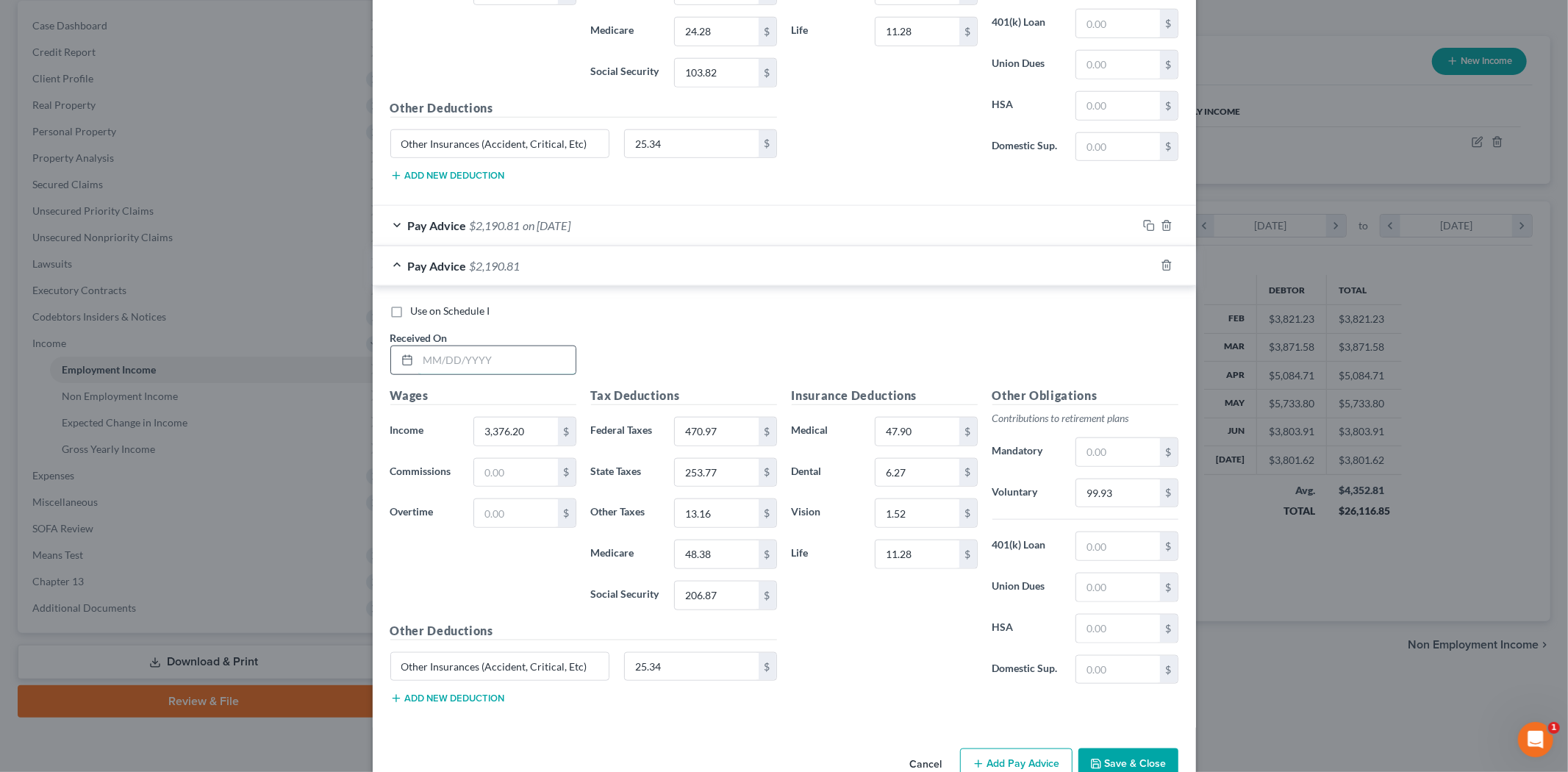
click at [481, 370] on input "text" at bounding box center [496, 360] width 157 height 28
type input "[DATE]"
click at [505, 427] on input "3,376.20" at bounding box center [516, 431] width 83 height 28
type input "1,702.69"
click at [699, 431] on input "470.97" at bounding box center [716, 431] width 83 height 28
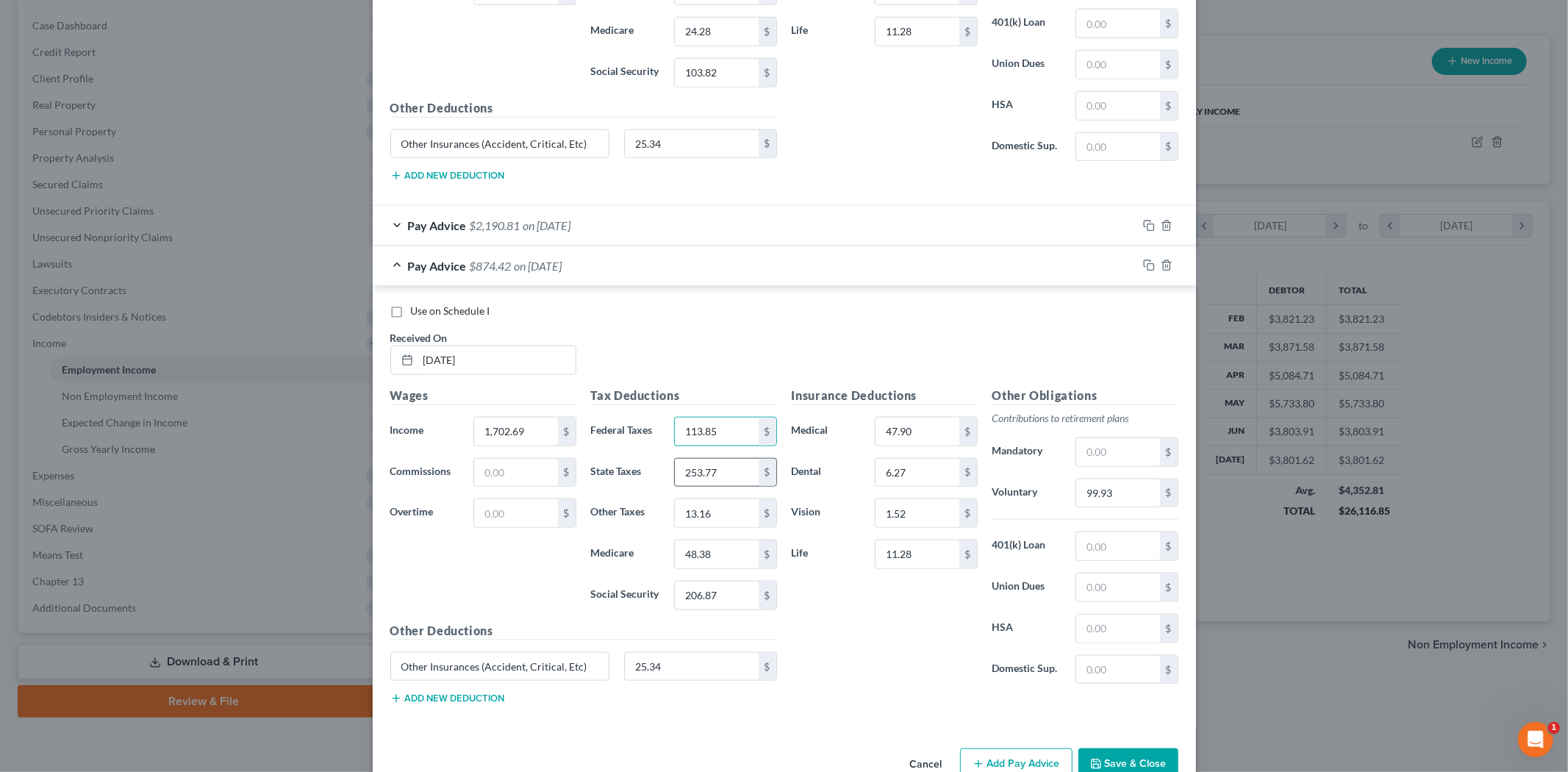
type input "113.85"
click at [689, 472] on input "253.77" at bounding box center [716, 472] width 83 height 28
click at [730, 477] on input "253.77" at bounding box center [716, 472] width 83 height 28
drag, startPoint x: 730, startPoint y: 477, endPoint x: 599, endPoint y: 468, distance: 131.3
click at [600, 468] on div "State Taxes 253.77 $" at bounding box center [684, 472] width 200 height 30
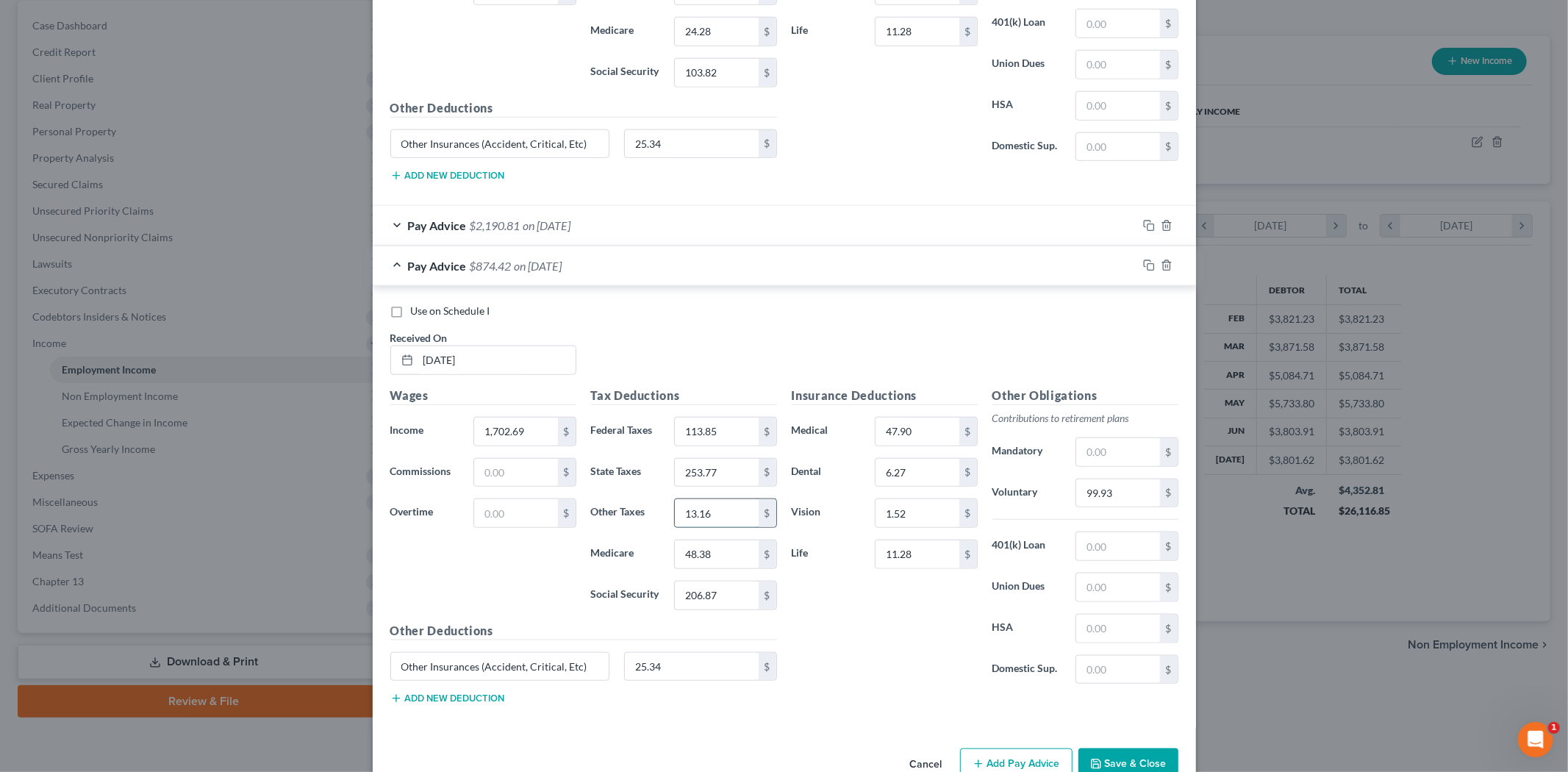
drag, startPoint x: 712, startPoint y: 513, endPoint x: 709, endPoint y: 504, distance: 9.5
click at [712, 512] on input "13.16" at bounding box center [716, 513] width 83 height 28
click at [715, 468] on input "253.77" at bounding box center [716, 472] width 83 height 28
type input "64.06"
click at [713, 560] on input "48.38" at bounding box center [716, 554] width 83 height 28
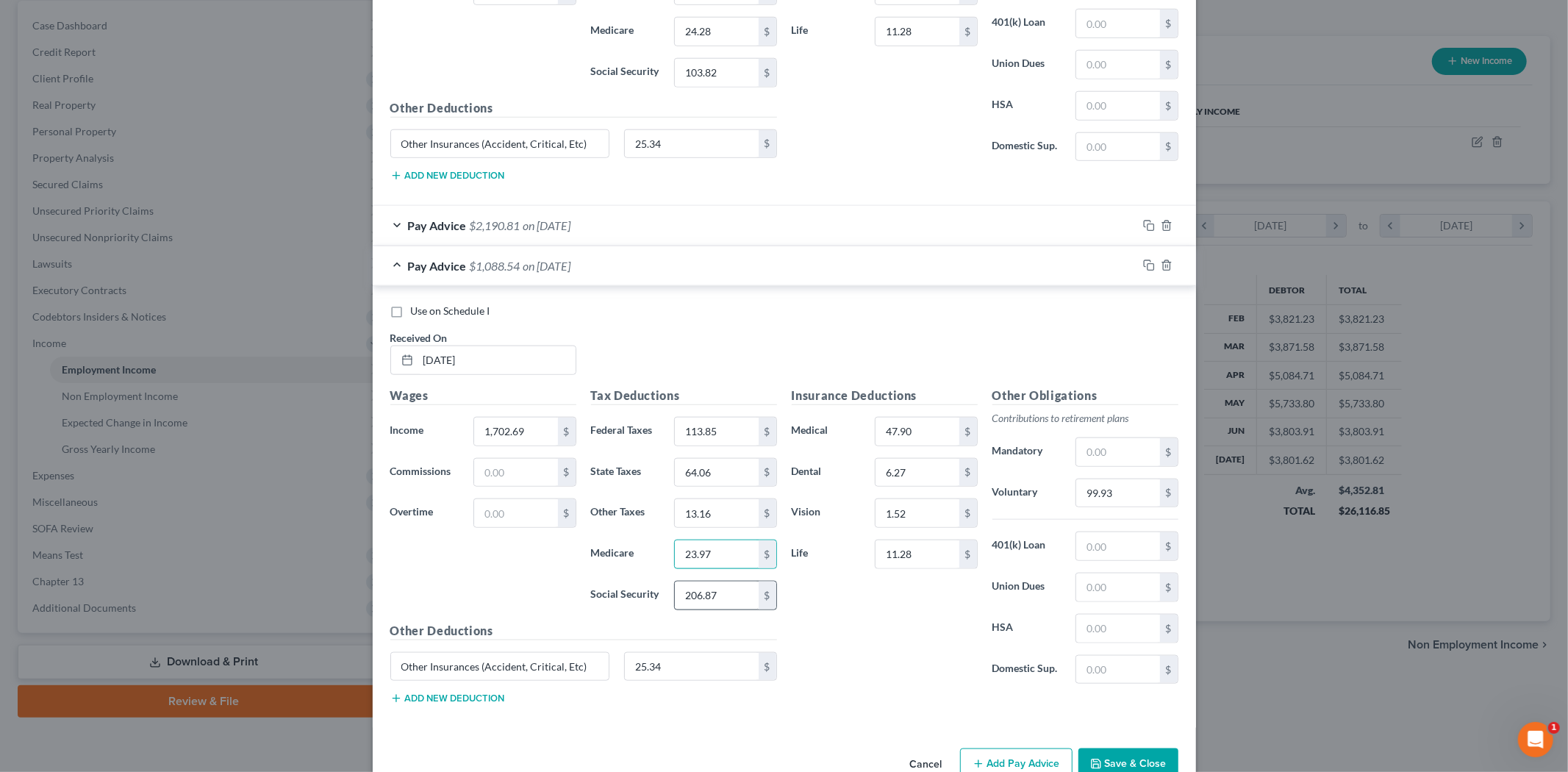
type input "23.97"
click at [693, 603] on input "206.87" at bounding box center [716, 594] width 83 height 28
type input "102.50"
click at [856, 682] on div "Insurance Deductions Medical 47.90 $ Dental 6.27 $ Vision 1.52 $ Life 11.28 $" at bounding box center [884, 541] width 200 height 309
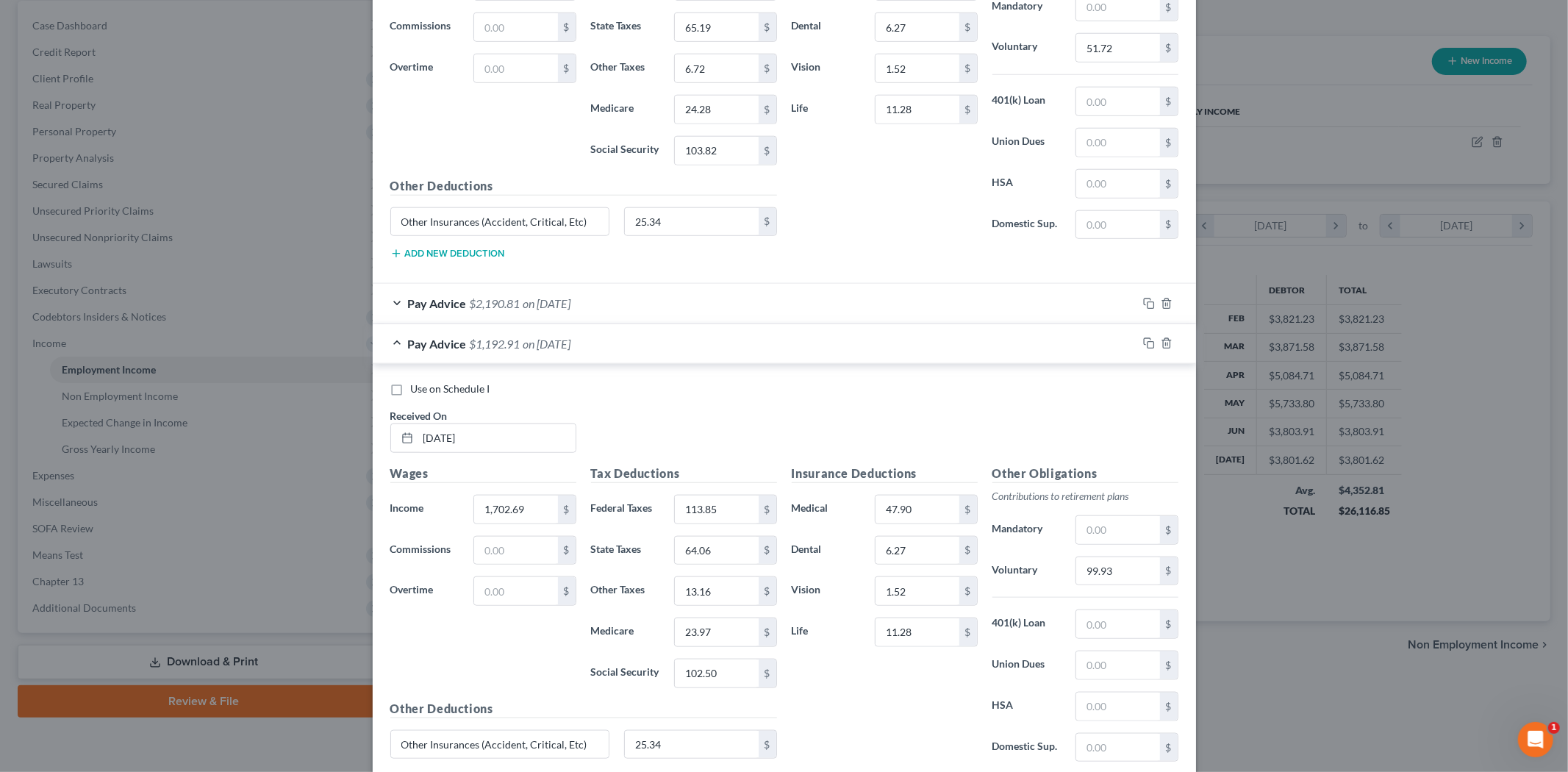
scroll to position [1161, 0]
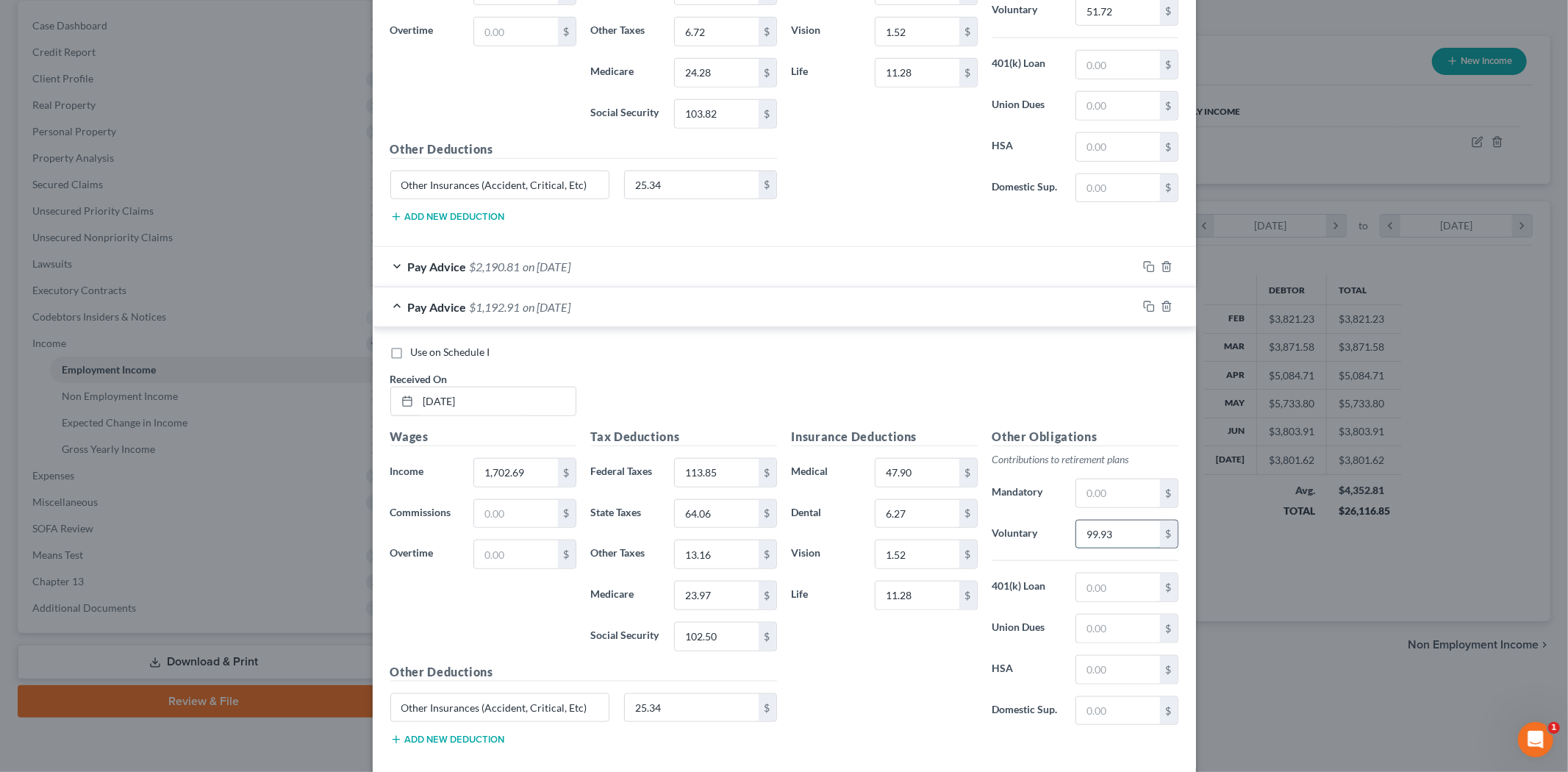
click at [1091, 531] on input "99.93" at bounding box center [1118, 534] width 83 height 28
type input "51.08"
click at [780, 371] on div "Use on Schedule I Received On * [DATE]" at bounding box center [784, 386] width 803 height 83
click at [708, 560] on input "13.16" at bounding box center [716, 554] width 83 height 28
type input "6.63"
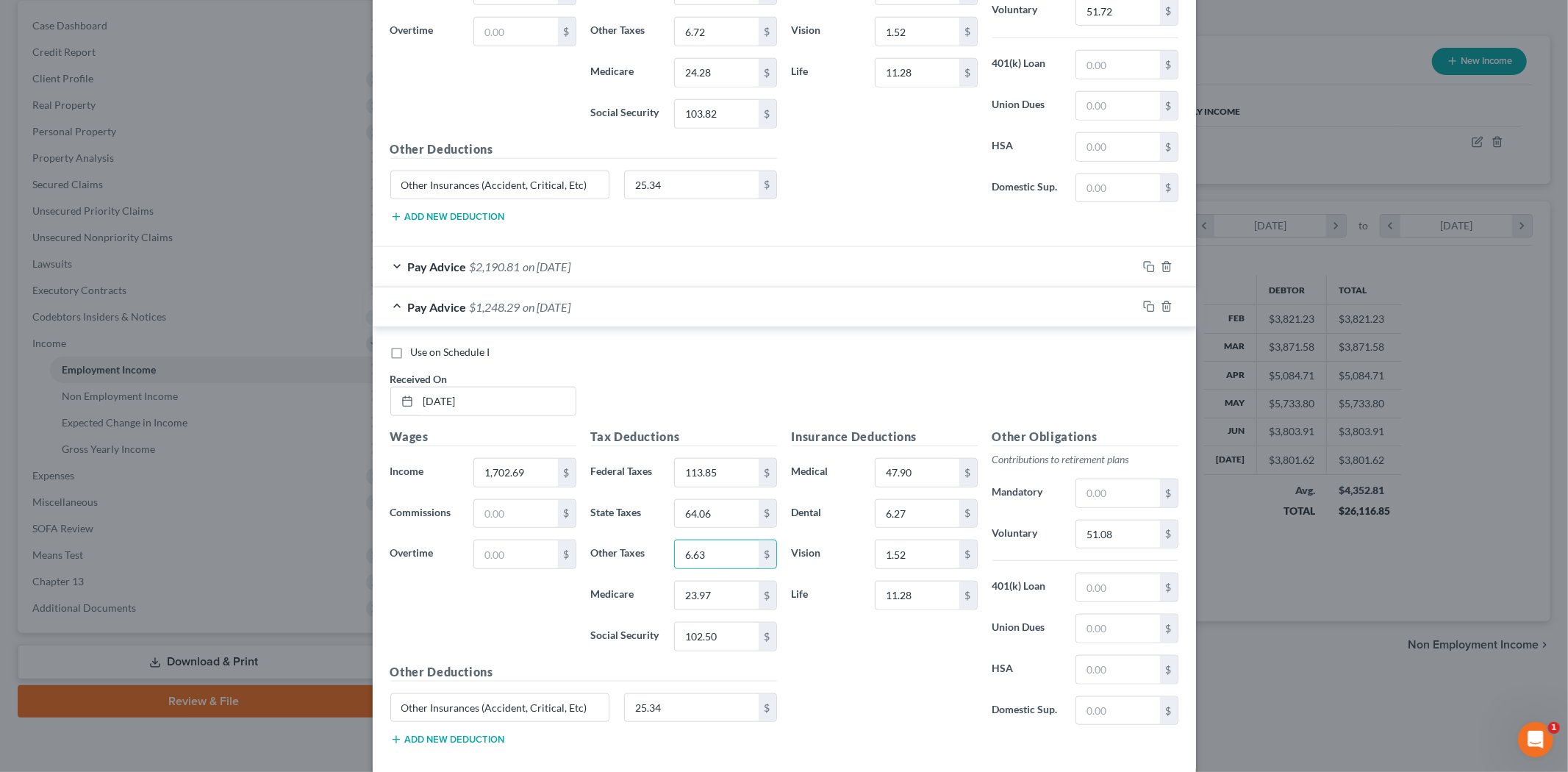
click at [862, 690] on div "Insurance Deductions Medical 47.90 $ Dental 6.27 $ Vision 1.52 $ Life 11.28 $" at bounding box center [884, 583] width 200 height 309
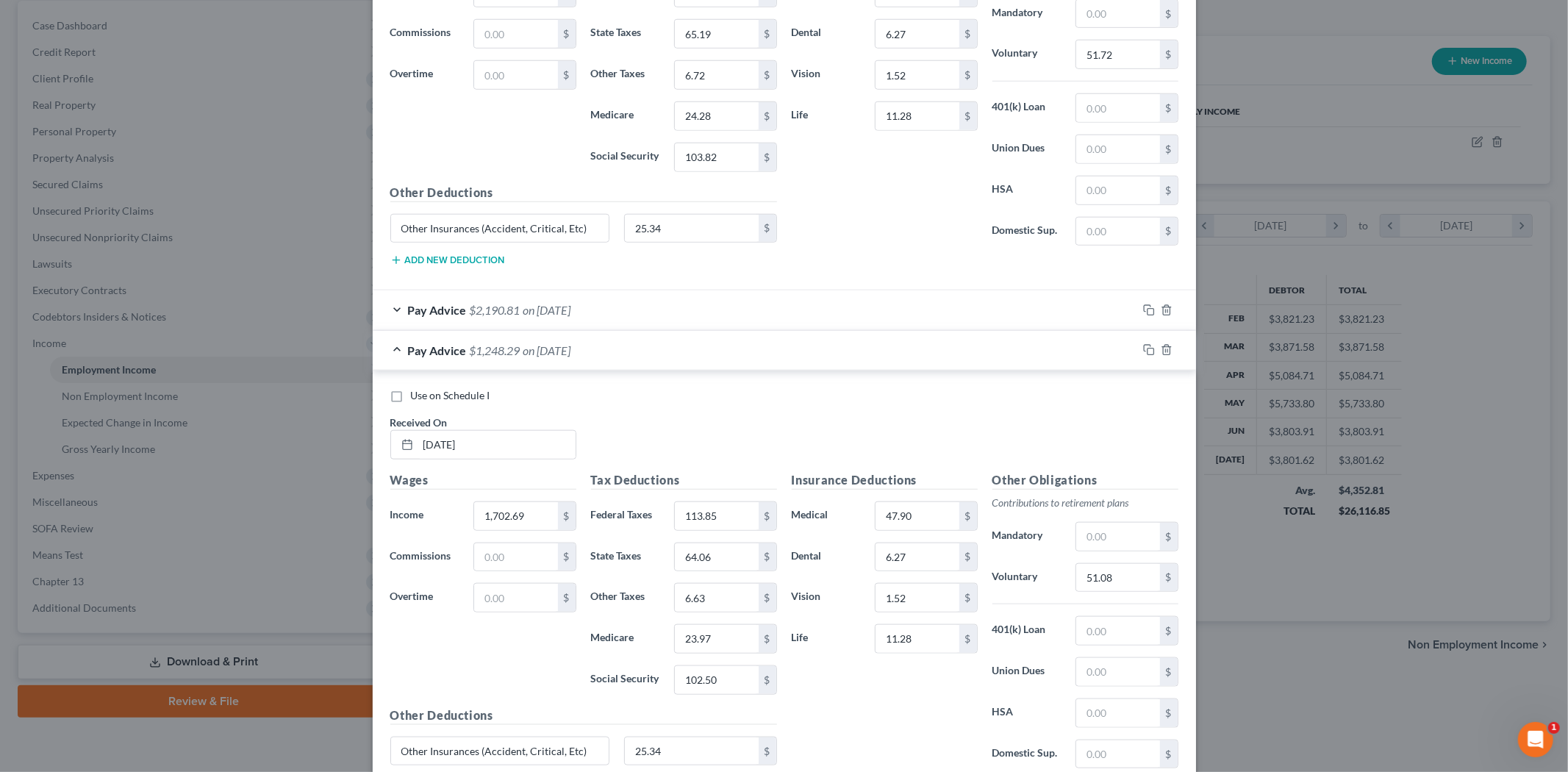
scroll to position [1079, 0]
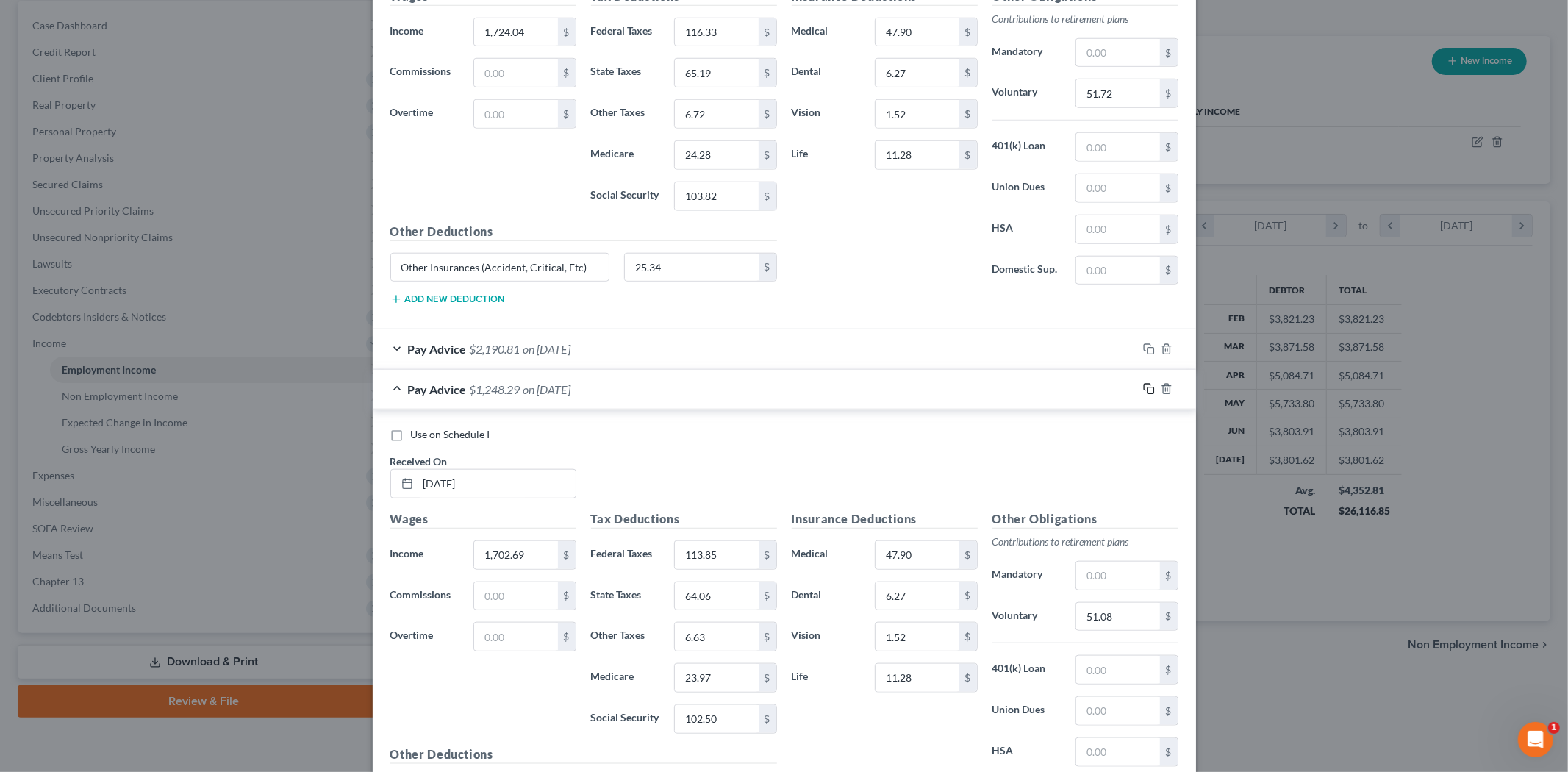
click at [1143, 390] on icon "button" at bounding box center [1147, 388] width 7 height 7
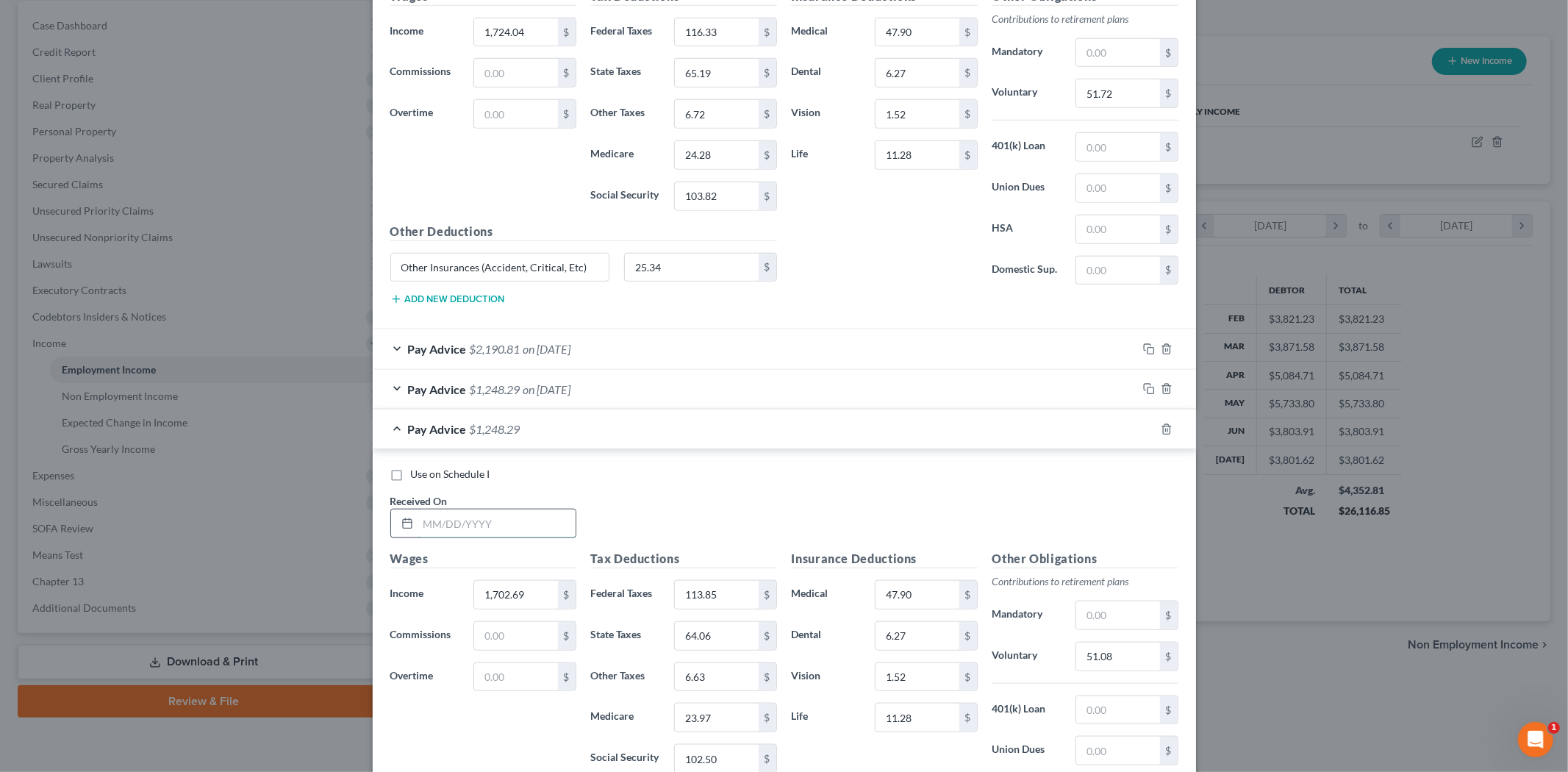
click at [443, 519] on input "text" at bounding box center [496, 523] width 157 height 28
type input "[DATE]"
click at [521, 589] on input "1,702.69" at bounding box center [516, 594] width 83 height 28
type input "2,863.67"
click at [730, 579] on div "Tax Deductions Federal Taxes 113.85 $ State Taxes 64.06 $ Other Taxes 6.63 $ Me…" at bounding box center [684, 667] width 200 height 235
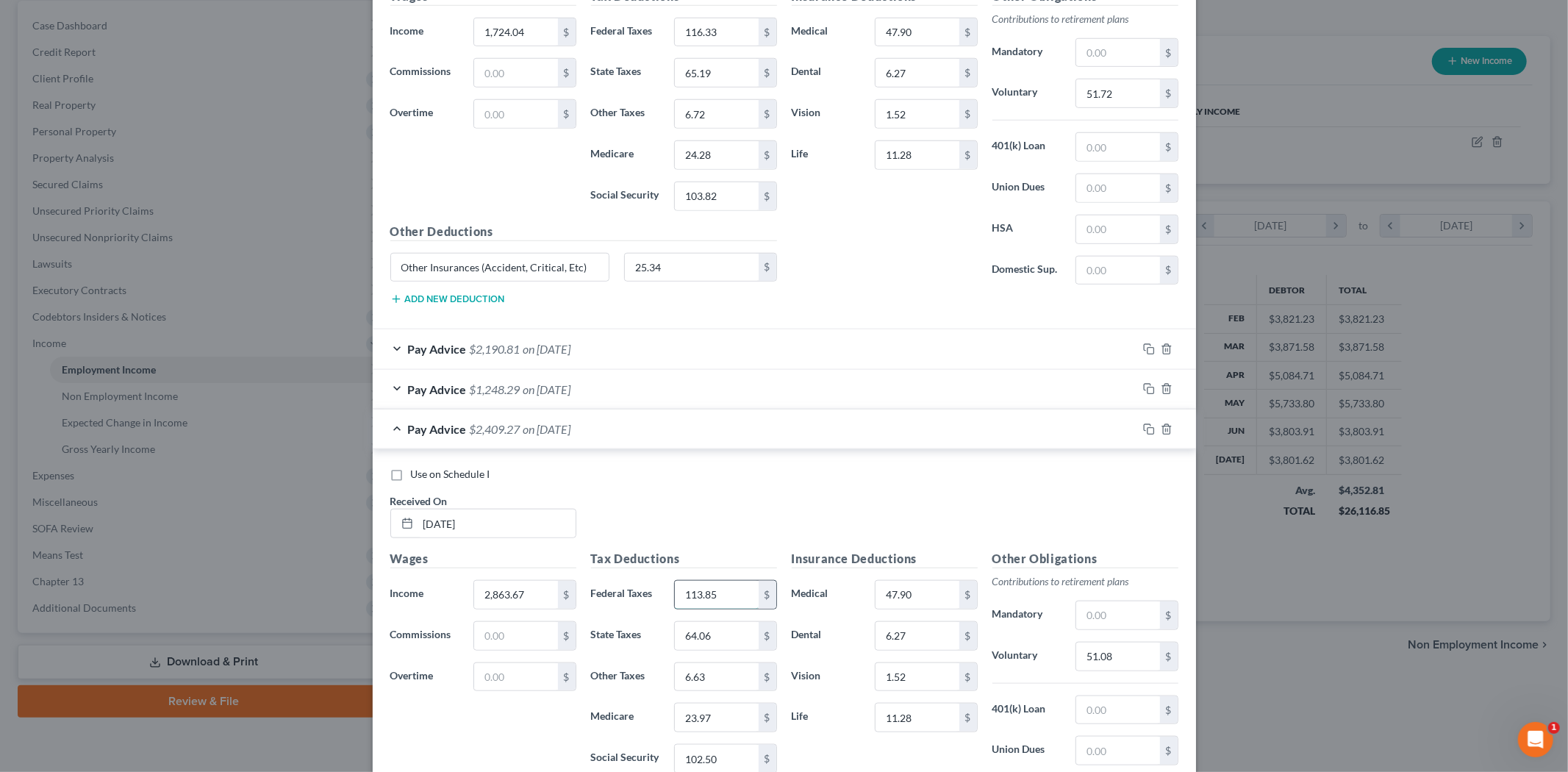
click at [719, 596] on input "113.85" at bounding box center [716, 594] width 83 height 28
type input "363.88"
click at [704, 637] on input "64.06" at bounding box center [716, 635] width 83 height 28
click at [720, 641] on input "64.06" at bounding box center [716, 635] width 83 height 28
drag, startPoint x: 720, startPoint y: 641, endPoint x: 570, endPoint y: 627, distance: 150.7
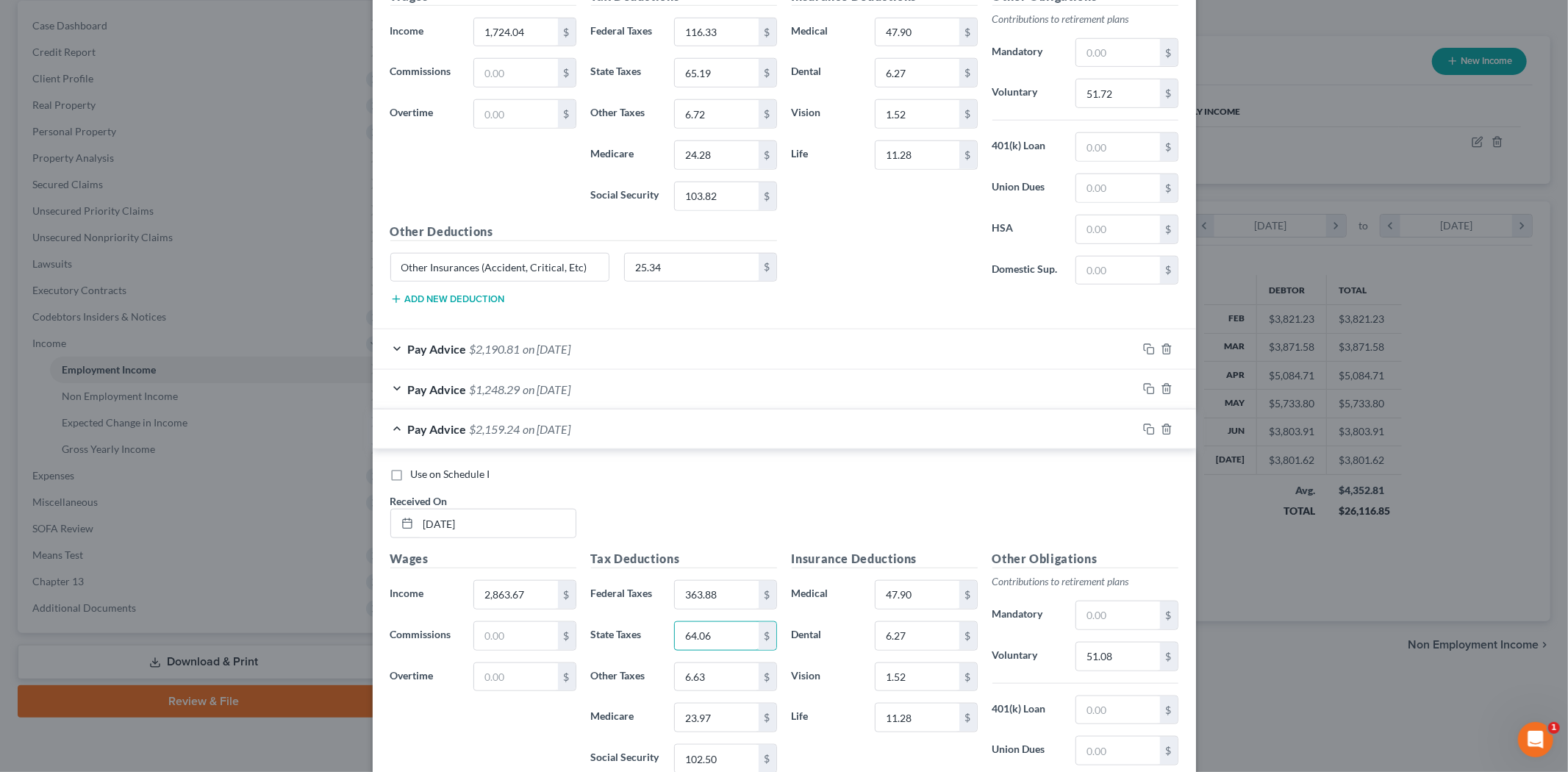
click at [570, 627] on div "Wages Income * 2,863.67 $ Commissions $ Overtime $ Tax Deductions Federal Taxes…" at bounding box center [584, 714] width 401 height 330
type input "196.96"
click at [615, 687] on label "Other Taxes" at bounding box center [625, 677] width 84 height 30
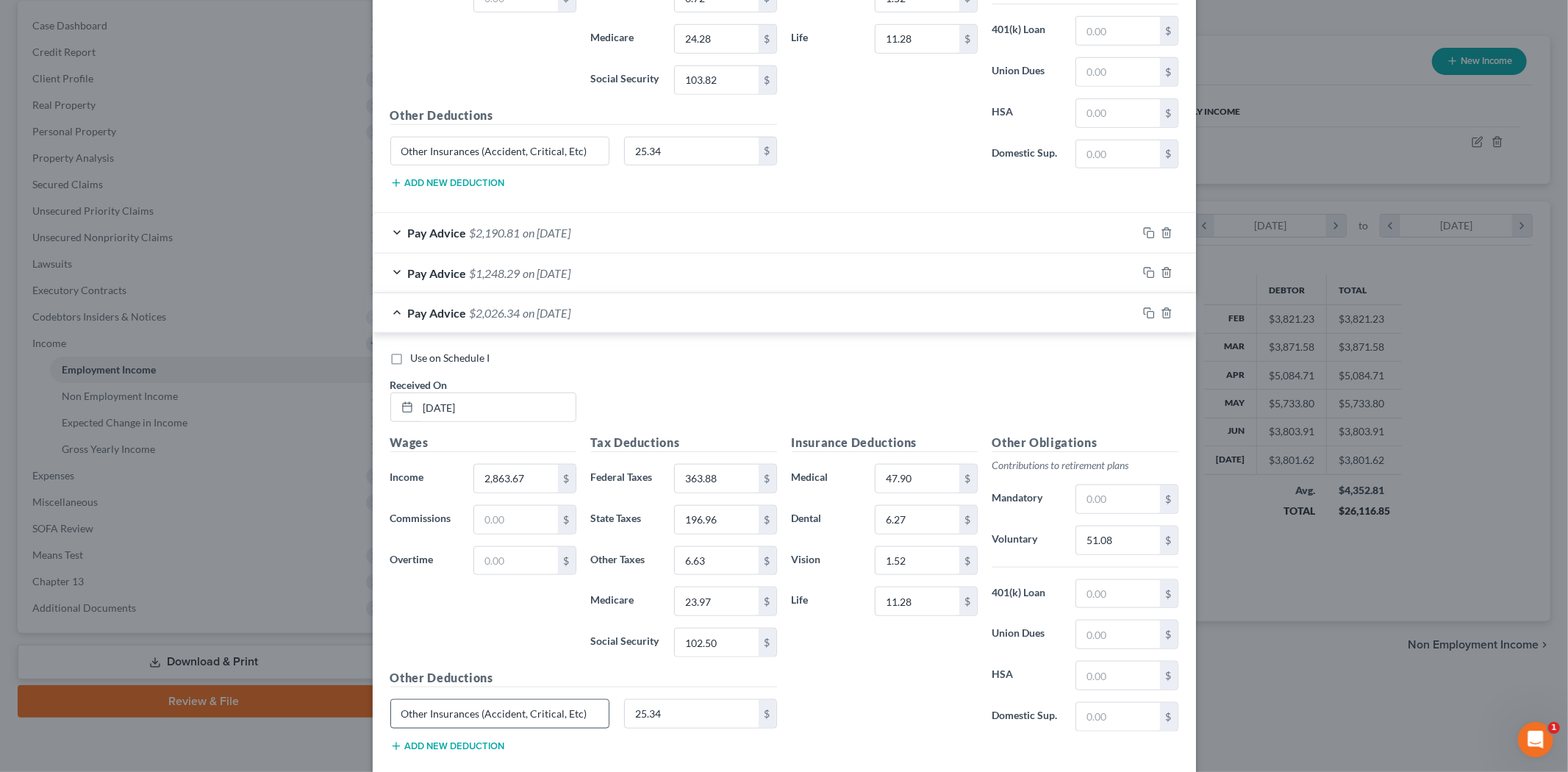
scroll to position [1243, 0]
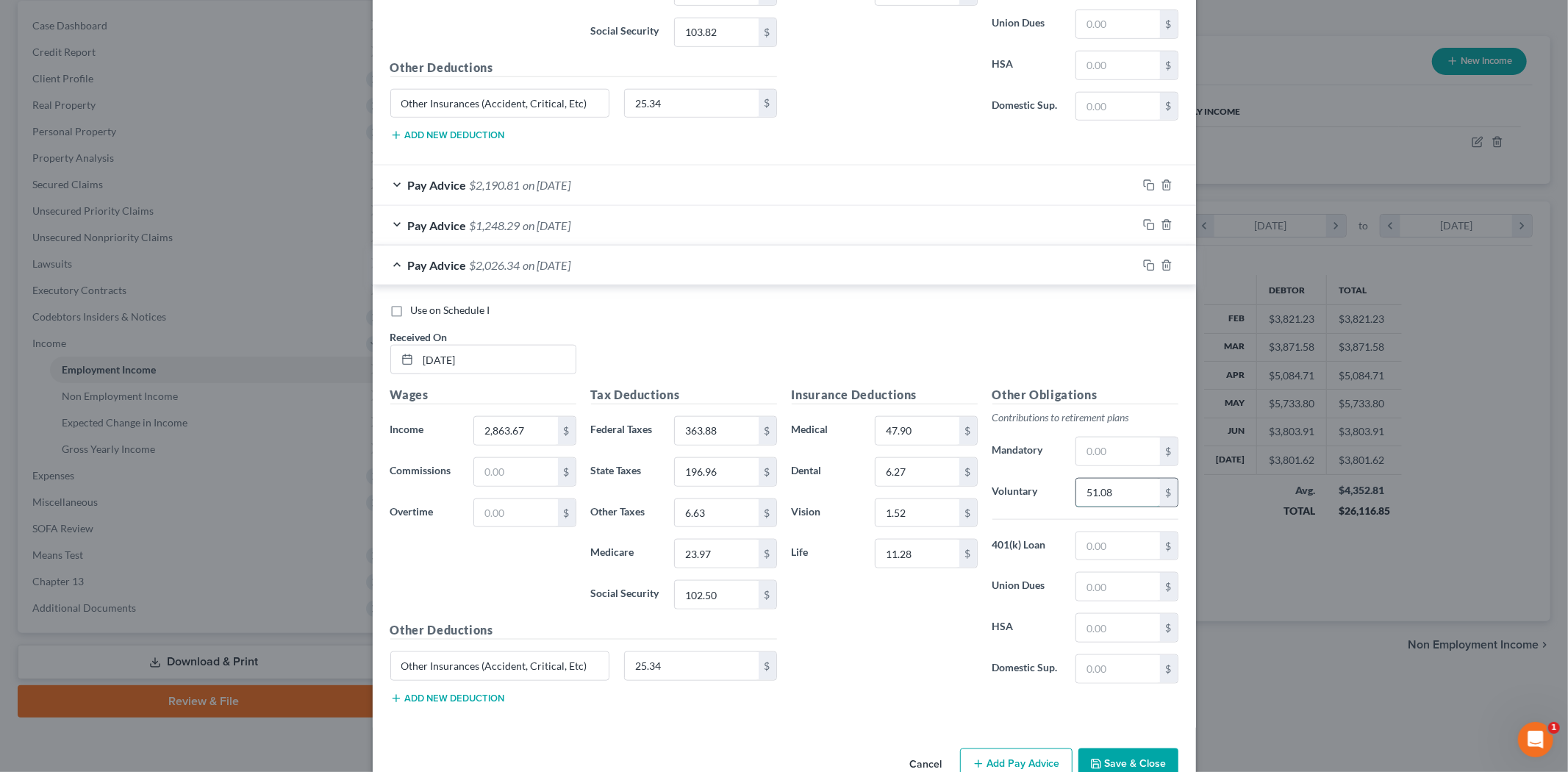
click at [1115, 504] on input "51.08" at bounding box center [1118, 492] width 83 height 28
type input "82.01"
click at [784, 638] on div "Insurance Deductions Medical 47.90 $ Dental 6.27 $ Vision 1.52 $ Life 11.28 $" at bounding box center [884, 540] width 200 height 309
click at [692, 512] on input "6.63" at bounding box center [716, 513] width 83 height 28
type input "11.17"
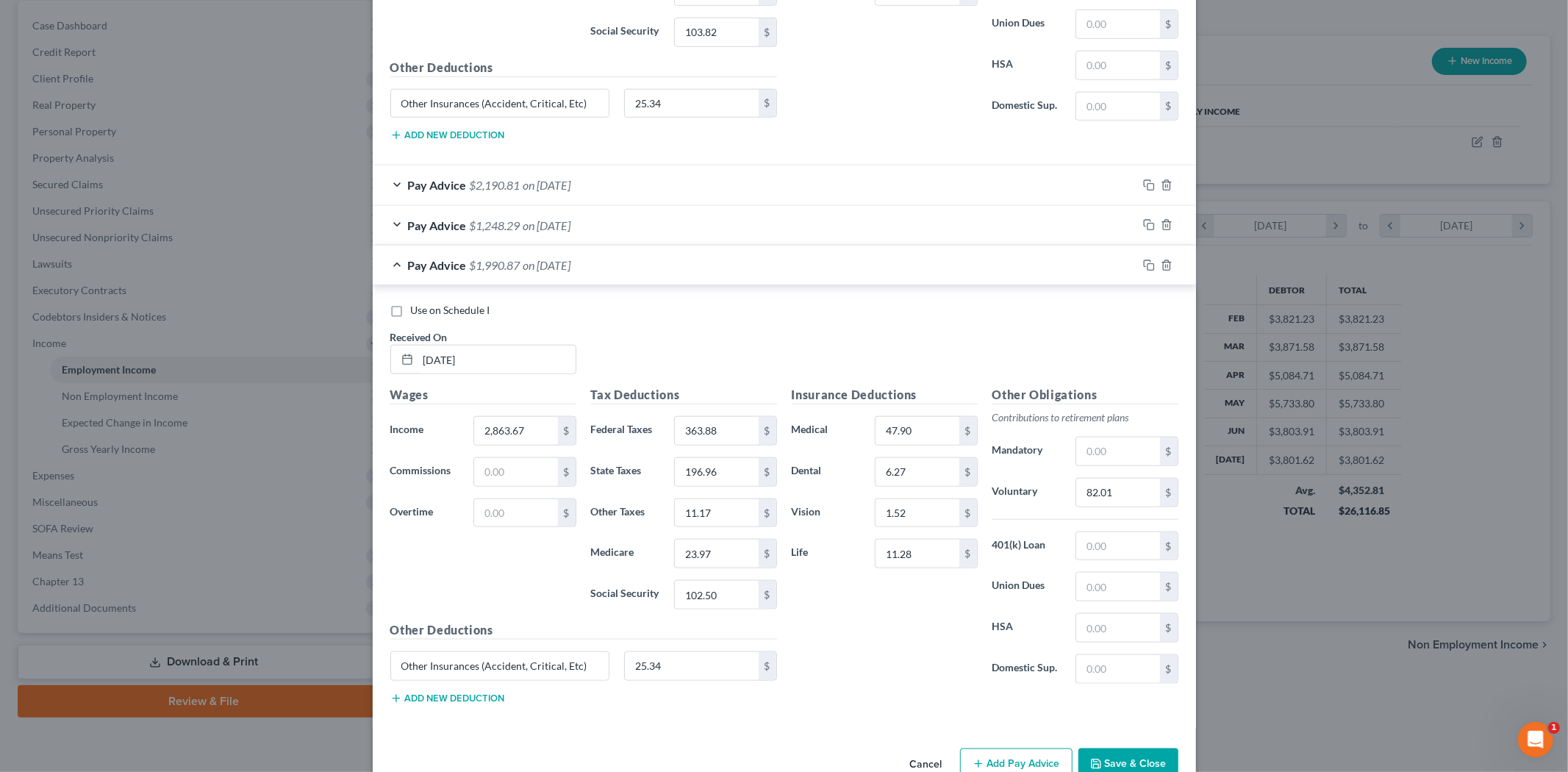
click at [821, 633] on div "Insurance Deductions Medical 47.90 $ Dental 6.27 $ Vision 1.52 $ Life 11.28 $" at bounding box center [884, 540] width 200 height 309
click at [712, 561] on input "23.97" at bounding box center [716, 553] width 83 height 28
type input "40.95"
click at [718, 593] on input "102.50" at bounding box center [716, 594] width 83 height 28
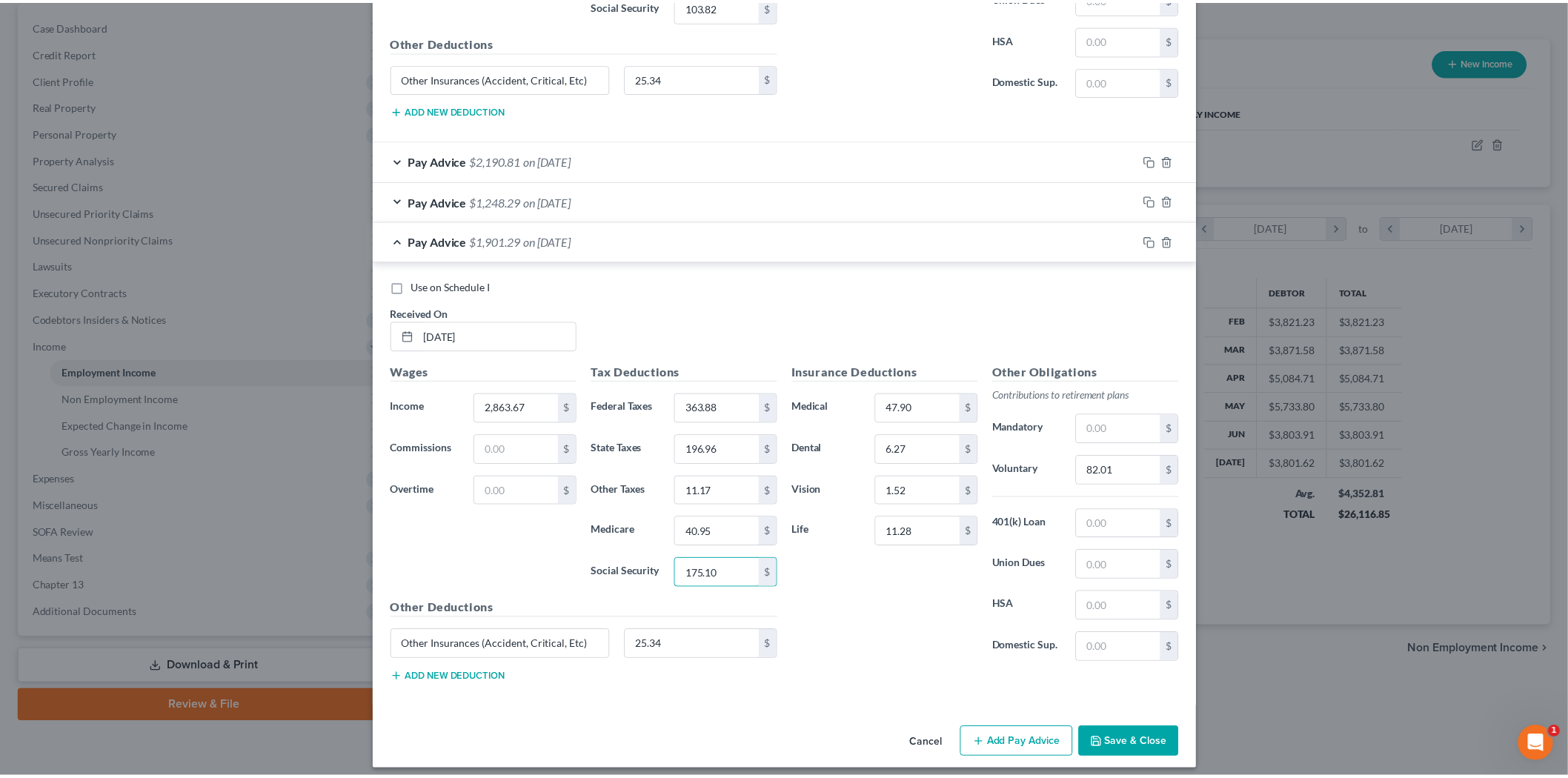
scroll to position [1292, 0]
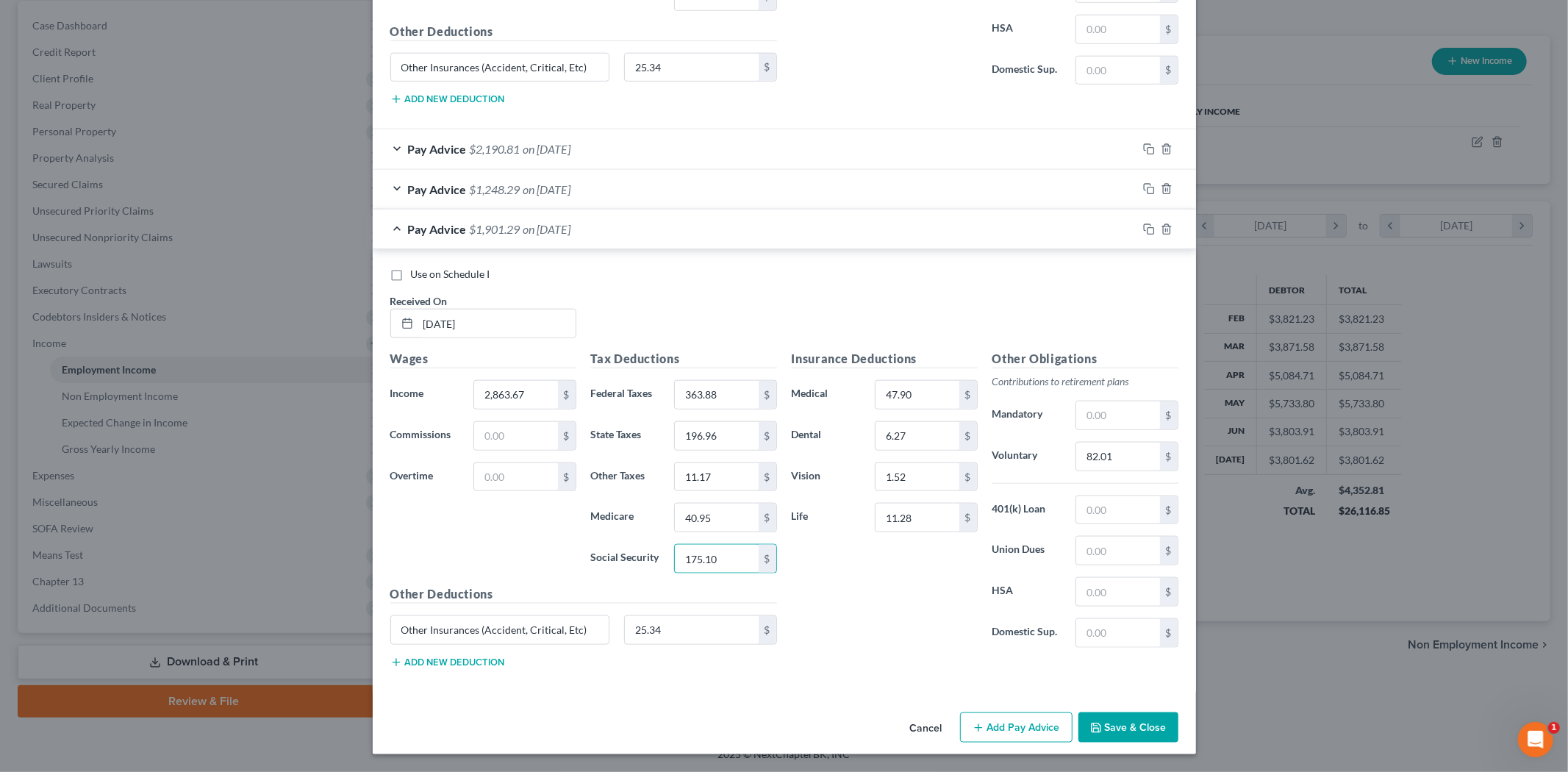
type input "175.10"
click at [1113, 730] on button "Save & Close" at bounding box center [1128, 727] width 100 height 31
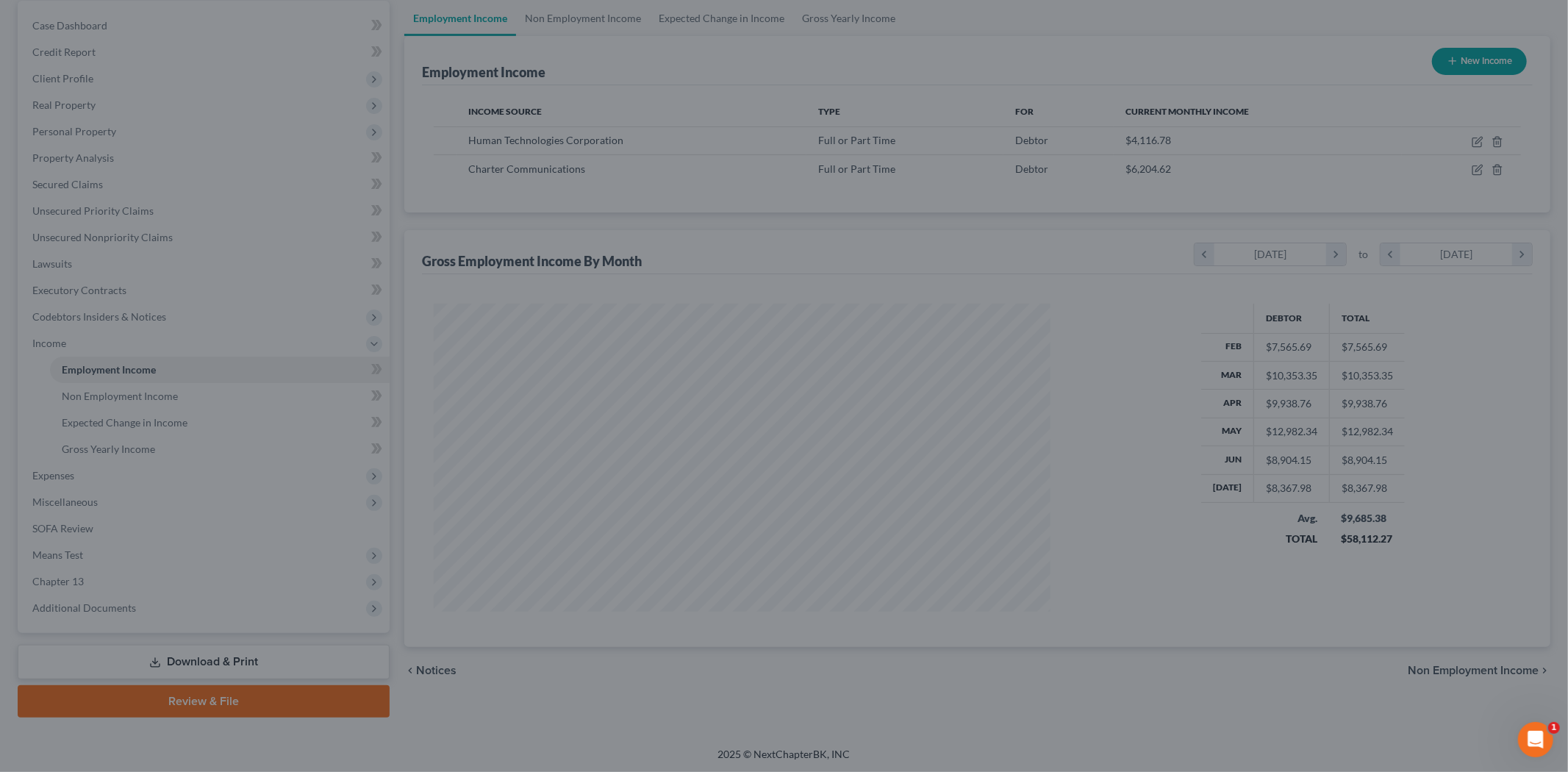
scroll to position [734598, 734363]
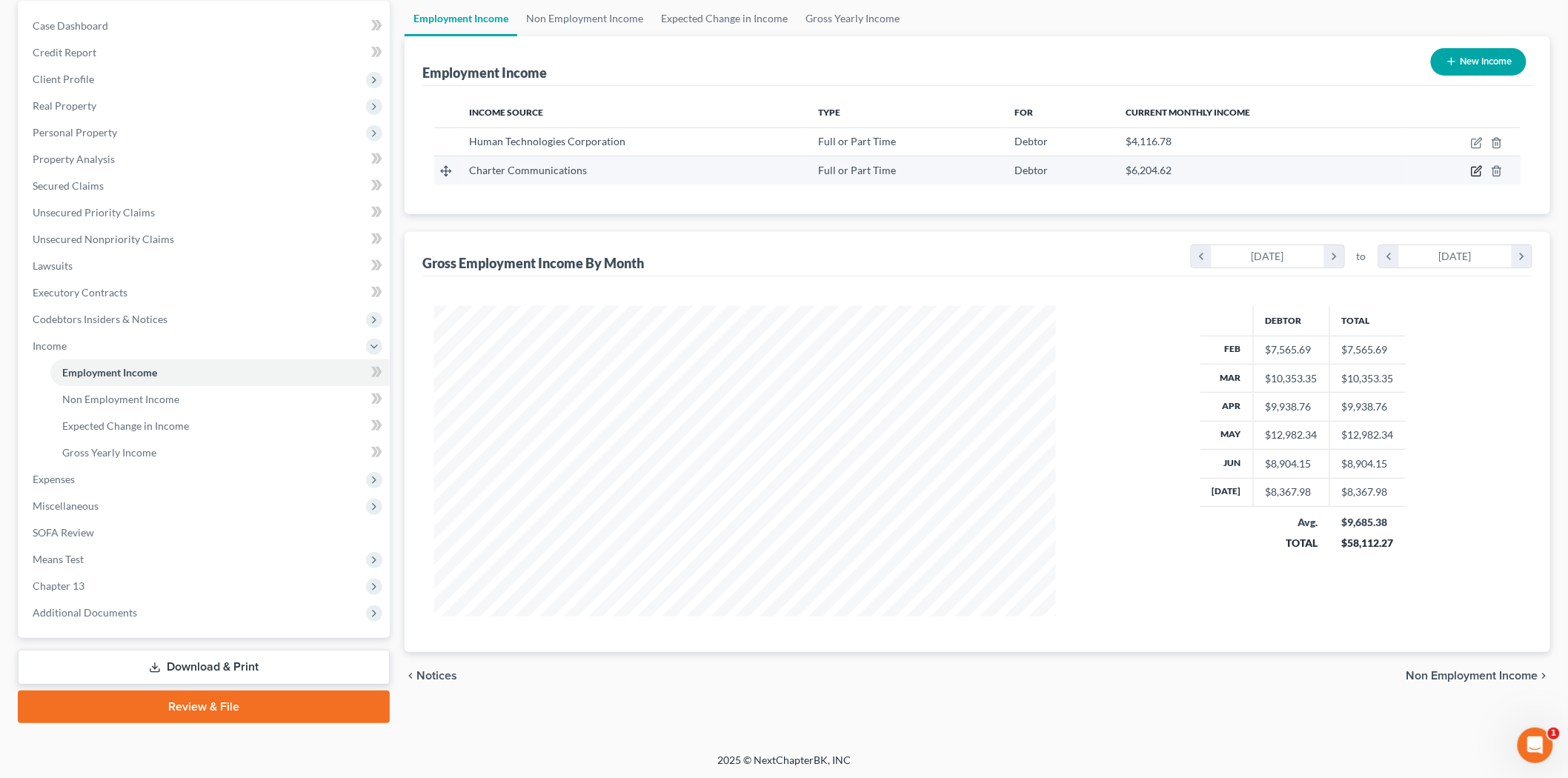
click at [1475, 170] on icon "button" at bounding box center [1477, 171] width 12 height 12
select select "0"
select select "2"
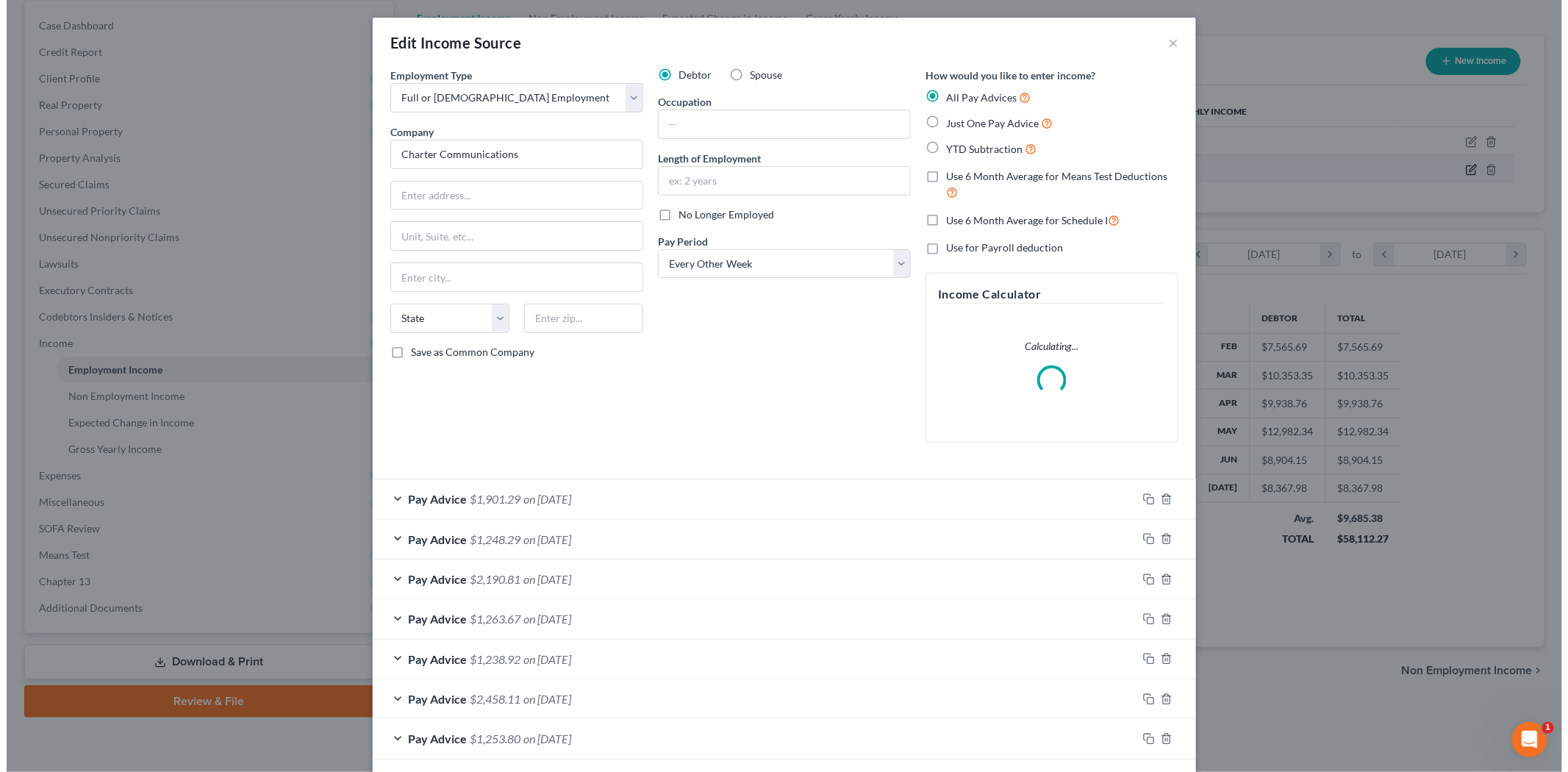
scroll to position [310, 651]
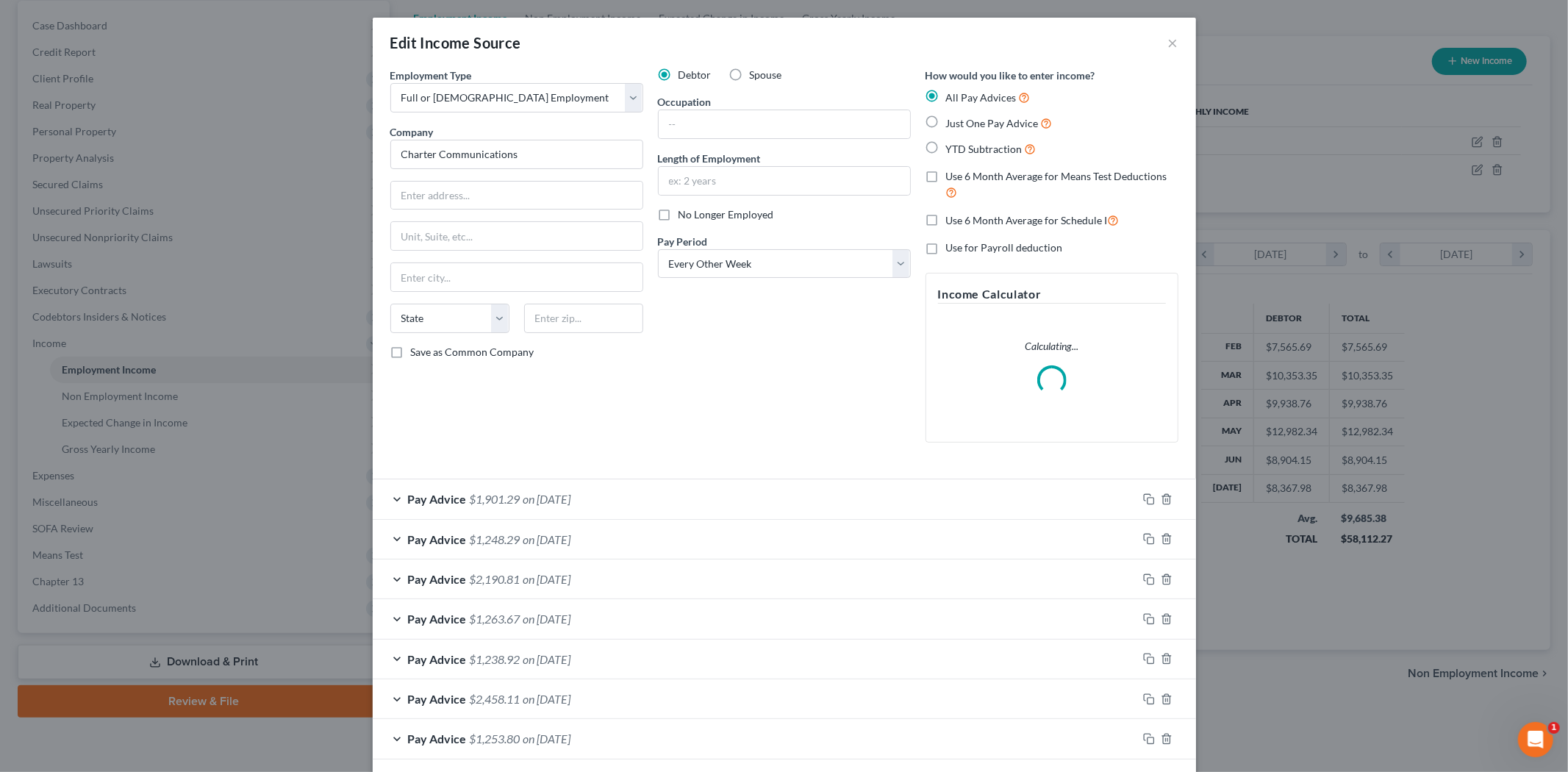
click at [750, 71] on span "Spouse" at bounding box center [766, 74] width 32 height 13
click at [756, 71] on input "Spouse" at bounding box center [760, 72] width 9 height 9
radio input "true"
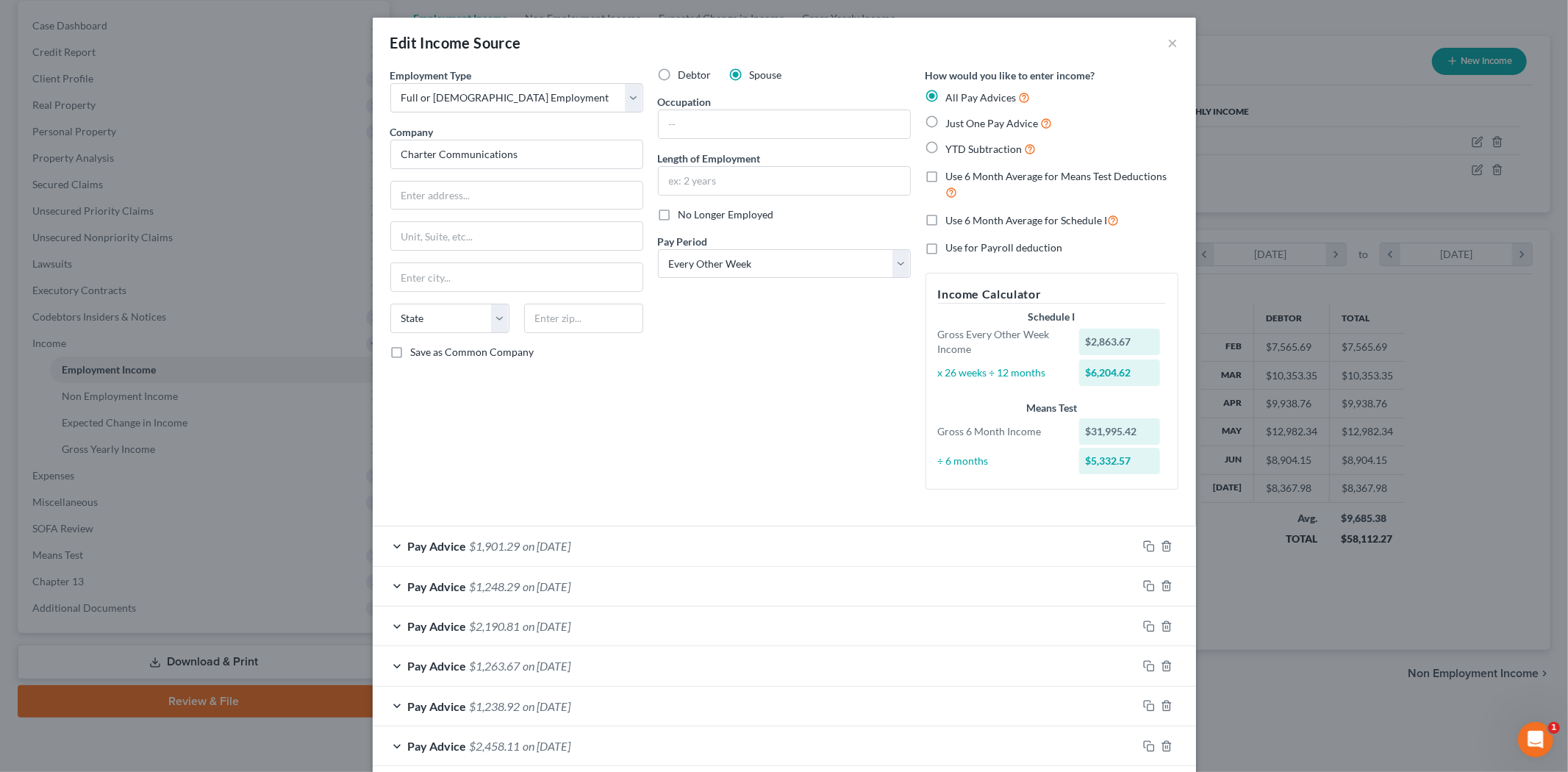
click at [946, 174] on label "Use 6 Month Average for Means Test Deductions" at bounding box center [1062, 184] width 232 height 31
click at [952, 174] on input "Use 6 Month Average for Means Test Deductions" at bounding box center [956, 173] width 9 height 9
checkbox input "true"
click at [946, 218] on label "Use 6 Month Average for Schedule I" at bounding box center [1033, 220] width 173 height 17
click at [952, 218] on input "Use 6 Month Average for Schedule I" at bounding box center [956, 216] width 9 height 9
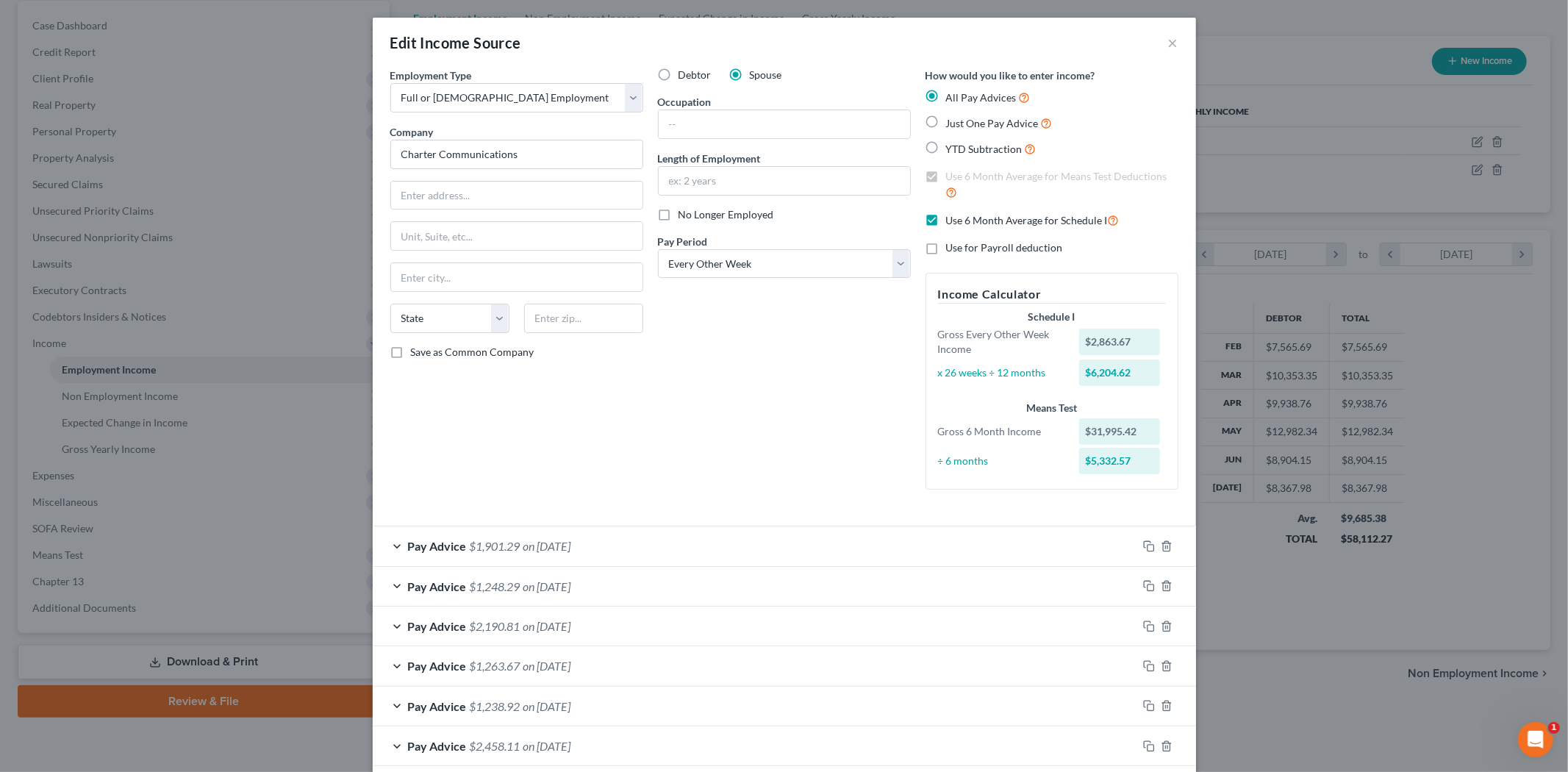
click at [946, 211] on label "Use 6 Month Average for Schedule I" at bounding box center [1033, 220] width 173 height 17
click at [952, 211] on input "Use 6 Month Average for Schedule I" at bounding box center [956, 216] width 9 height 9
checkbox input "false"
click at [605, 547] on div "Pay Advice $1,901.29 on [DATE]" at bounding box center [755, 546] width 764 height 39
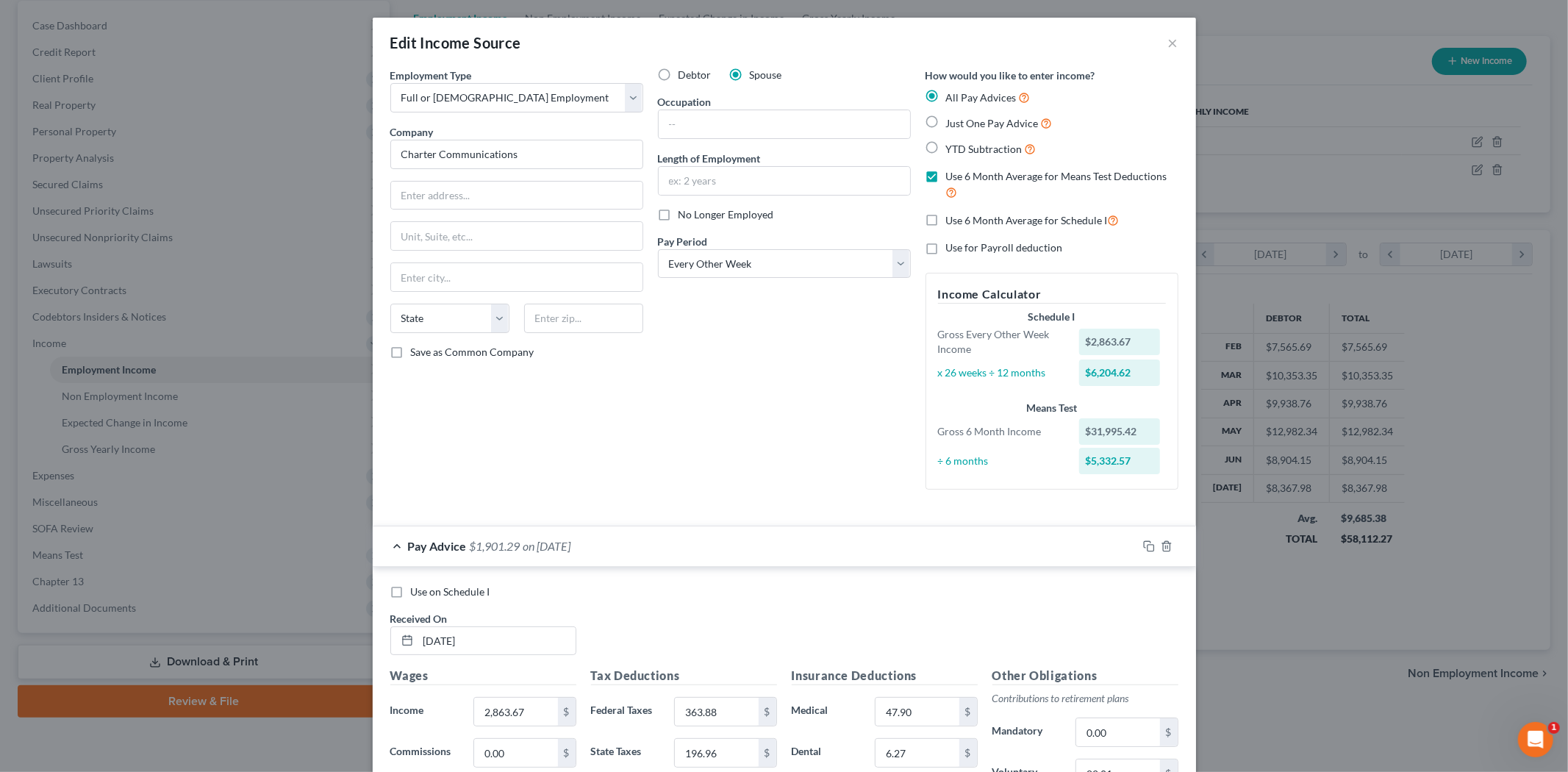
drag, startPoint x: 391, startPoint y: 589, endPoint x: 419, endPoint y: 538, distance: 58.2
click at [411, 588] on label "Use on Schedule I" at bounding box center [450, 591] width 79 height 14
click at [417, 588] on input "Use on Schedule I" at bounding box center [421, 589] width 9 height 9
checkbox input "true"
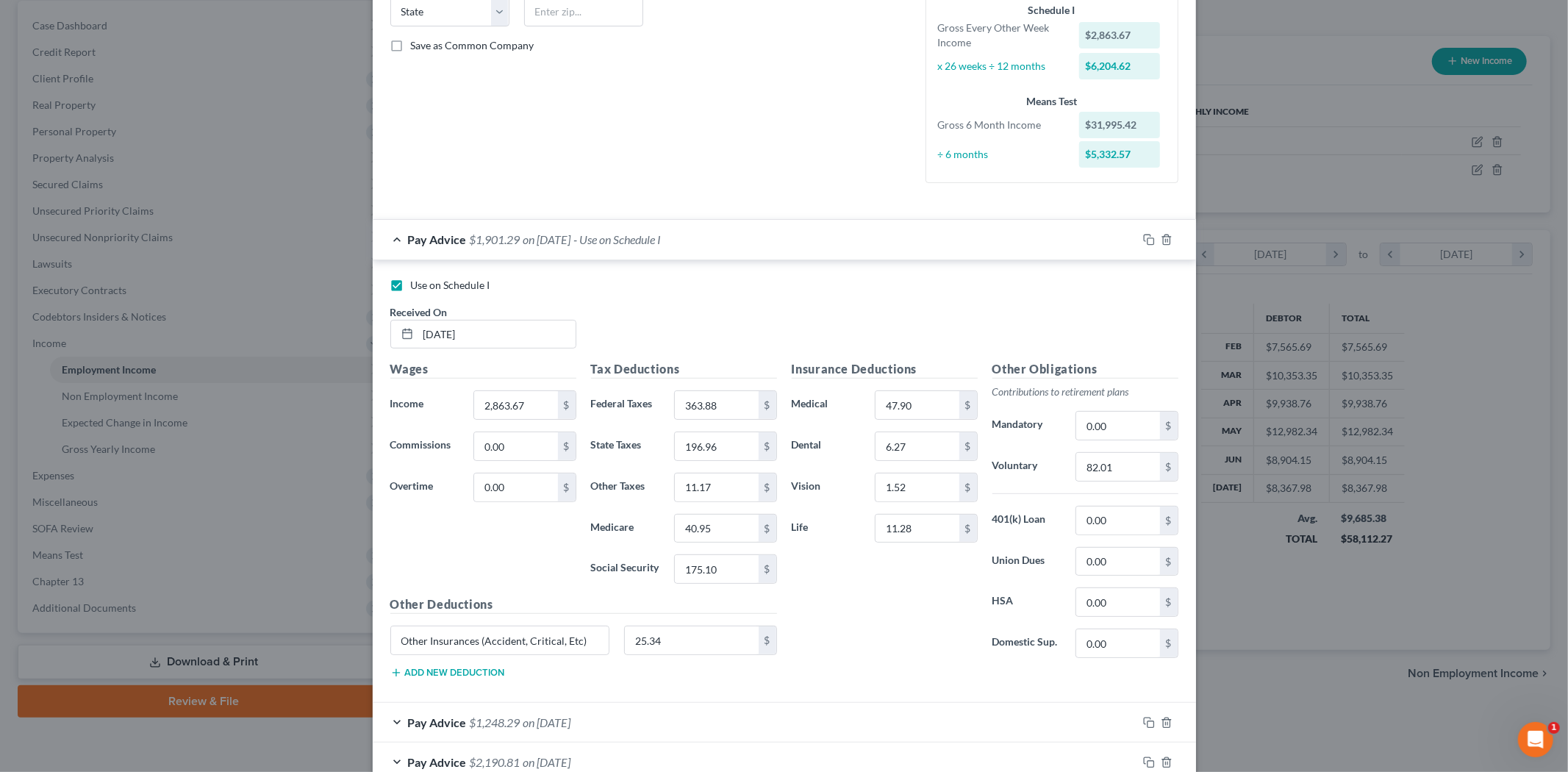
scroll to position [408, 0]
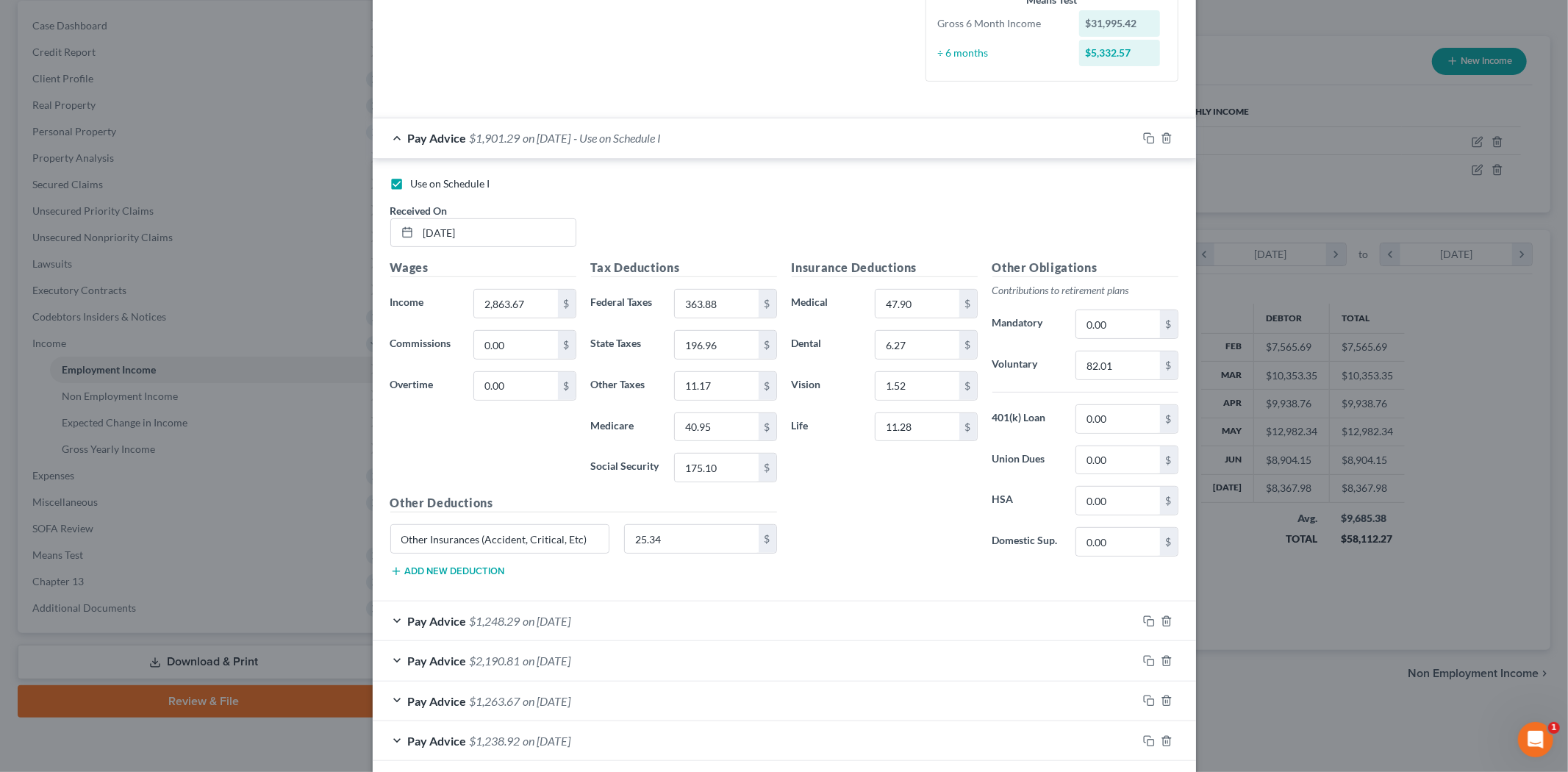
click at [523, 625] on span "on [DATE]" at bounding box center [547, 621] width 48 height 14
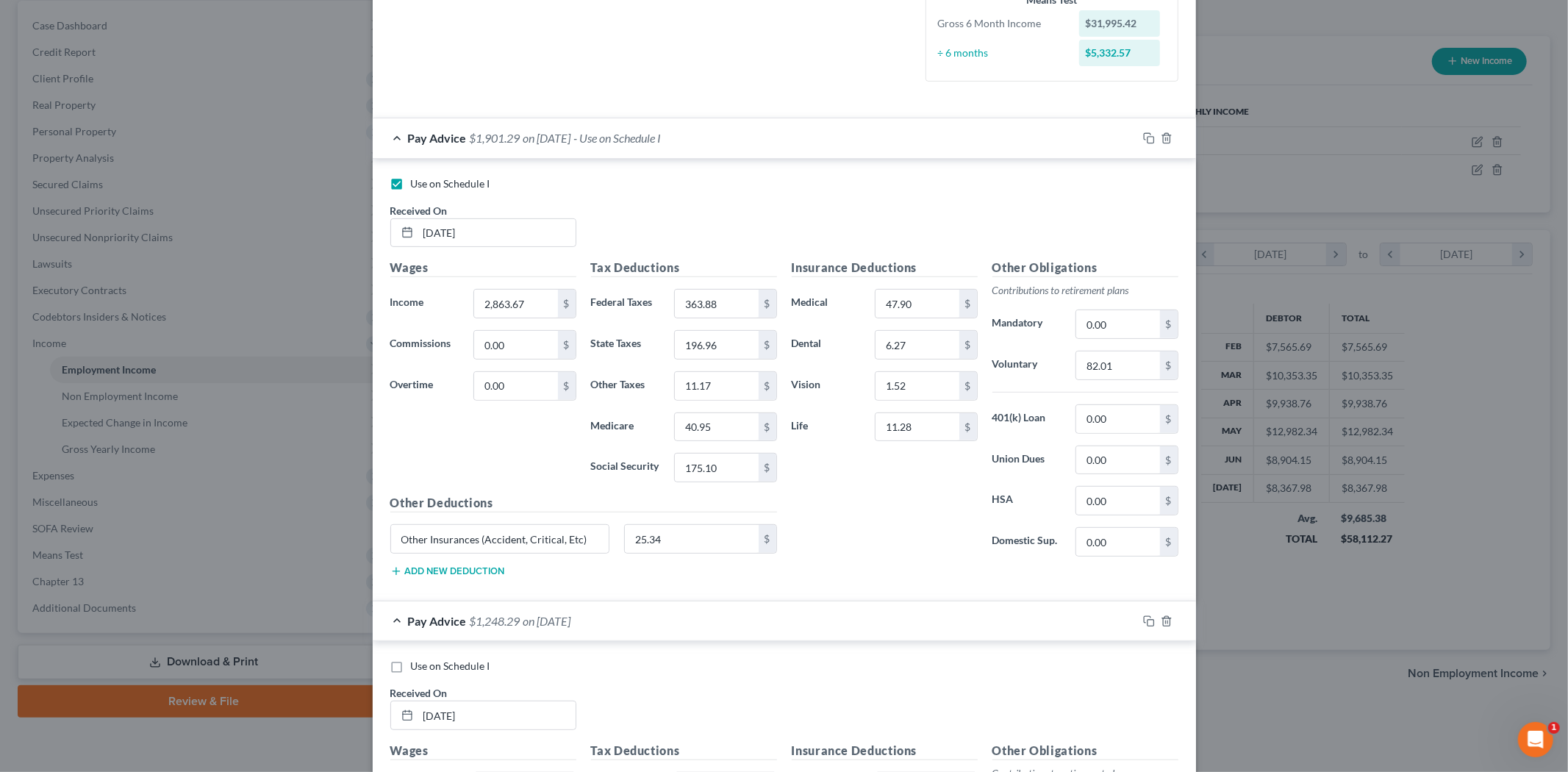
click at [411, 673] on label "Use on Schedule I" at bounding box center [450, 665] width 79 height 14
click at [417, 668] on input "Use on Schedule I" at bounding box center [421, 662] width 9 height 9
checkbox input "true"
checkbox input "false"
click at [411, 659] on label "Use on Schedule I" at bounding box center [450, 665] width 79 height 14
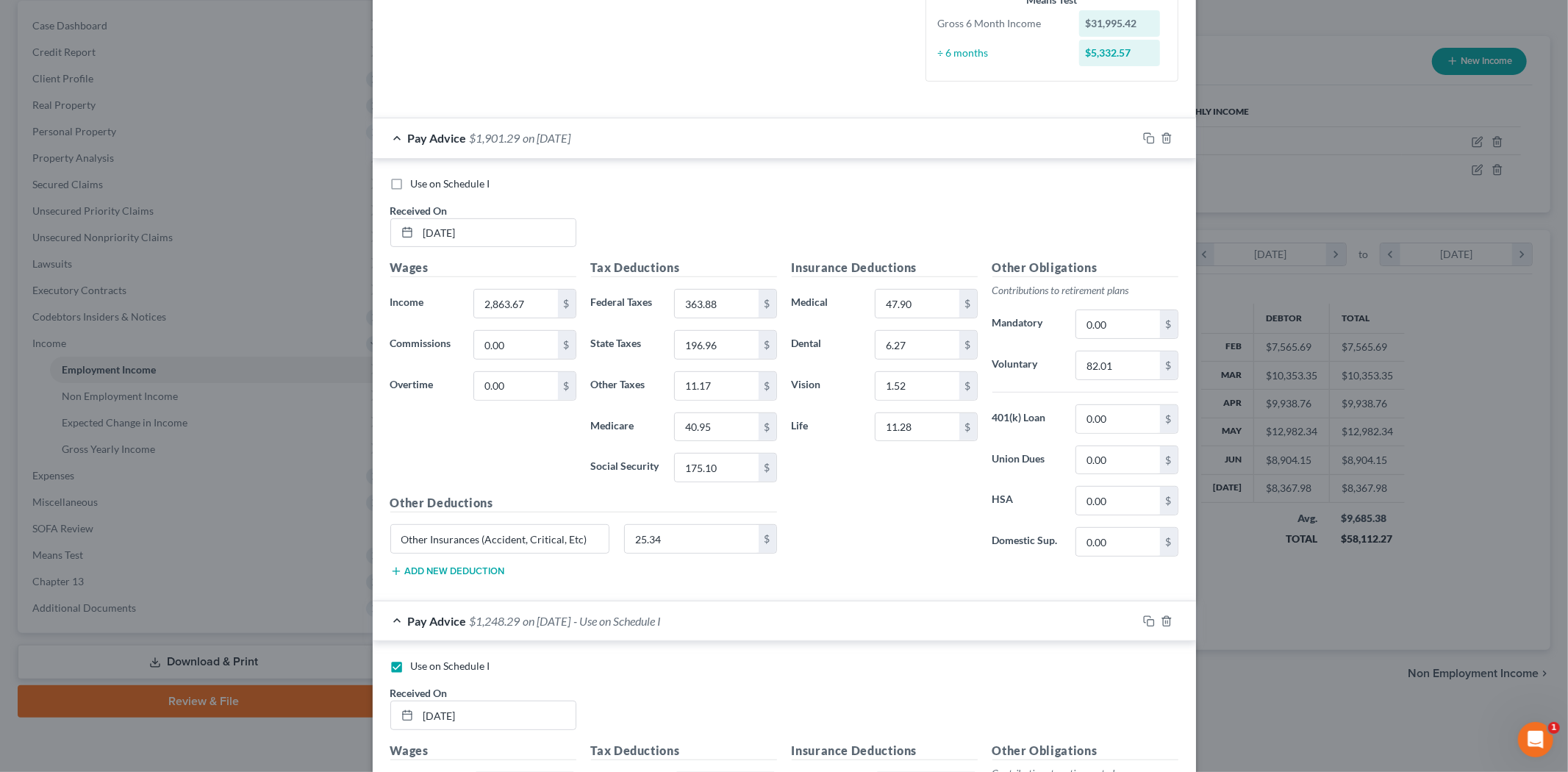
click at [417, 659] on input "Use on Schedule I" at bounding box center [421, 662] width 9 height 9
checkbox input "false"
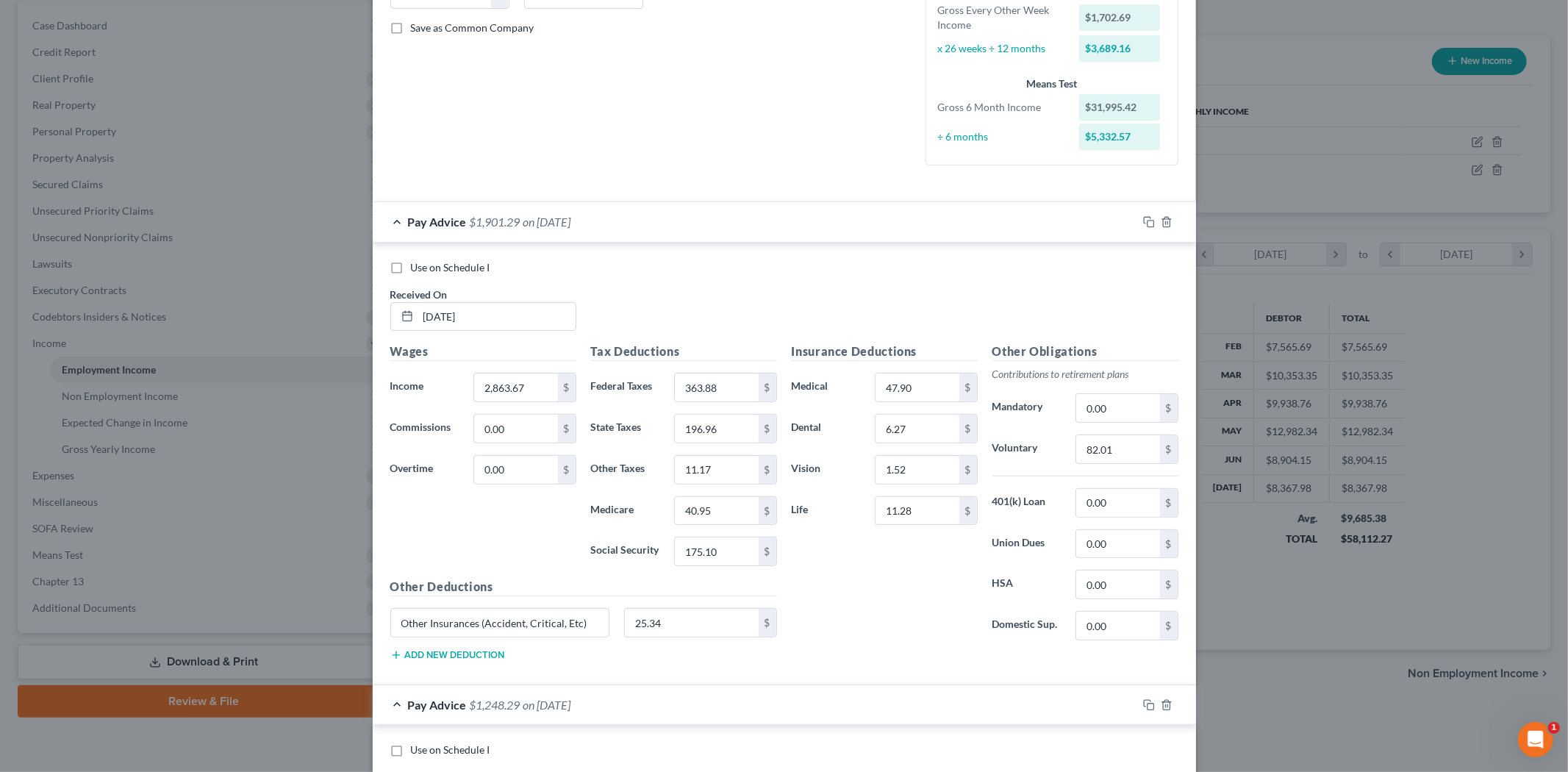
scroll to position [0, 0]
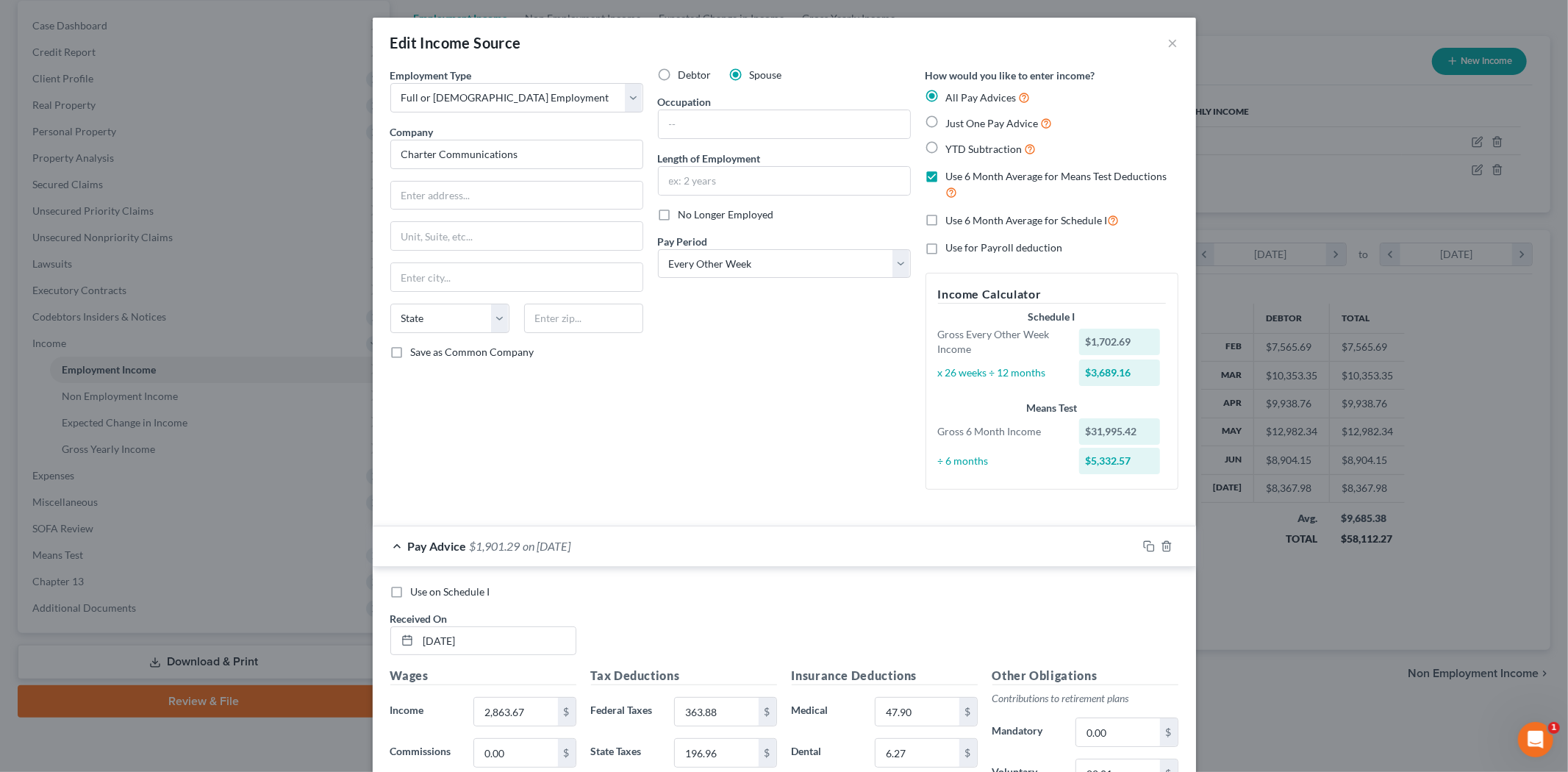
click at [974, 222] on span "Use 6 Month Average for Schedule I" at bounding box center [1027, 220] width 161 height 13
click at [962, 221] on input "Use 6 Month Average for Schedule I" at bounding box center [956, 216] width 9 height 9
checkbox input "true"
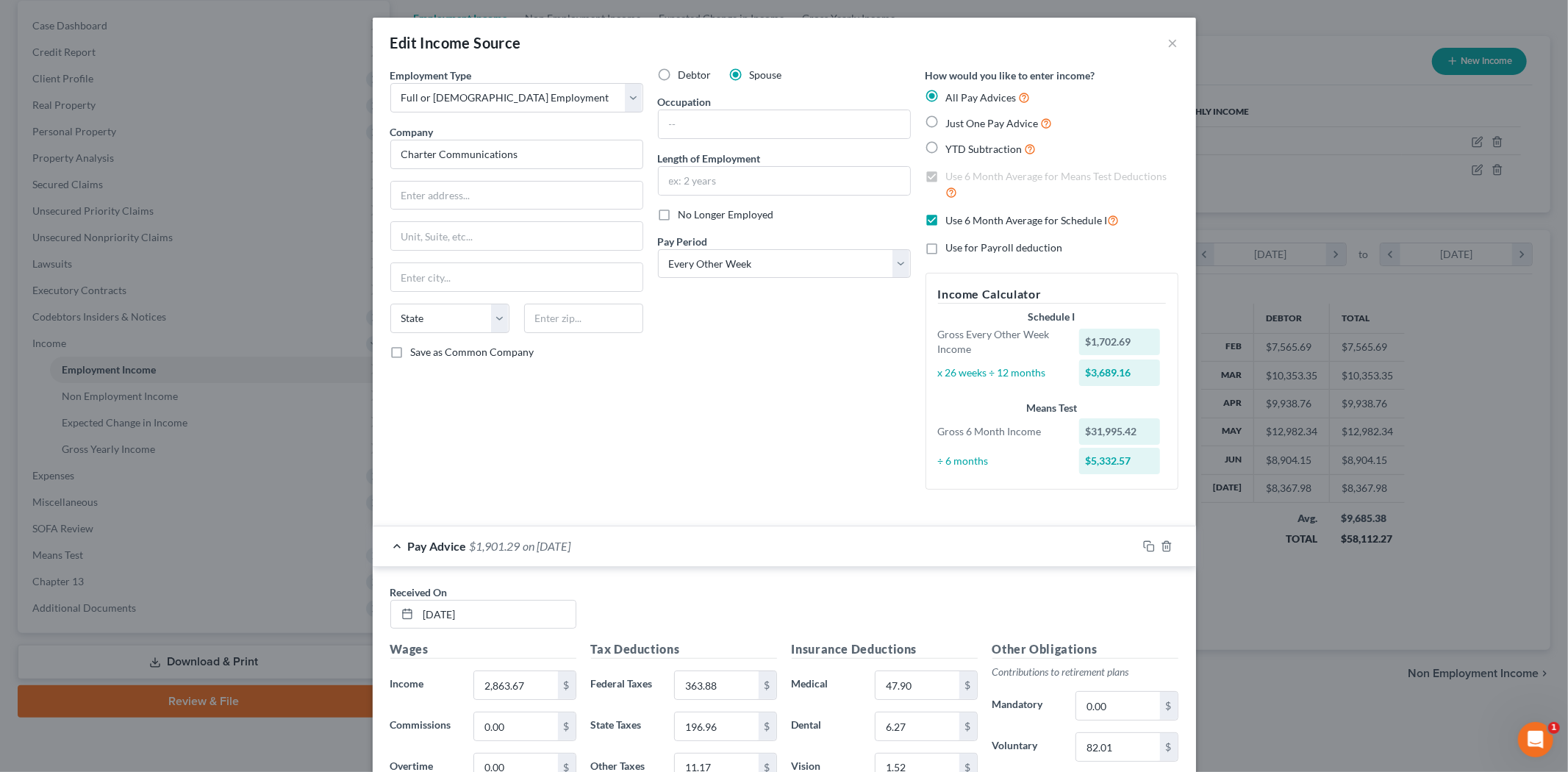
click at [776, 376] on div "Debtor Spouse Occupation Length of Employment No Longer Employed Pay Period * S…" at bounding box center [784, 285] width 268 height 434
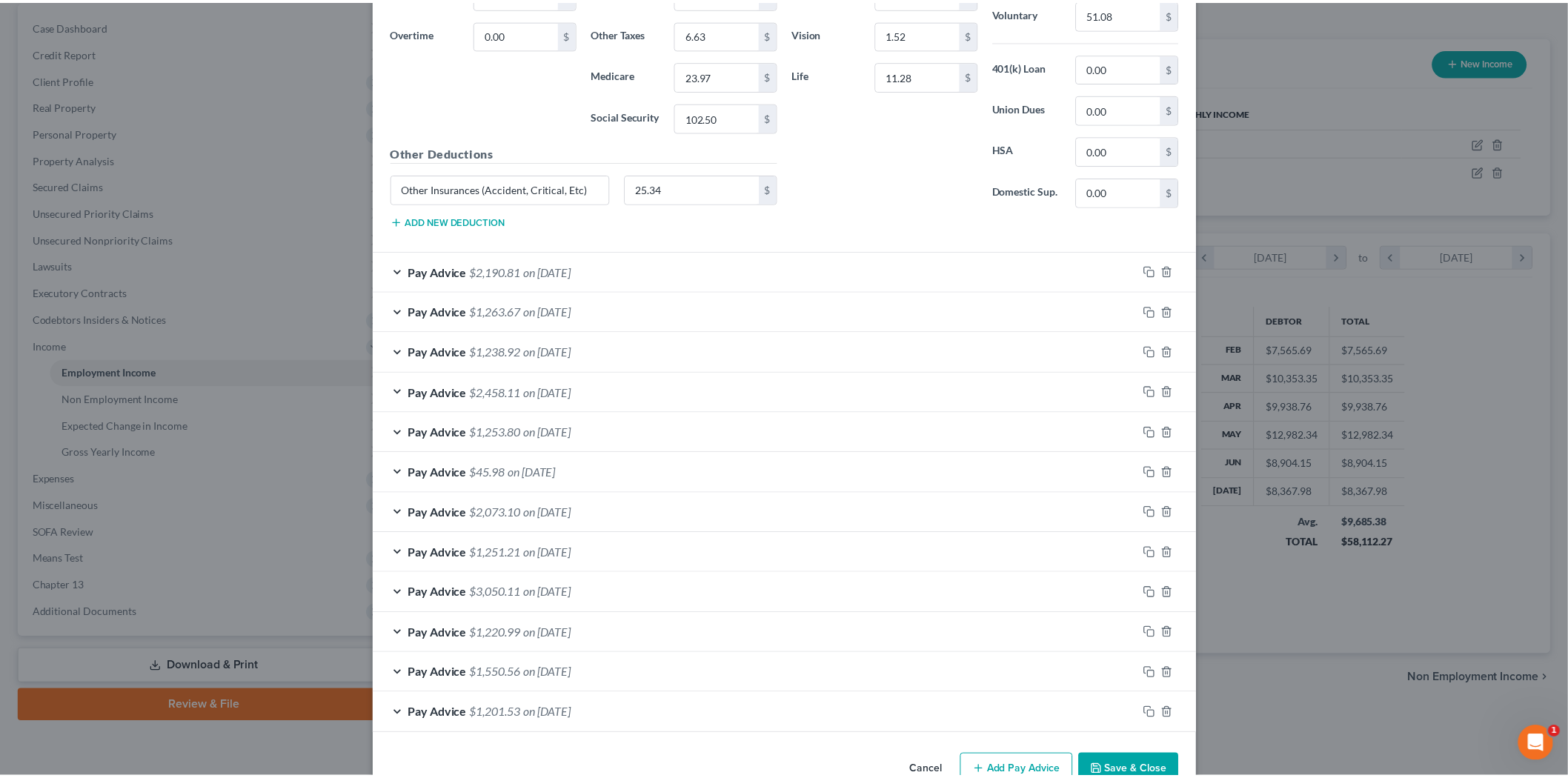
scroll to position [1237, 0]
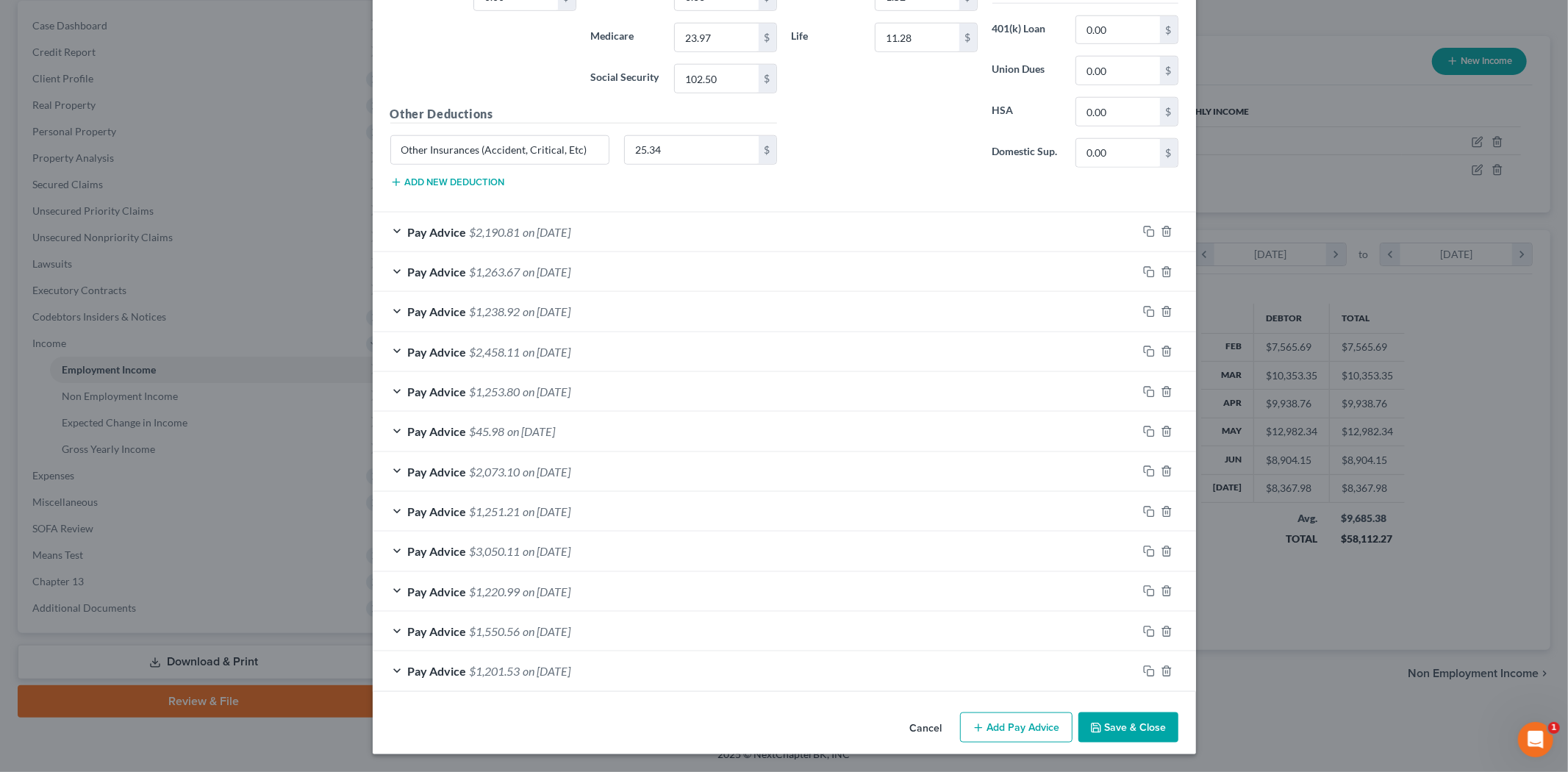
click at [1114, 724] on button "Save & Close" at bounding box center [1128, 727] width 100 height 31
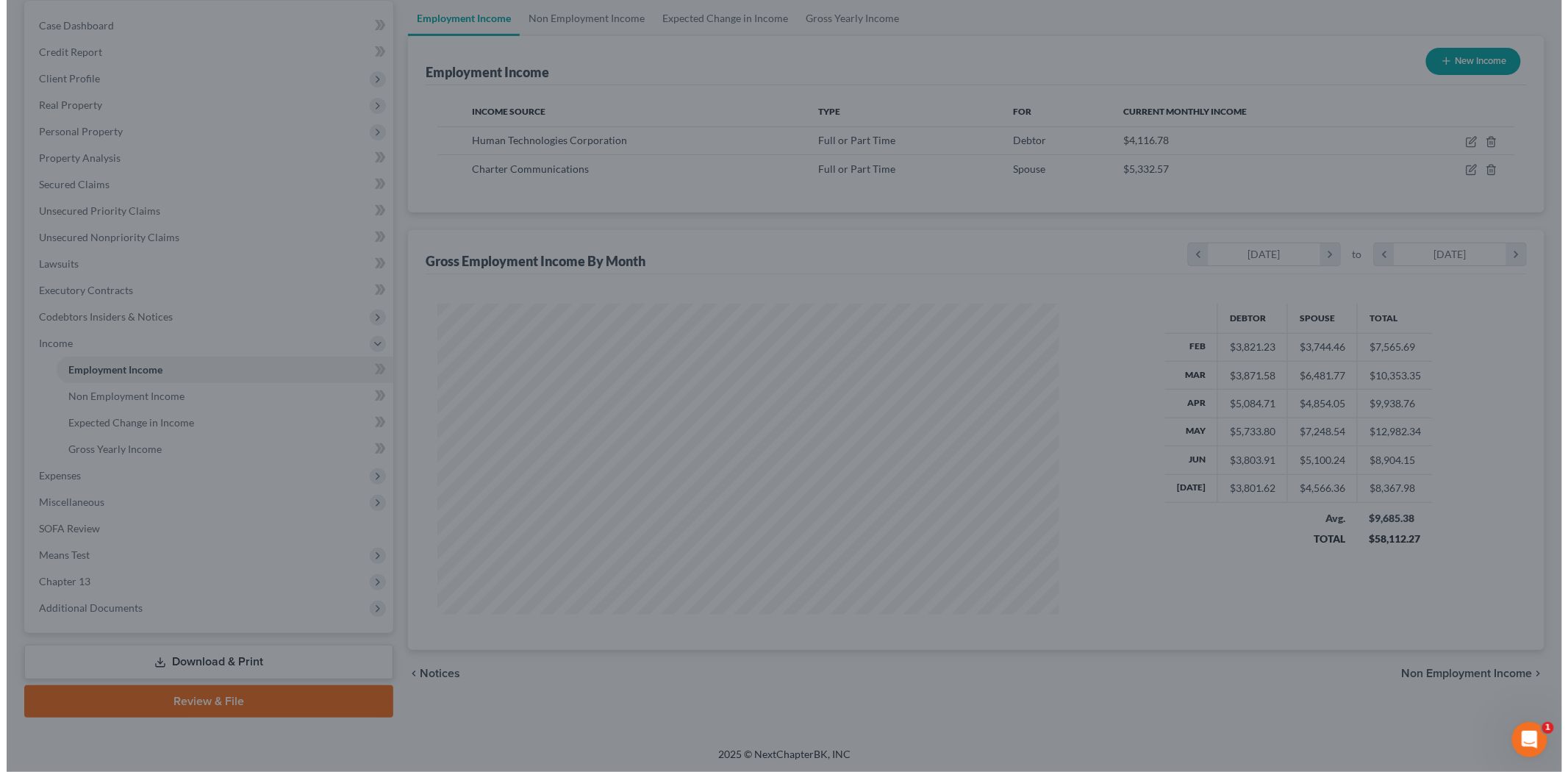
scroll to position [734598, 734363]
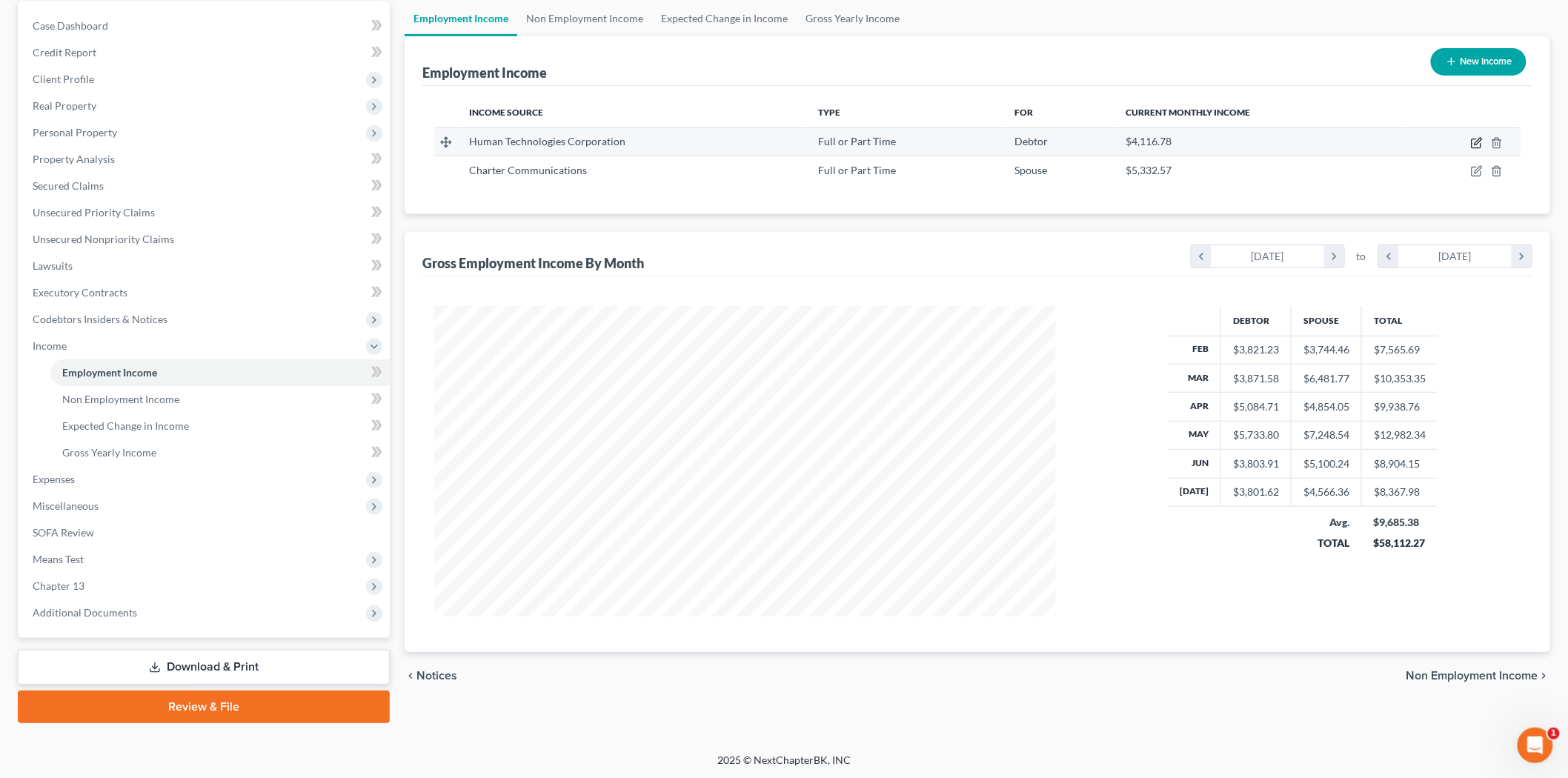
click at [1480, 138] on icon "button" at bounding box center [1478, 141] width 7 height 7
select select "0"
select select "35"
select select "2"
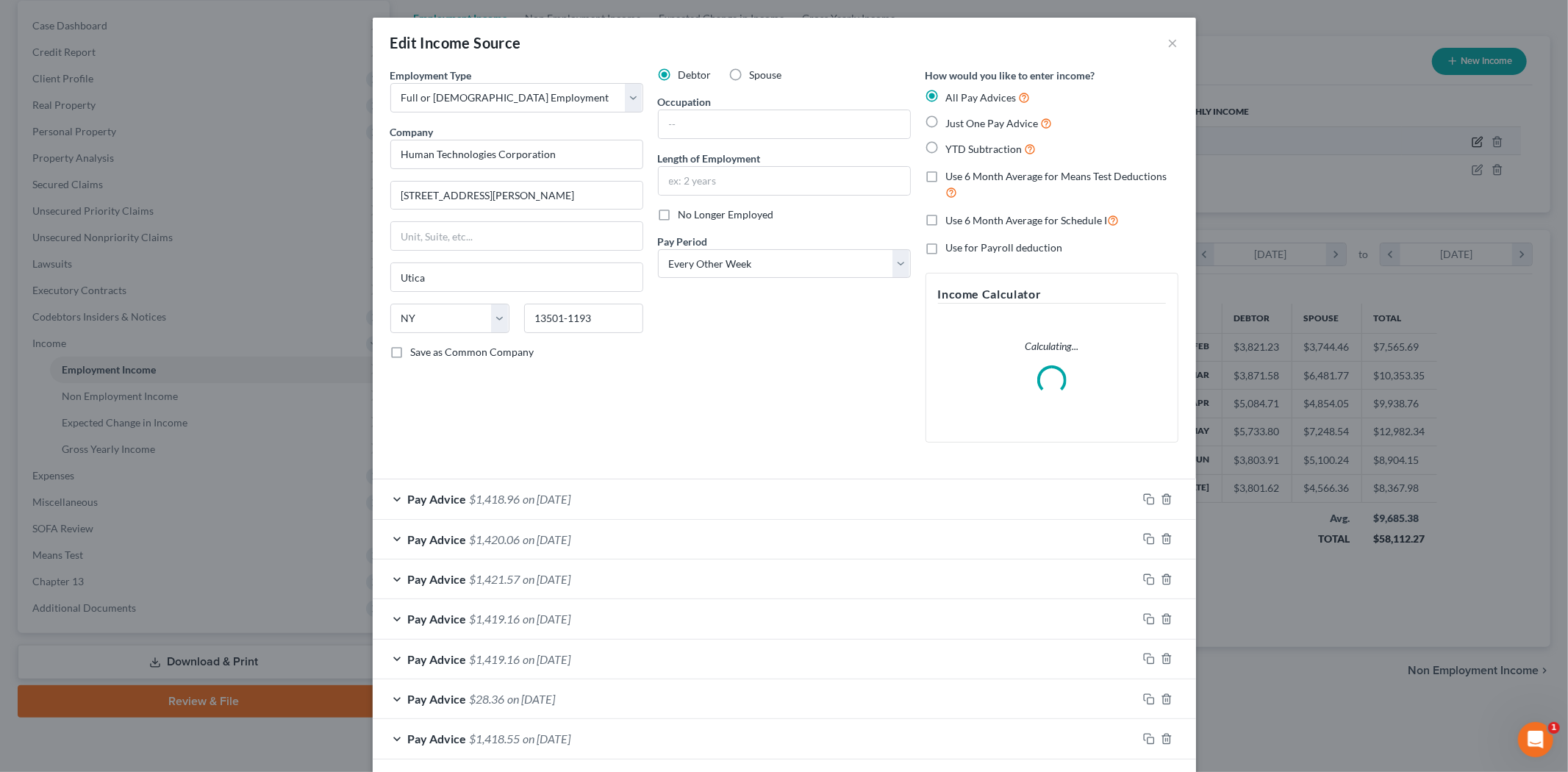
scroll to position [310, 651]
click at [996, 228] on label "Use 6 Month Average for Schedule I" at bounding box center [1033, 220] width 173 height 17
click at [962, 221] on input "Use 6 Month Average for Schedule I" at bounding box center [956, 216] width 9 height 9
checkbox input "true"
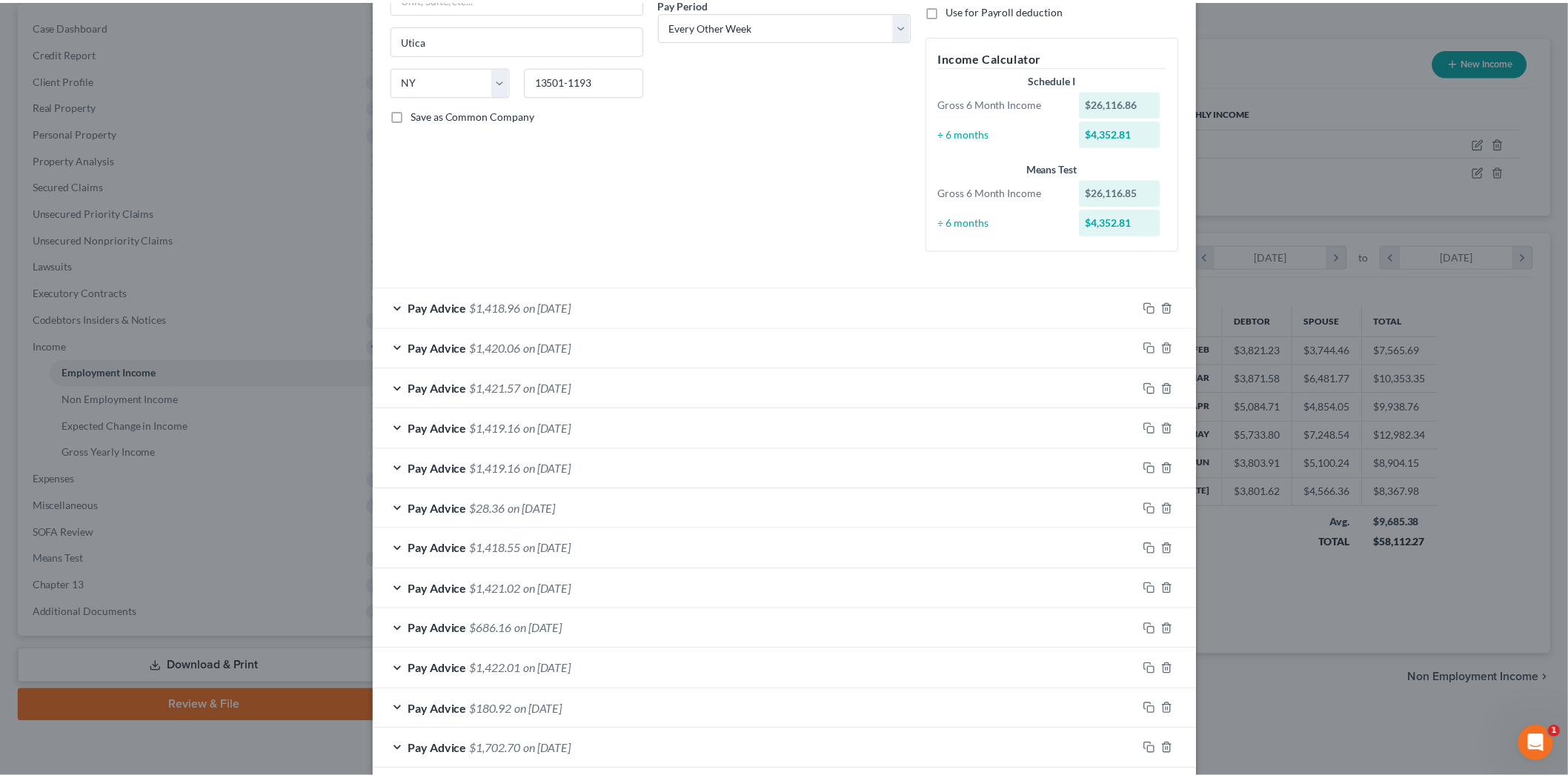
scroll to position [493, 0]
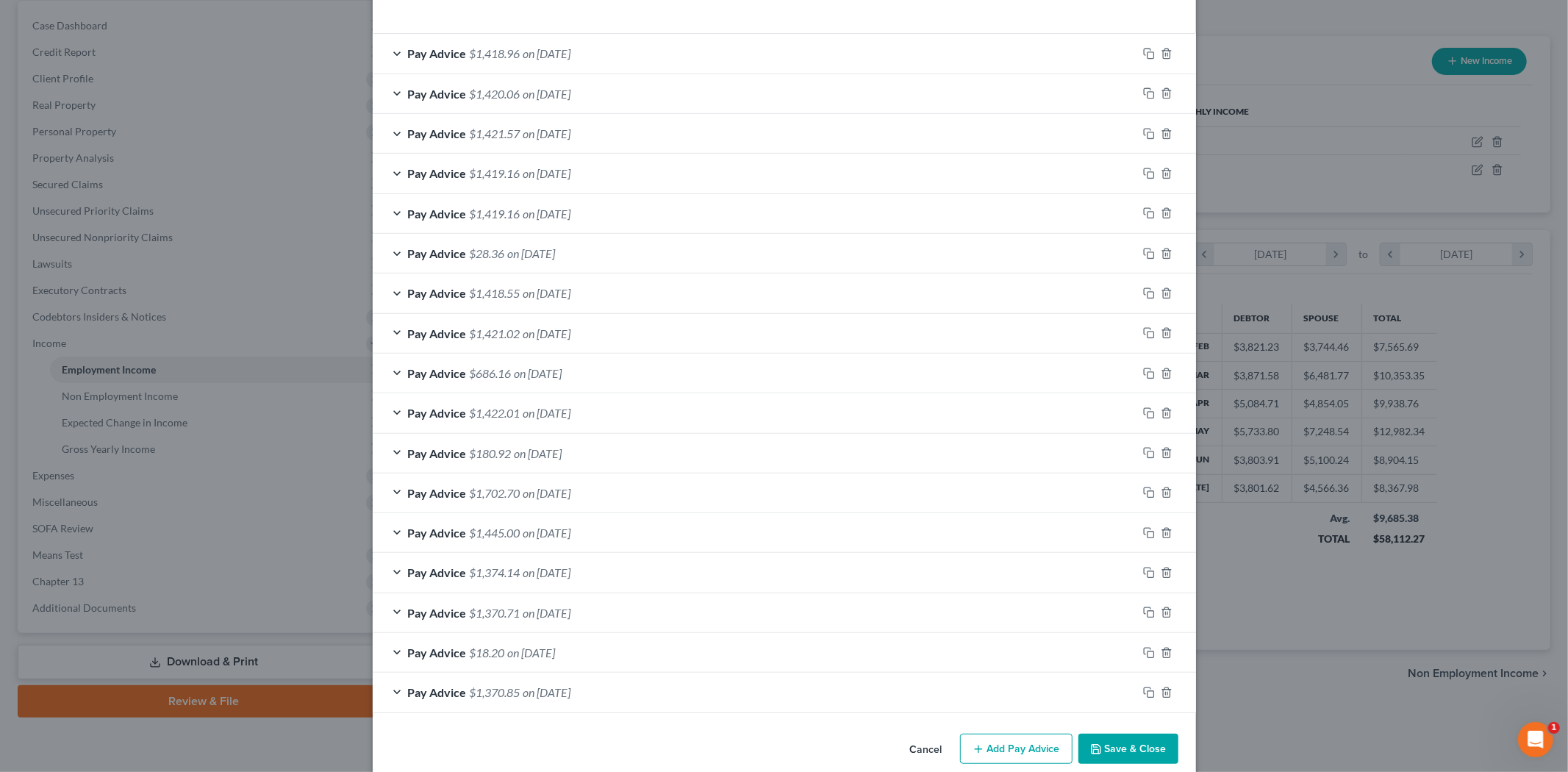
click at [1130, 747] on button "Save & Close" at bounding box center [1128, 749] width 100 height 31
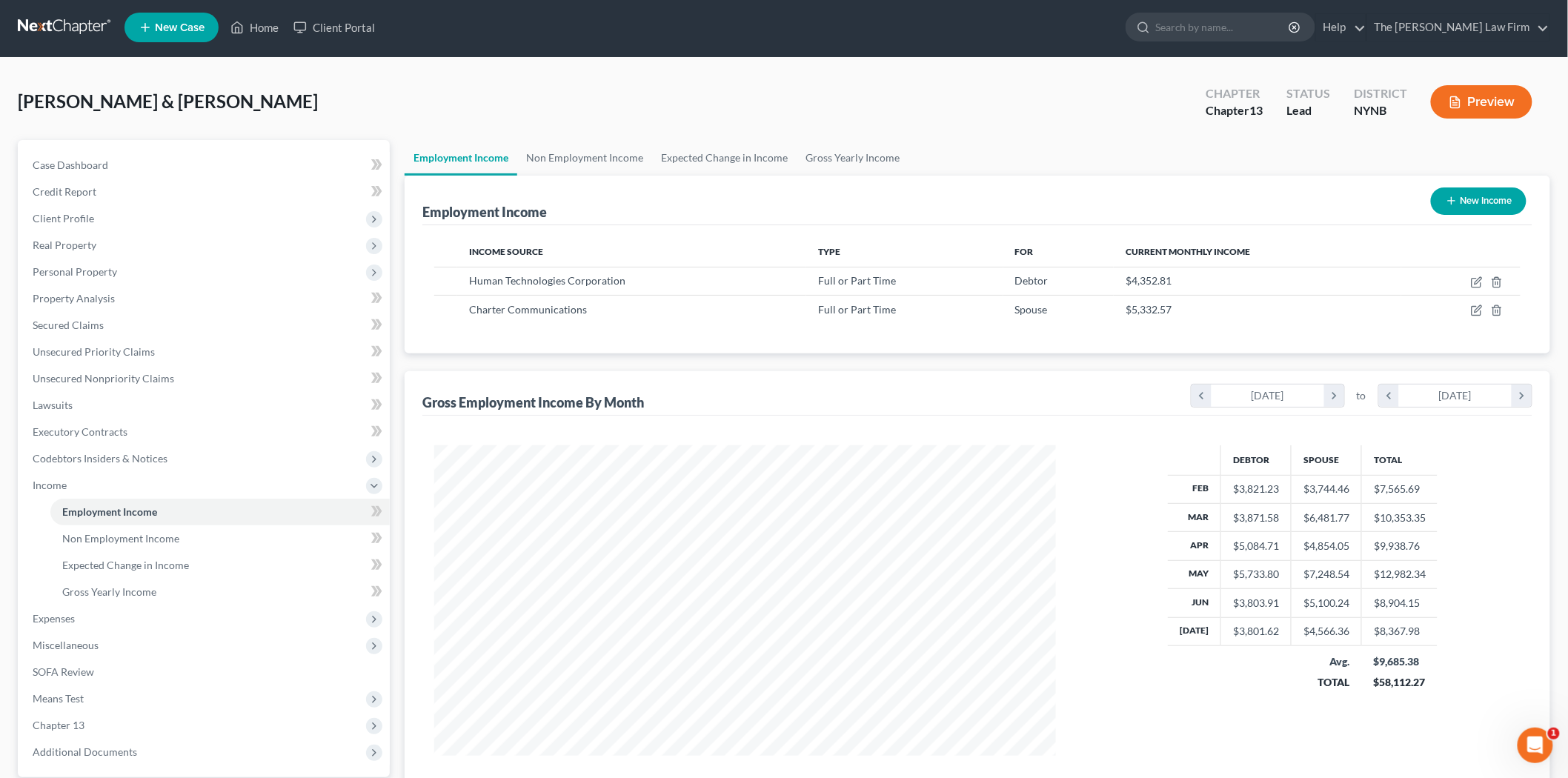
scroll to position [0, 0]
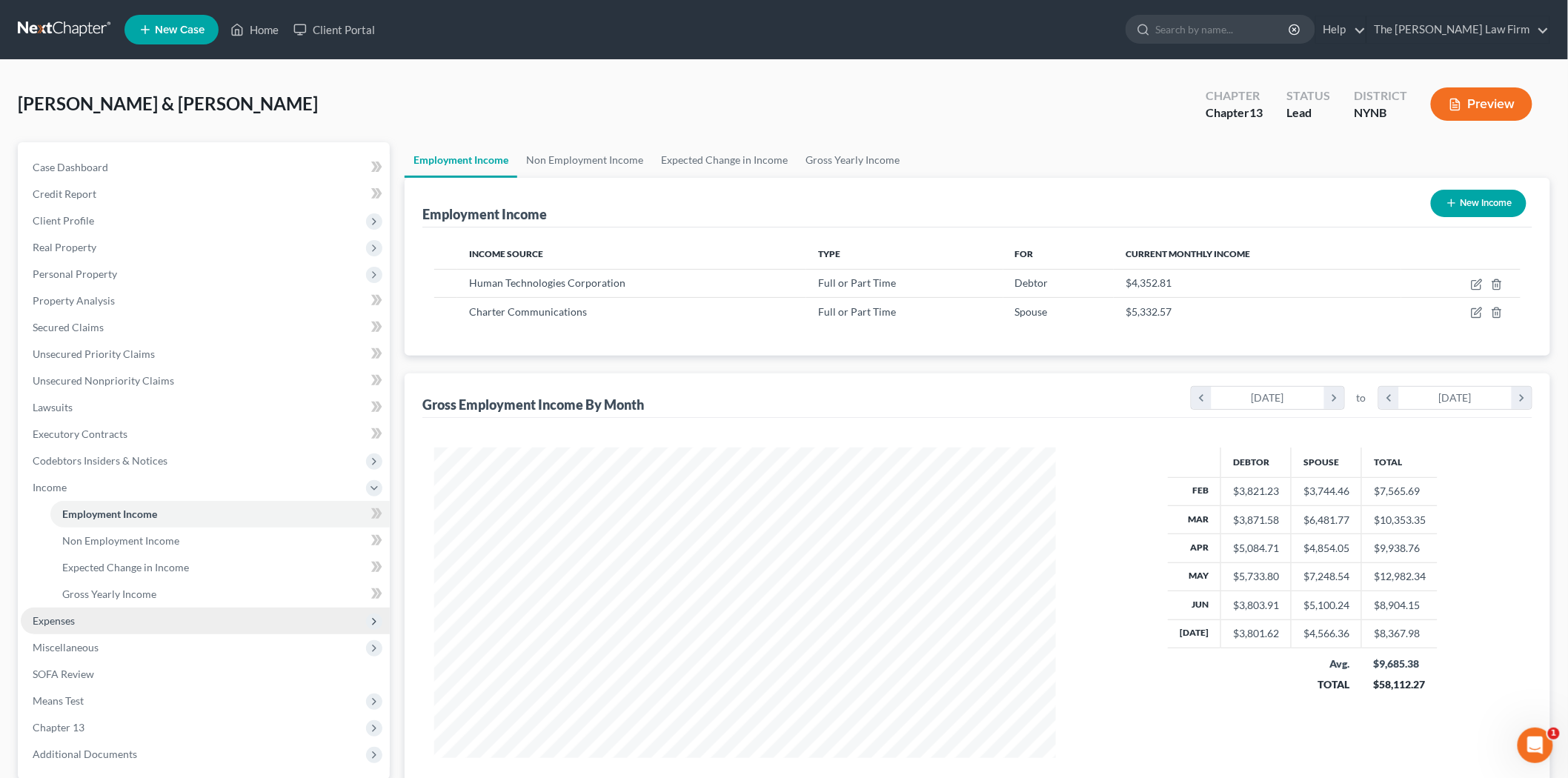
click at [132, 626] on span "Expenses" at bounding box center [205, 621] width 369 height 27
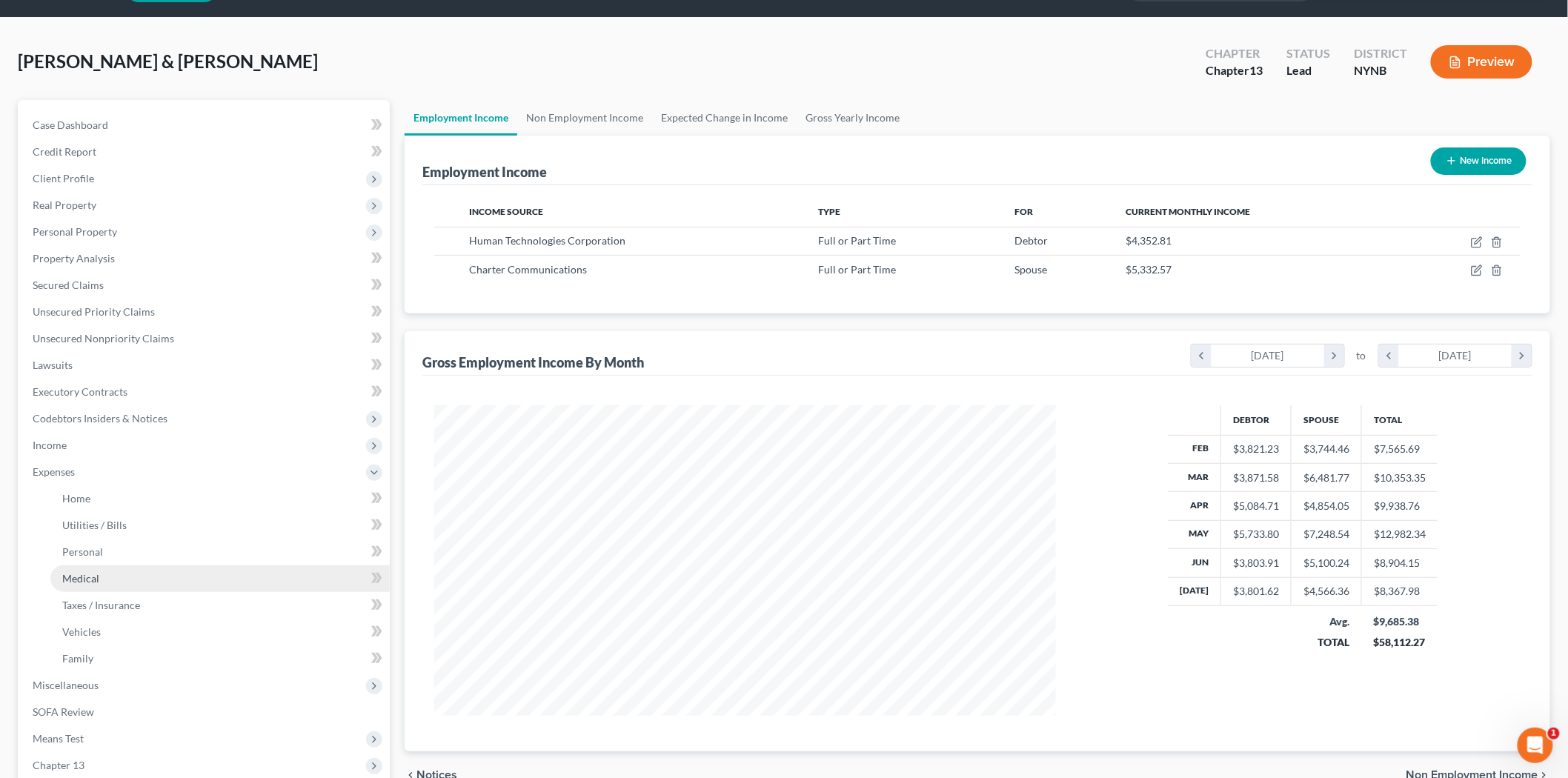
scroll to position [164, 0]
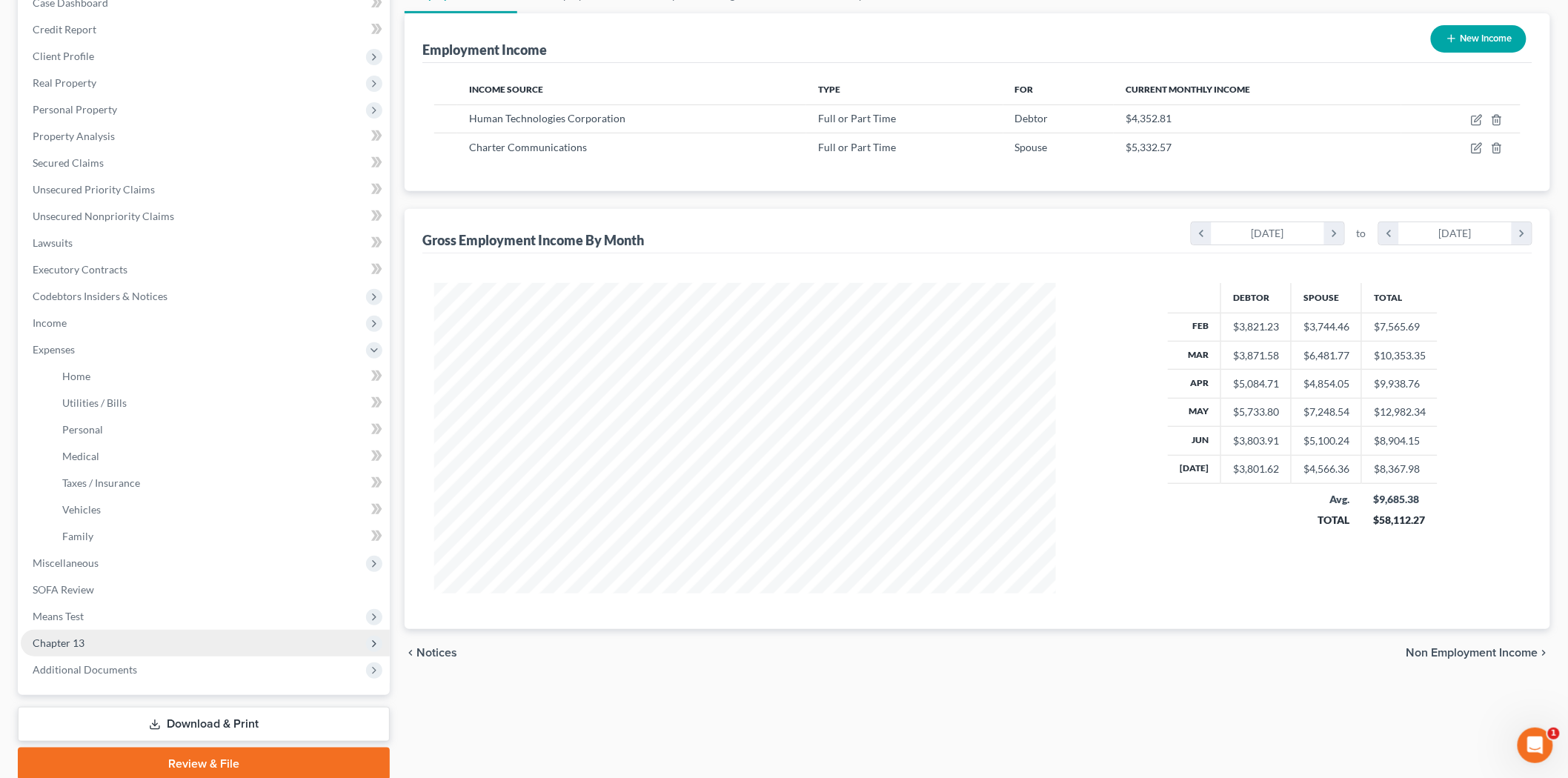
click at [94, 637] on span "Chapter 13" at bounding box center [205, 643] width 369 height 27
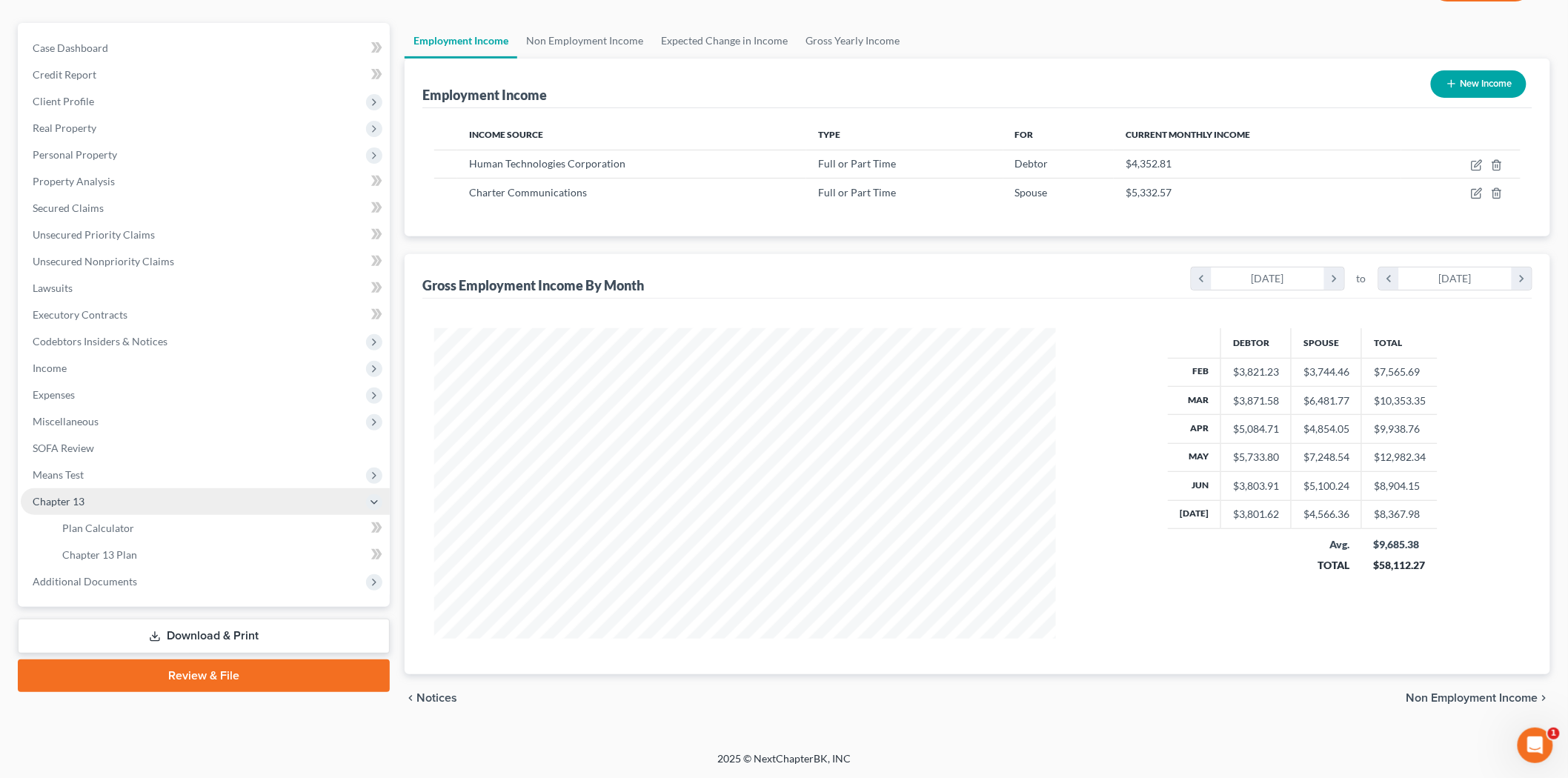
scroll to position [118, 0]
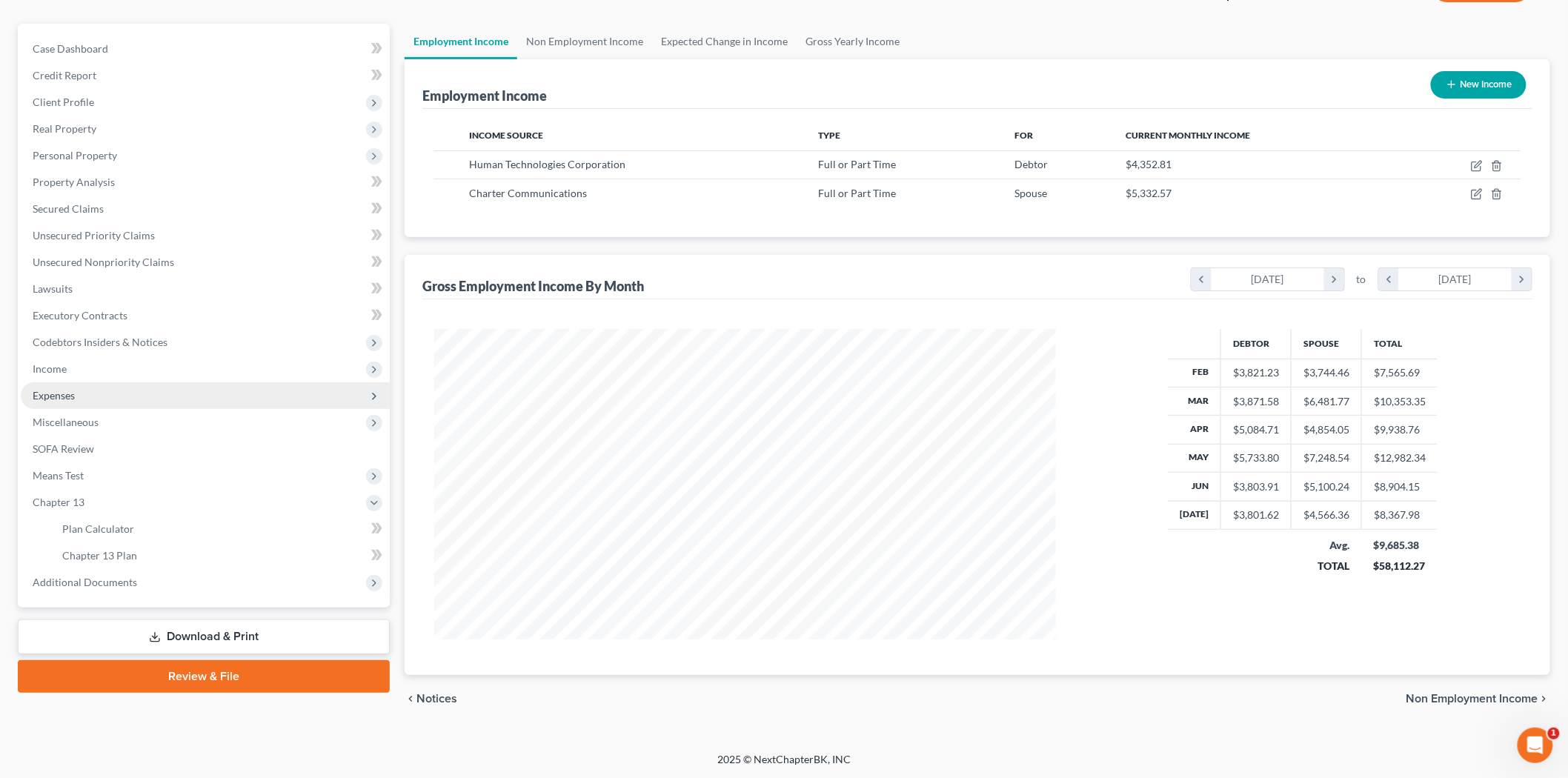
click at [65, 404] on span "Expenses" at bounding box center [205, 395] width 369 height 27
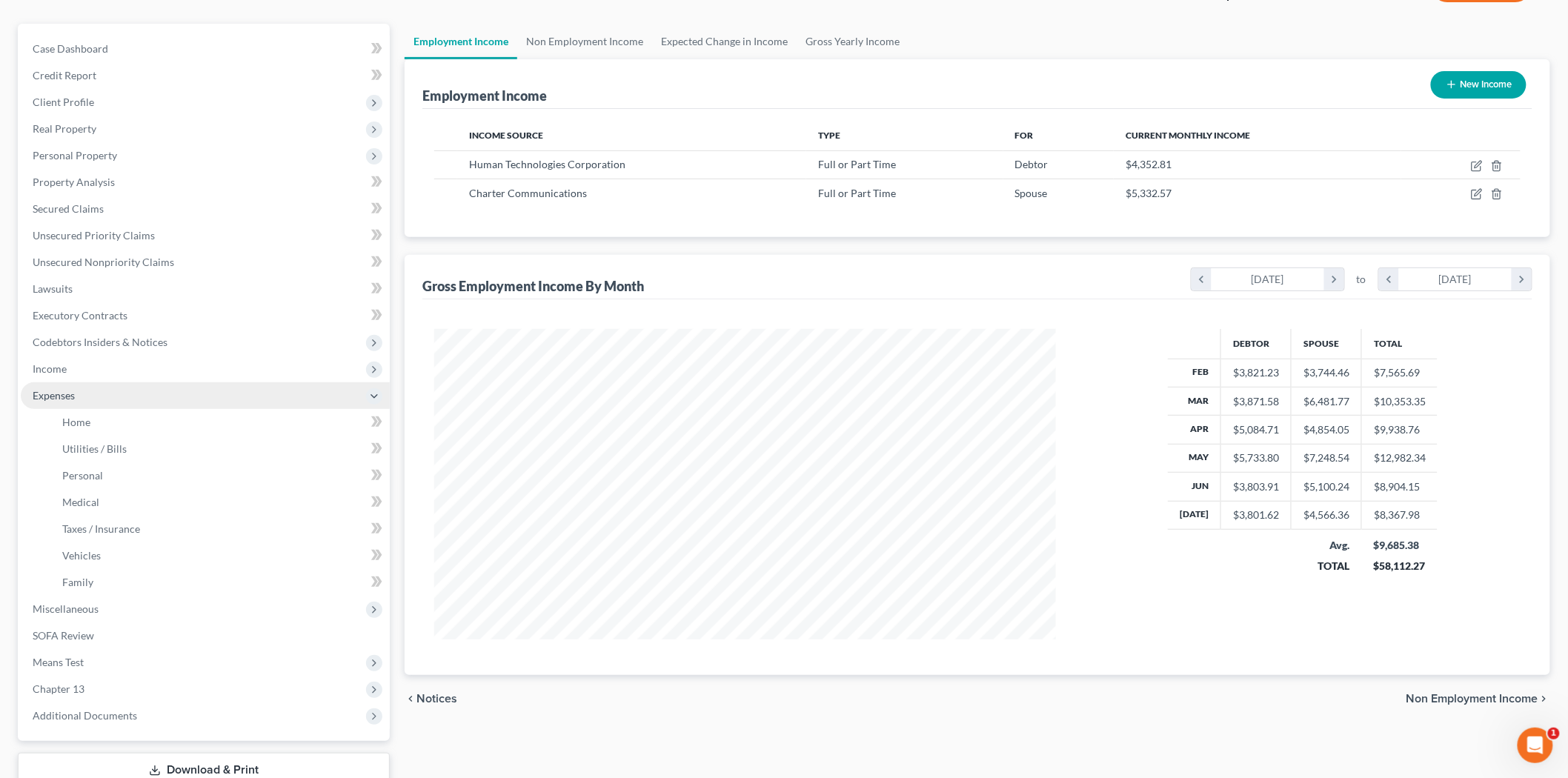
scroll to position [164, 0]
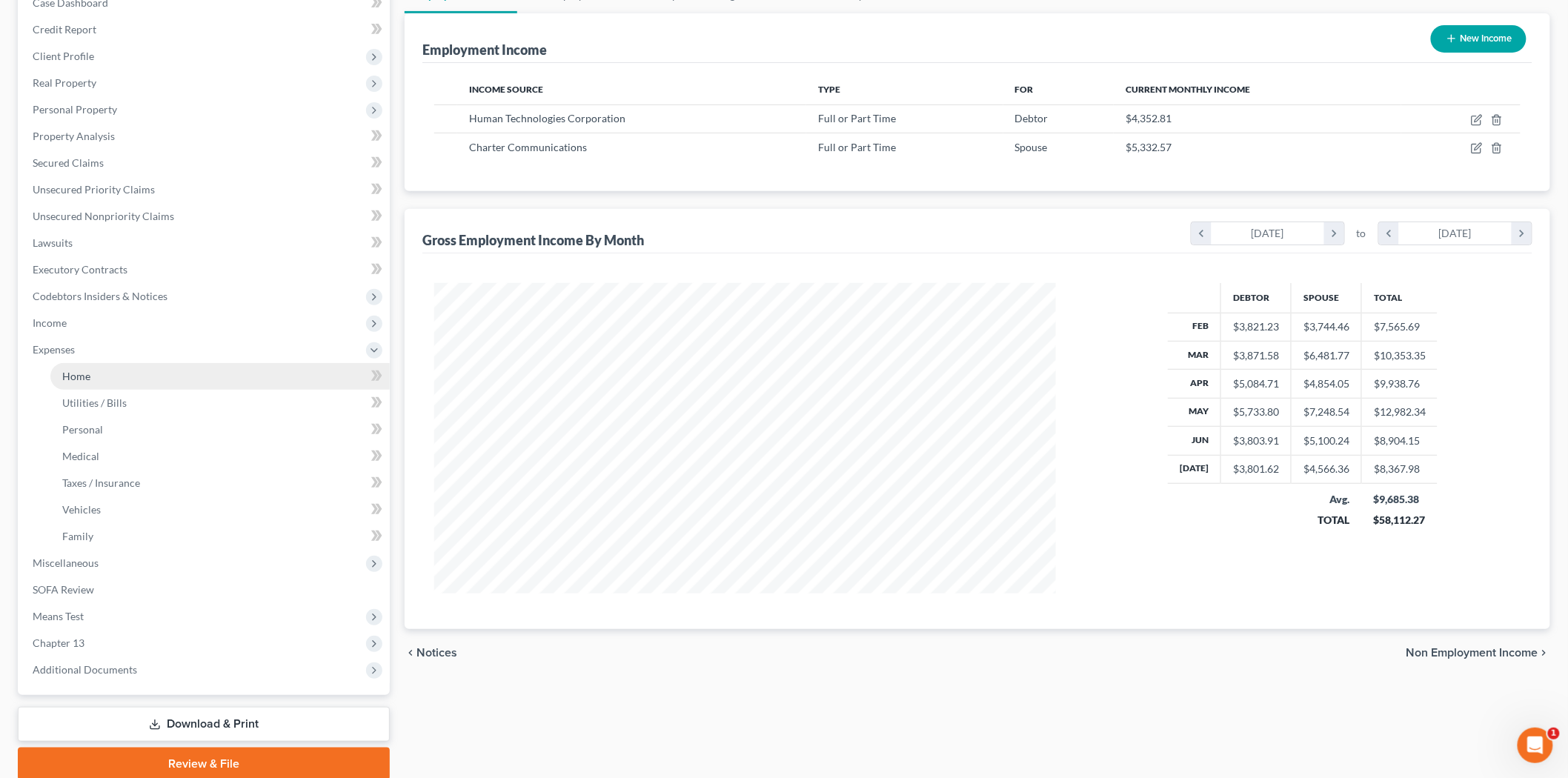
click at [108, 371] on link "Home" at bounding box center [220, 376] width 339 height 27
